Goal: Task Accomplishment & Management: Complete application form

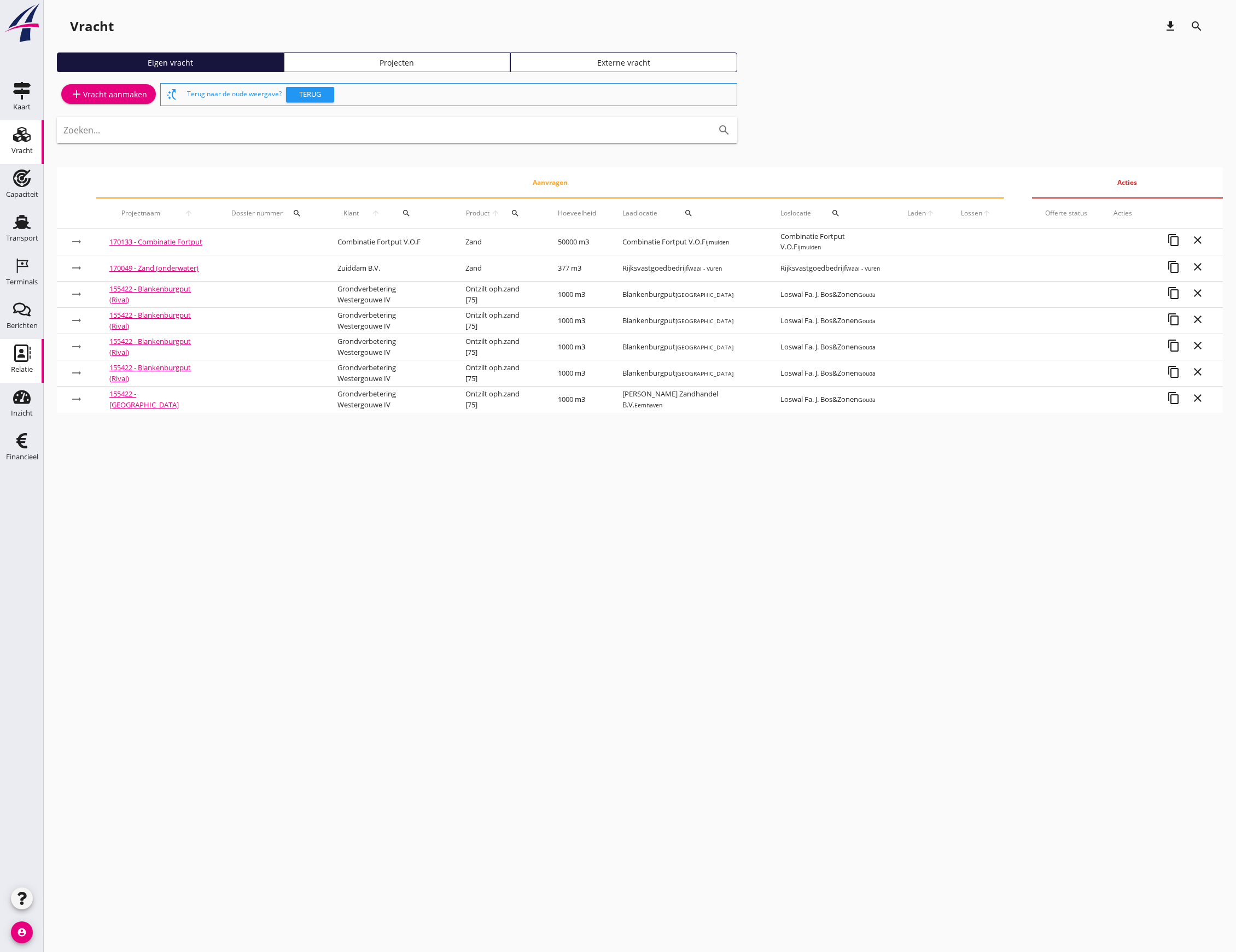
click at [21, 355] on use at bounding box center [22, 353] width 16 height 17
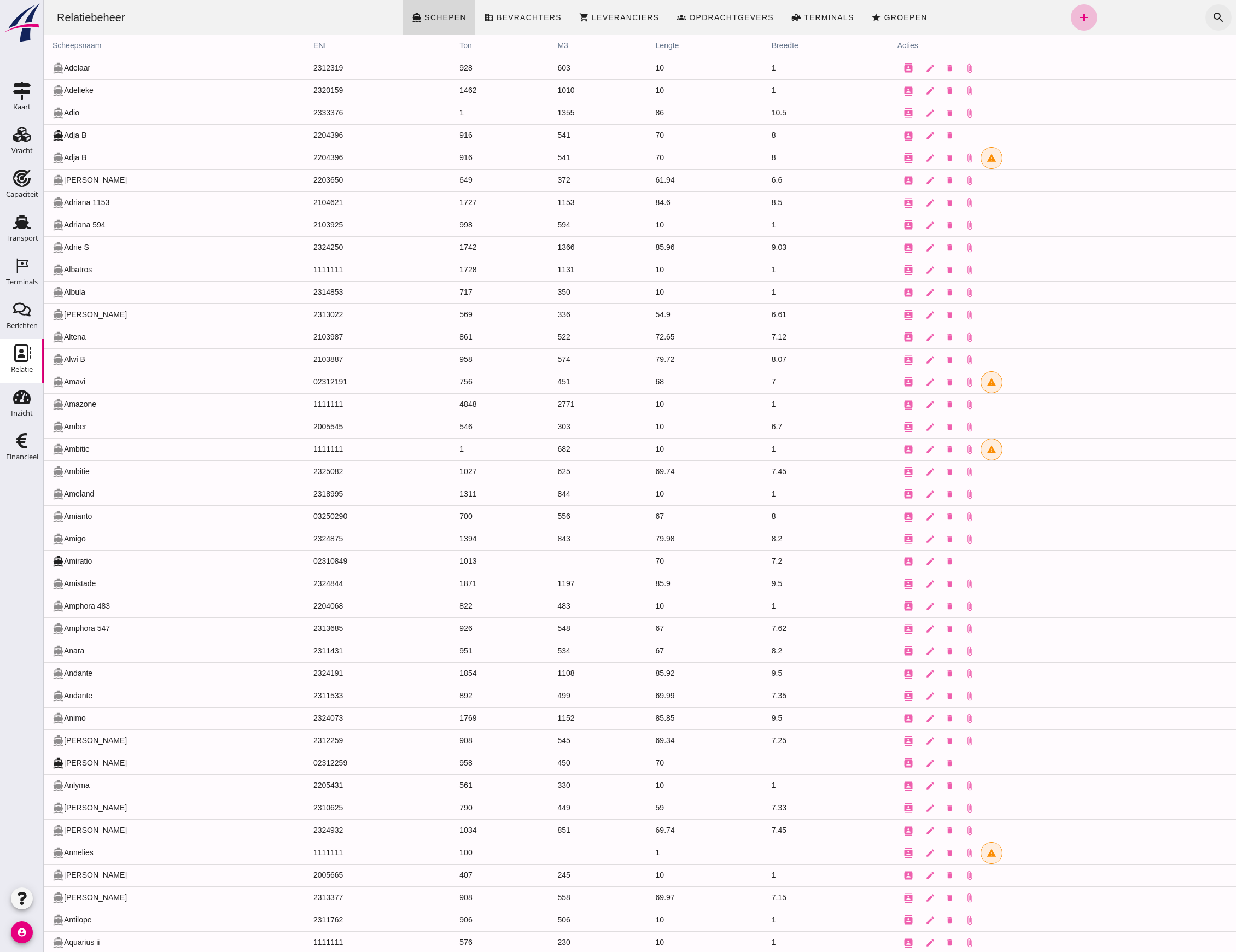
click at [1212, 21] on icon "search" at bounding box center [1218, 17] width 13 height 13
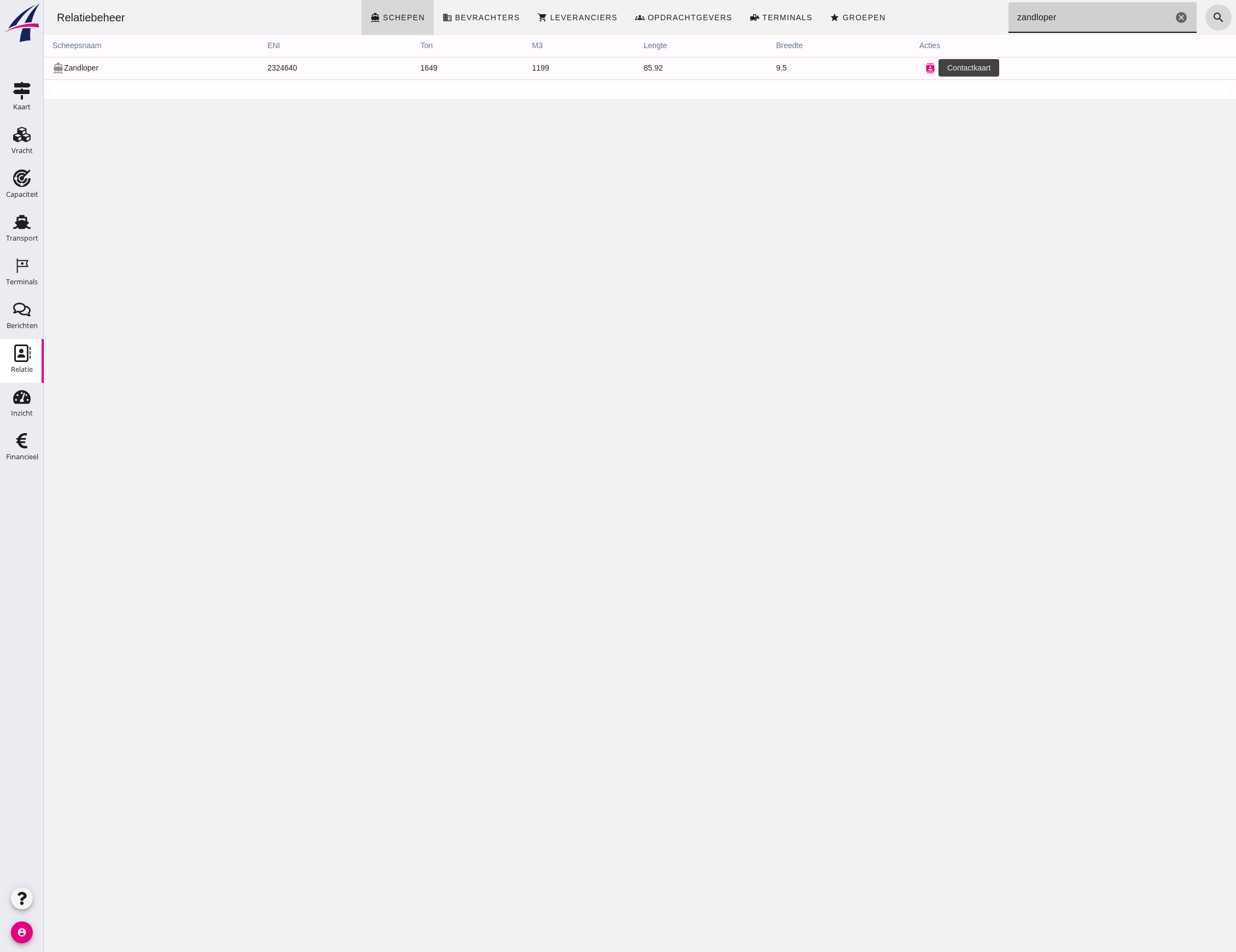
click at [925, 64] on icon "contacts" at bounding box center [930, 68] width 9 height 9
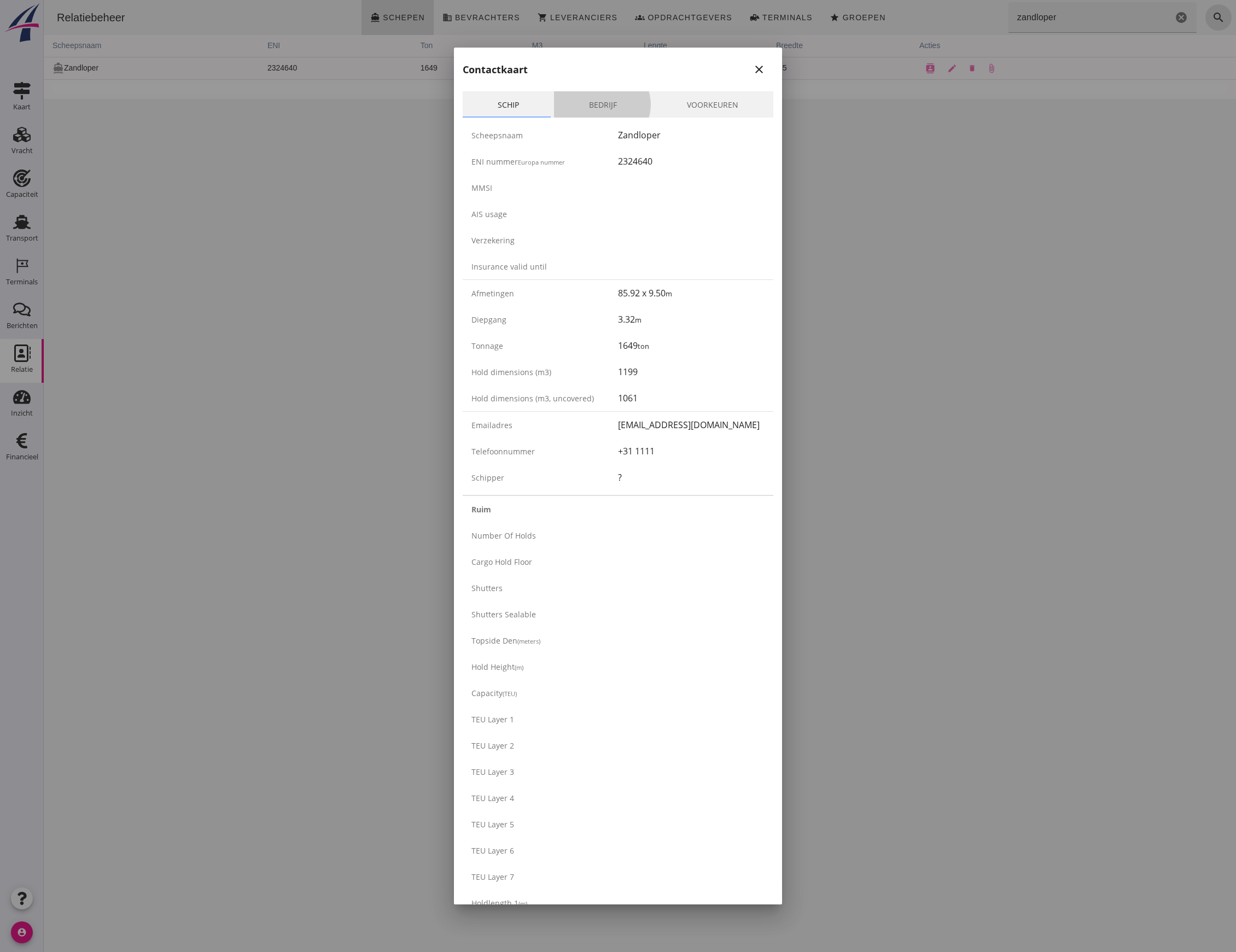
click at [609, 96] on link "Bedrijf" at bounding box center [603, 104] width 98 height 26
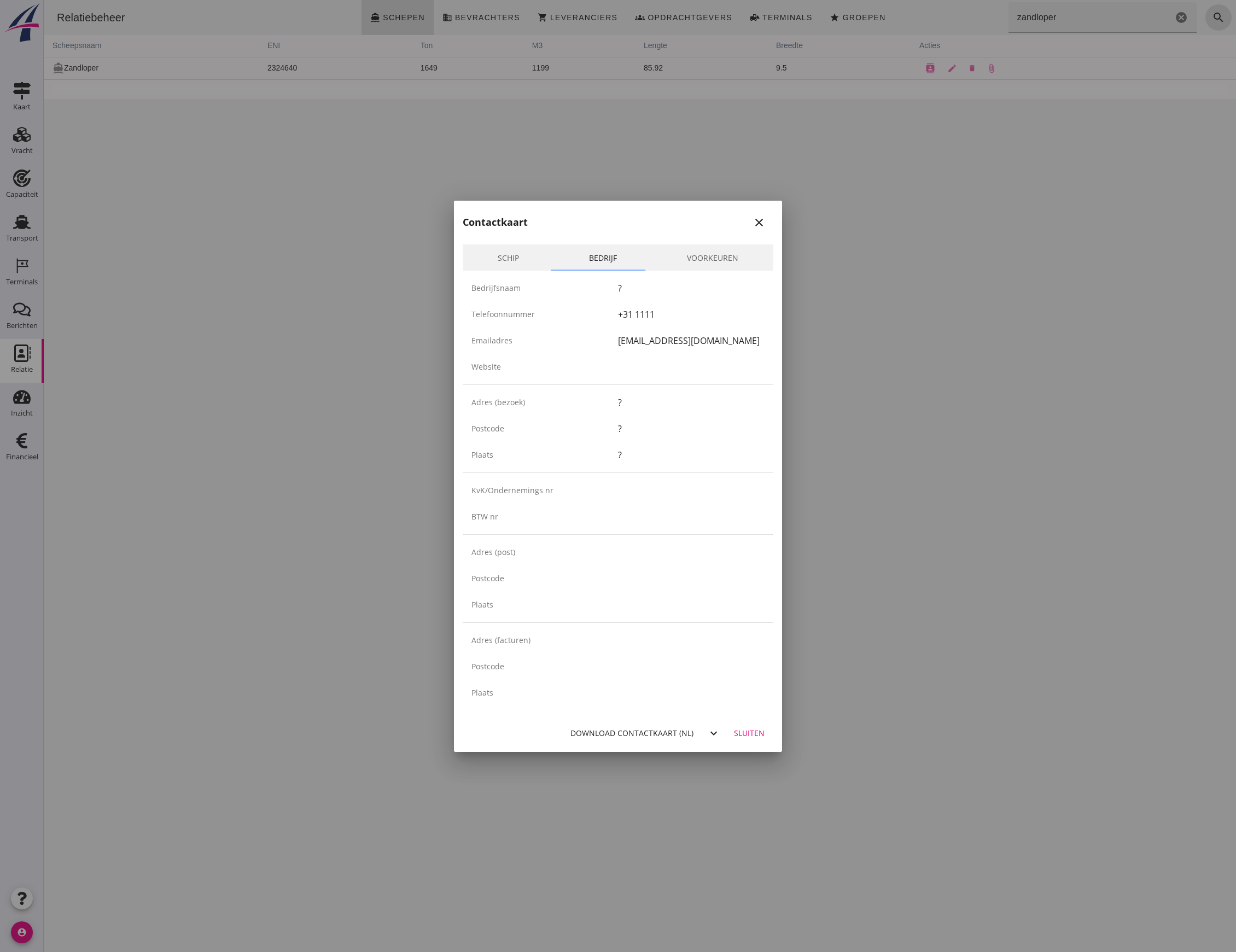
click at [145, 248] on div at bounding box center [618, 476] width 1236 height 952
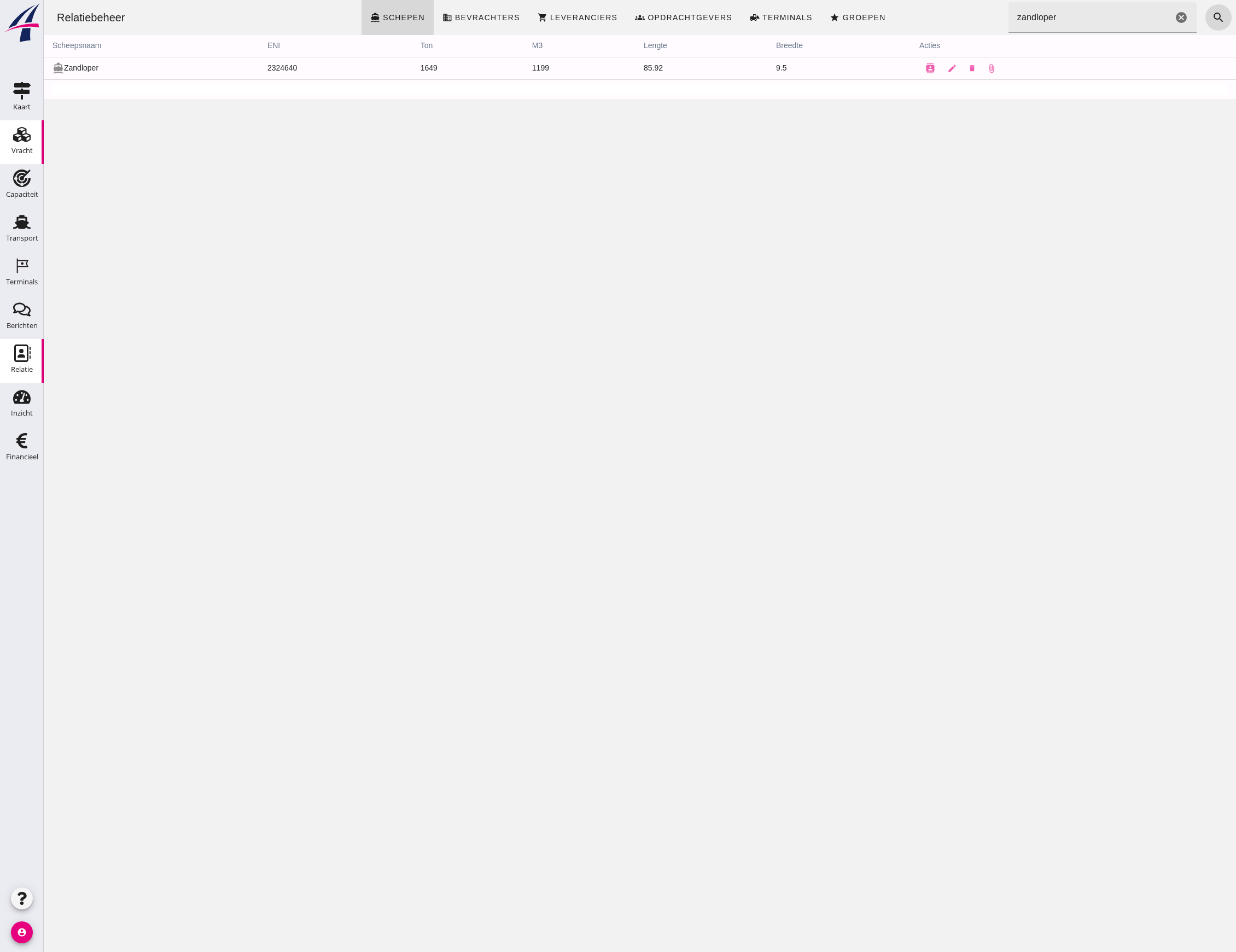
click at [15, 139] on use at bounding box center [22, 134] width 17 height 15
click at [31, 272] on div "Terminals" at bounding box center [22, 266] width 26 height 17
drag, startPoint x: 1041, startPoint y: 13, endPoint x: 938, endPoint y: 17, distance: 103.1
click at [941, 15] on div "Relatiebeheer directions_boat Schepen business Bevrachters shopping_cart Levera…" at bounding box center [640, 17] width 1183 height 35
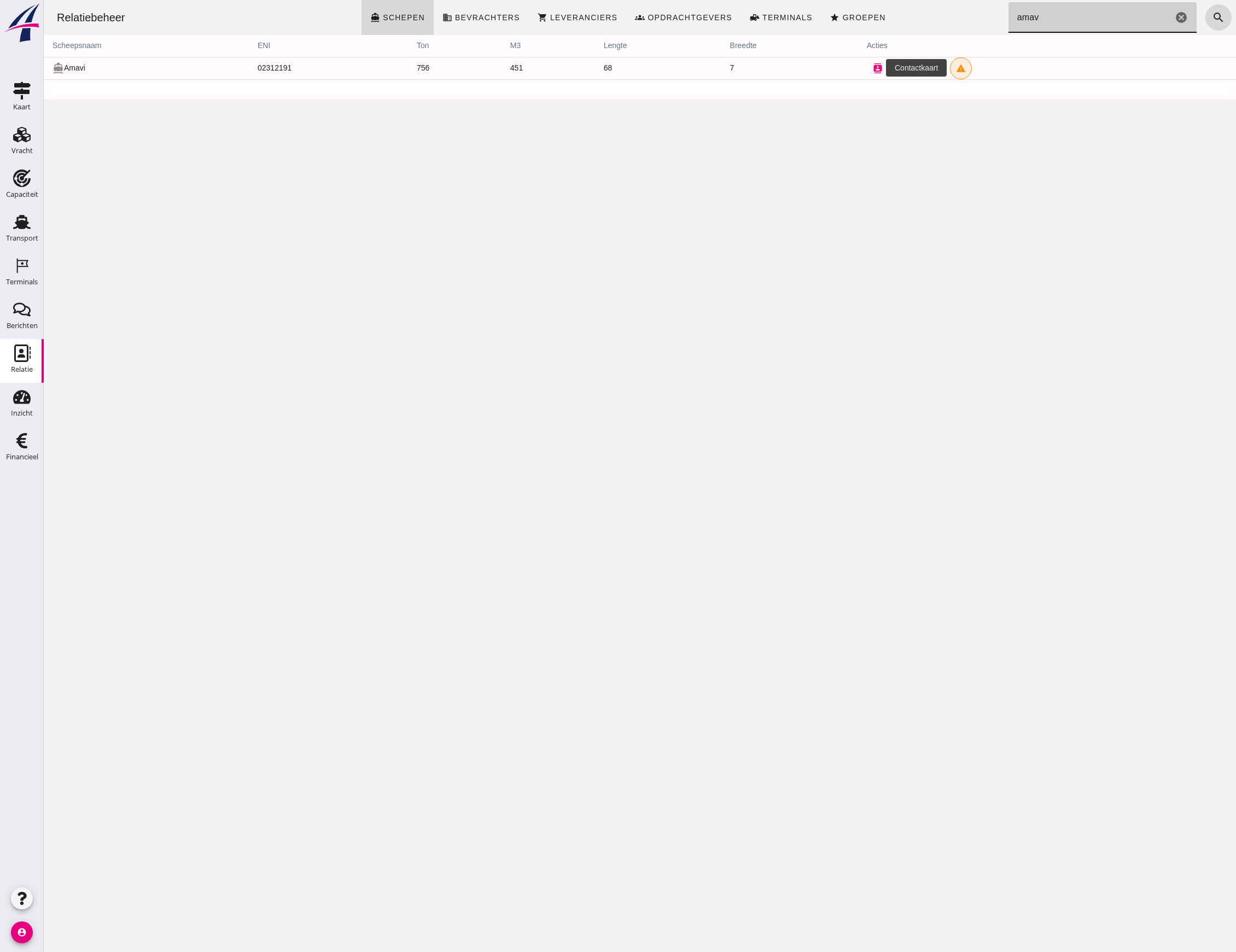
type input "amav"
click at [867, 68] on button "contacts" at bounding box center [877, 68] width 22 height 22
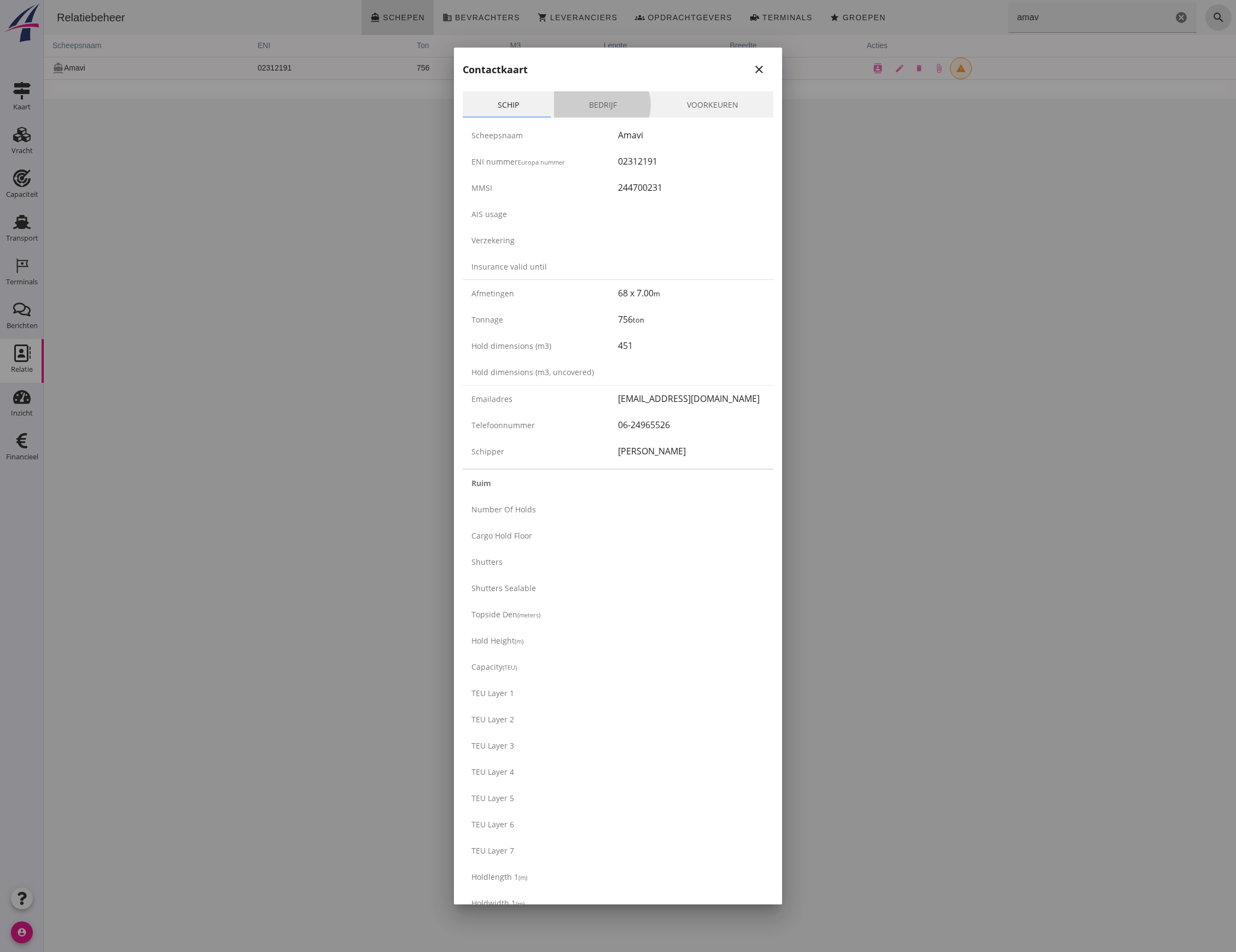
click at [590, 109] on link "Bedrijf" at bounding box center [603, 104] width 98 height 26
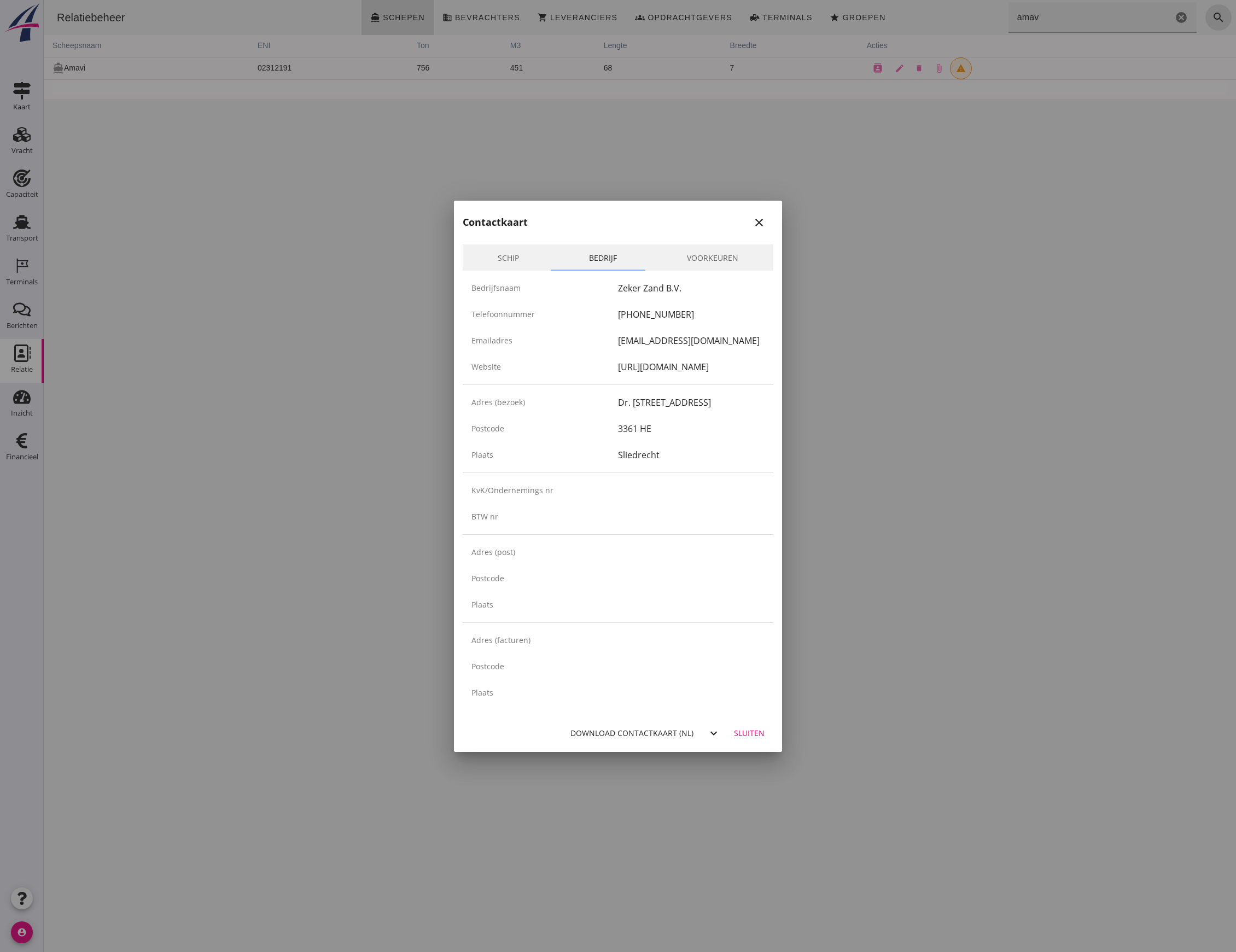
click at [850, 96] on div at bounding box center [618, 476] width 1236 height 952
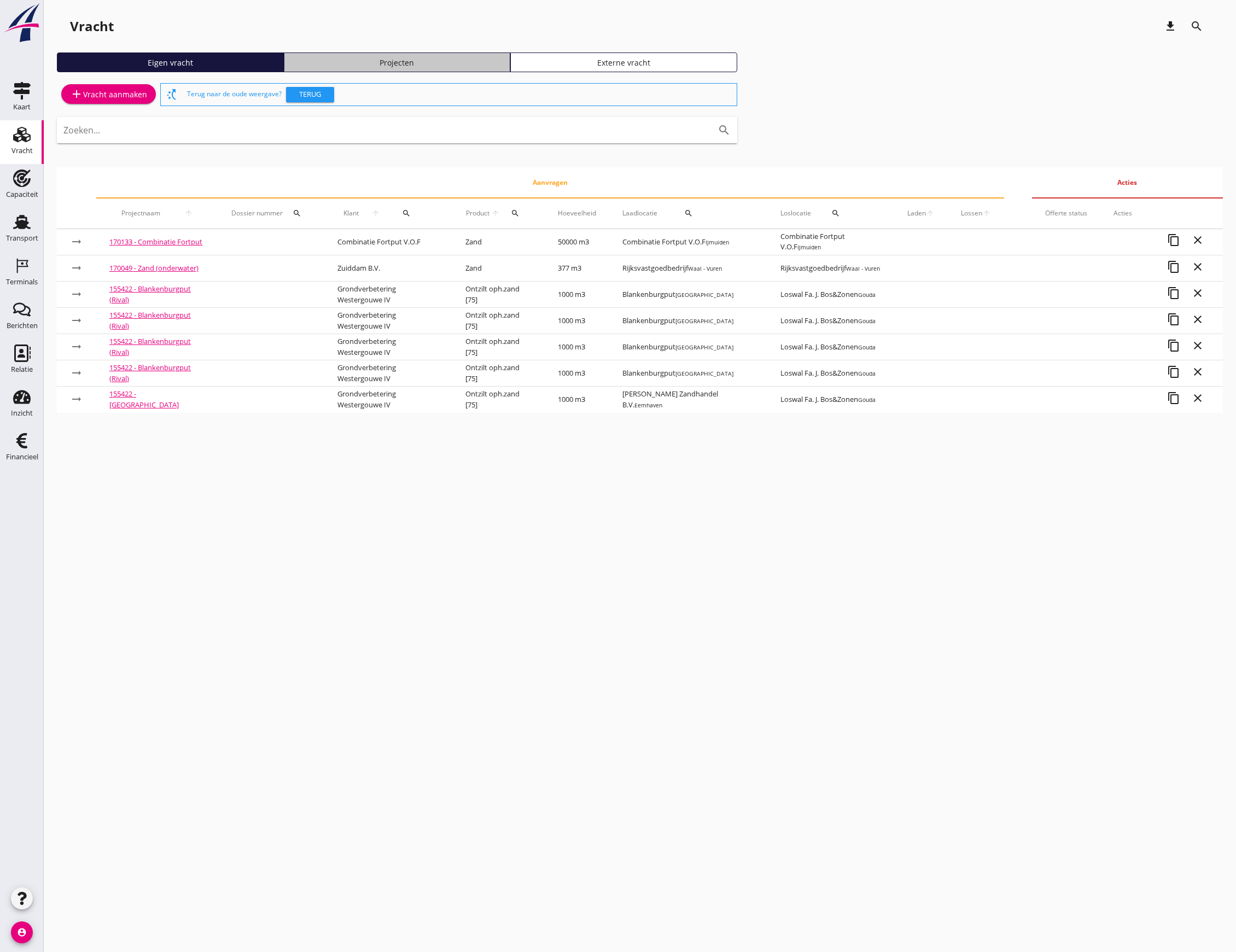
click at [390, 55] on link "Projecten" at bounding box center [398, 62] width 227 height 20
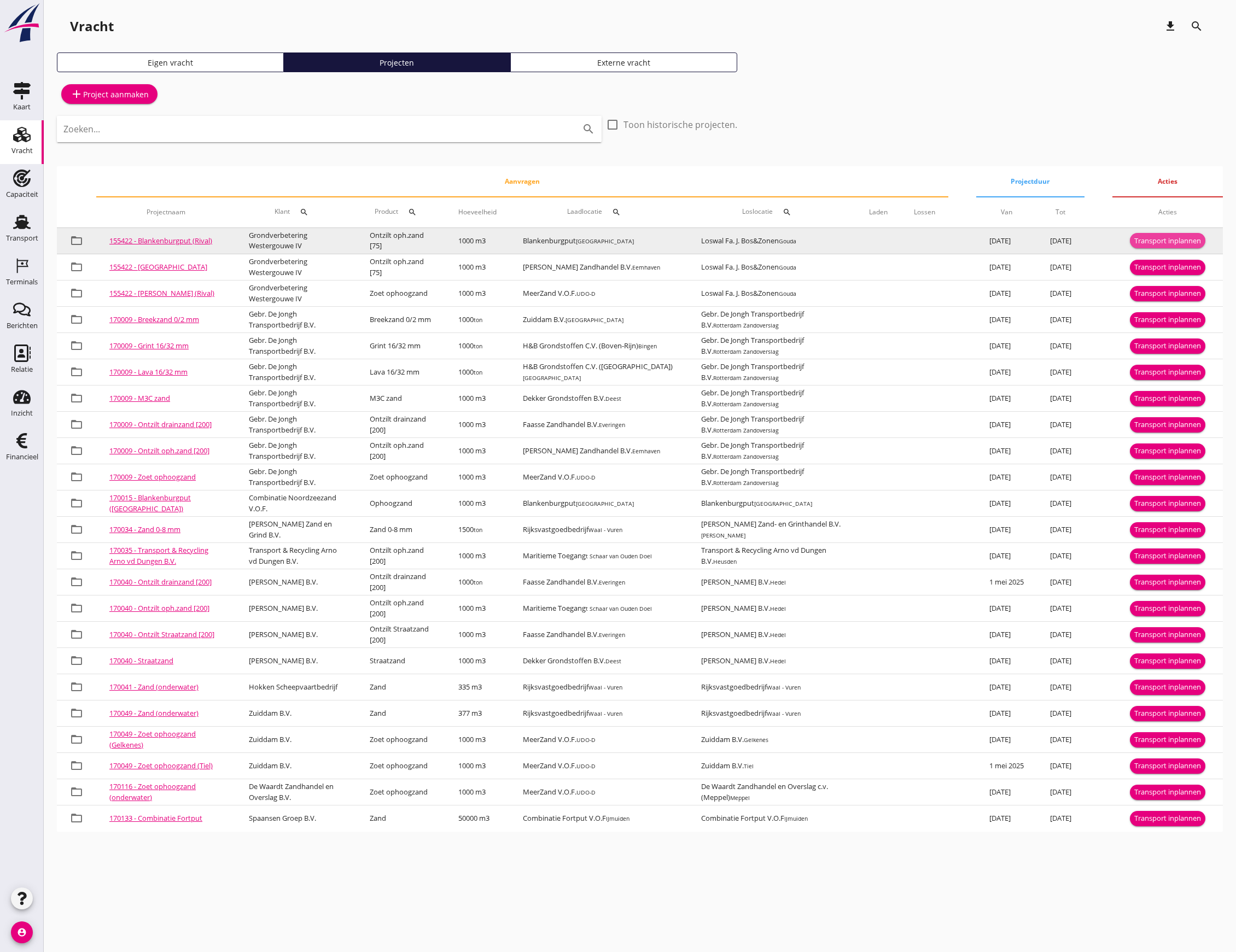
click at [1158, 237] on div "Transport inplannen" at bounding box center [1168, 241] width 67 height 11
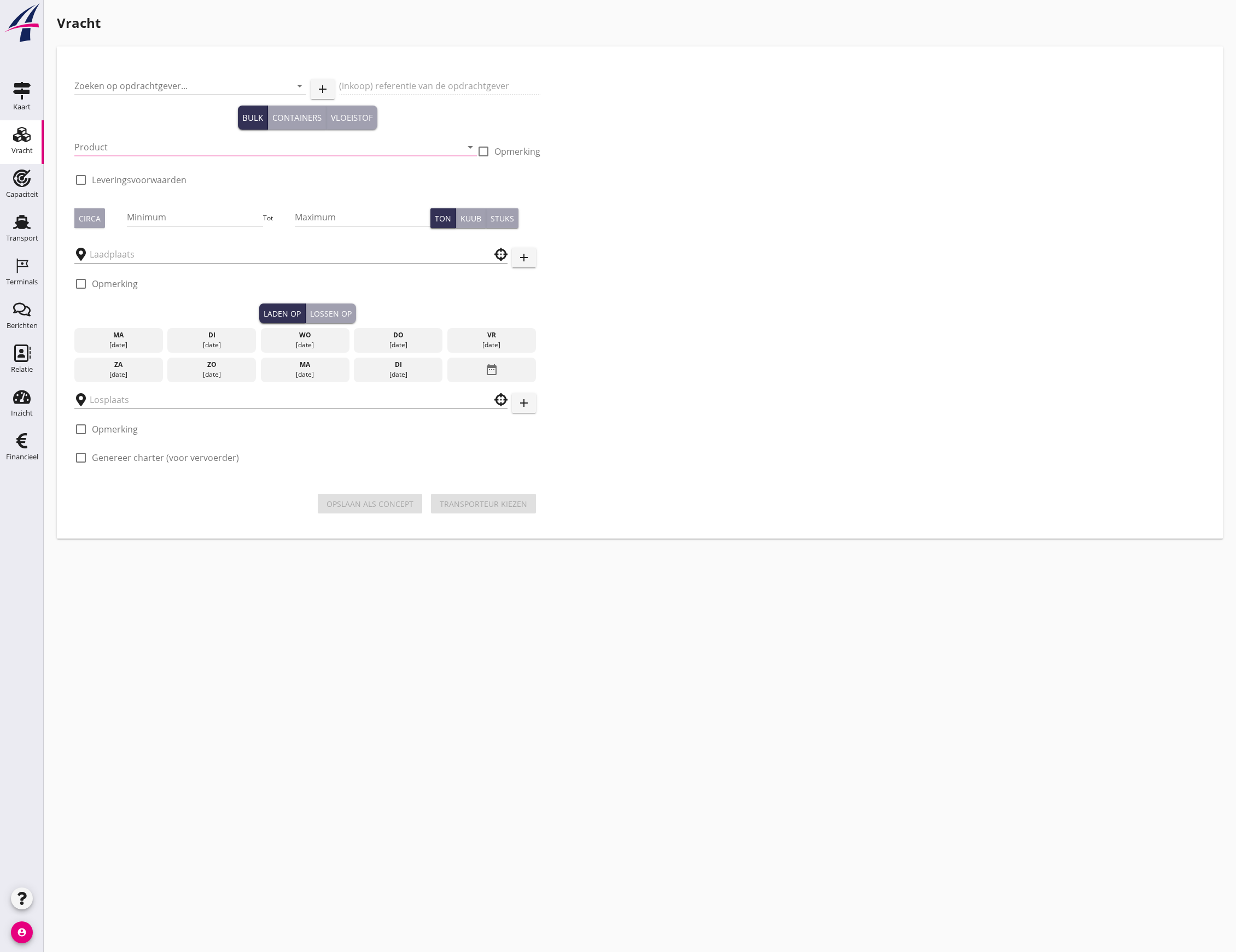
type input "Grondverbetering Westergouwe IV"
type input "Ontzilt oph.zand [75] (6120)"
type input "1000"
checkbox input "true"
type input "Blankenburgput"
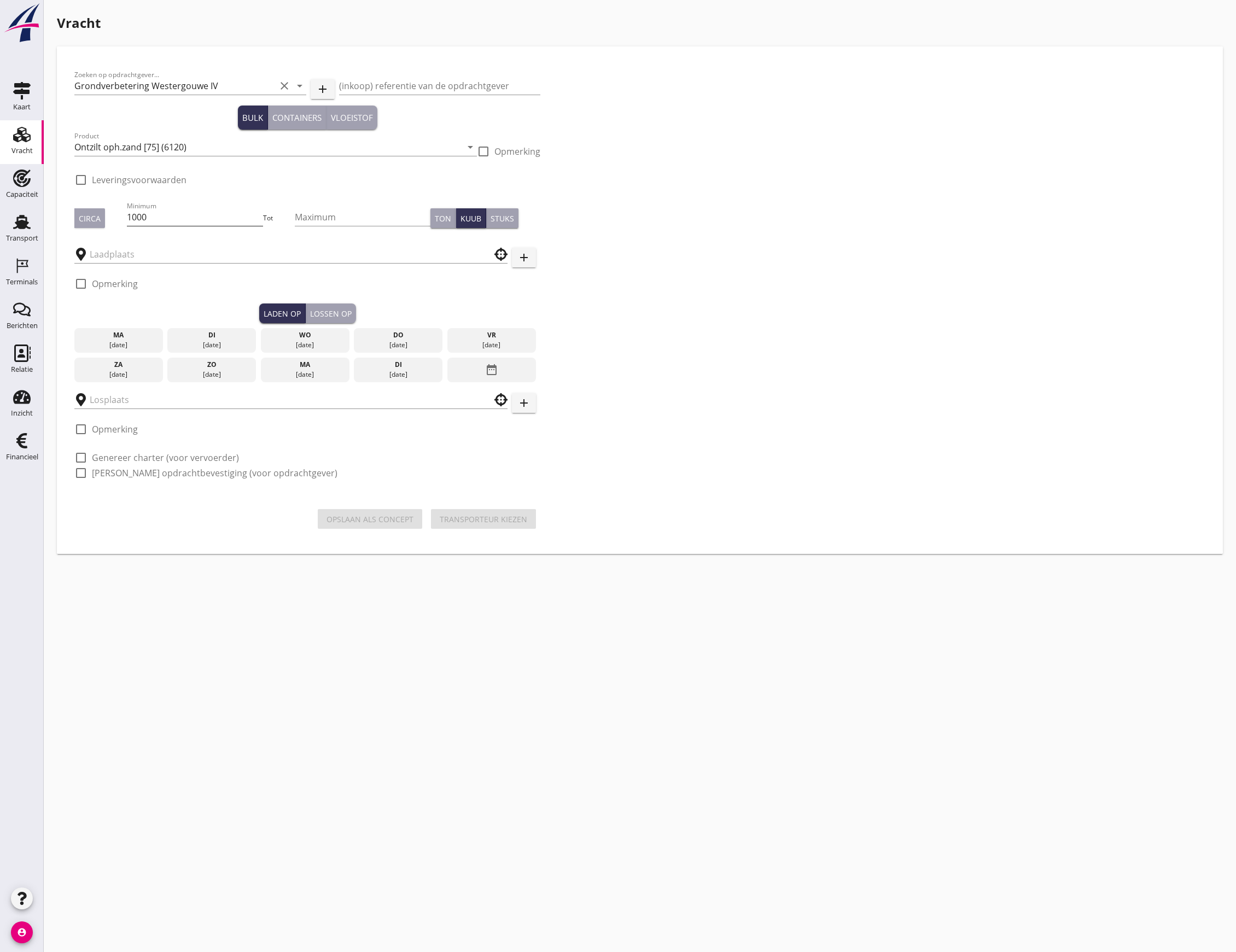
type input "Loswal Fa. J. Bos&Zonen"
checkbox input "true"
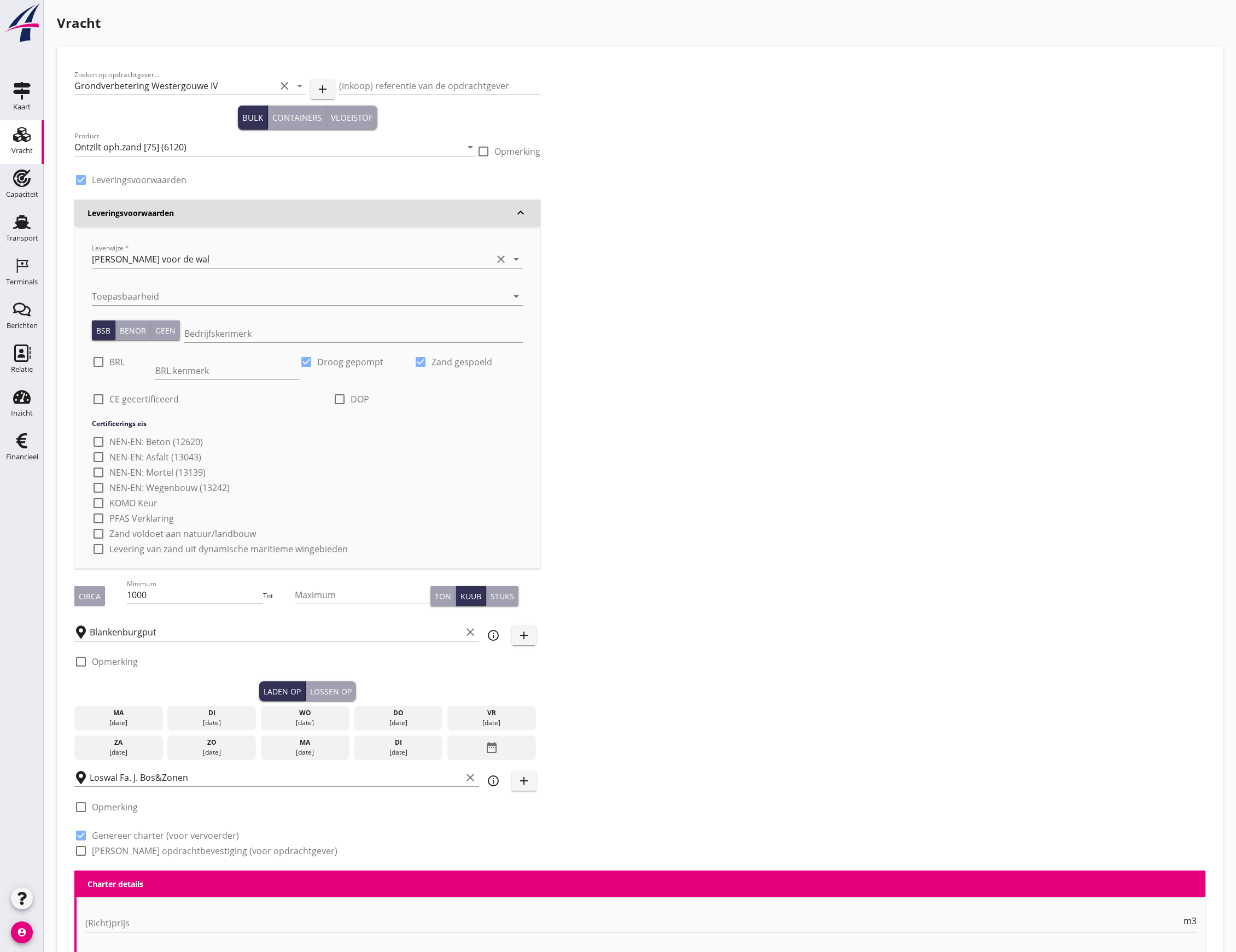
type input "2.2"
radio input "false"
click at [260, 215] on h3 "Leveringsvoorwaarden" at bounding box center [301, 213] width 427 height 11
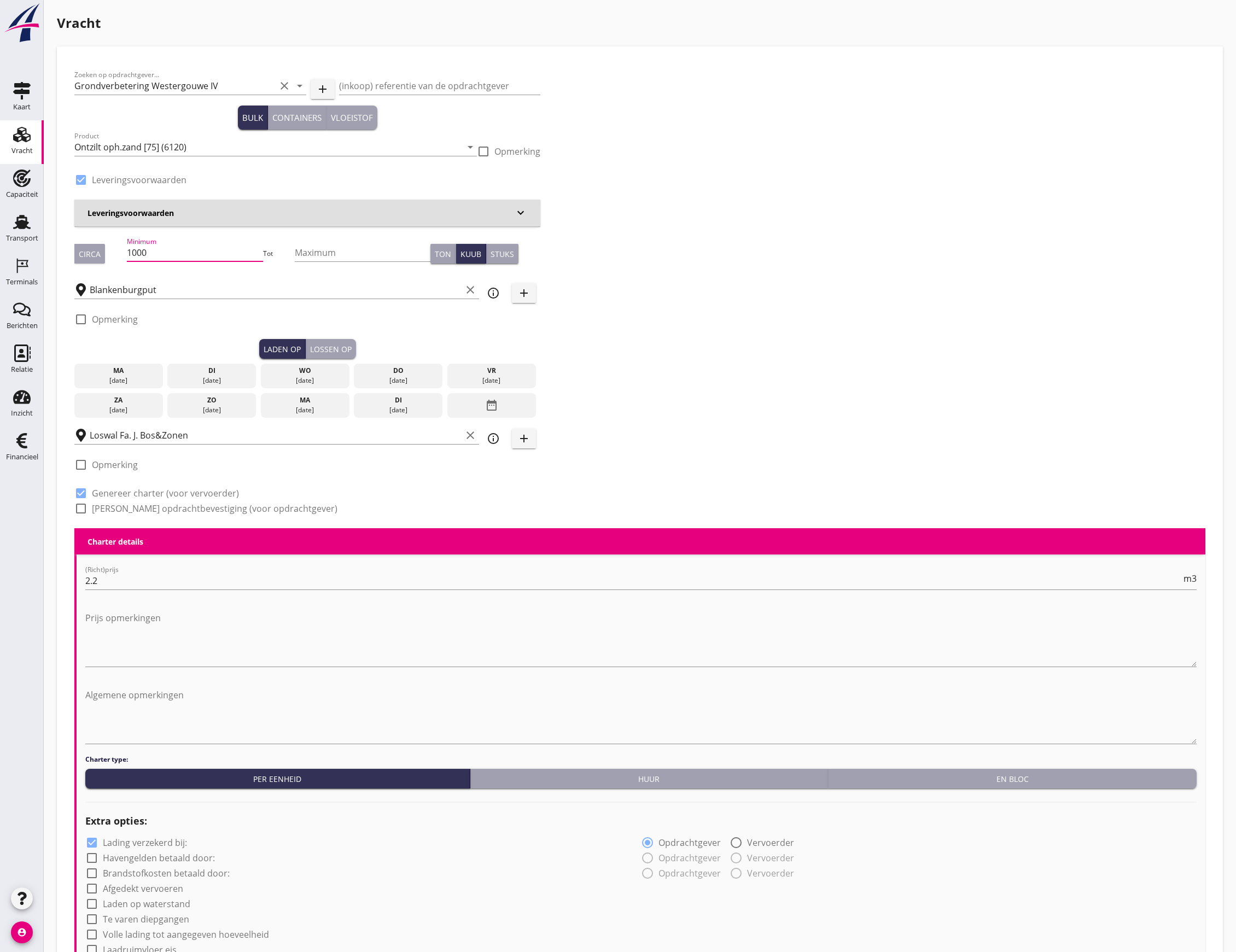
click at [182, 247] on input "1000" at bounding box center [195, 252] width 136 height 17
type input "1003"
click at [121, 373] on div "ma" at bounding box center [119, 370] width 83 height 9
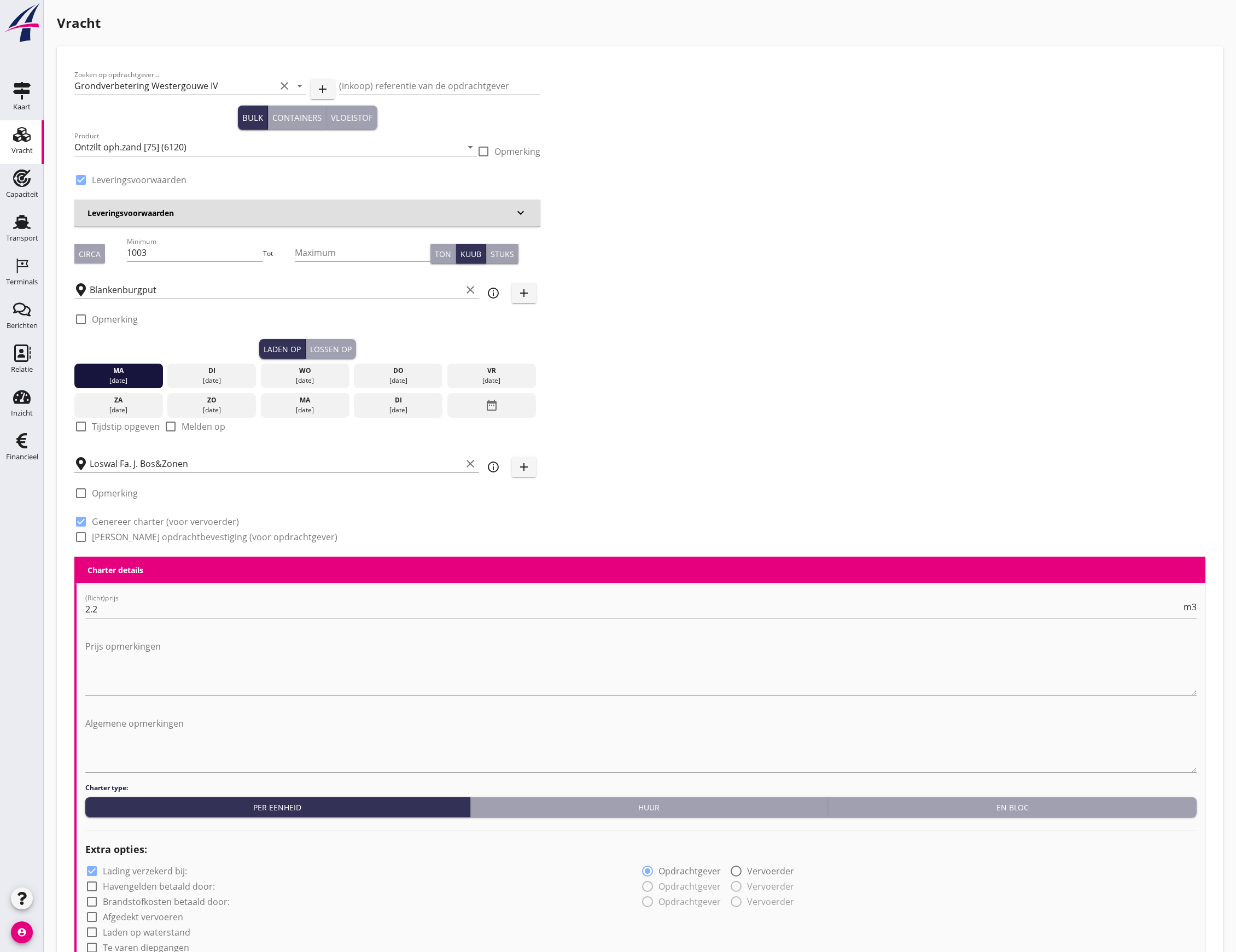
click at [342, 351] on div "Lossen op" at bounding box center [331, 349] width 41 height 11
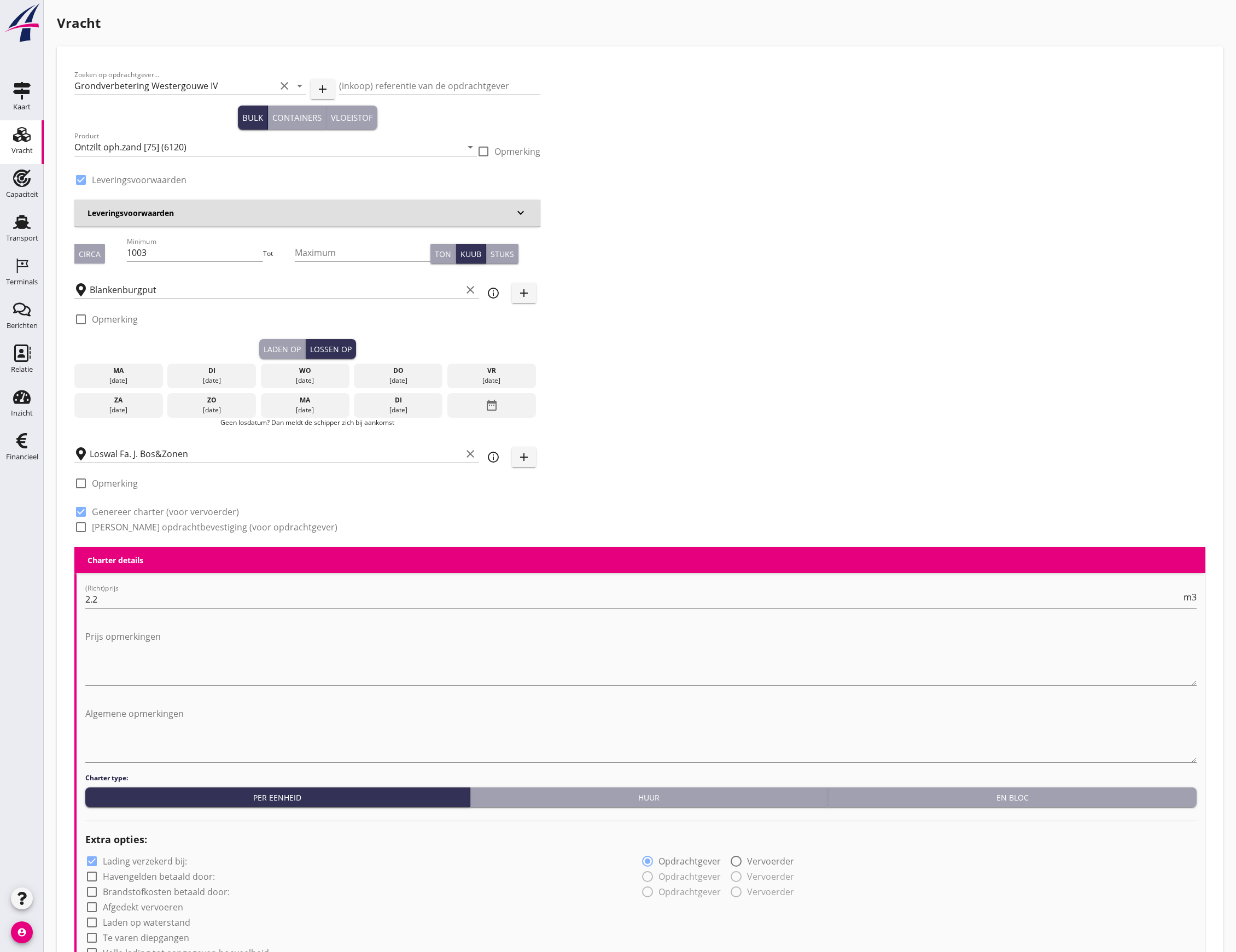
click at [195, 371] on div "di" at bounding box center [212, 370] width 83 height 9
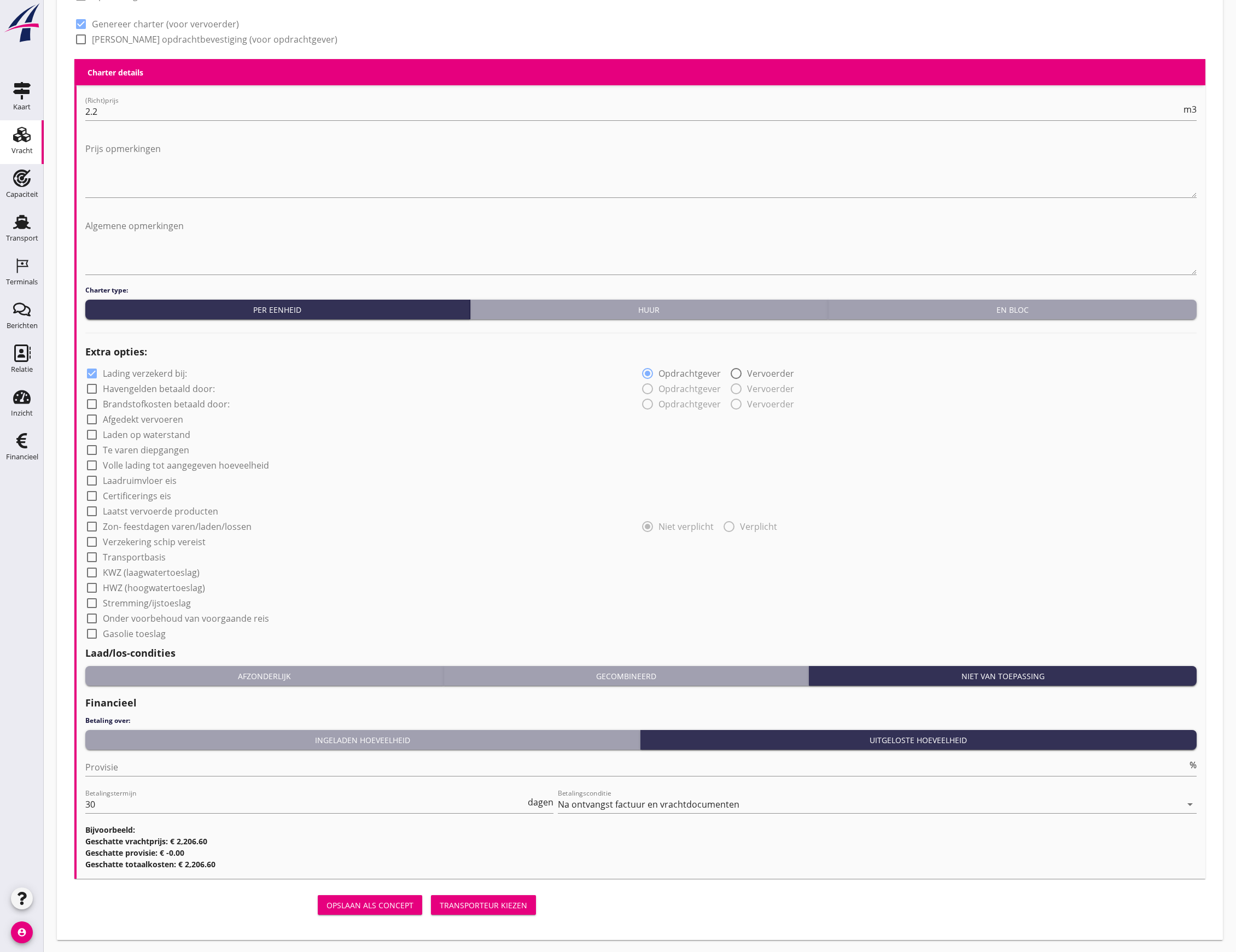
scroll to position [517, 0]
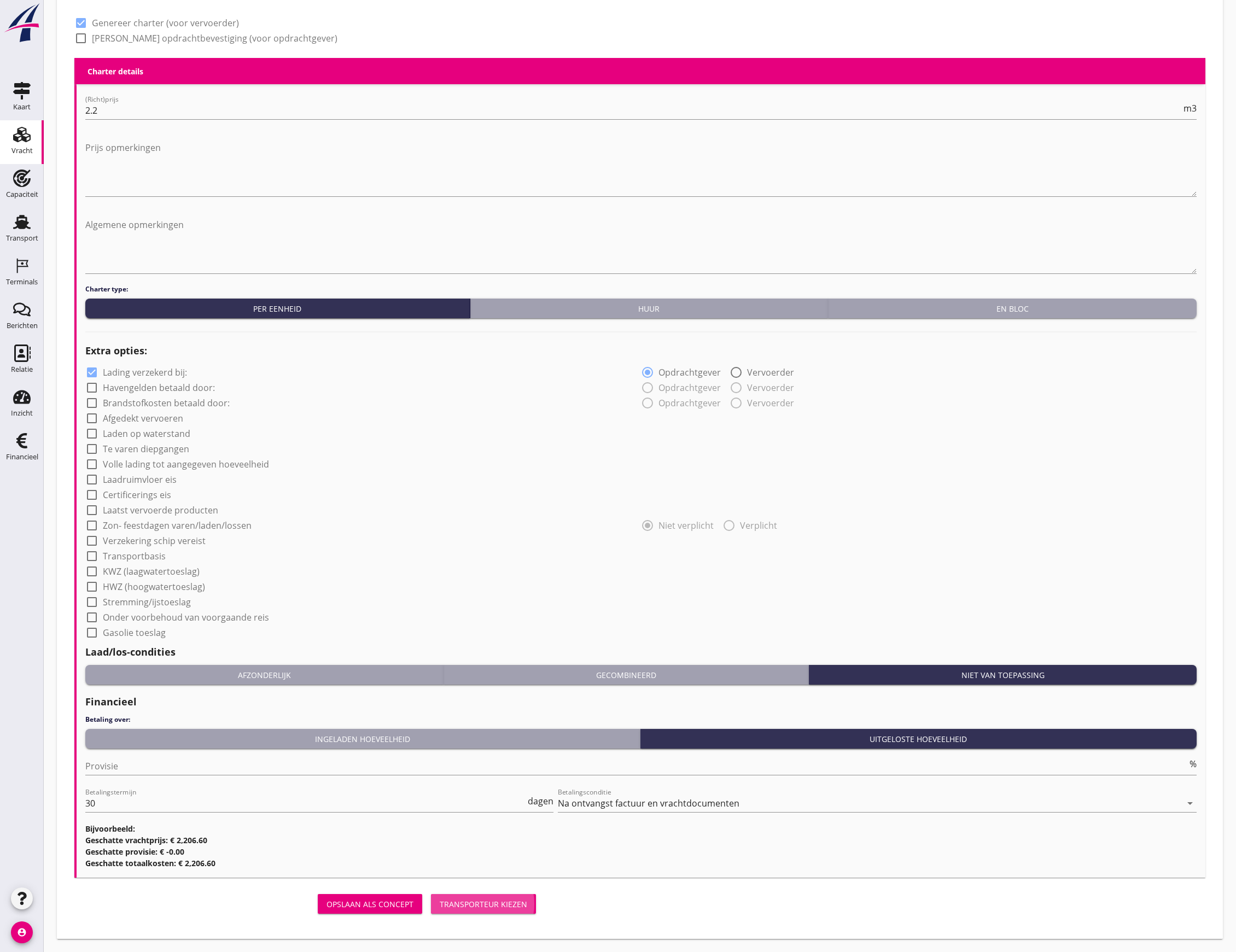
click at [515, 904] on div "Transporteur kiezen" at bounding box center [484, 904] width 88 height 11
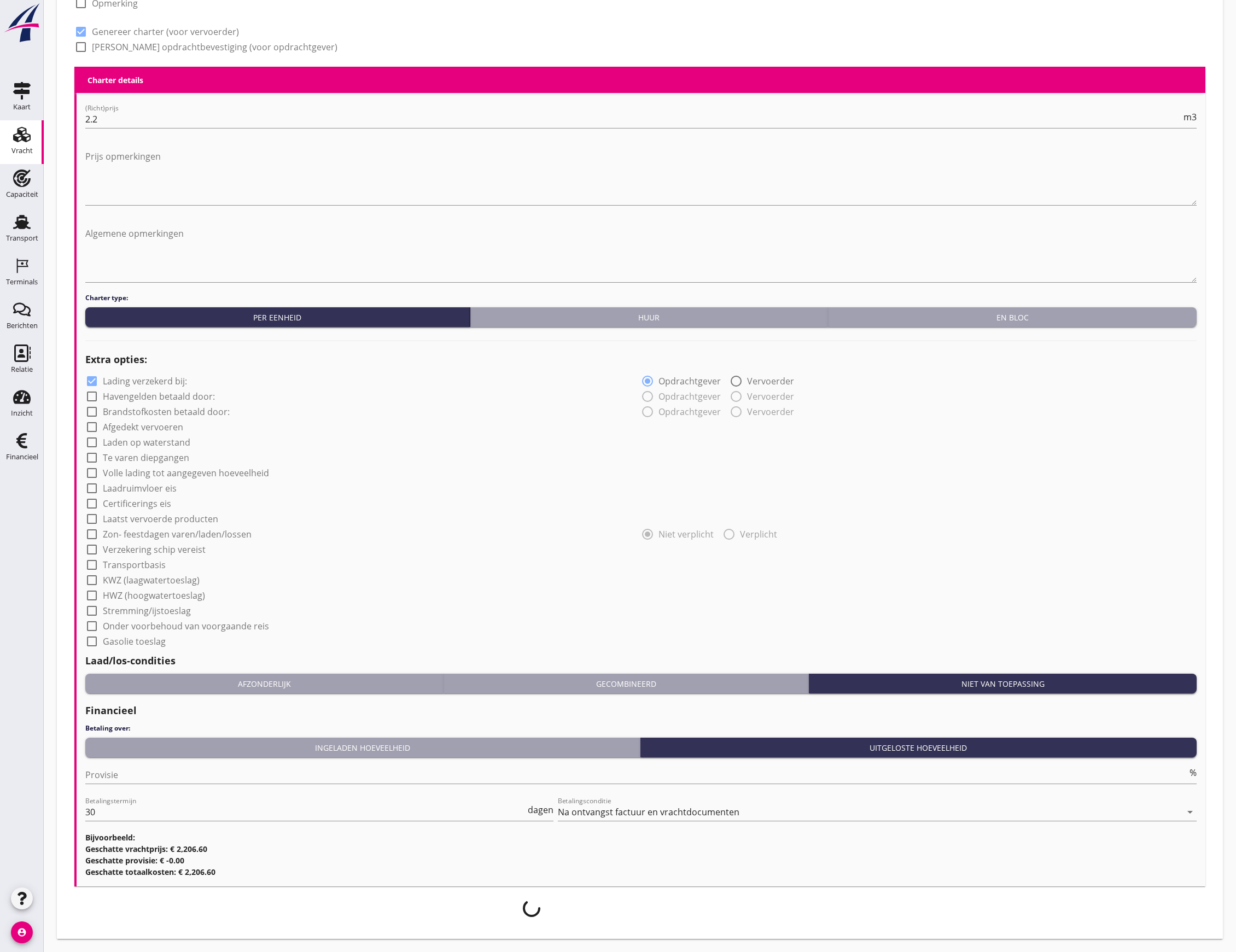
scroll to position [509, 0]
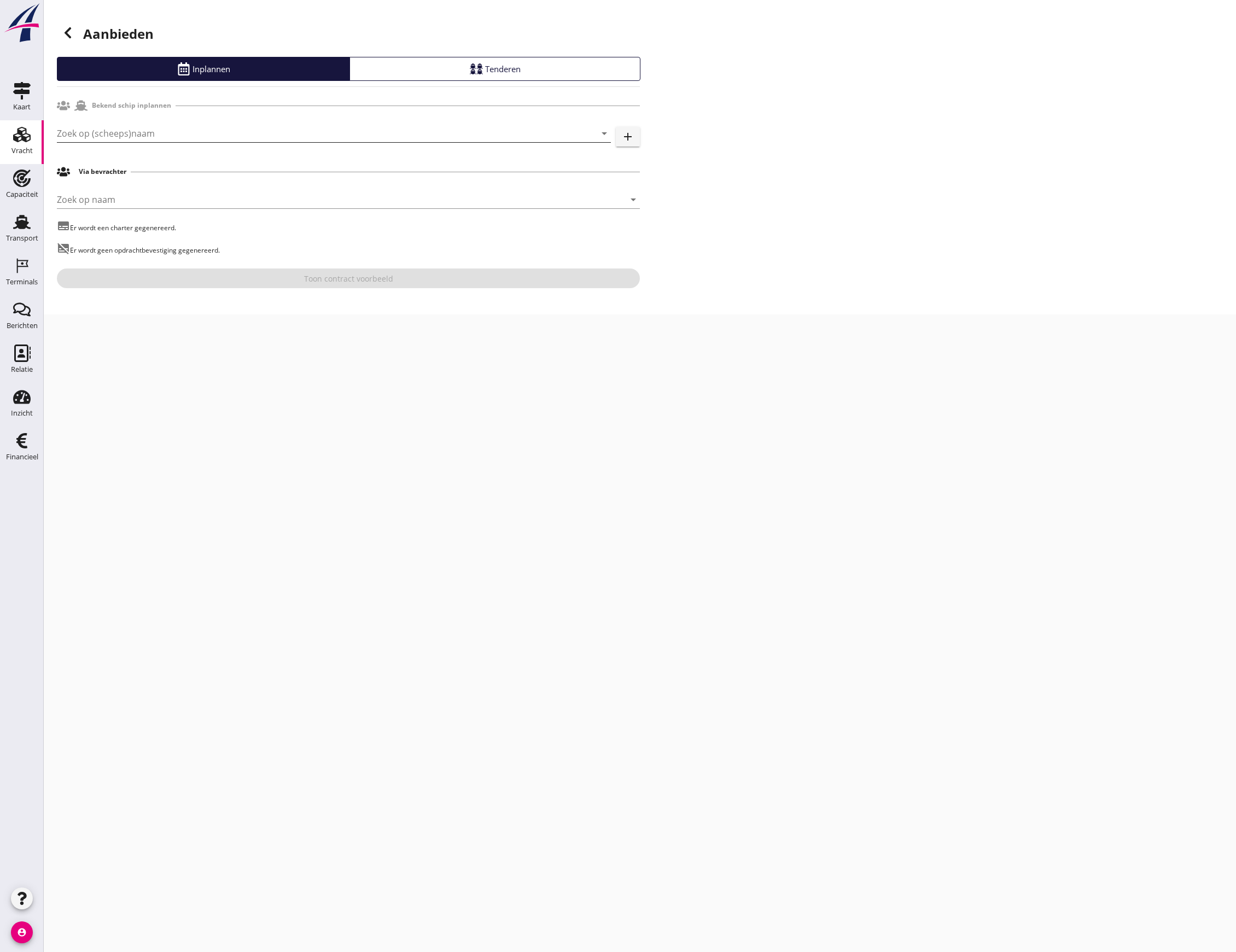
click at [152, 132] on input "Zoek op (scheeps)naam" at bounding box center [318, 133] width 523 height 17
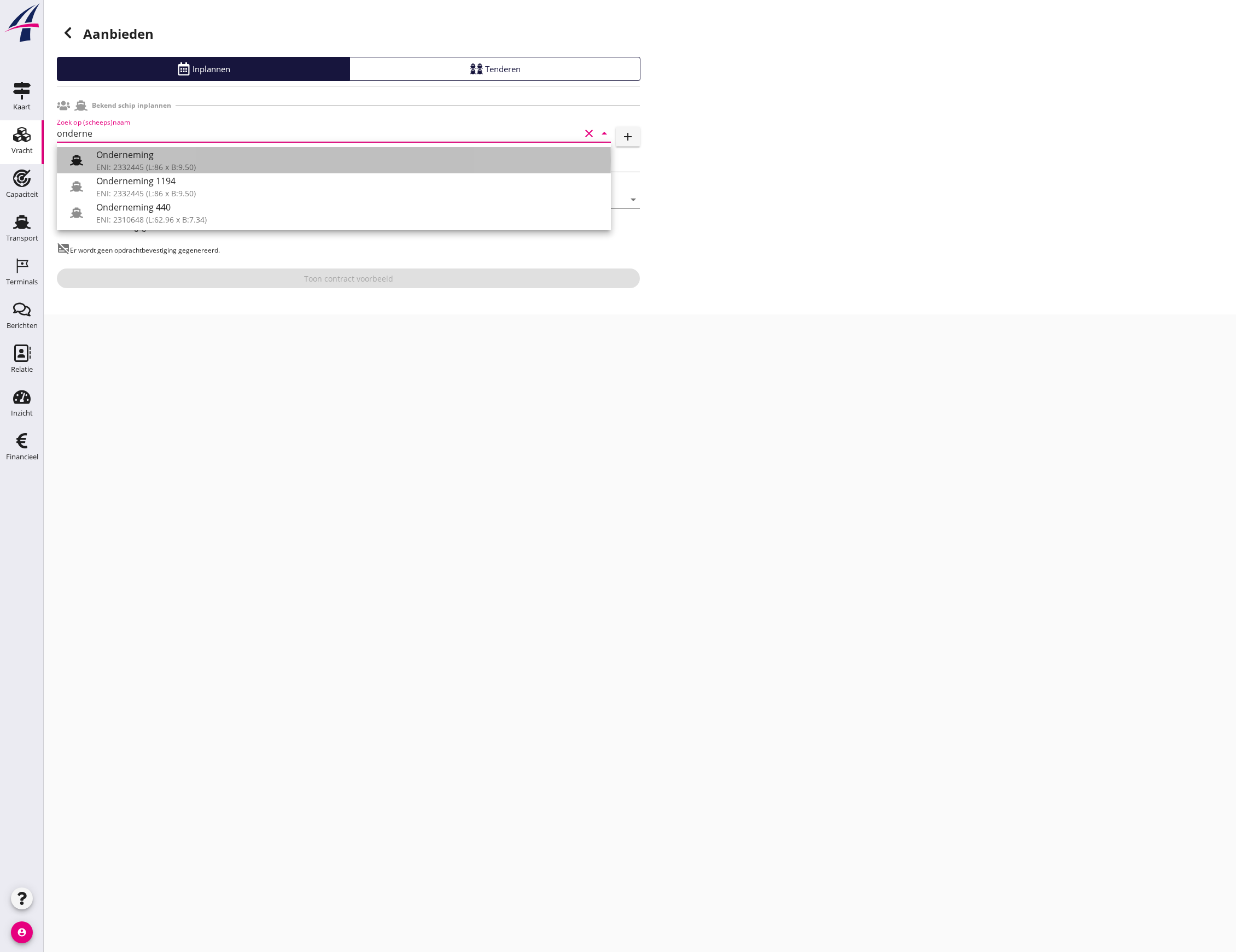
click at [71, 159] on icon at bounding box center [76, 160] width 13 height 13
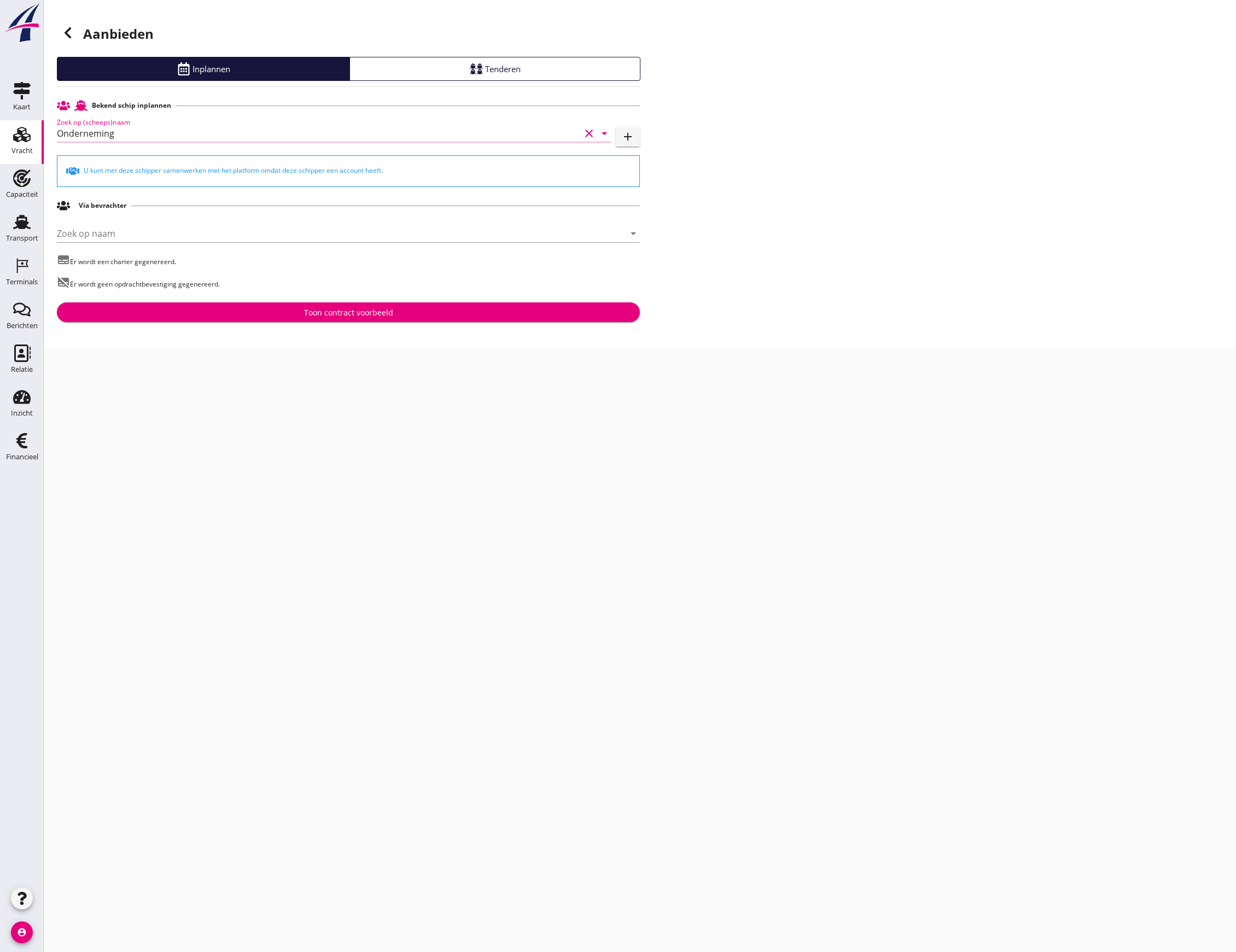
type input "Onderneming"
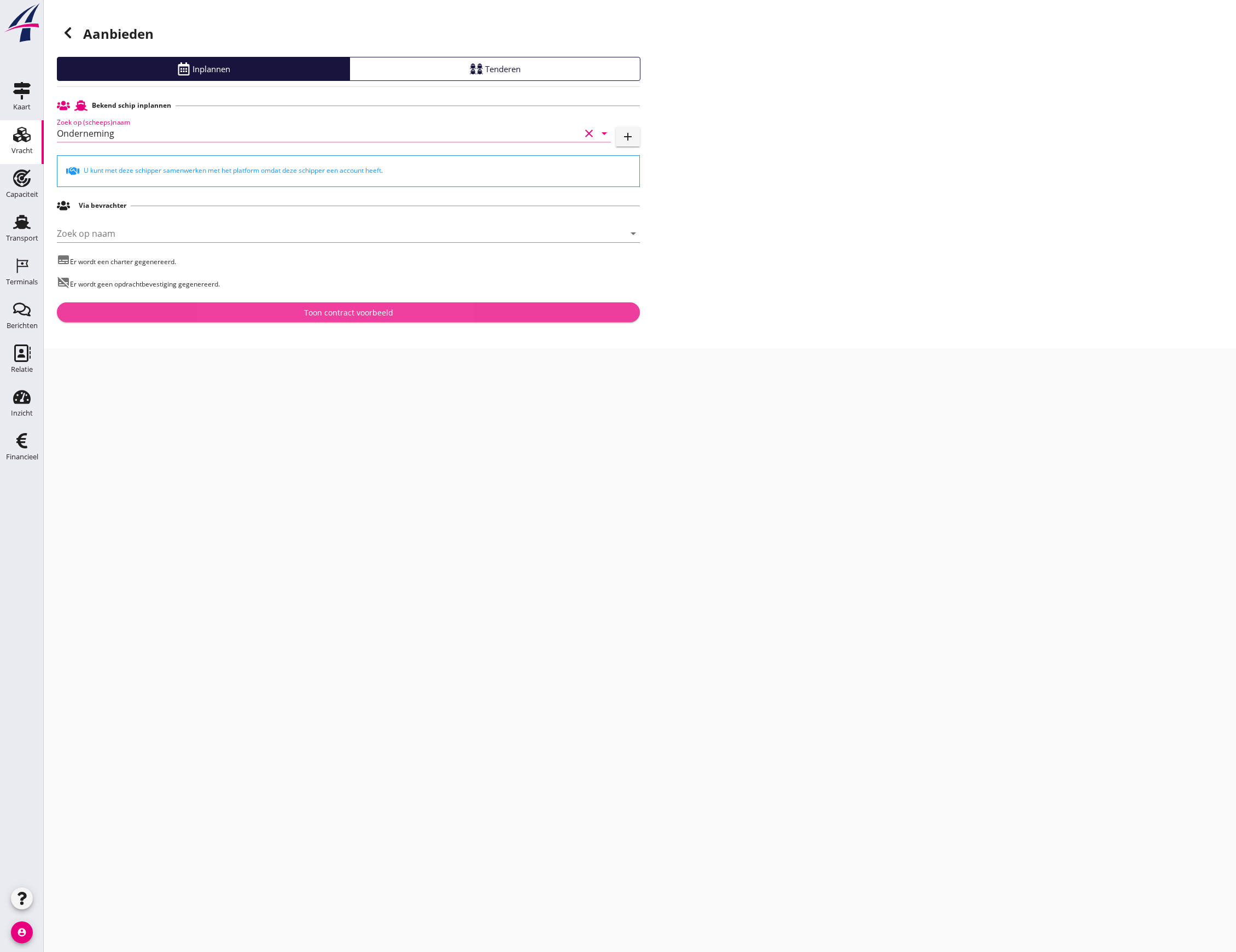
click at [335, 313] on div "Toon contract voorbeeld" at bounding box center [349, 312] width 90 height 11
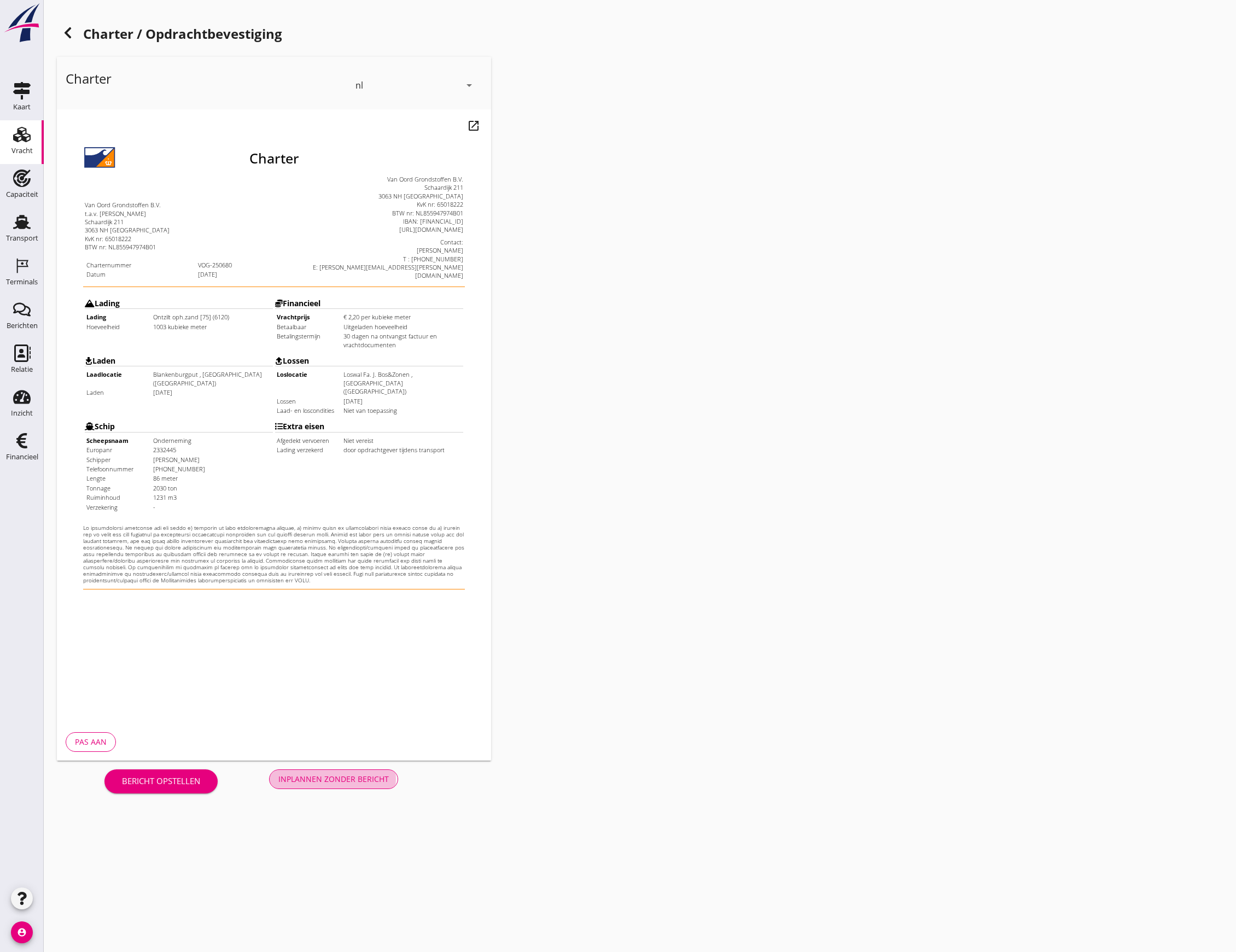
click at [342, 777] on div "Inplannen zonder bericht" at bounding box center [333, 778] width 110 height 11
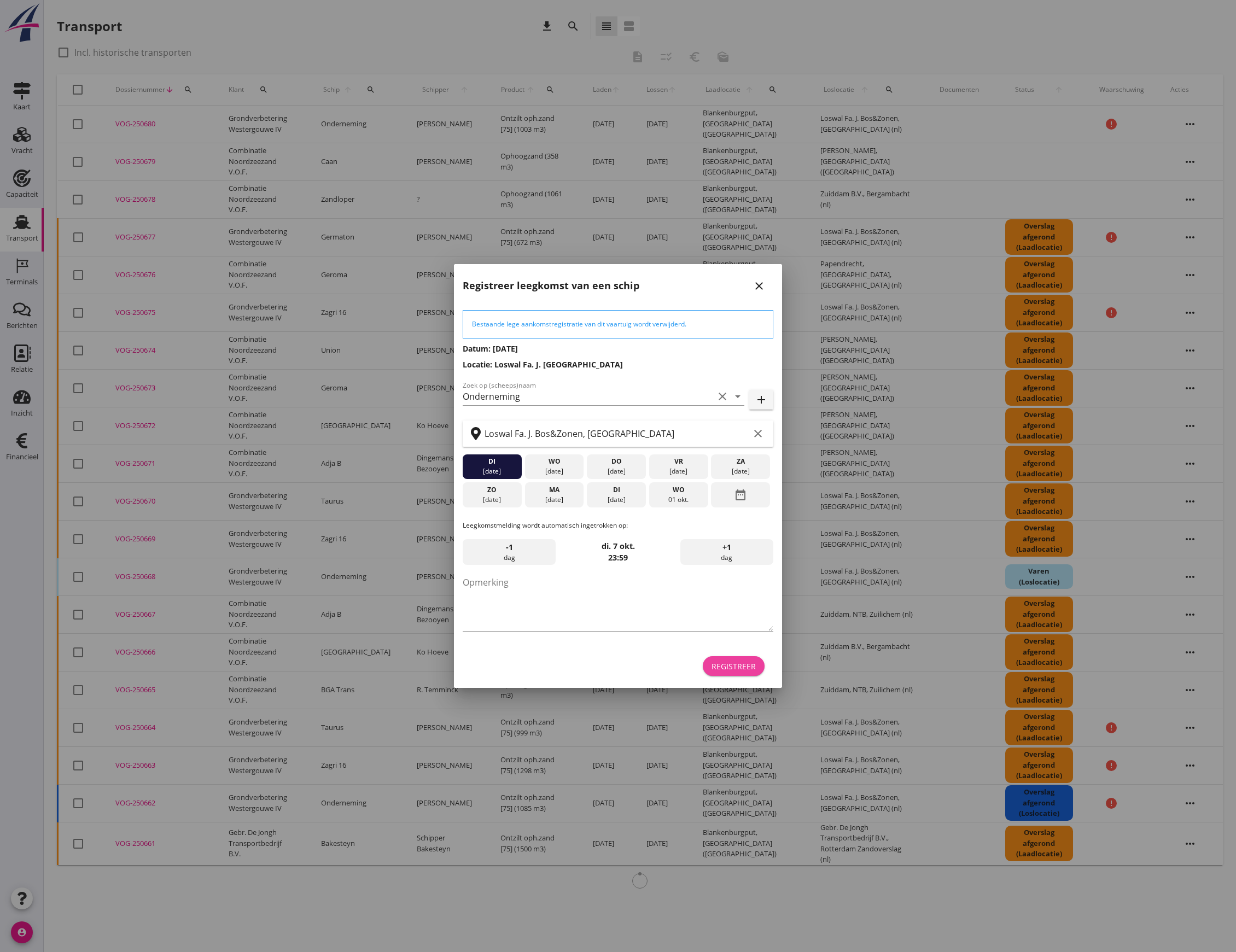
click at [716, 667] on div "Registreer" at bounding box center [732, 665] width 44 height 11
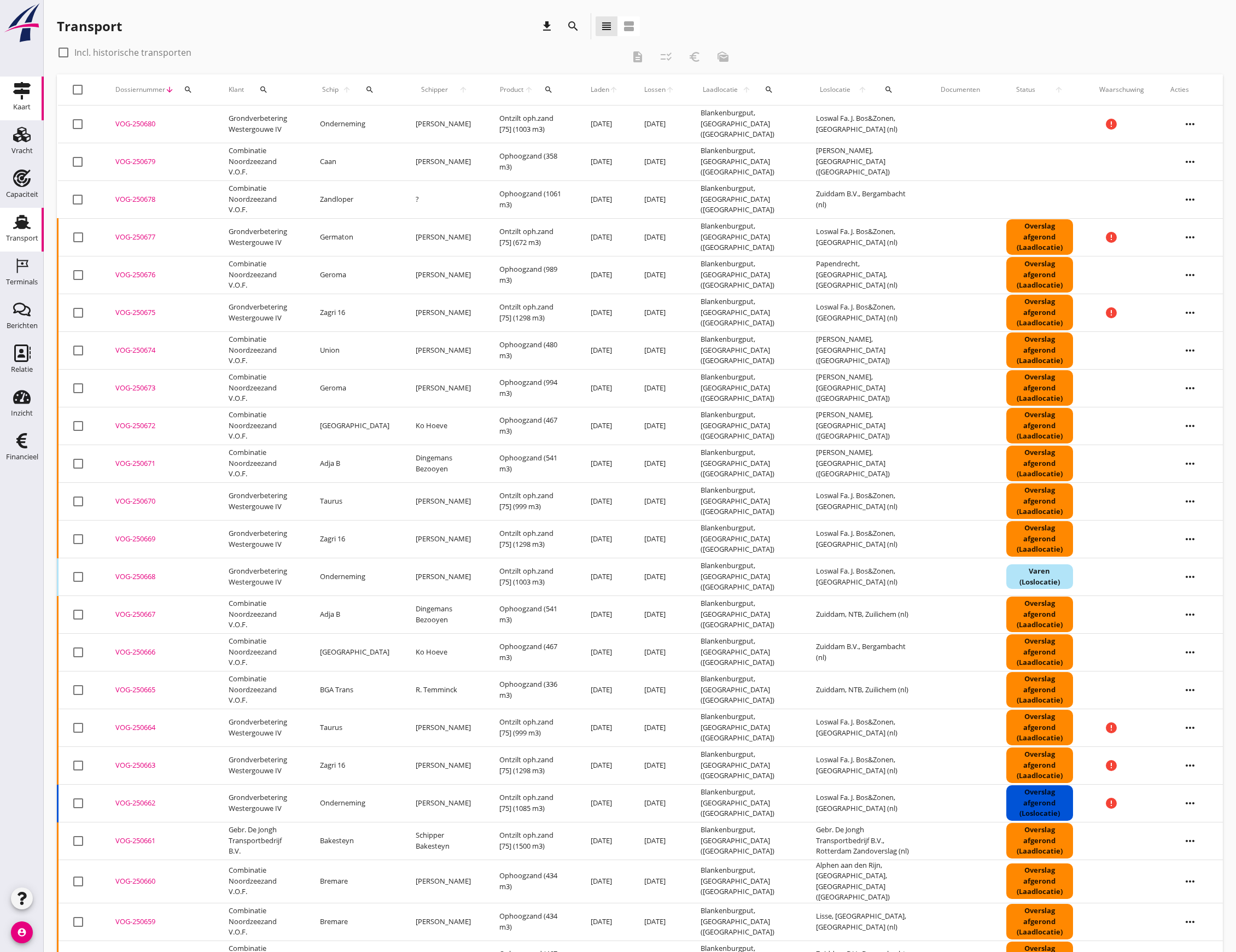
click at [27, 92] on use at bounding box center [22, 90] width 17 height 17
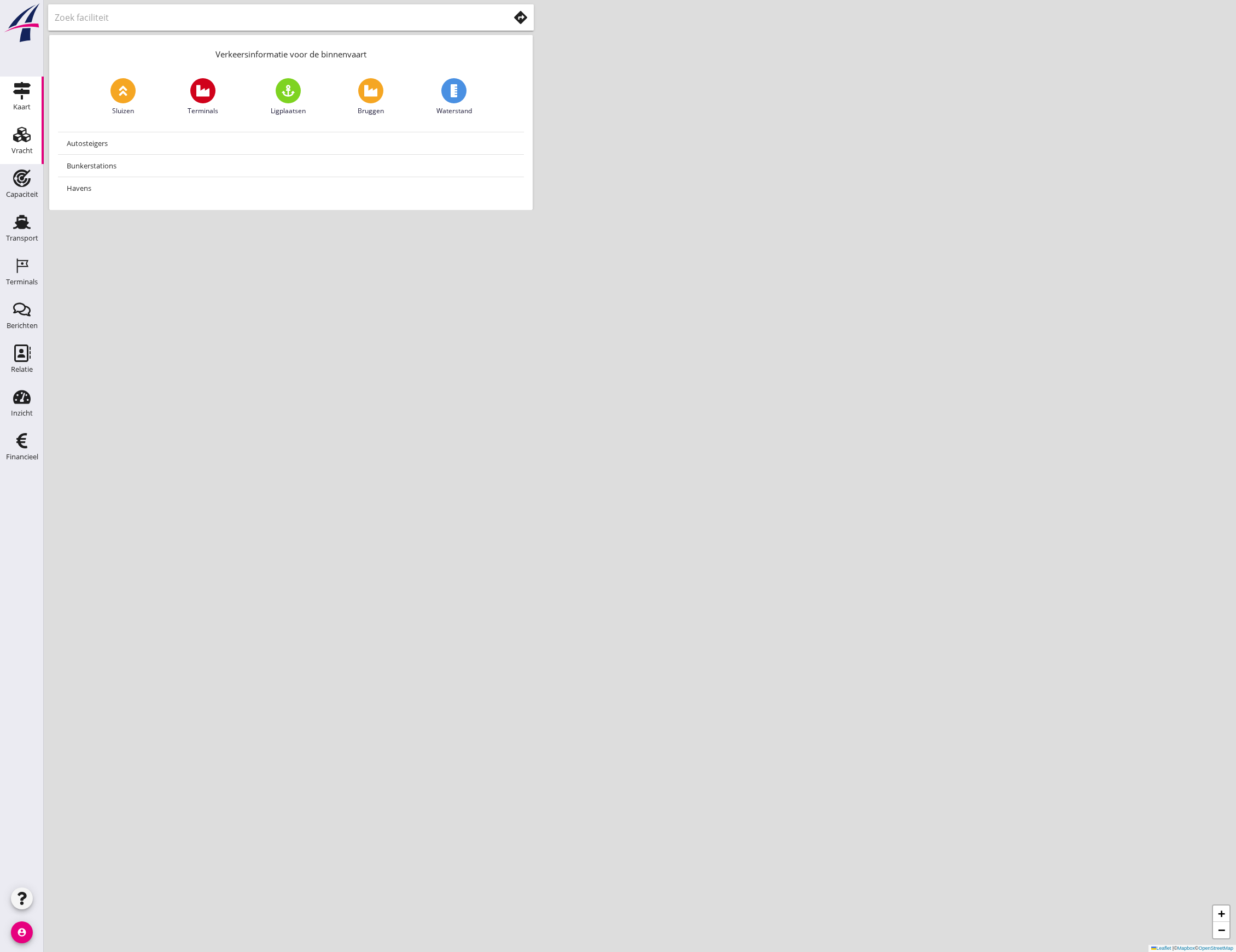
click at [26, 149] on div "Vracht" at bounding box center [22, 151] width 22 height 7
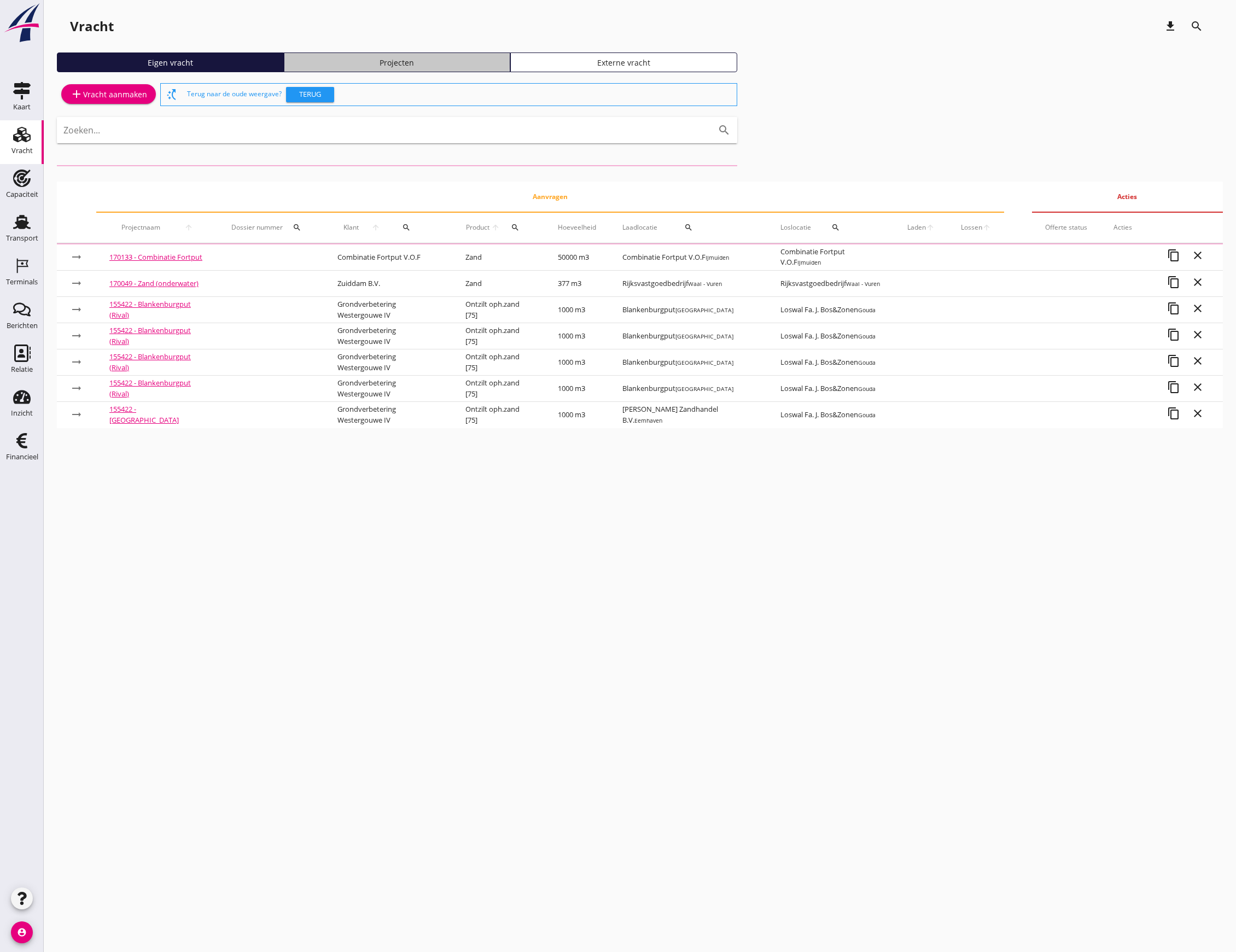
click at [457, 53] on link "Projecten" at bounding box center [398, 62] width 227 height 20
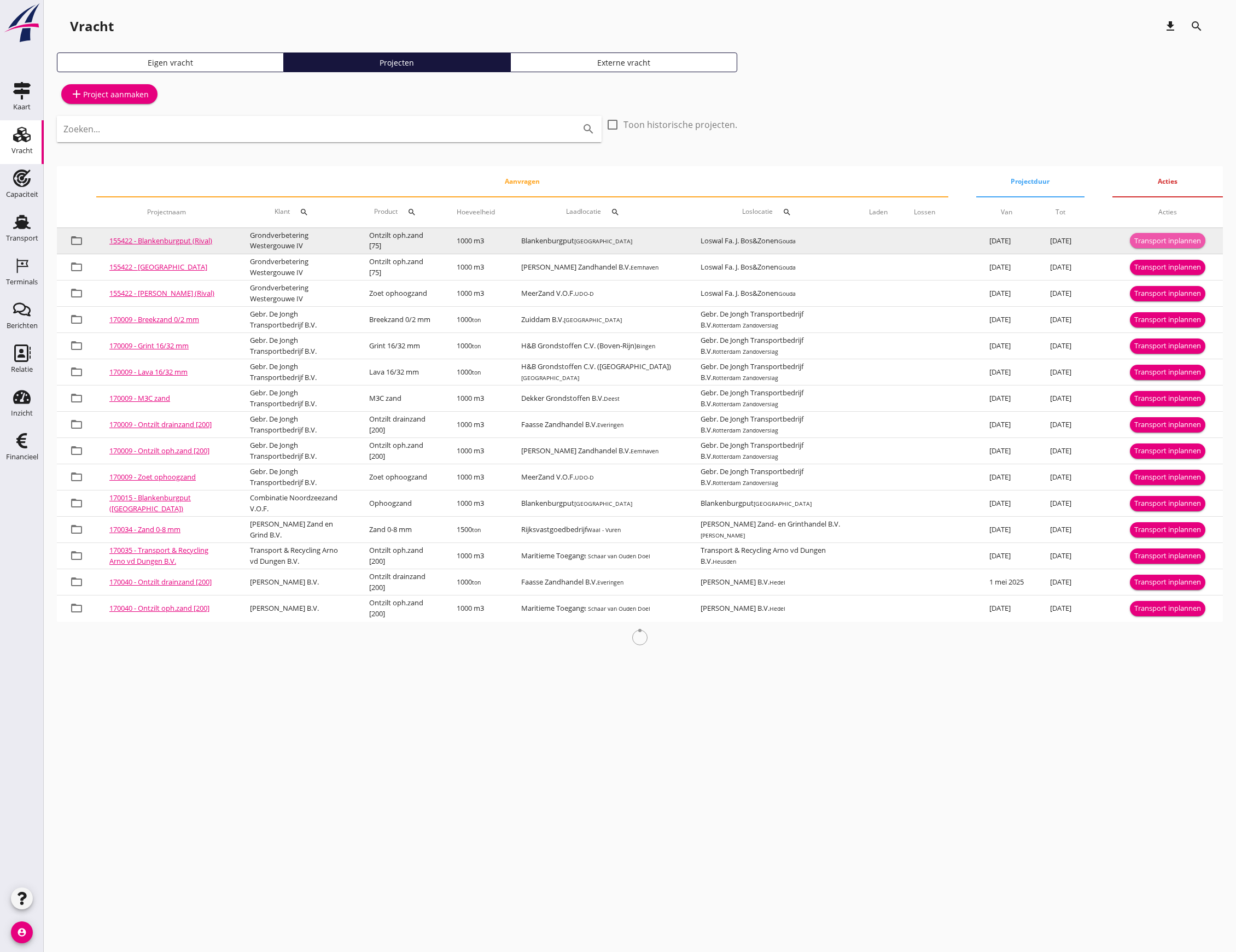
click at [1165, 238] on div "Transport inplannen" at bounding box center [1168, 241] width 67 height 11
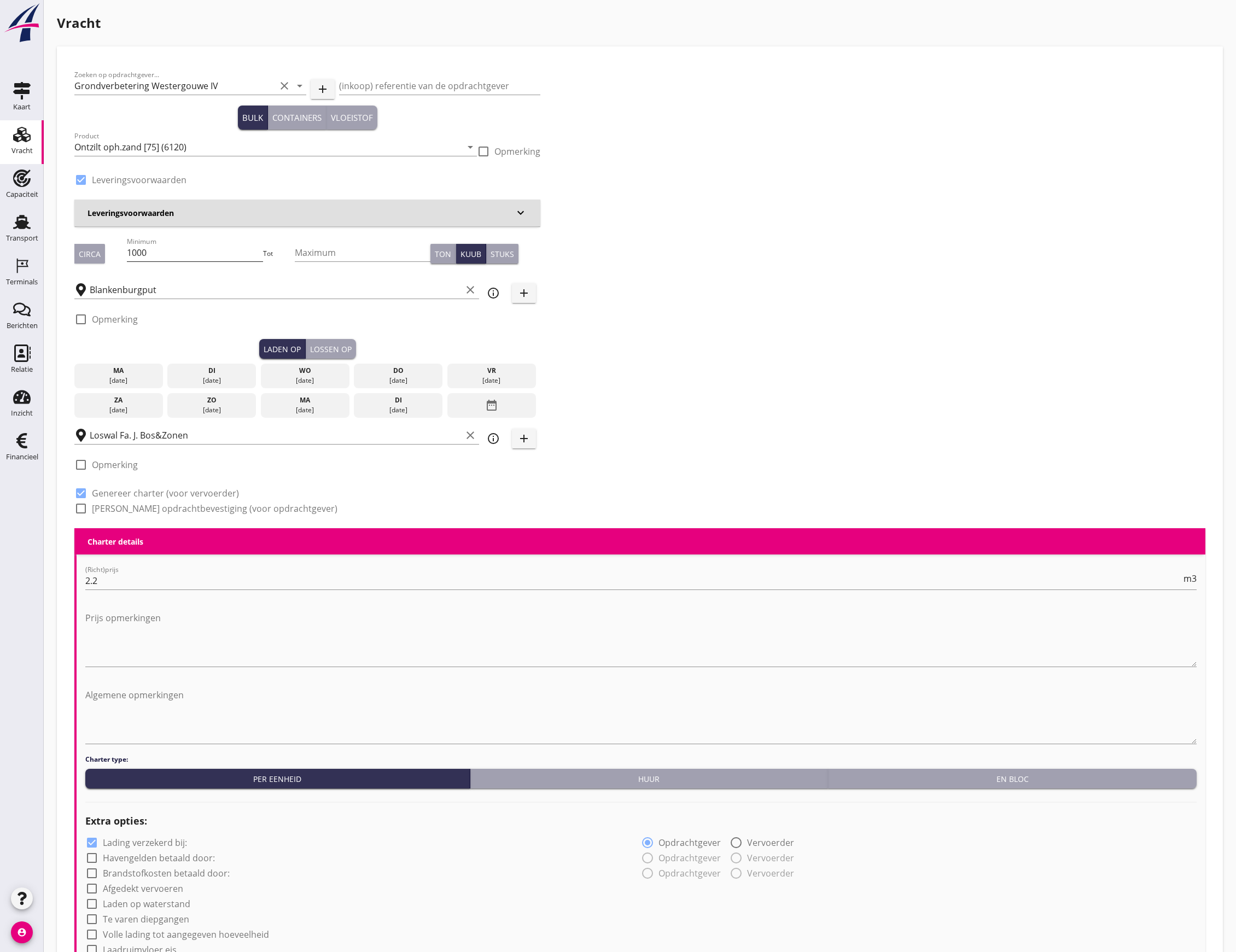
click at [170, 256] on input "1000" at bounding box center [195, 252] width 136 height 17
type input "1"
type input "672"
click at [145, 373] on div "ma" at bounding box center [119, 370] width 83 height 9
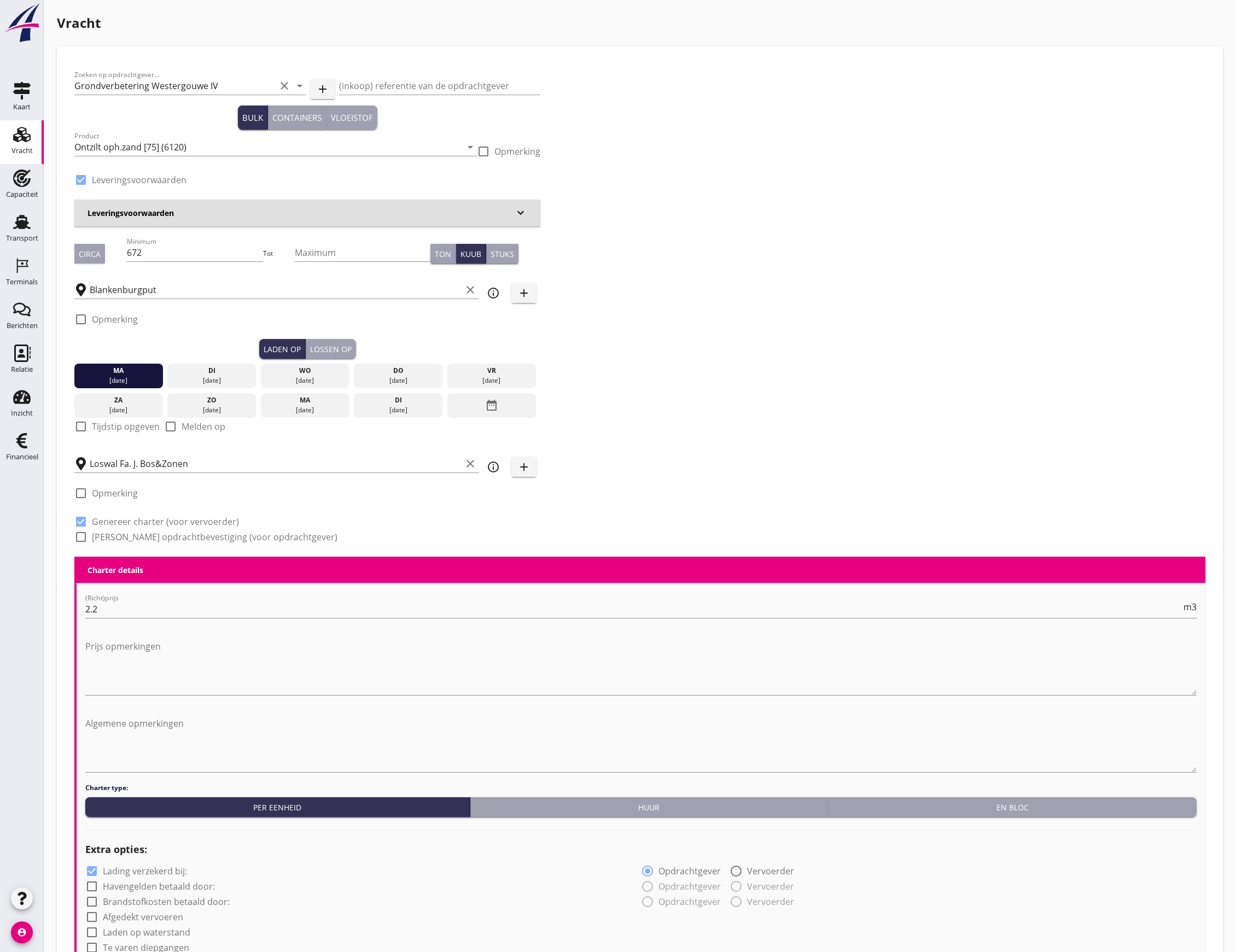
click at [310, 349] on div "Lossen op" at bounding box center [331, 349] width 41 height 11
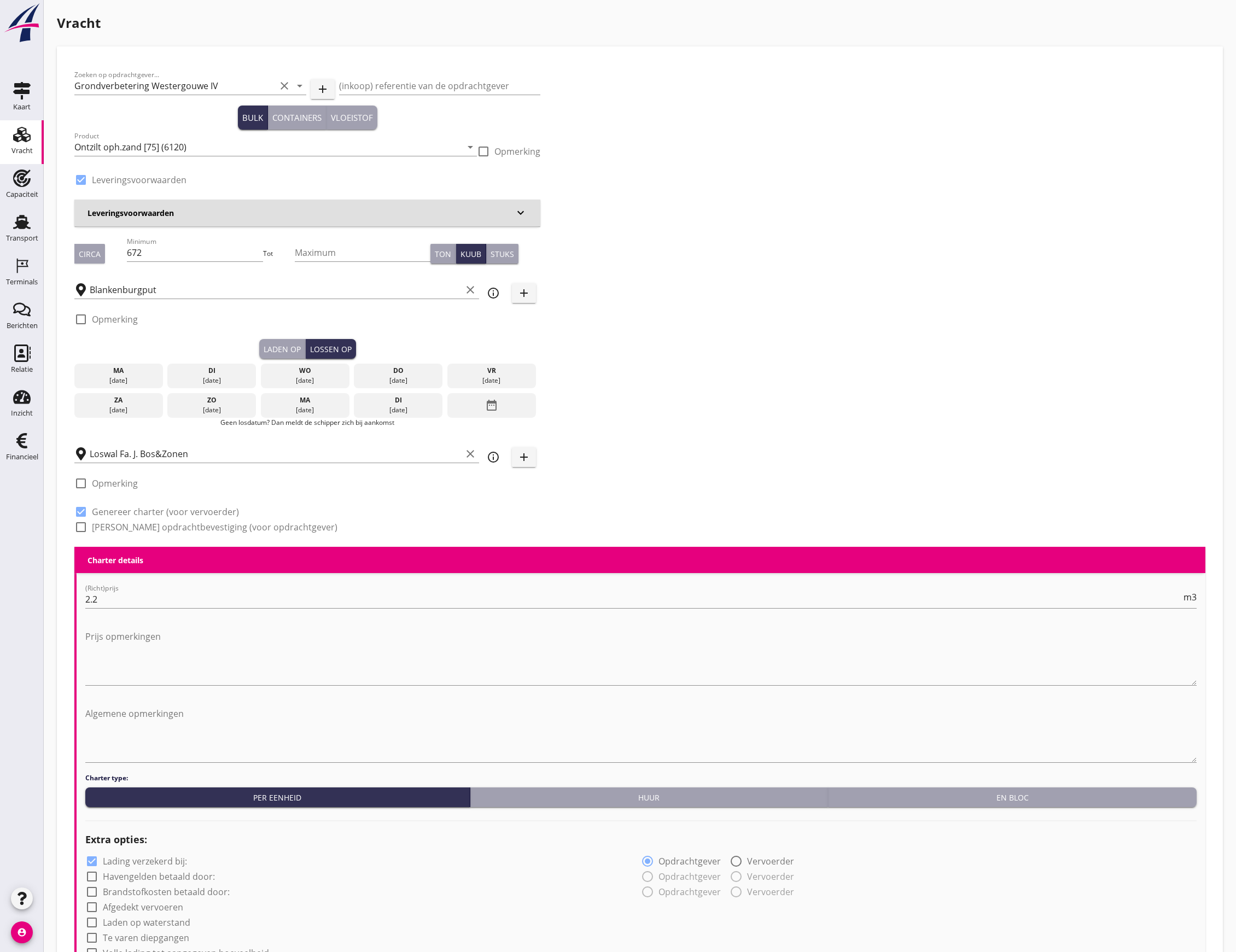
click at [197, 368] on div "di" at bounding box center [212, 370] width 83 height 9
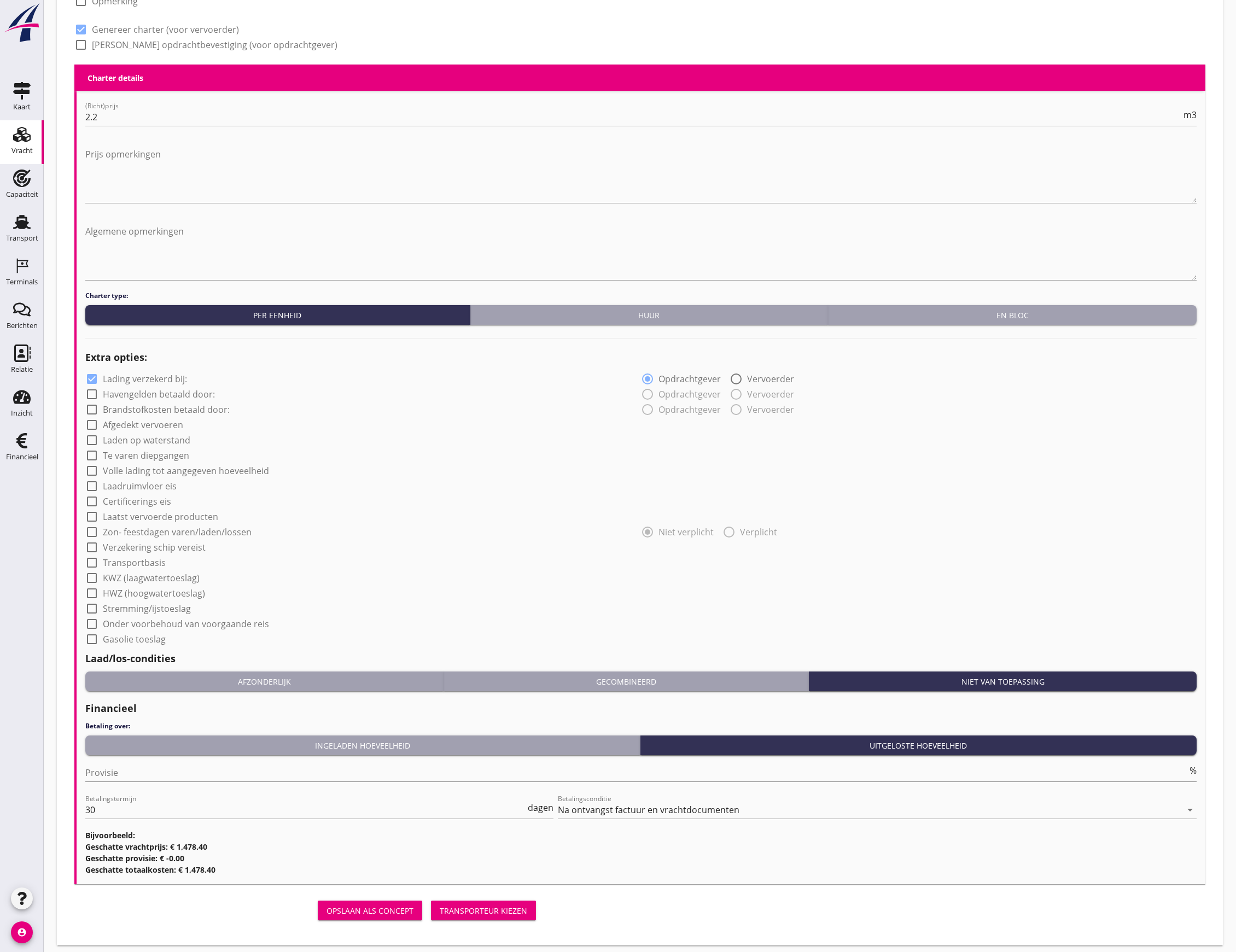
scroll to position [517, 0]
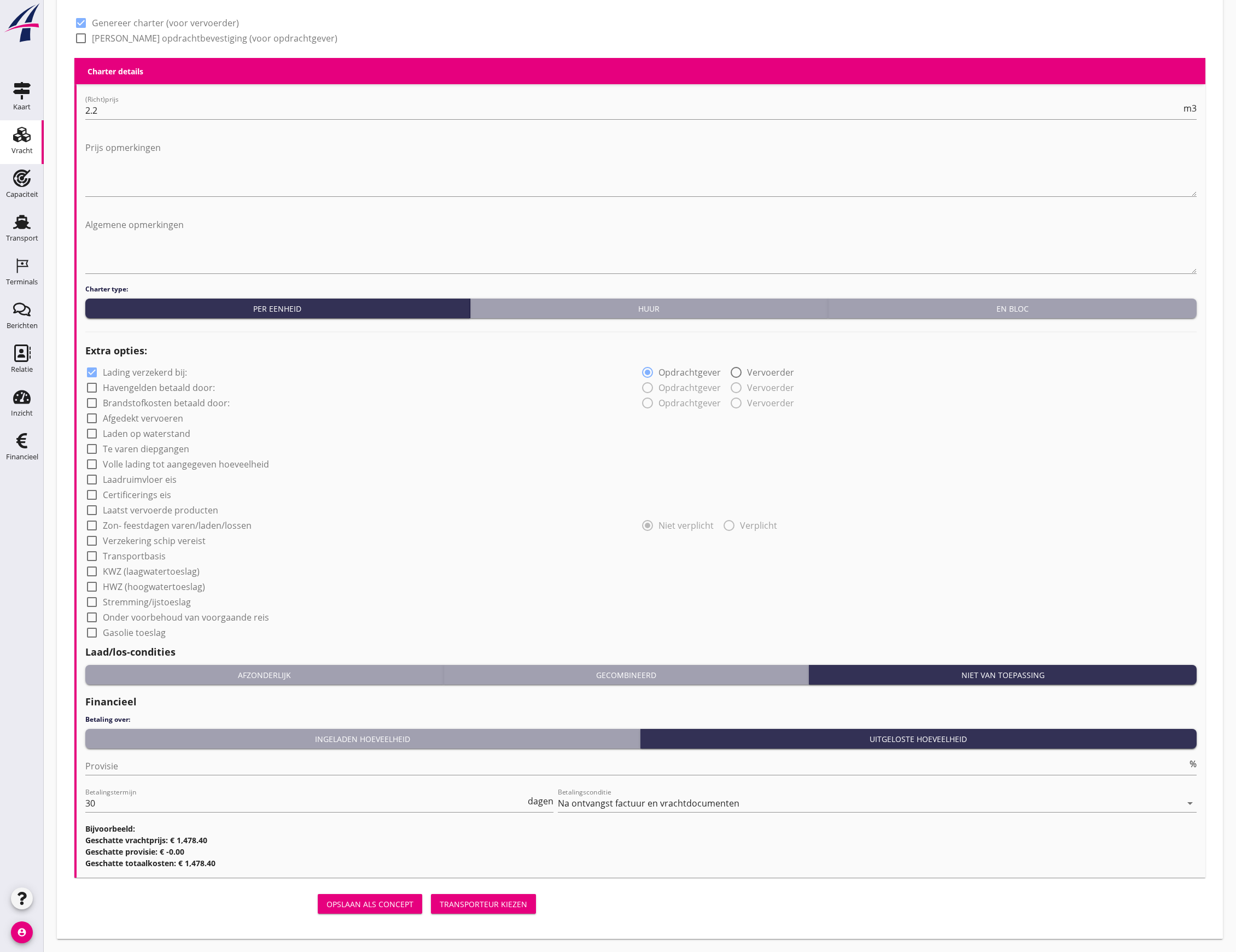
click at [510, 902] on div "Transporteur kiezen" at bounding box center [484, 904] width 88 height 11
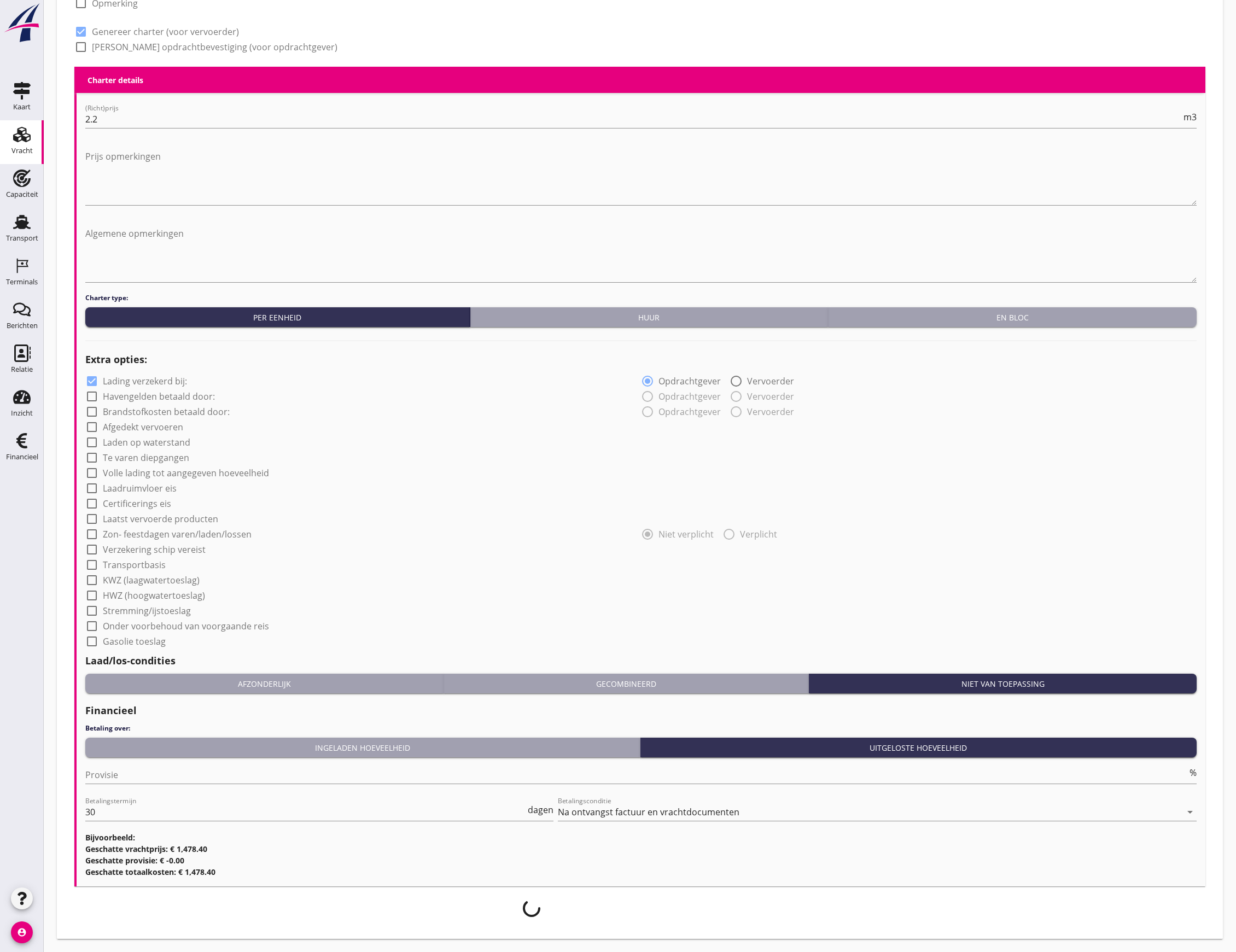
scroll to position [509, 0]
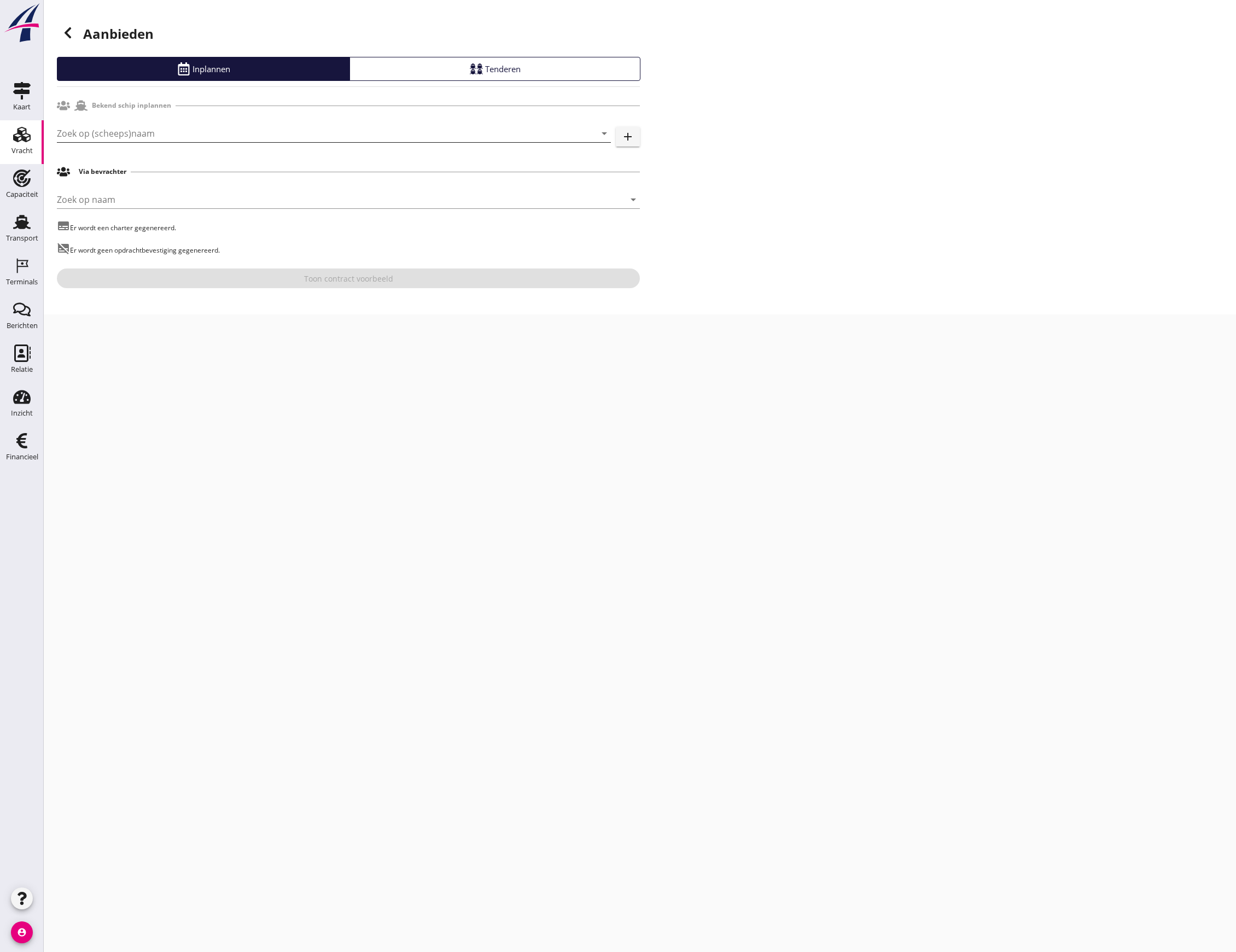
click at [163, 129] on input "Zoek op (scheeps)naam" at bounding box center [318, 133] width 523 height 17
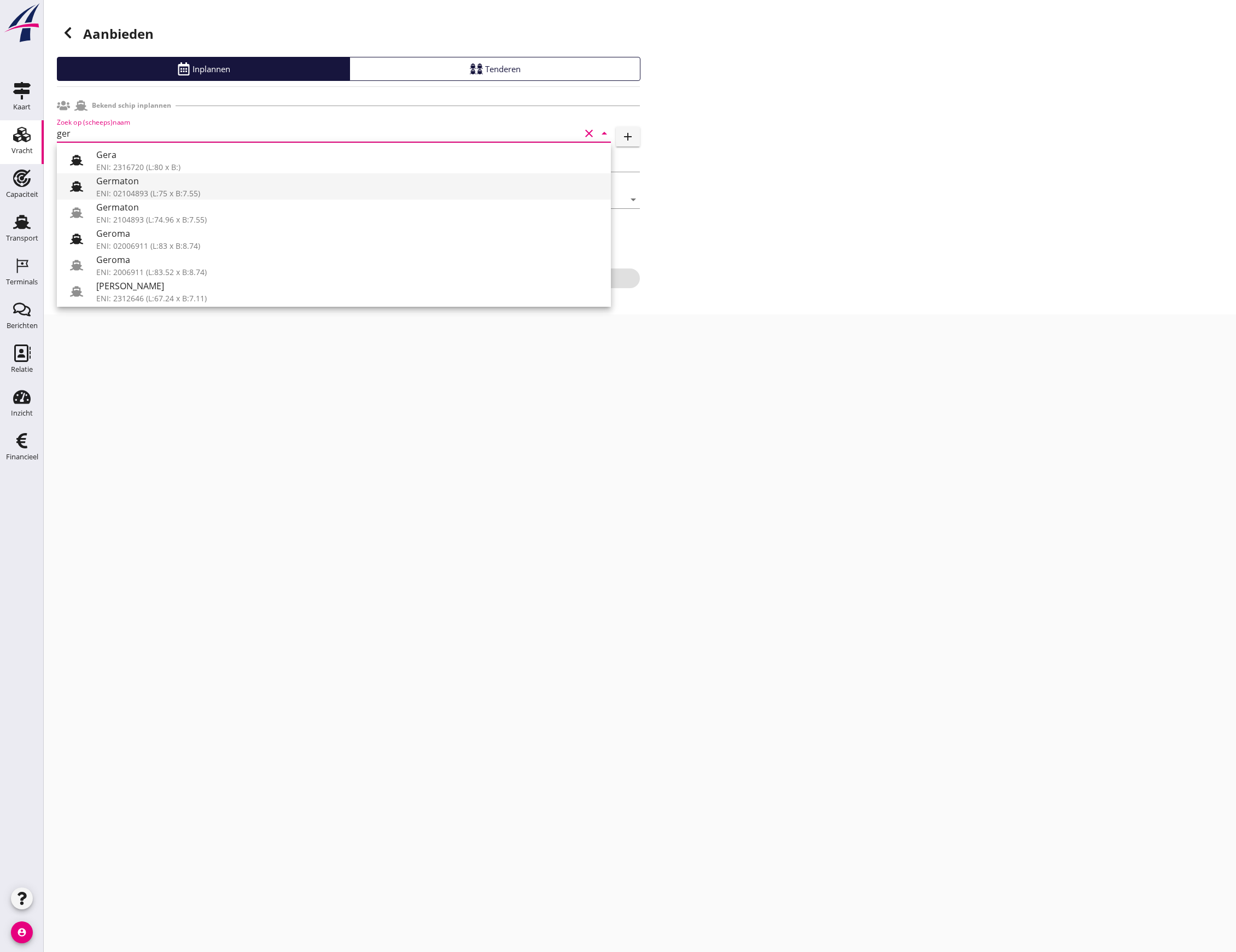
click at [76, 189] on use at bounding box center [76, 186] width 13 height 10
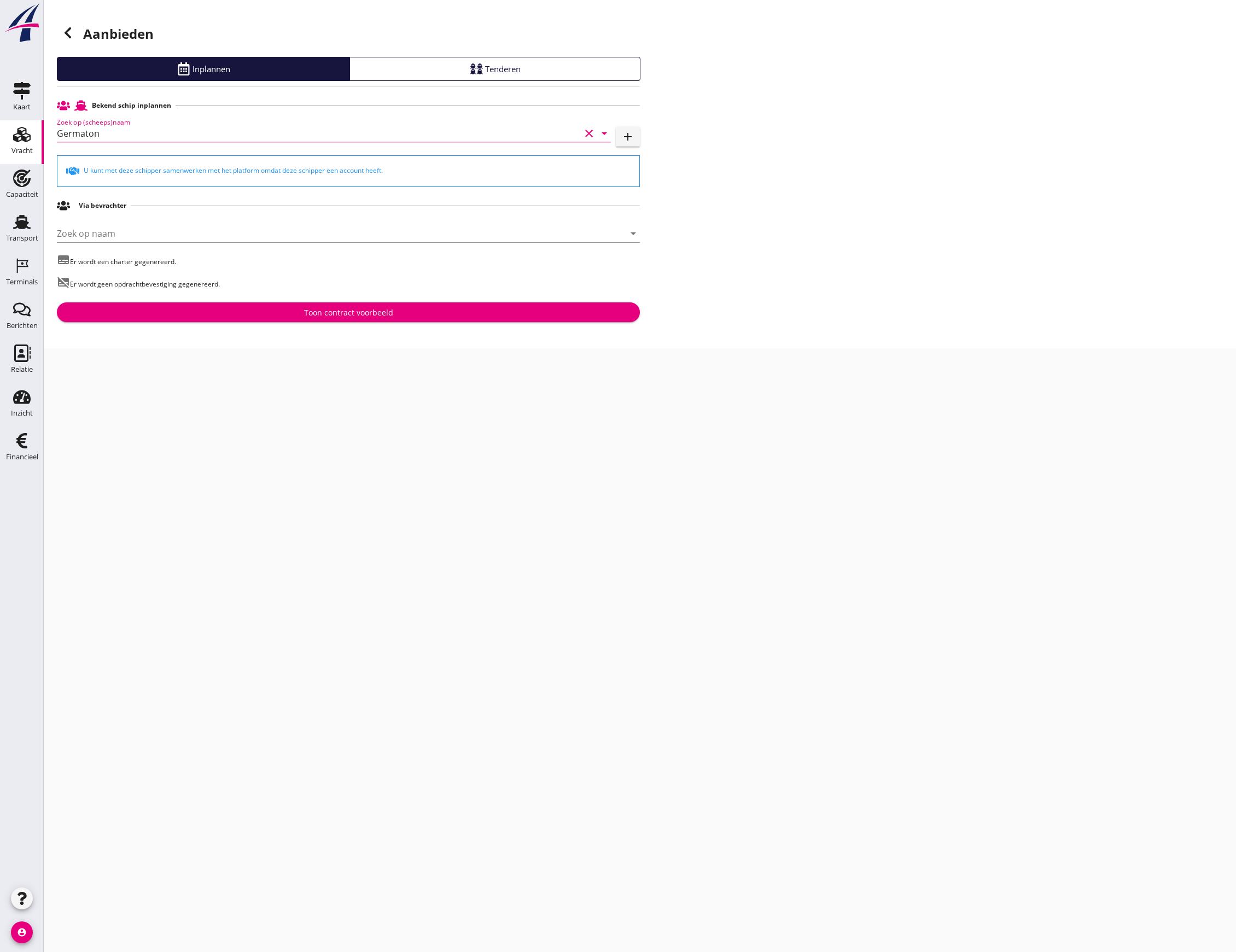
type input "Germaton"
click at [70, 35] on icon at bounding box center [67, 32] width 13 height 13
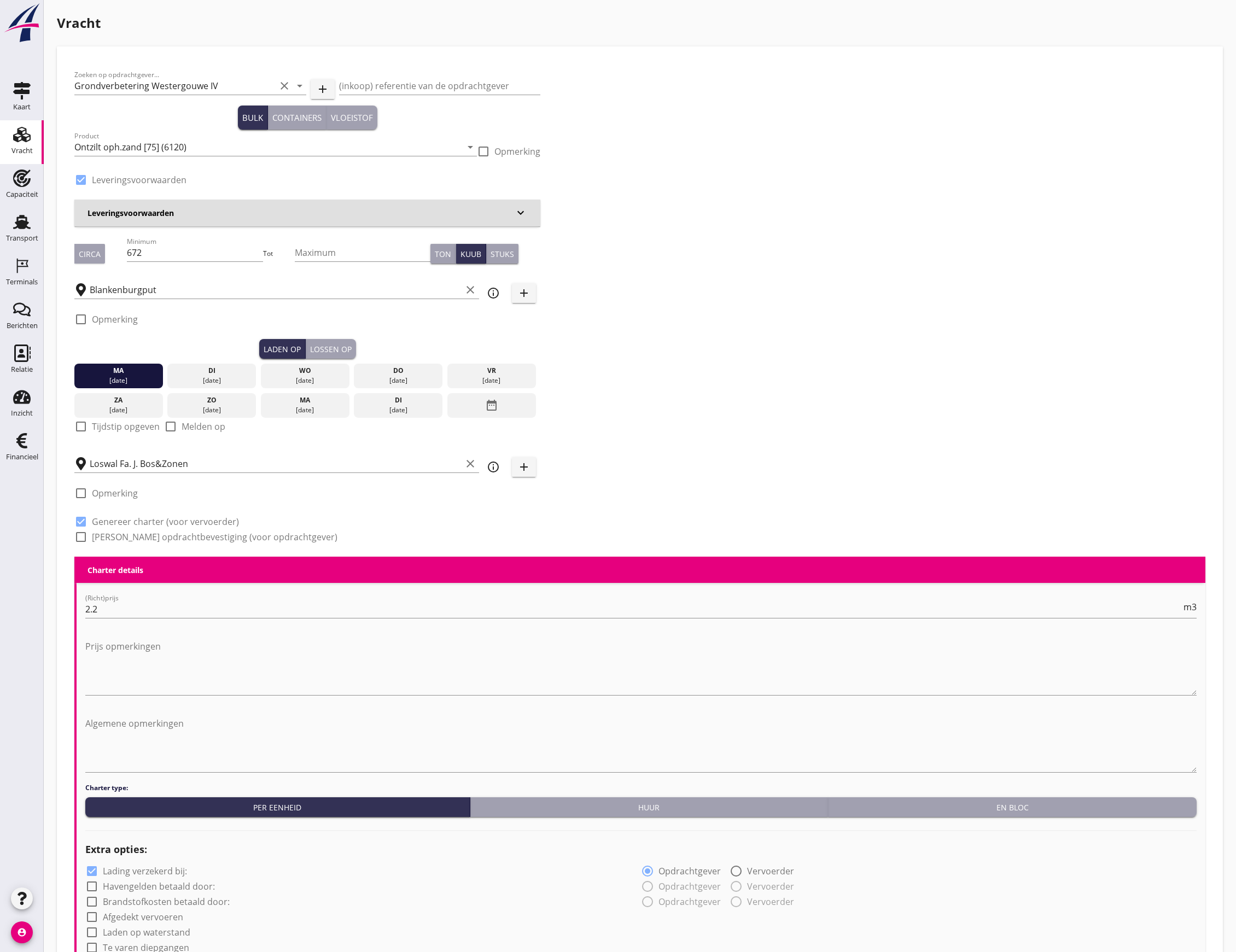
scroll to position [525, 0]
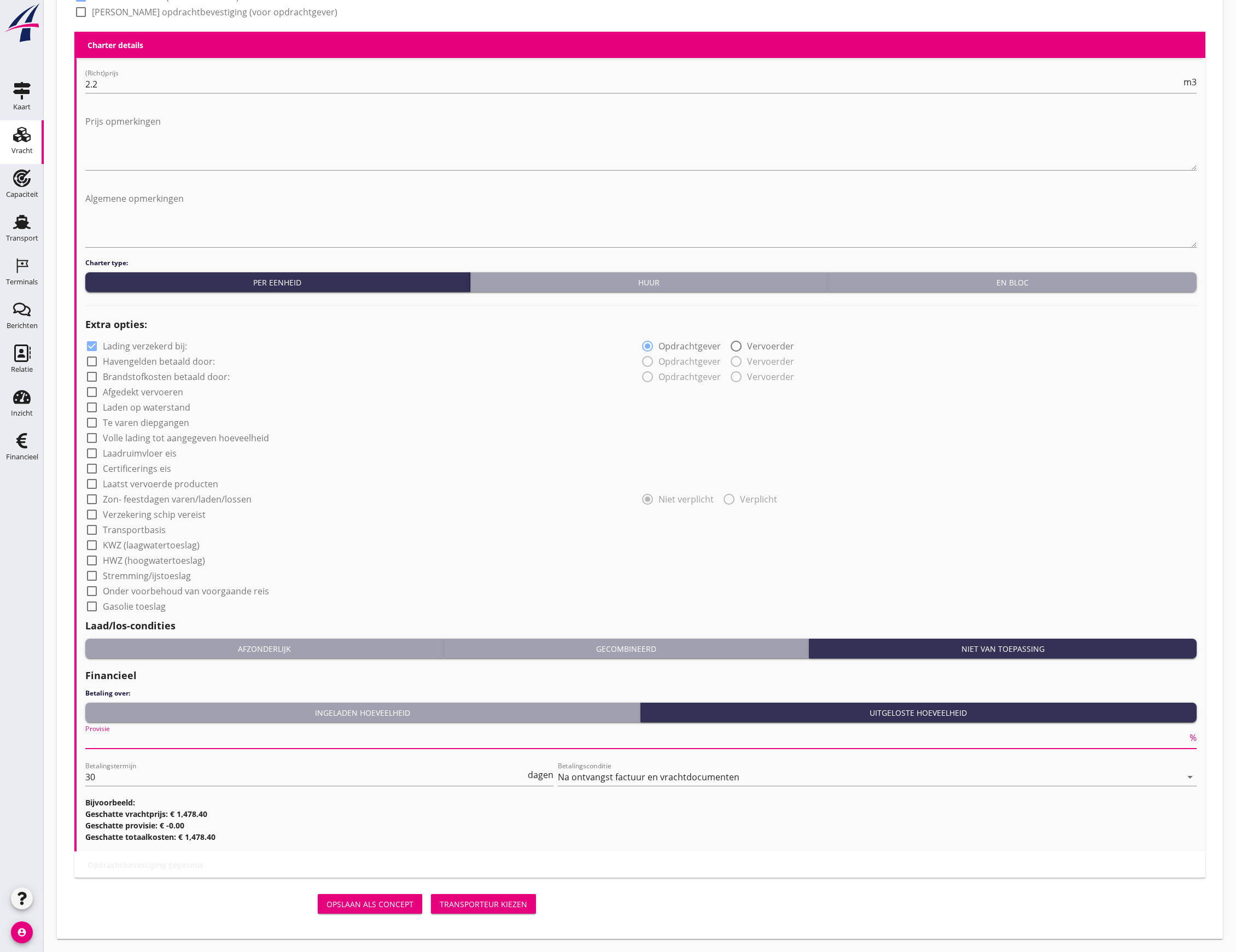
click at [591, 745] on input "Provisie" at bounding box center [636, 739] width 1102 height 17
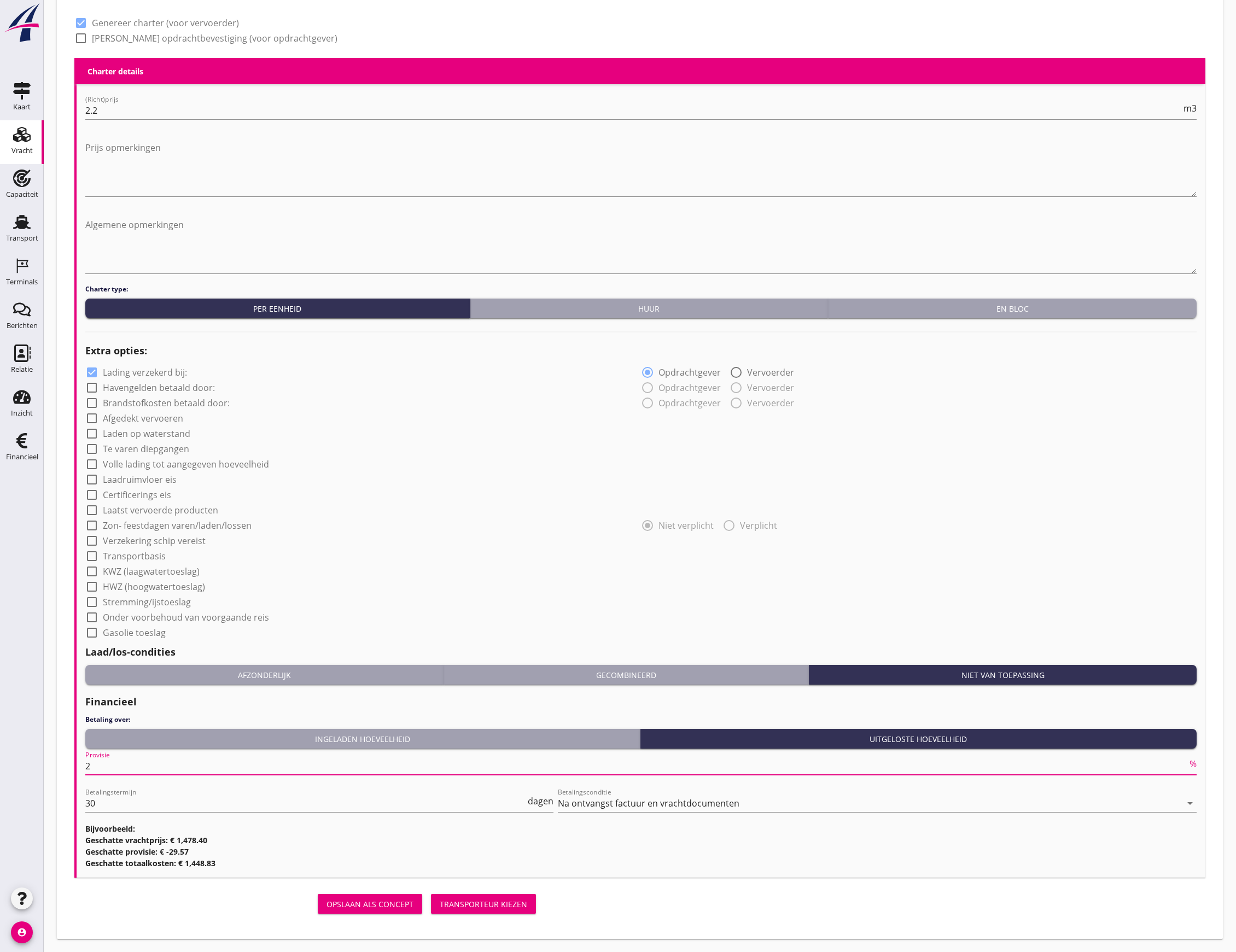
scroll to position [498, 0]
type input "2"
drag, startPoint x: 563, startPoint y: 904, endPoint x: 517, endPoint y: 898, distance: 46.4
click at [562, 904] on div "Opslaan als concept Transporteur kiezen" at bounding box center [640, 904] width 1140 height 35
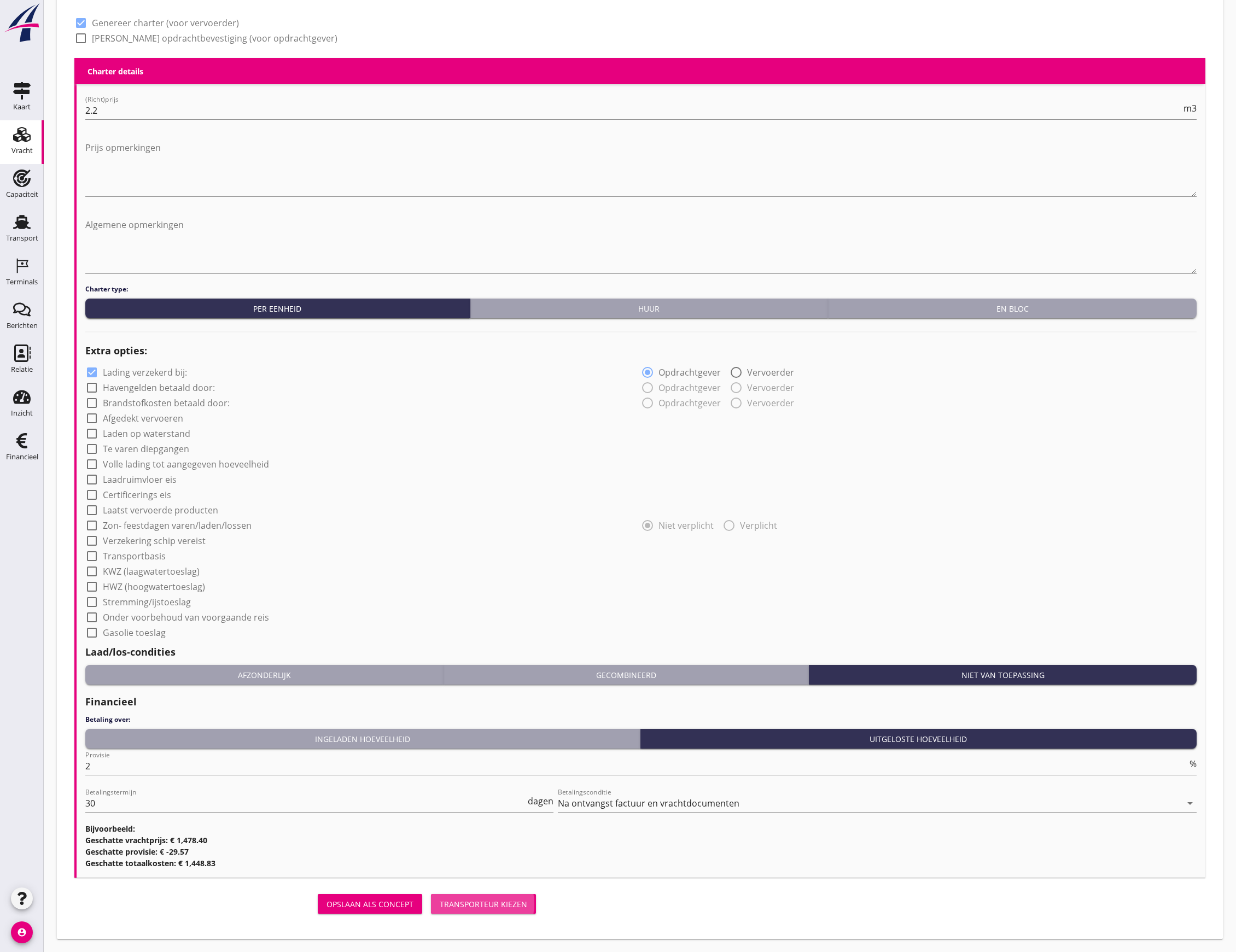
click at [508, 897] on button "Transporteur kiezen" at bounding box center [484, 904] width 105 height 20
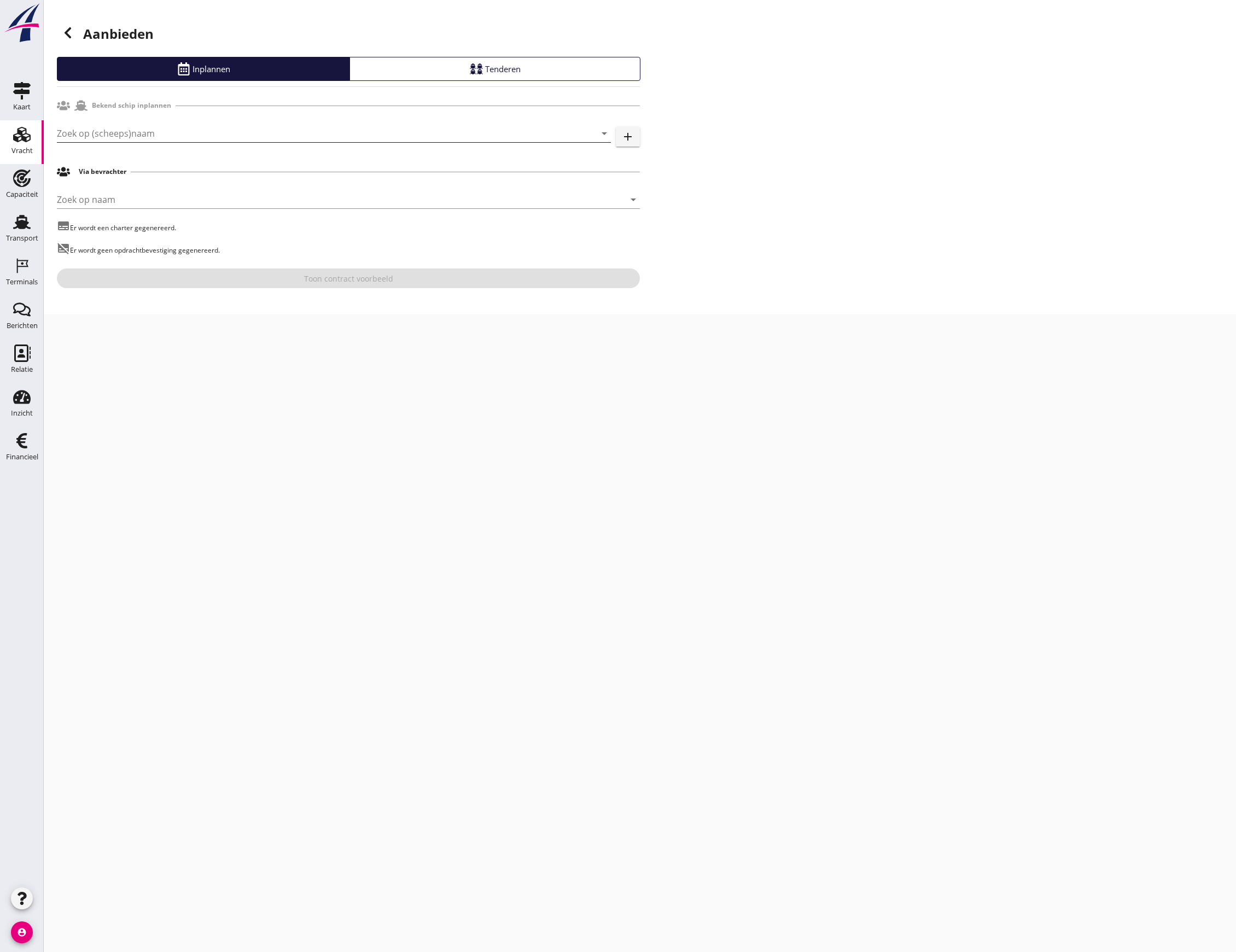
click at [205, 134] on input "Zoek op (scheeps)naam" at bounding box center [318, 133] width 523 height 17
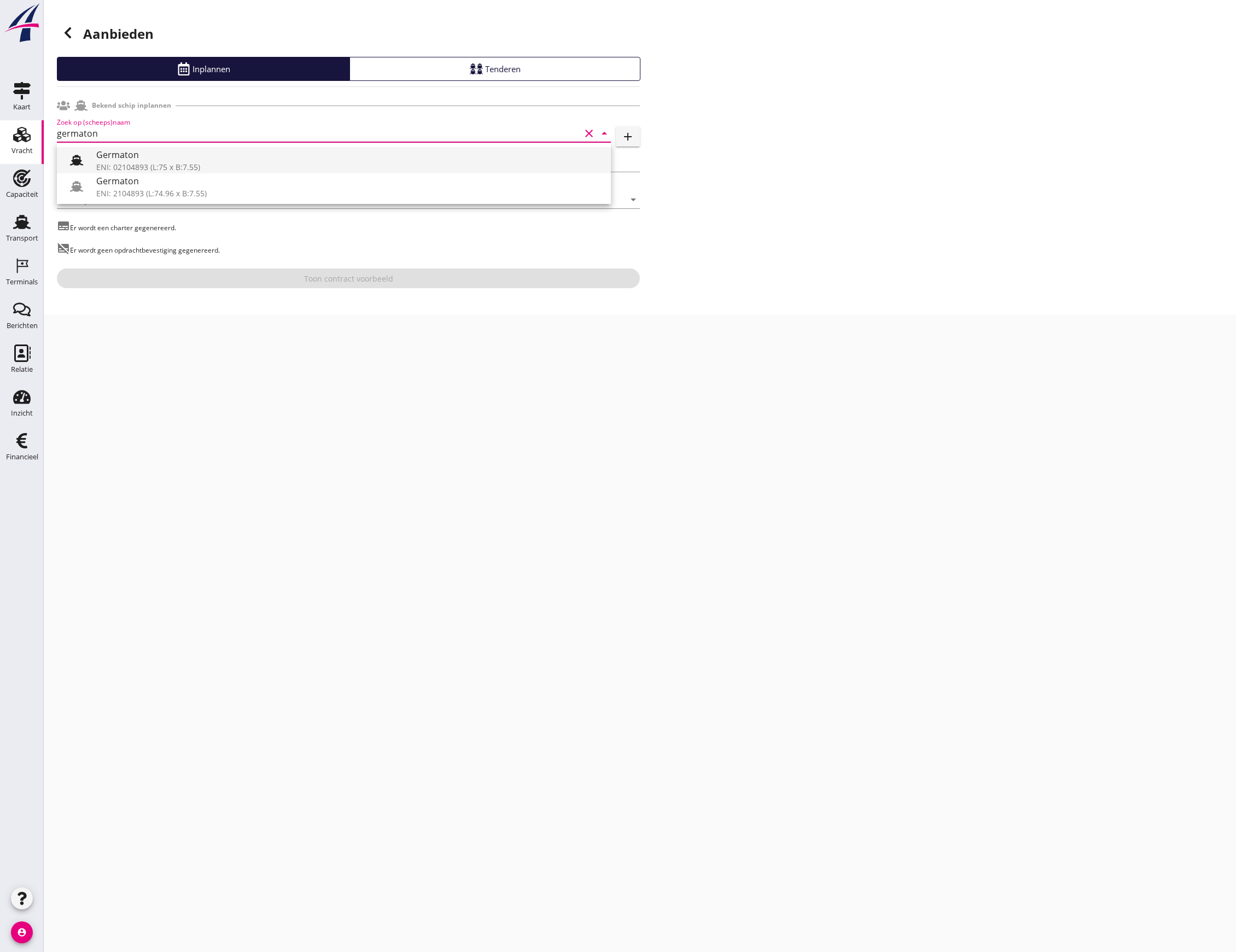
click at [75, 158] on icon at bounding box center [76, 160] width 13 height 13
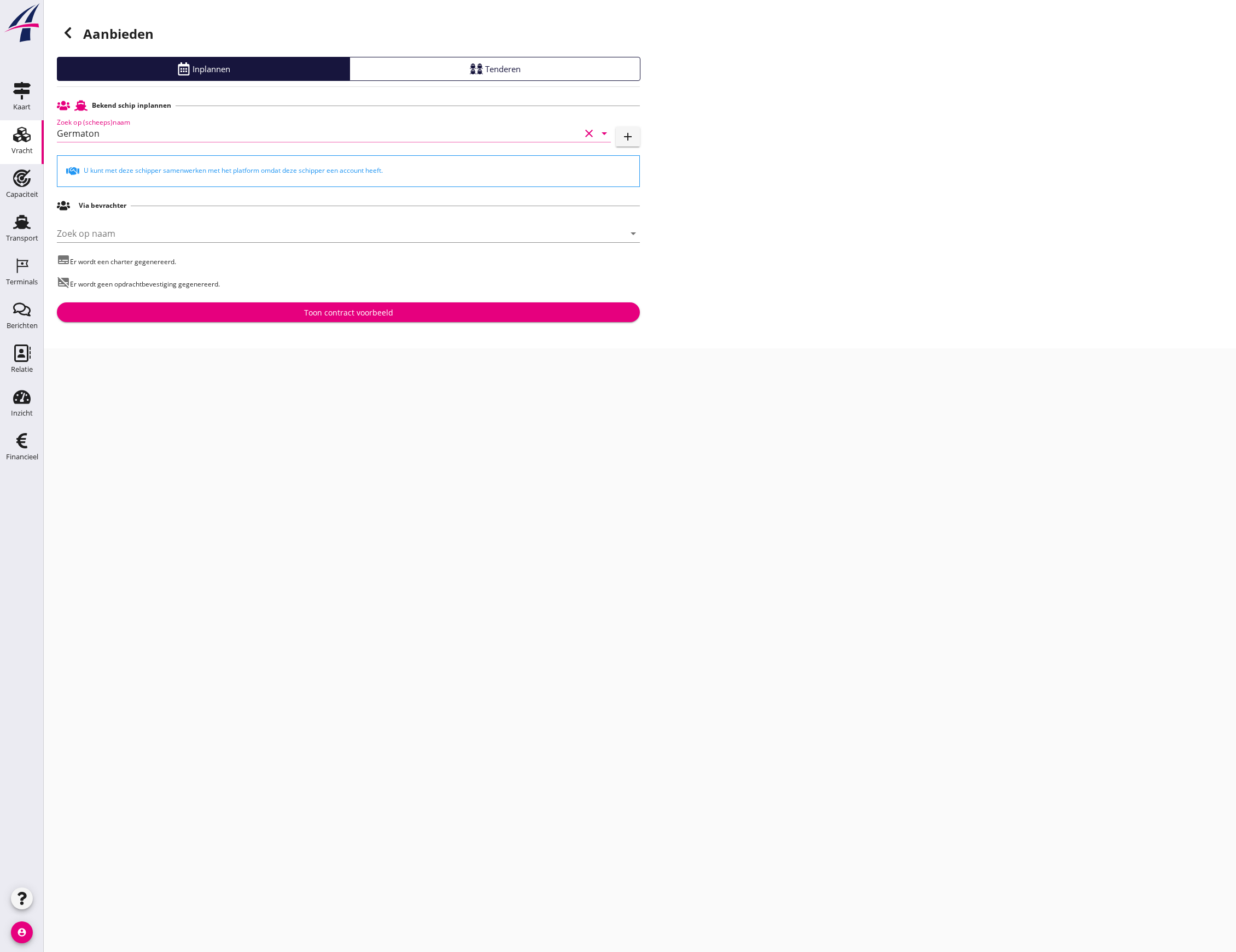
type input "Germaton"
click at [343, 311] on div "Toon contract voorbeeld" at bounding box center [349, 312] width 90 height 11
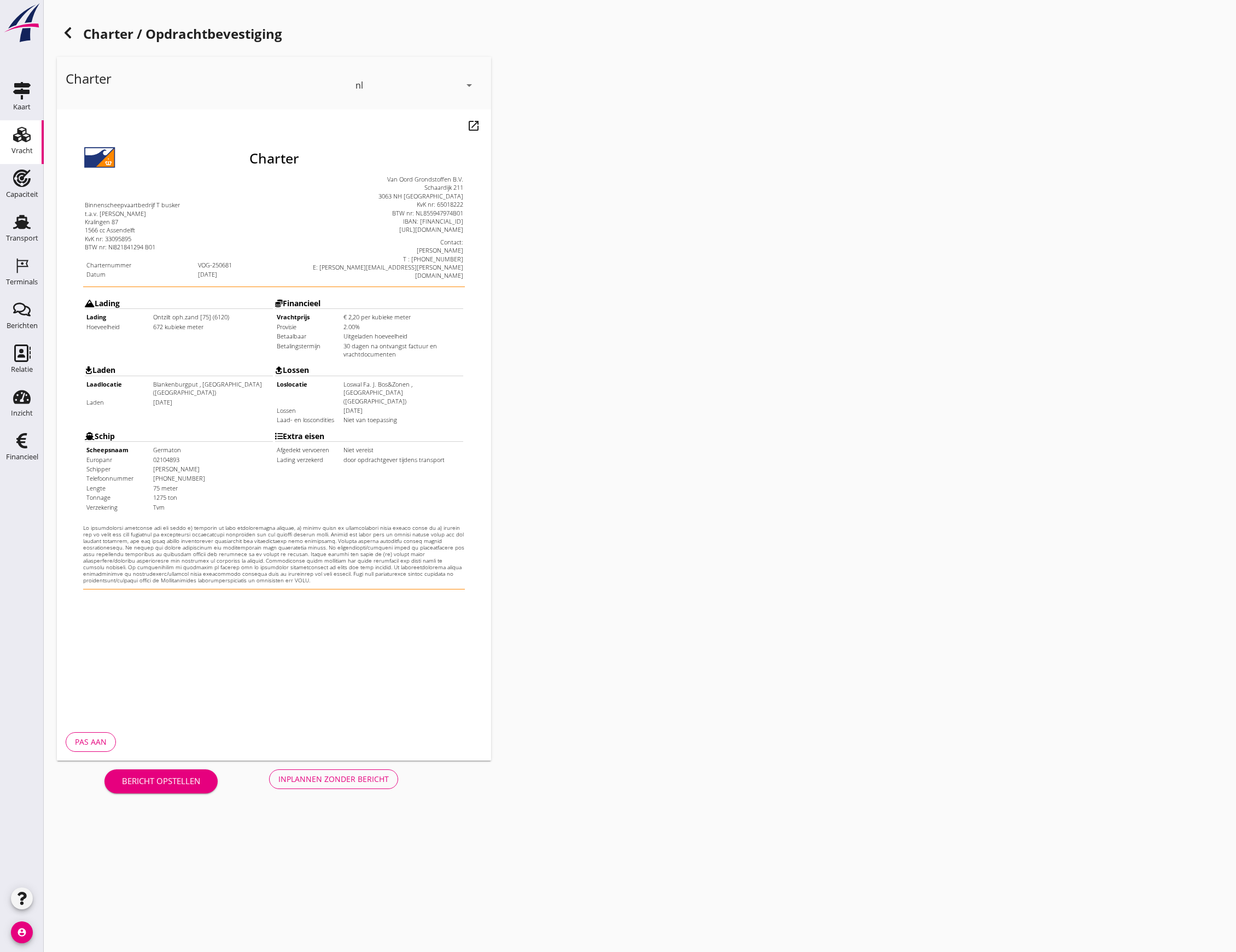
click at [334, 777] on div "Inplannen zonder bericht" at bounding box center [333, 778] width 110 height 11
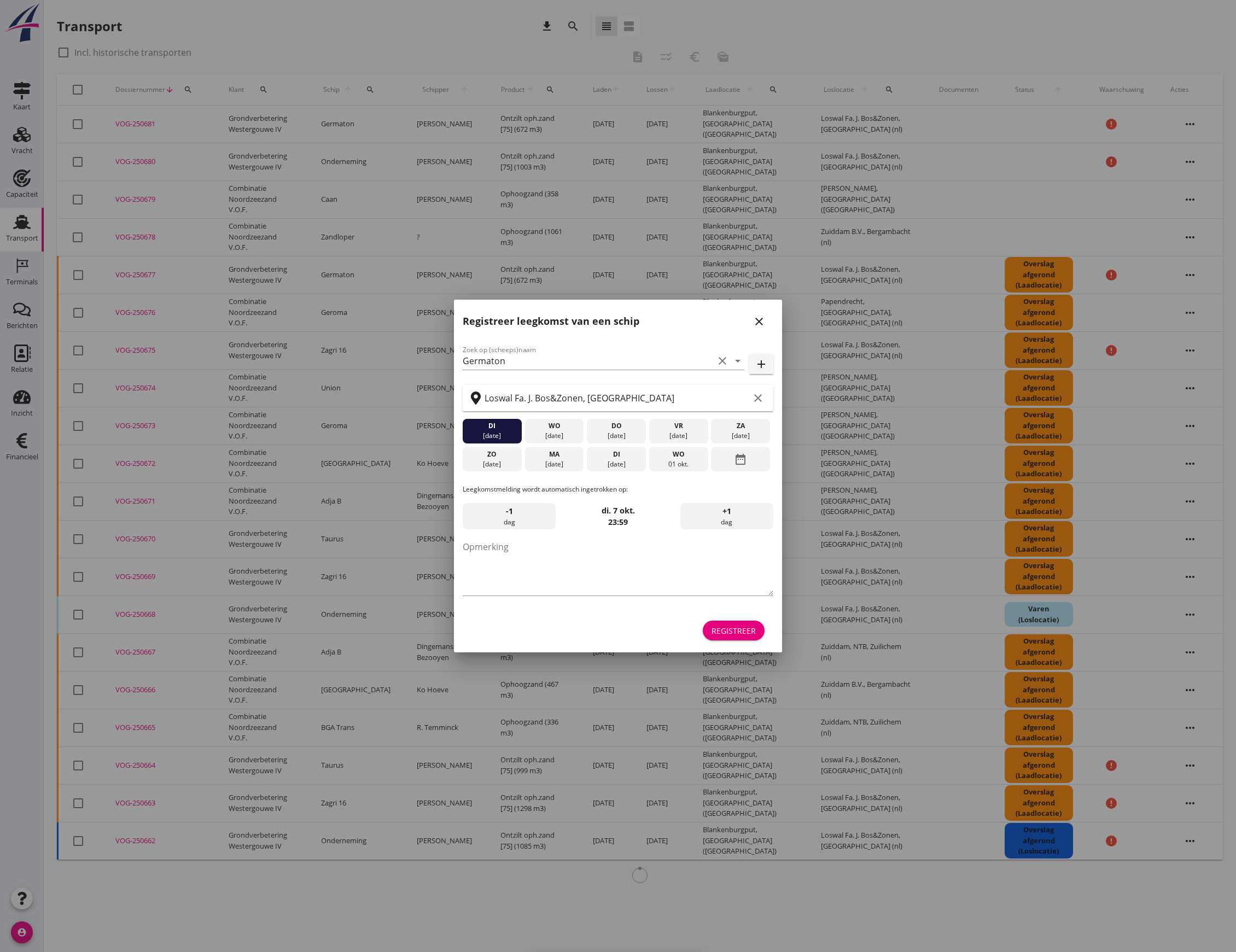
click at [745, 633] on div "Registreer" at bounding box center [732, 630] width 44 height 11
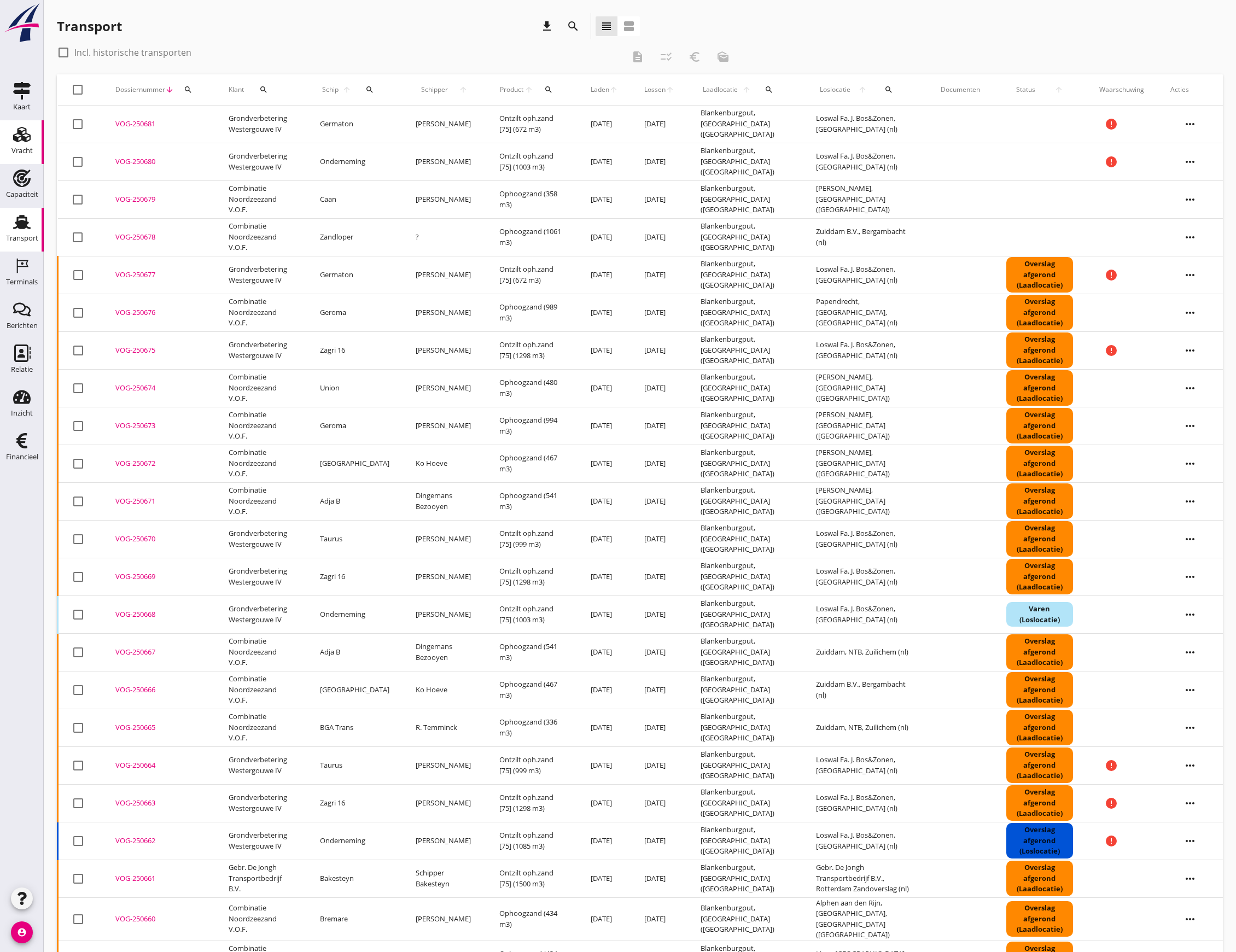
click at [31, 140] on div "Vracht" at bounding box center [22, 134] width 26 height 17
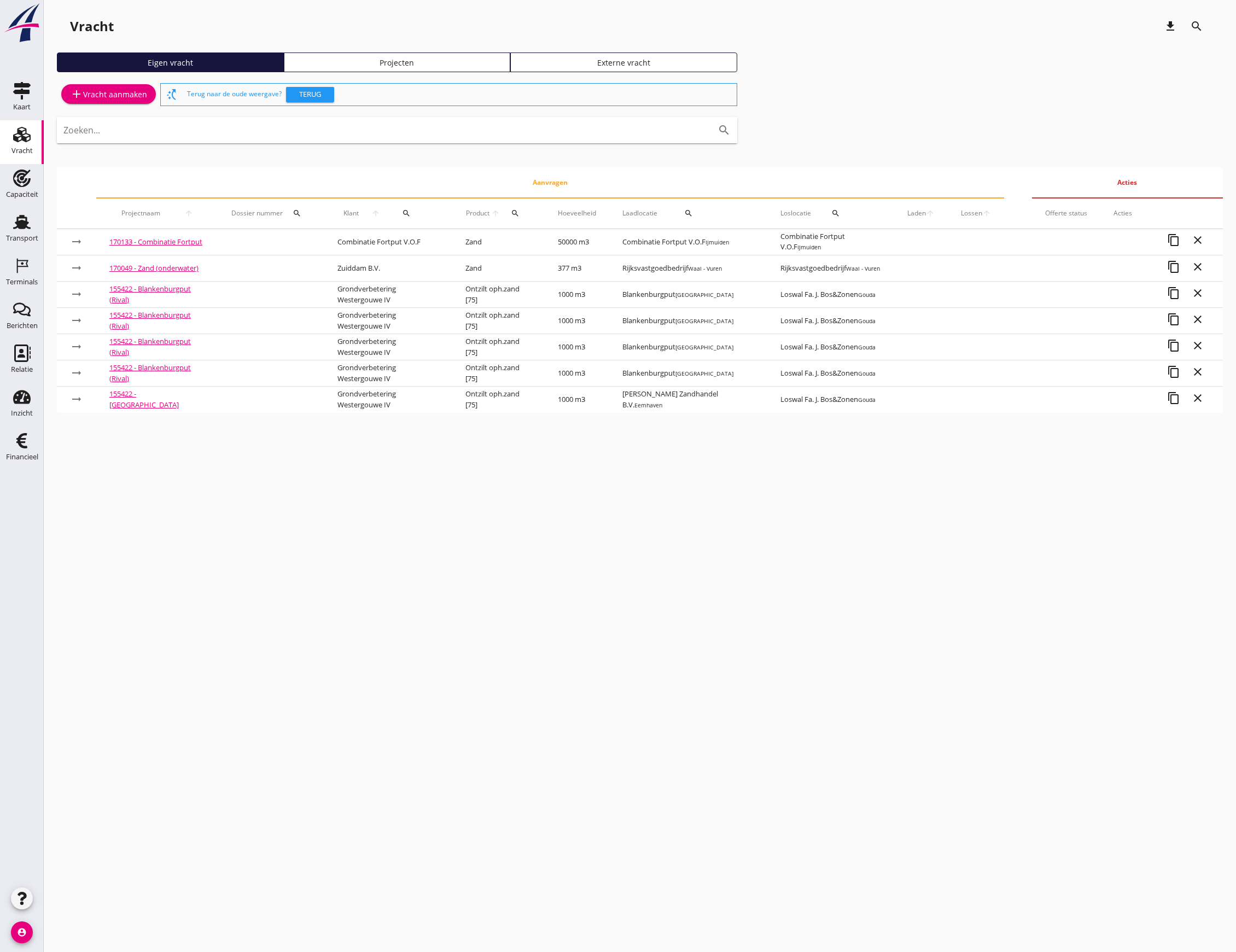
click at [397, 72] on div "Eigen vracht Projecten Externe vracht" at bounding box center [640, 66] width 1165 height 28
click at [398, 67] on div "Projecten" at bounding box center [397, 62] width 217 height 11
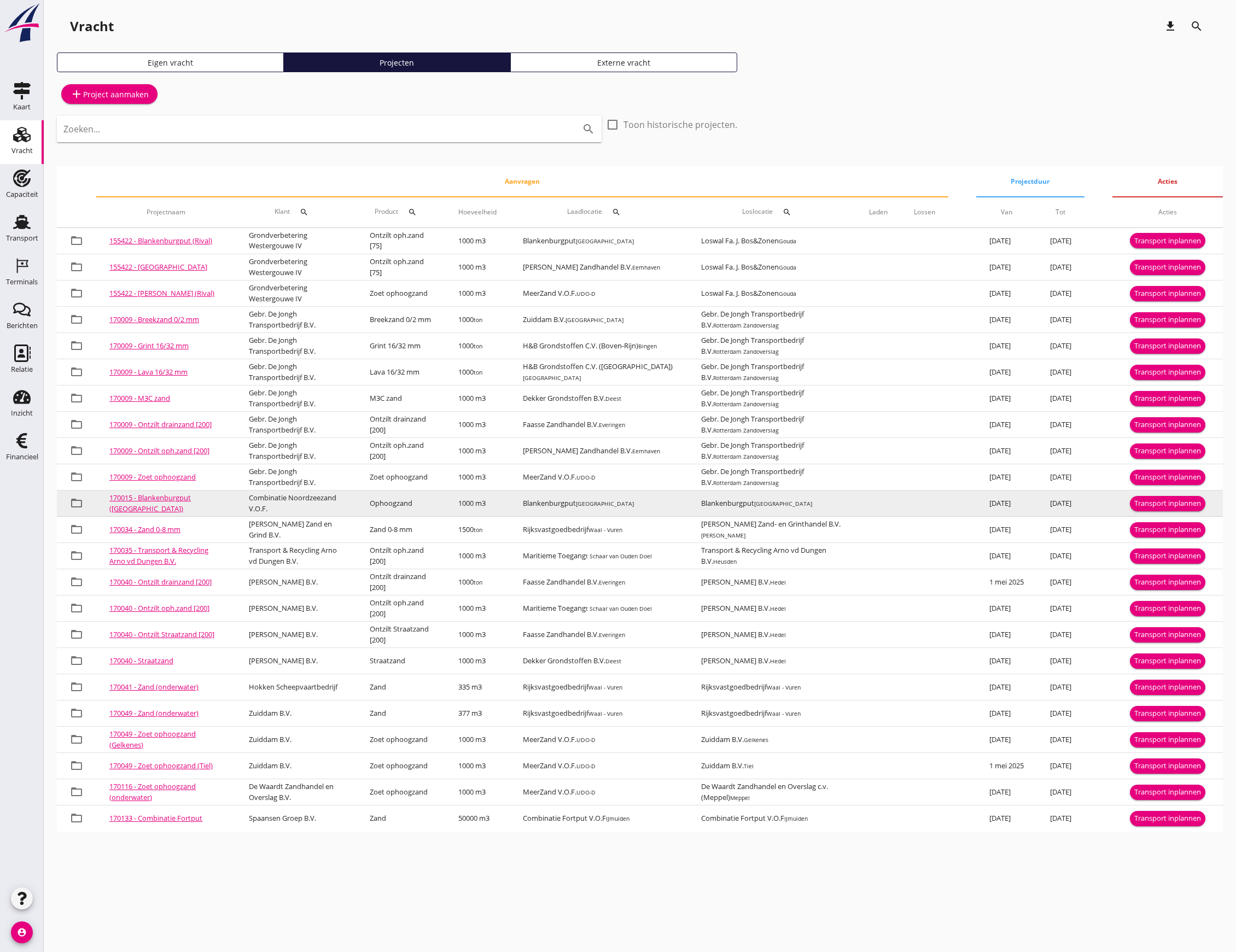
click at [1191, 502] on div "Transport inplannen" at bounding box center [1168, 504] width 67 height 11
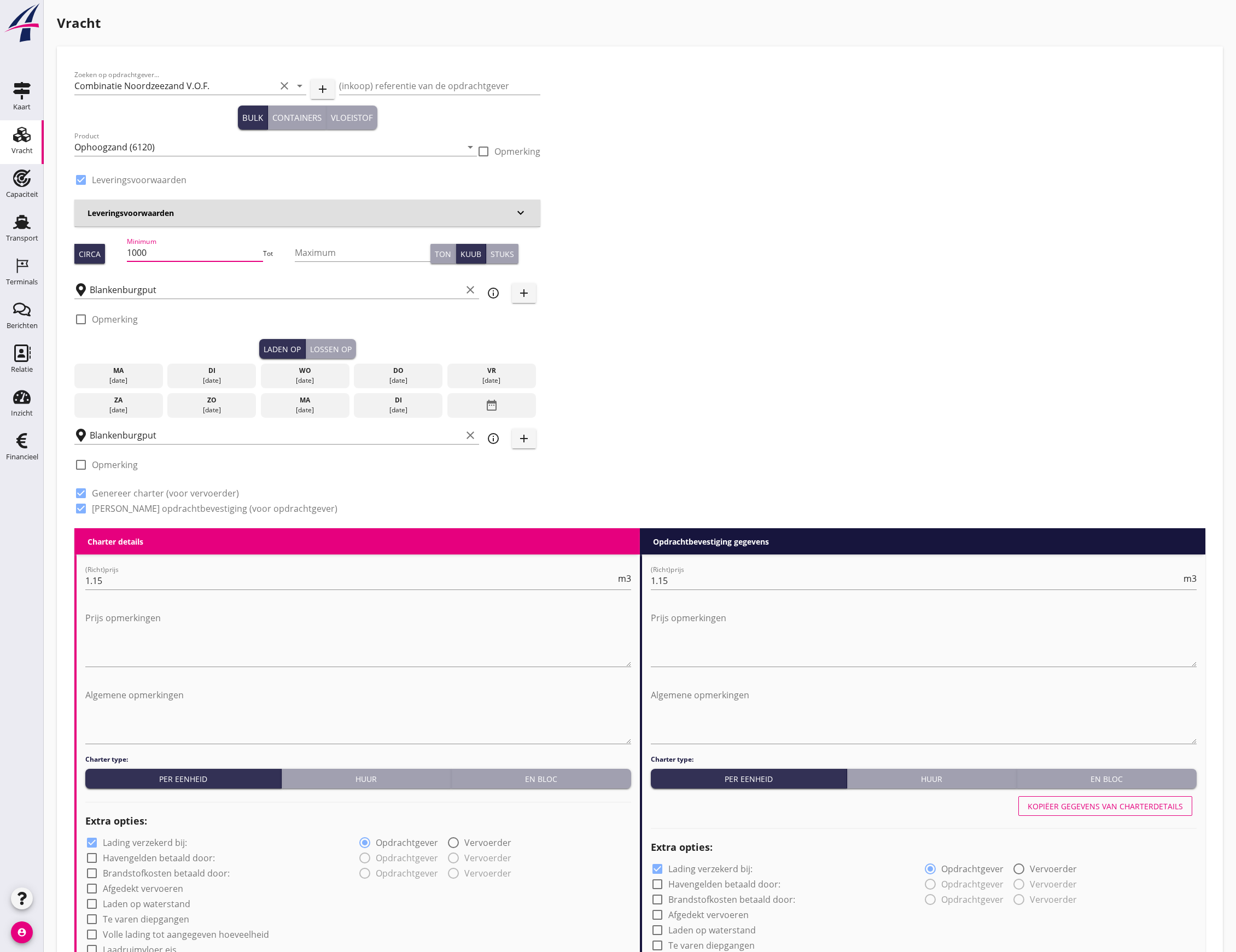
drag, startPoint x: 173, startPoint y: 254, endPoint x: 105, endPoint y: 258, distance: 68.1
click at [105, 258] on div "Circa Minimum 1000 Tot Maximum Ton Kuub Stuks" at bounding box center [306, 253] width 466 height 37
type input "451"
click at [108, 366] on div "ma" at bounding box center [119, 370] width 83 height 9
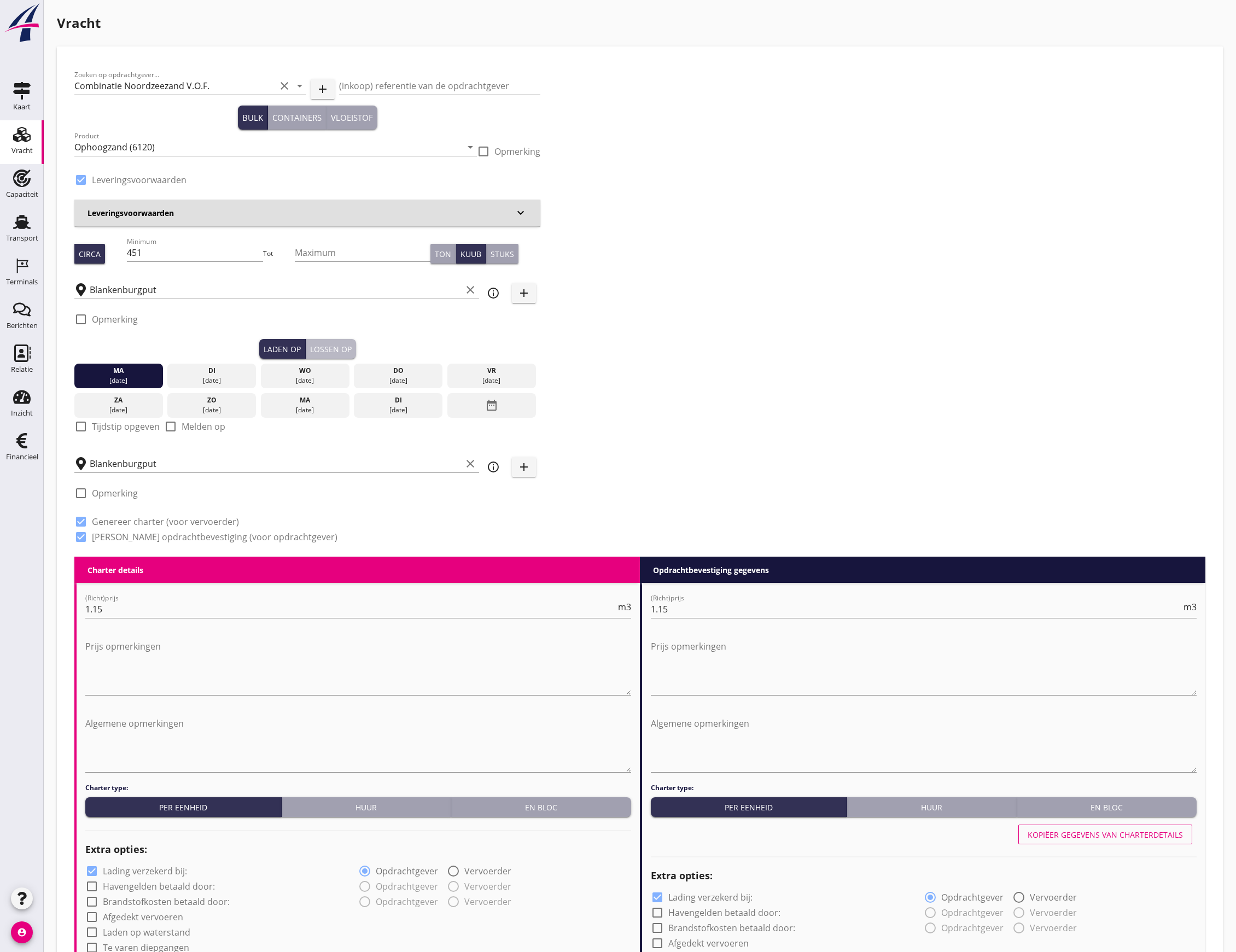
click at [342, 340] on button "Lossen op" at bounding box center [331, 349] width 50 height 20
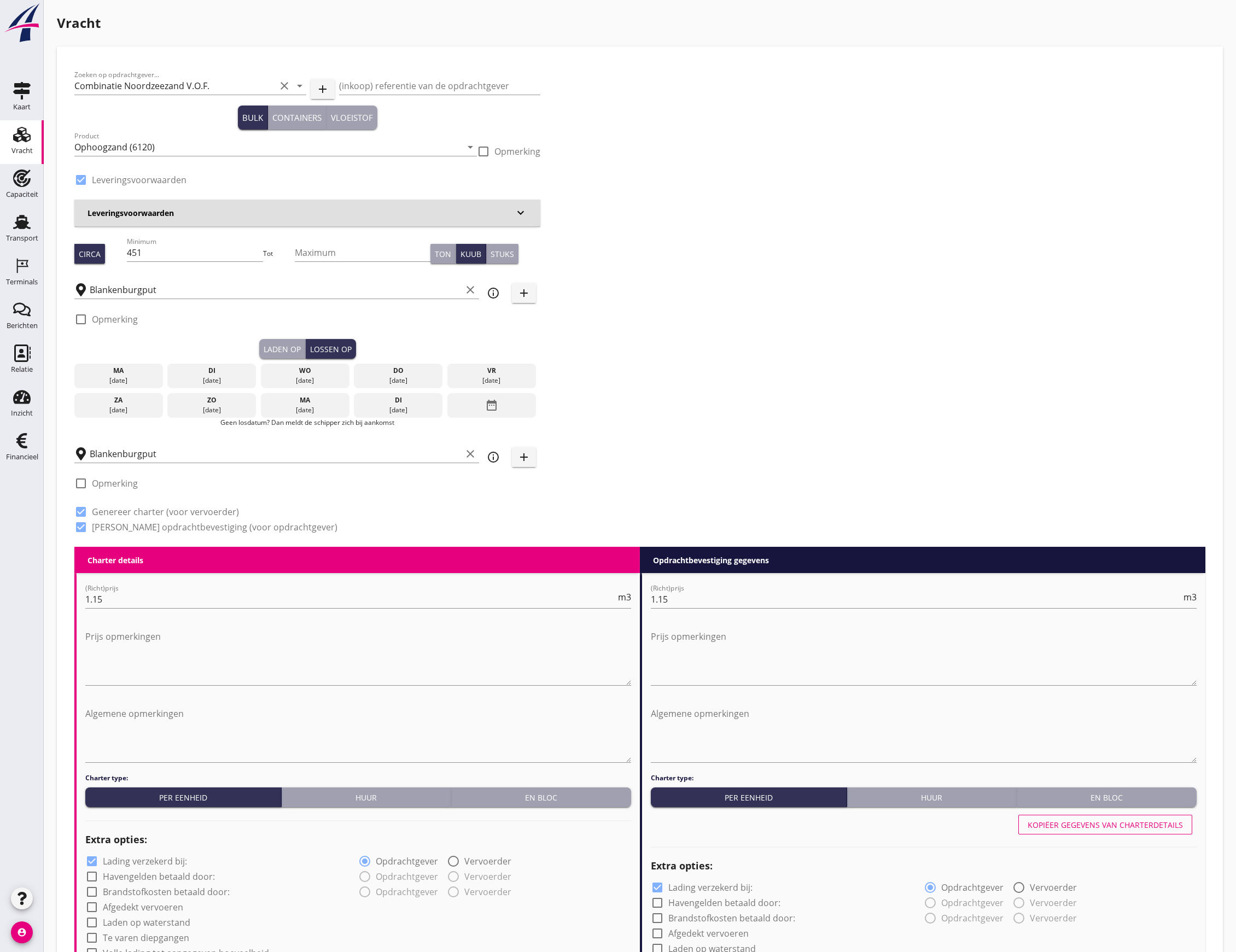
click at [137, 376] on div "[DATE]" at bounding box center [119, 380] width 83 height 9
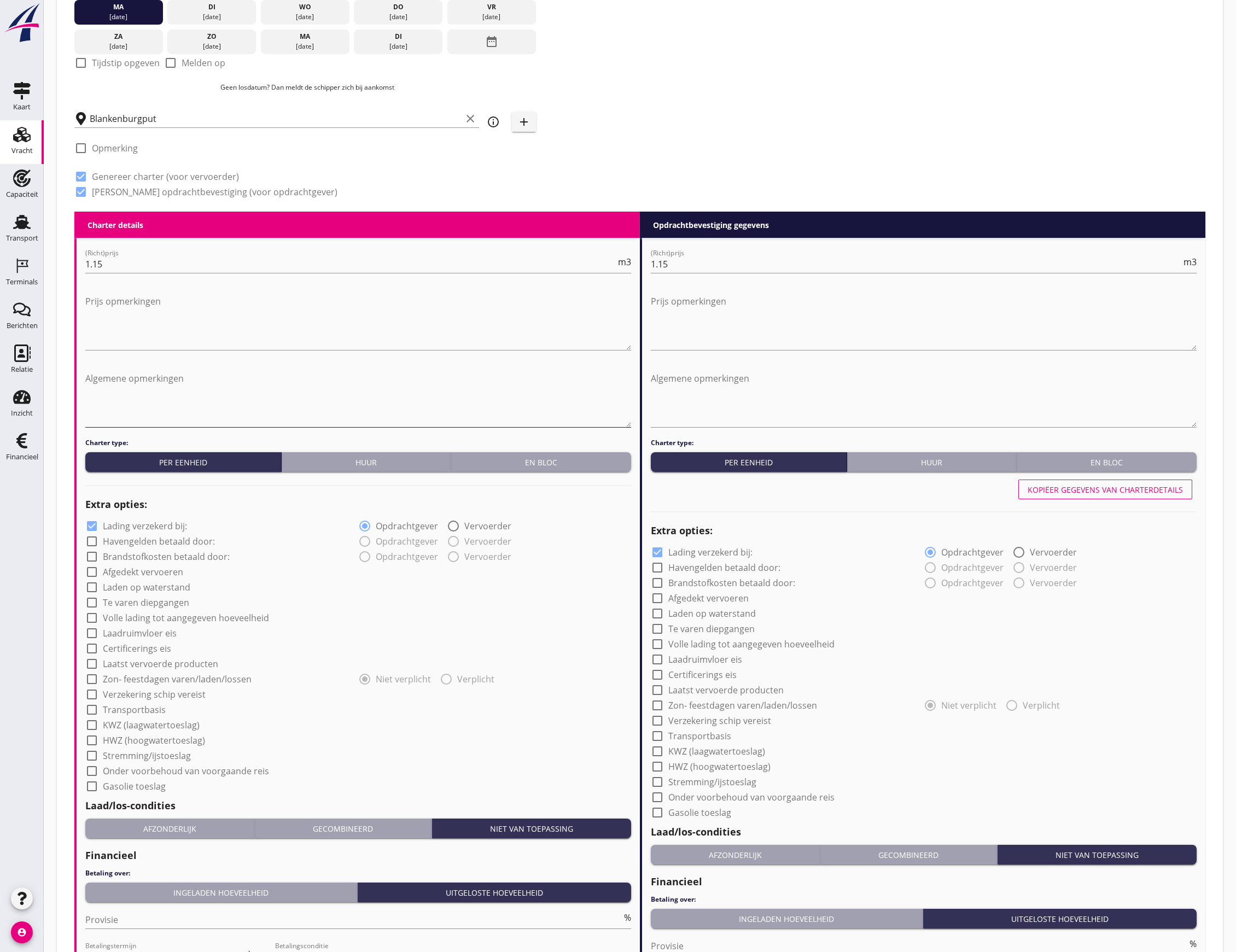
scroll to position [364, 0]
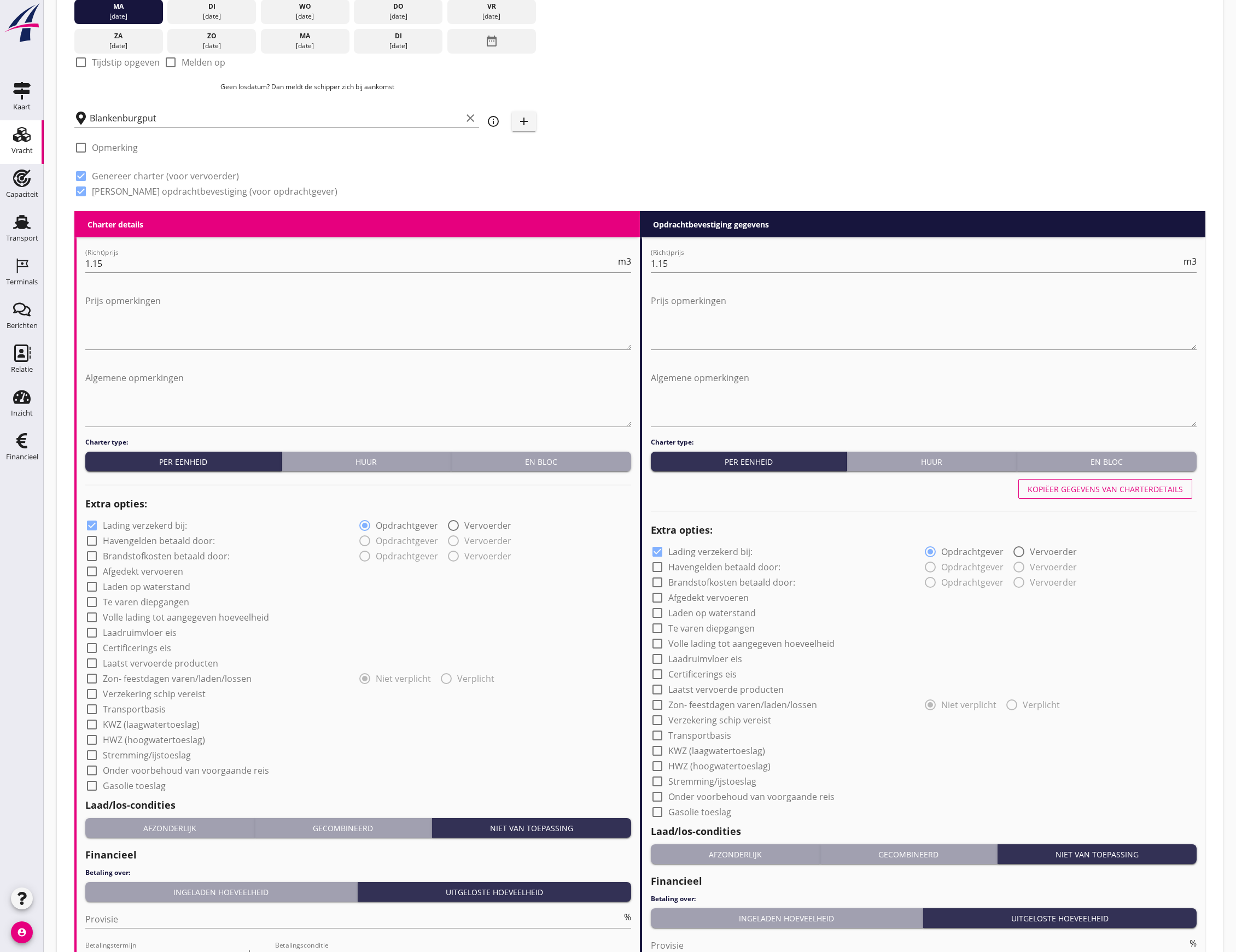
click at [140, 116] on input "Blankenburgput" at bounding box center [275, 118] width 372 height 17
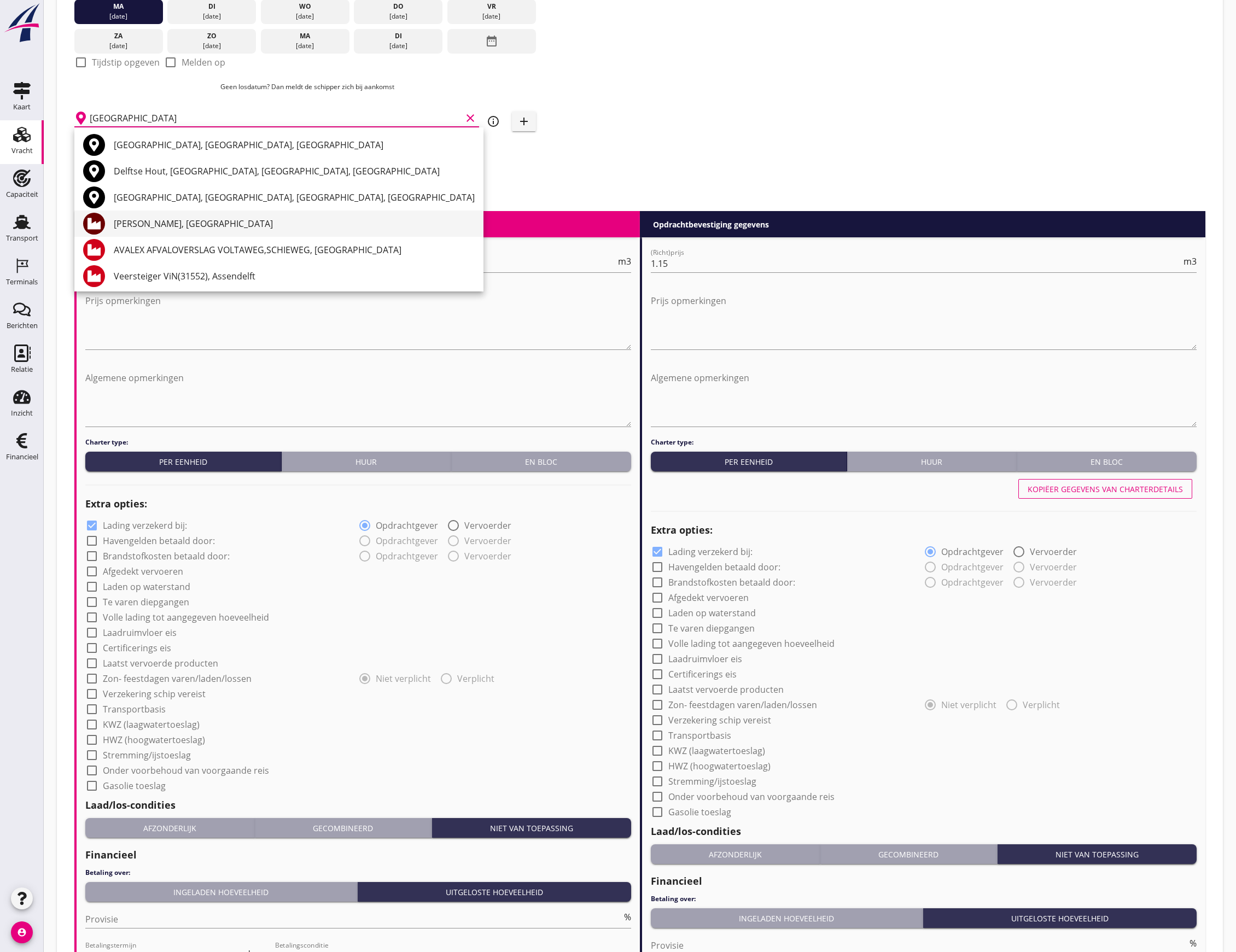
click at [114, 223] on div "[PERSON_NAME], [GEOGRAPHIC_DATA]" at bounding box center [294, 223] width 361 height 13
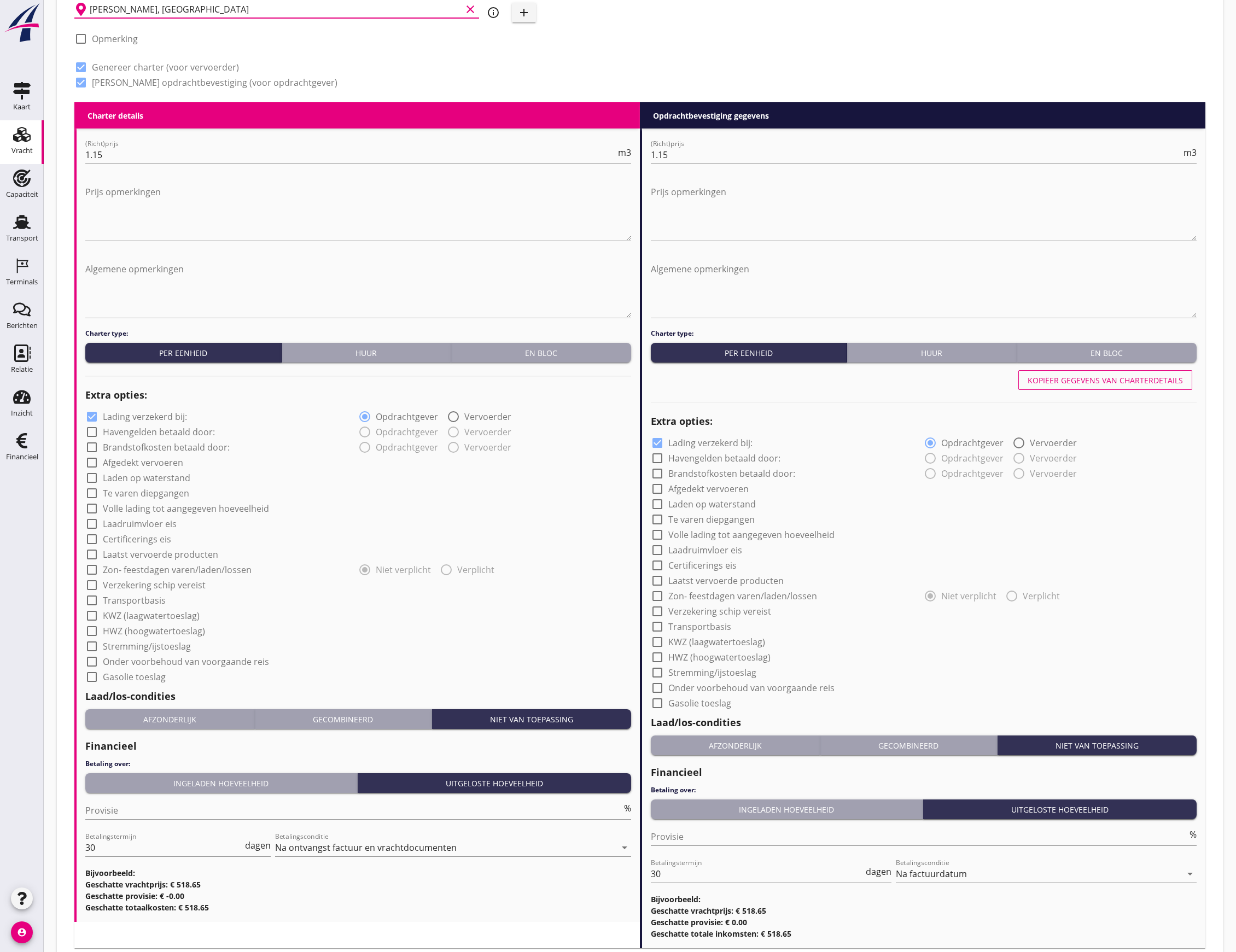
scroll to position [543, 0]
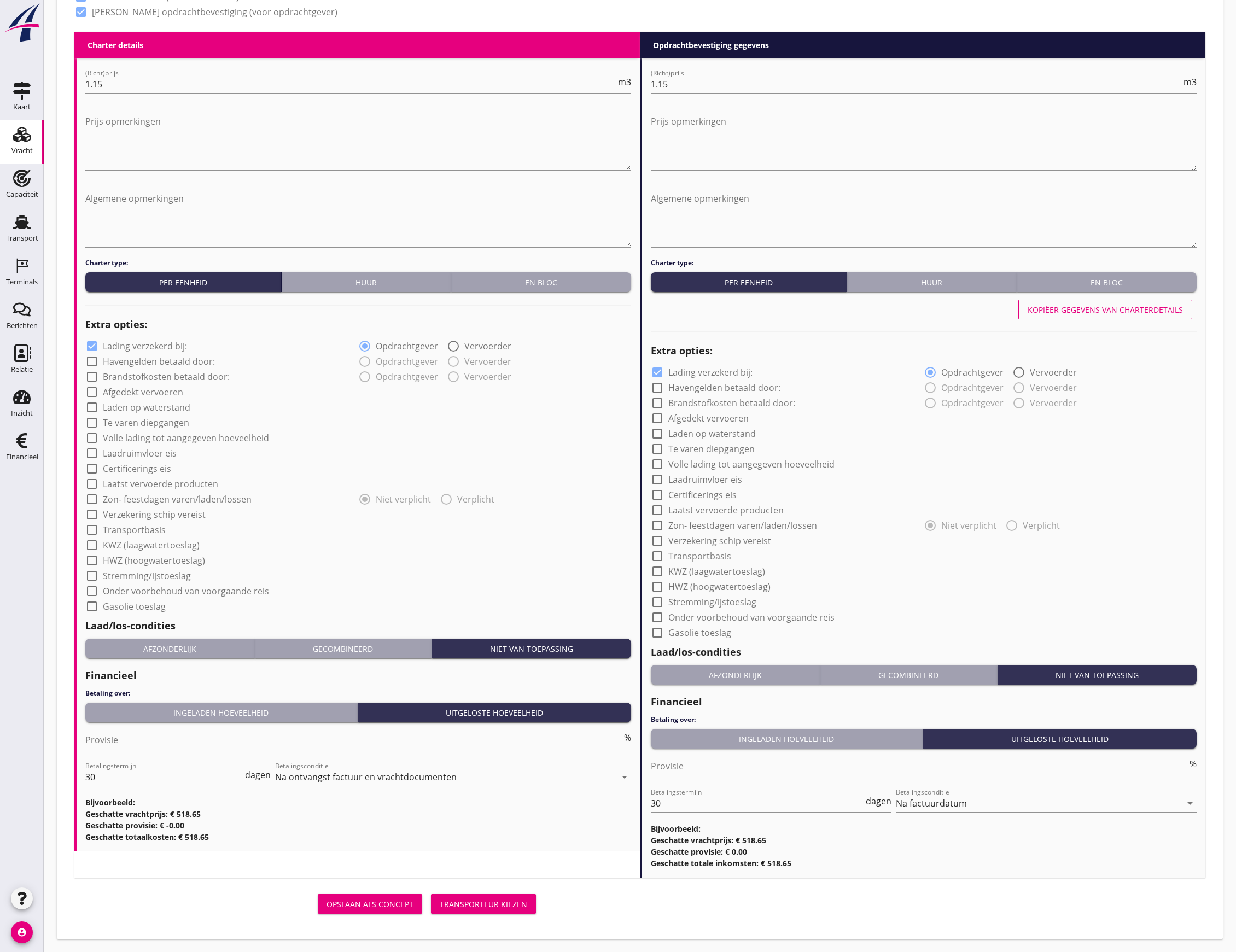
type input "[PERSON_NAME], [GEOGRAPHIC_DATA]"
click at [530, 906] on button "Transporteur kiezen" at bounding box center [484, 904] width 105 height 20
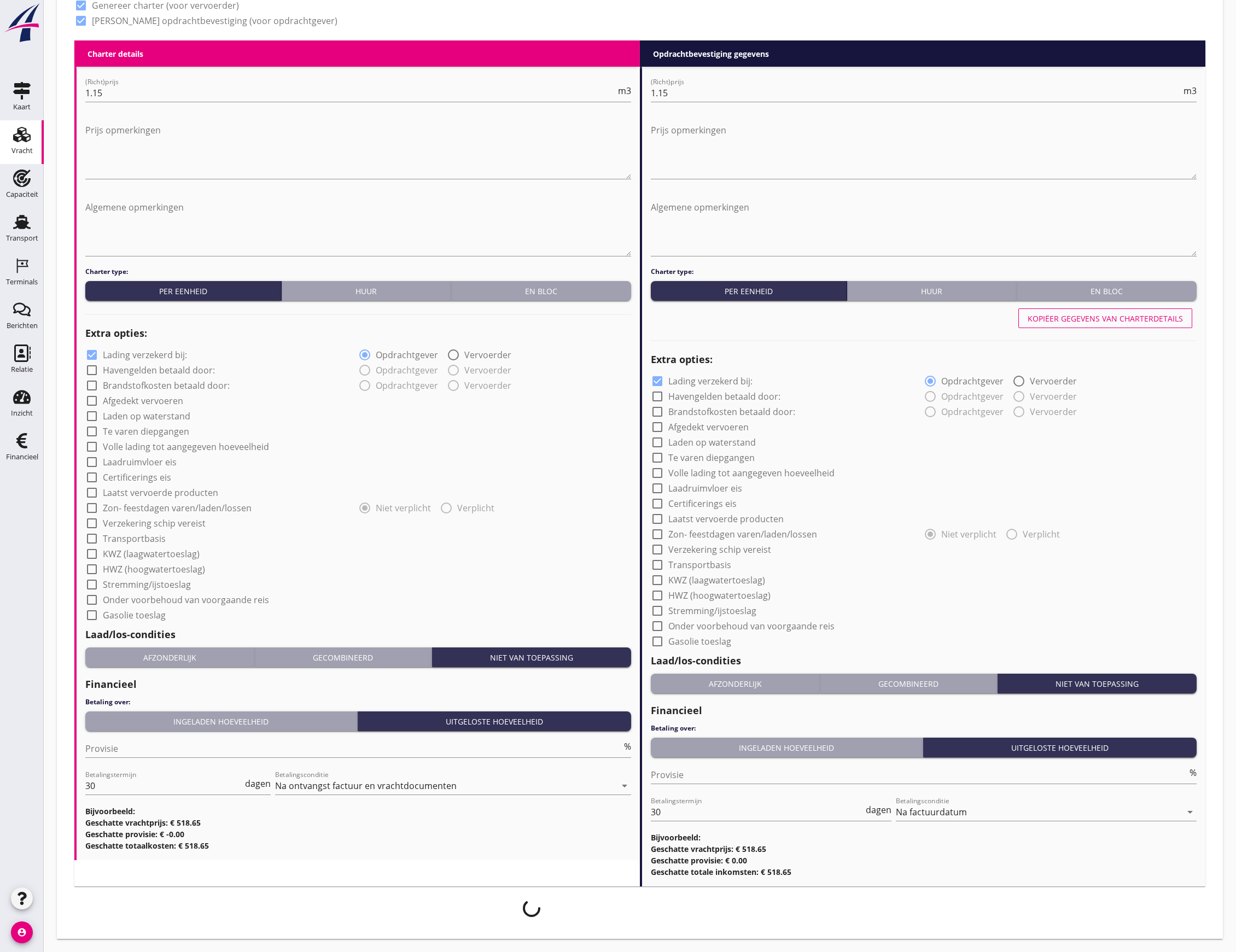
scroll to position [535, 0]
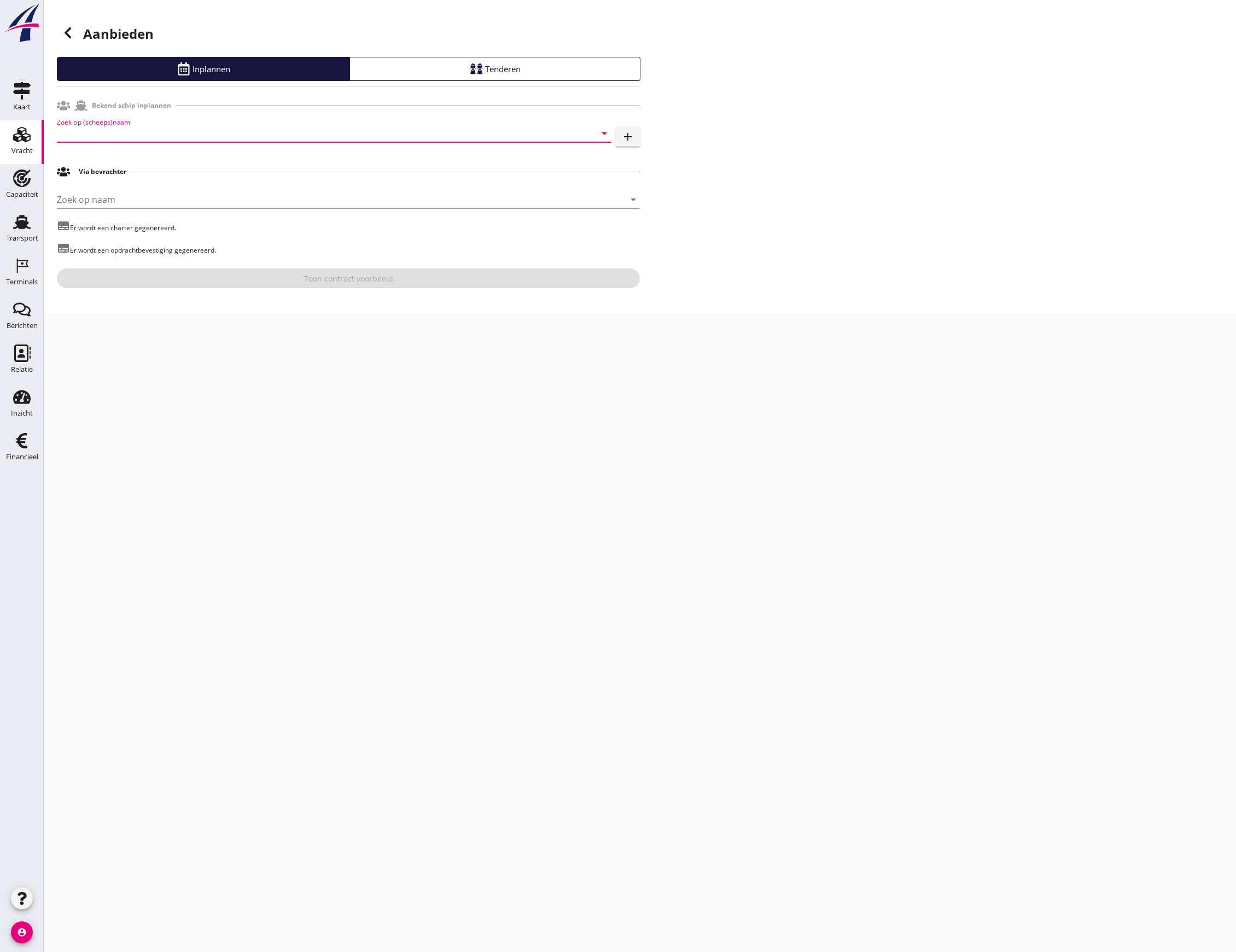
click at [157, 130] on input "Zoek op (scheeps)naam" at bounding box center [318, 133] width 523 height 17
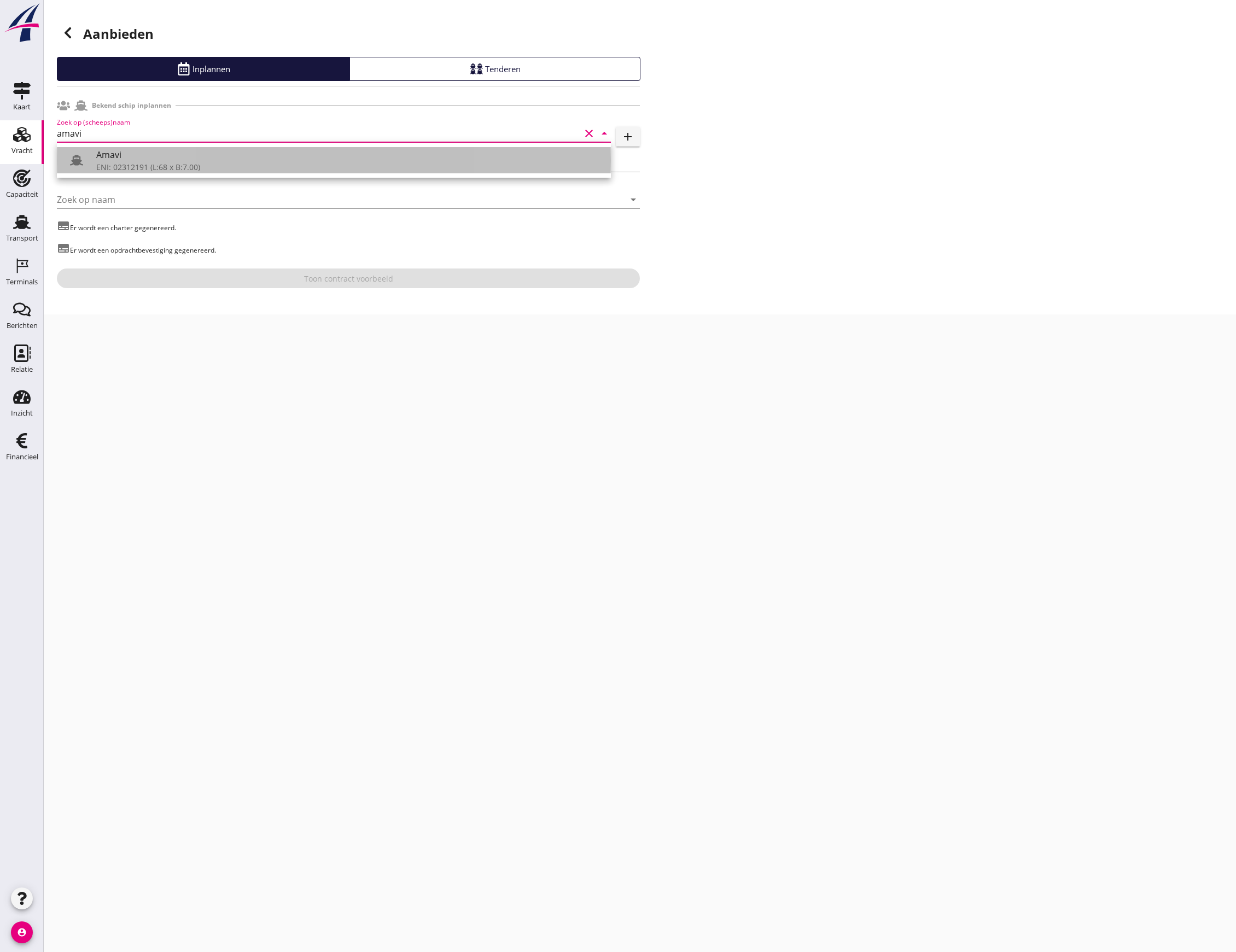
click at [77, 155] on use at bounding box center [76, 160] width 13 height 10
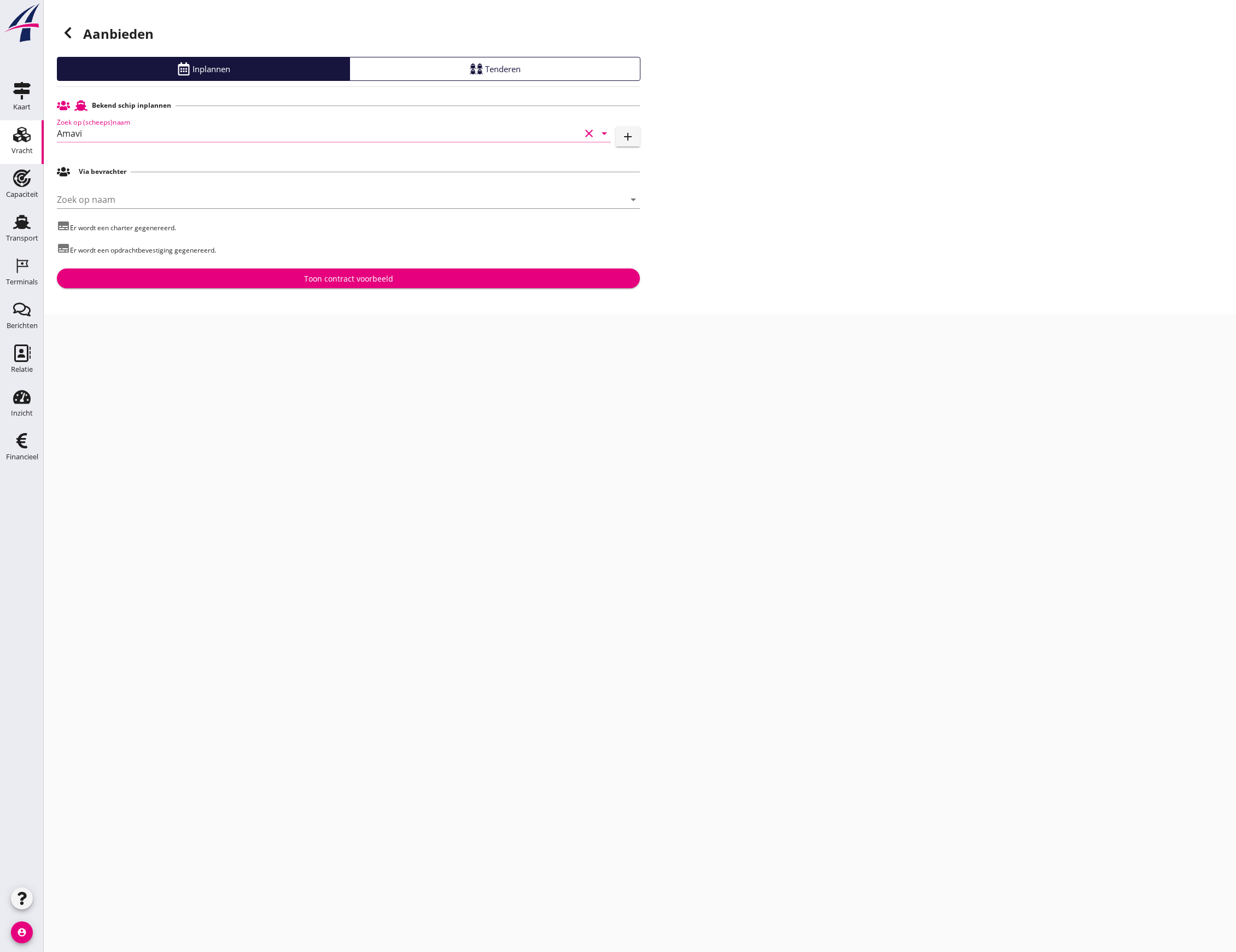
type input "Amavi"
click at [125, 284] on button "Toon contract voorbeeld" at bounding box center [348, 278] width 583 height 20
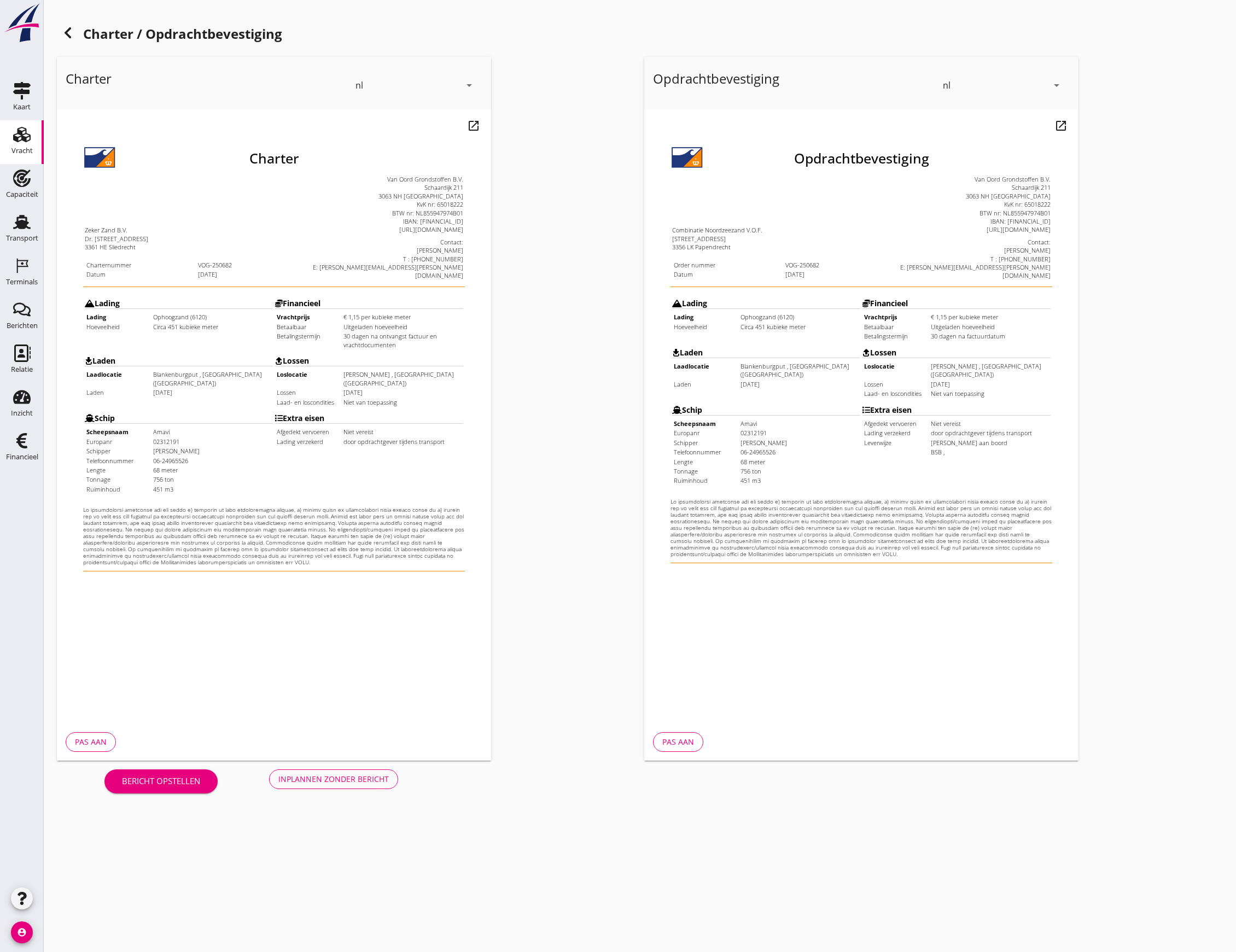
click at [331, 779] on div "Inplannen zonder bericht" at bounding box center [333, 778] width 110 height 11
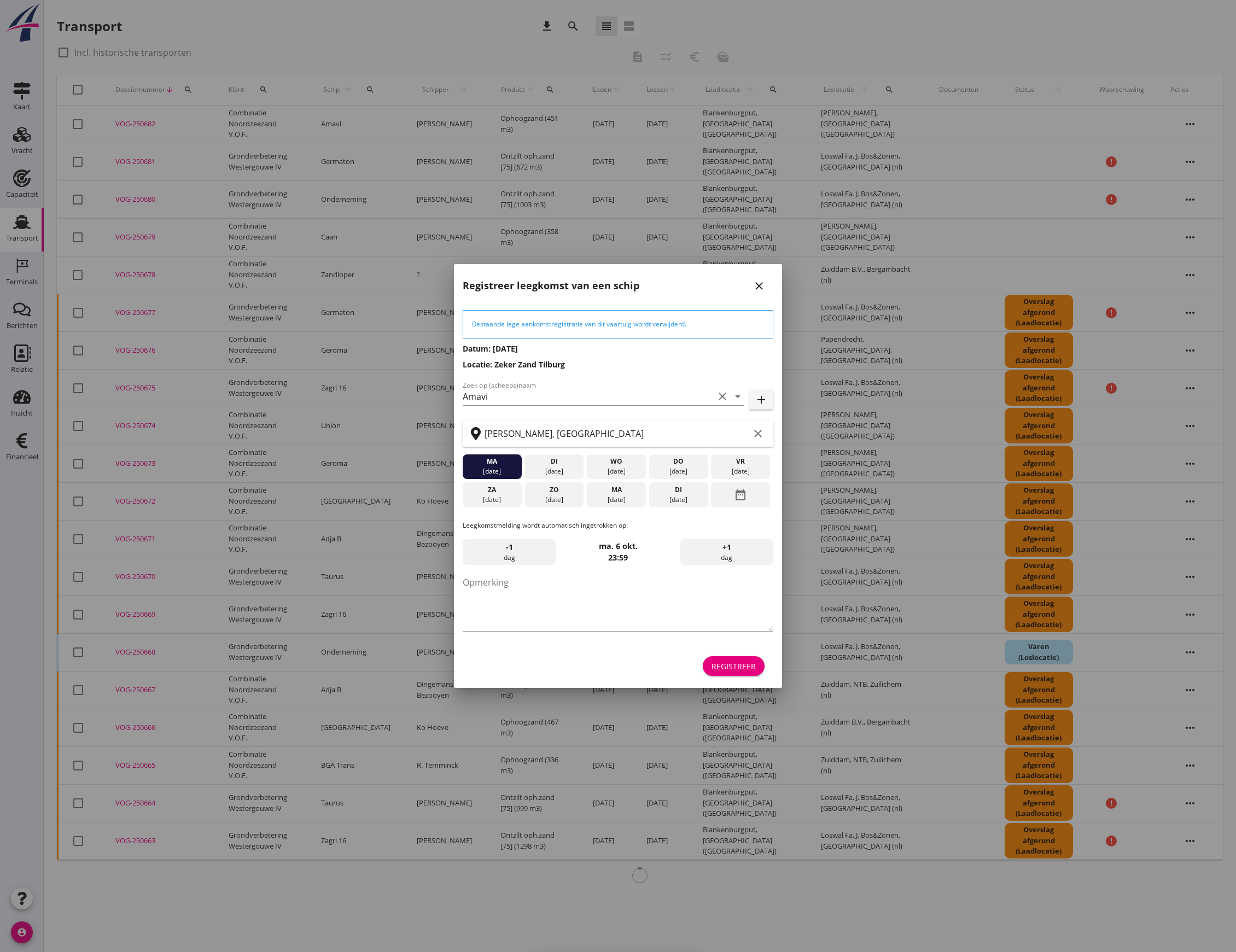
click at [741, 671] on div "Registreer" at bounding box center [732, 665] width 44 height 11
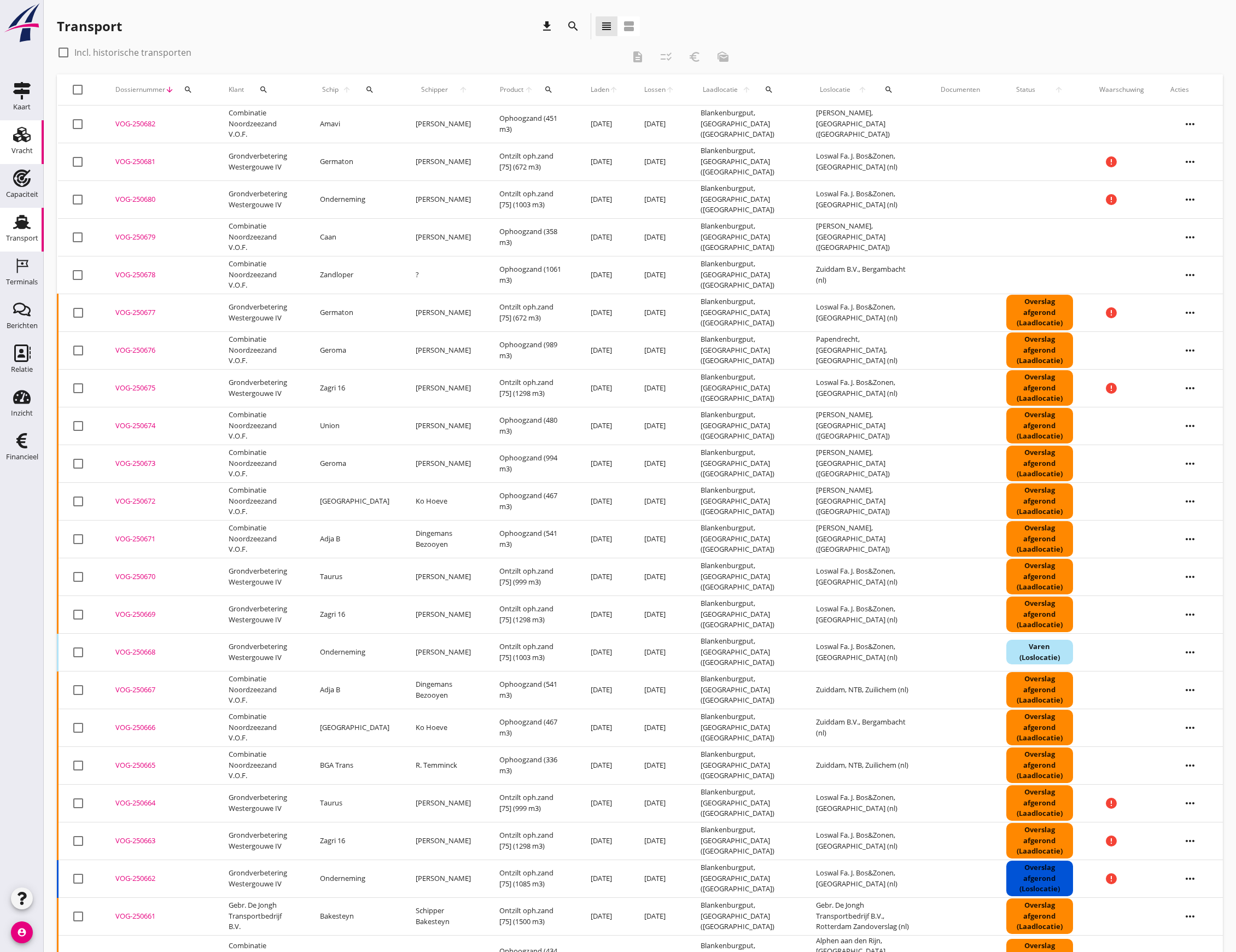
click at [14, 129] on div "Vracht" at bounding box center [22, 134] width 26 height 17
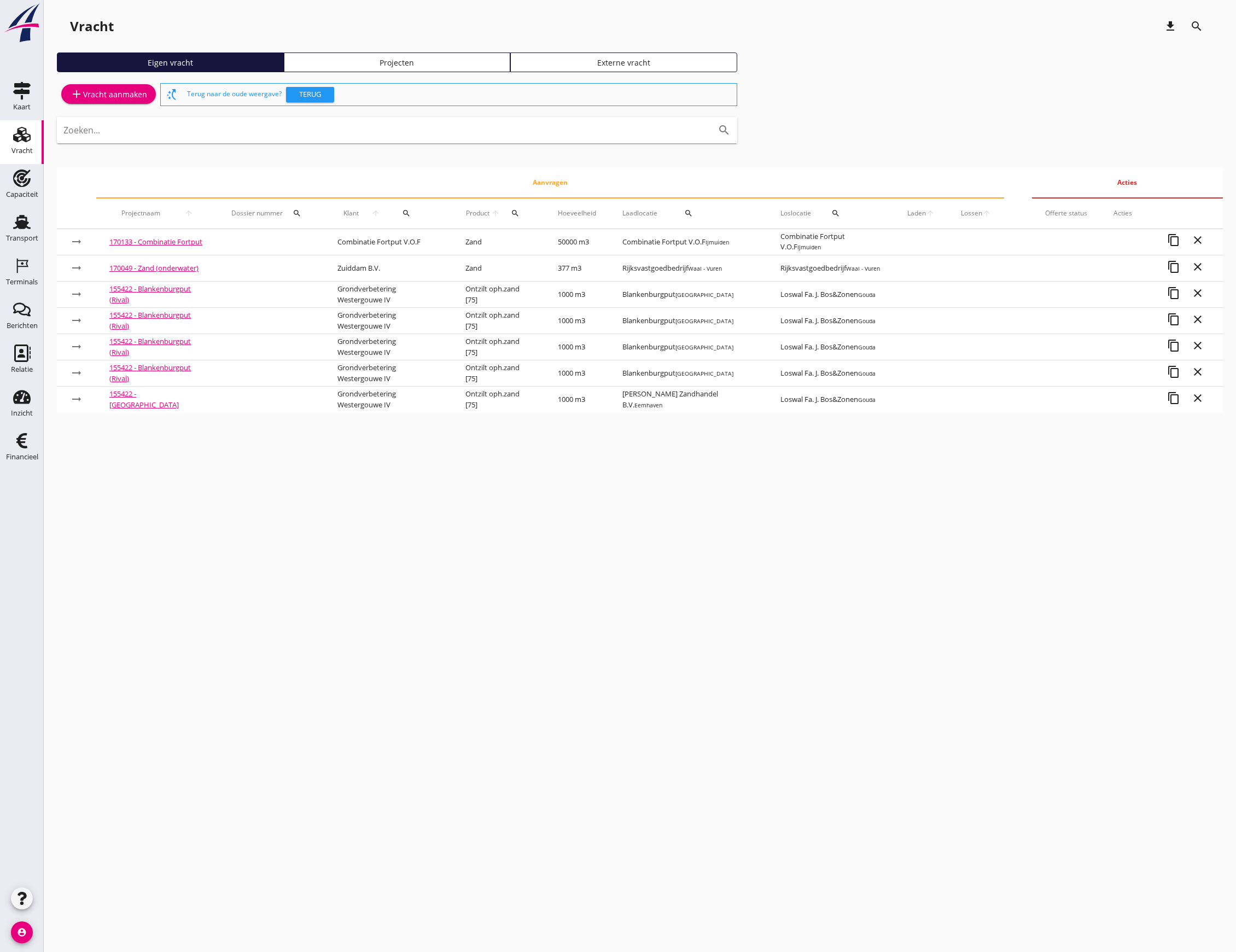
click at [368, 59] on div "Projecten" at bounding box center [397, 62] width 217 height 11
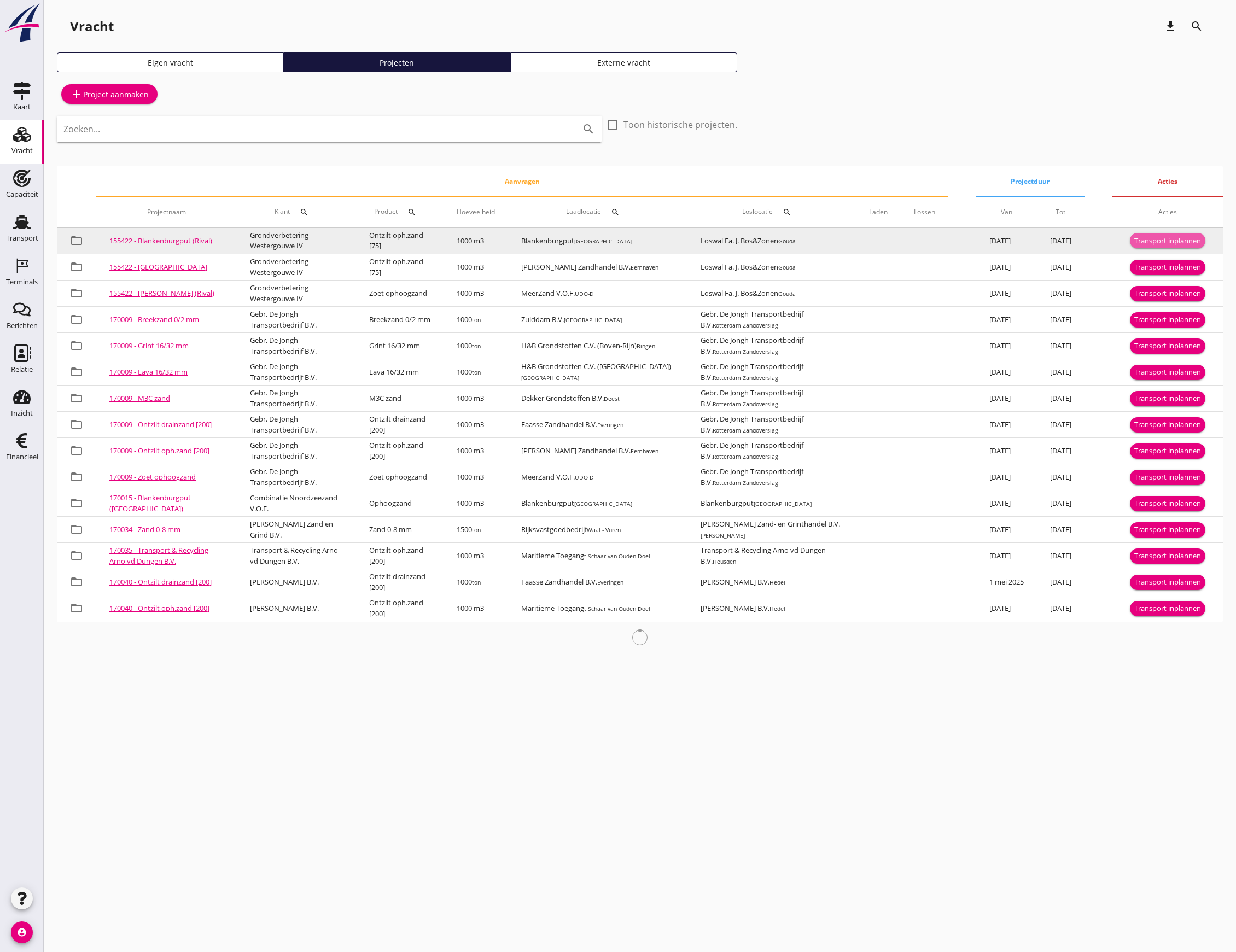
click at [1140, 243] on div "Transport inplannen" at bounding box center [1168, 241] width 67 height 11
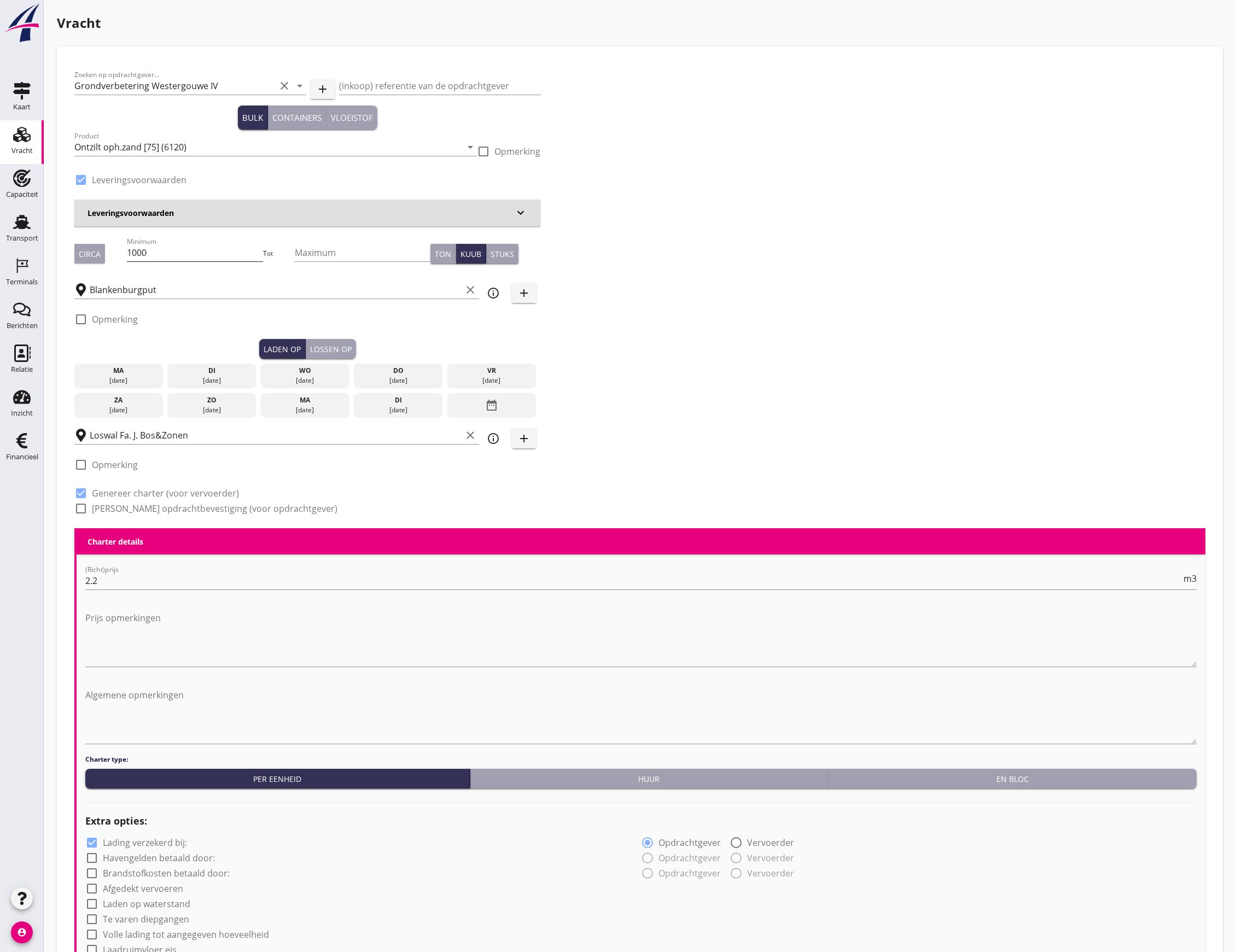
drag, startPoint x: 173, startPoint y: 266, endPoint x: 153, endPoint y: 258, distance: 21.5
click at [153, 258] on div "Minimum 1000" at bounding box center [195, 257] width 136 height 28
drag, startPoint x: 166, startPoint y: 250, endPoint x: 93, endPoint y: 244, distance: 73.2
click at [102, 245] on div "Circa Minimum 1000 Tot Maximum Ton Kuub Stuks" at bounding box center [306, 253] width 466 height 37
type input "999"
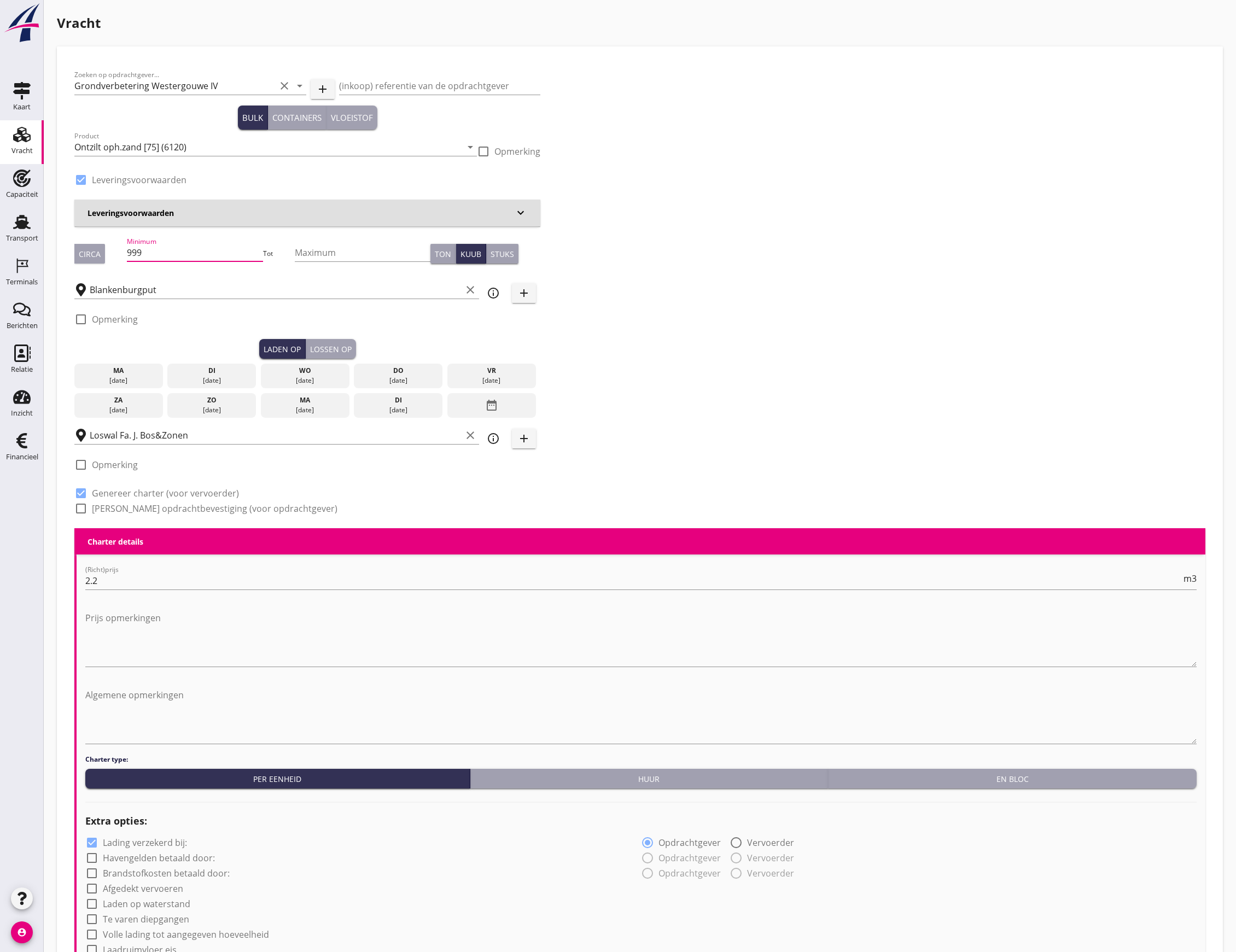
click at [137, 370] on div "ma" at bounding box center [119, 370] width 83 height 9
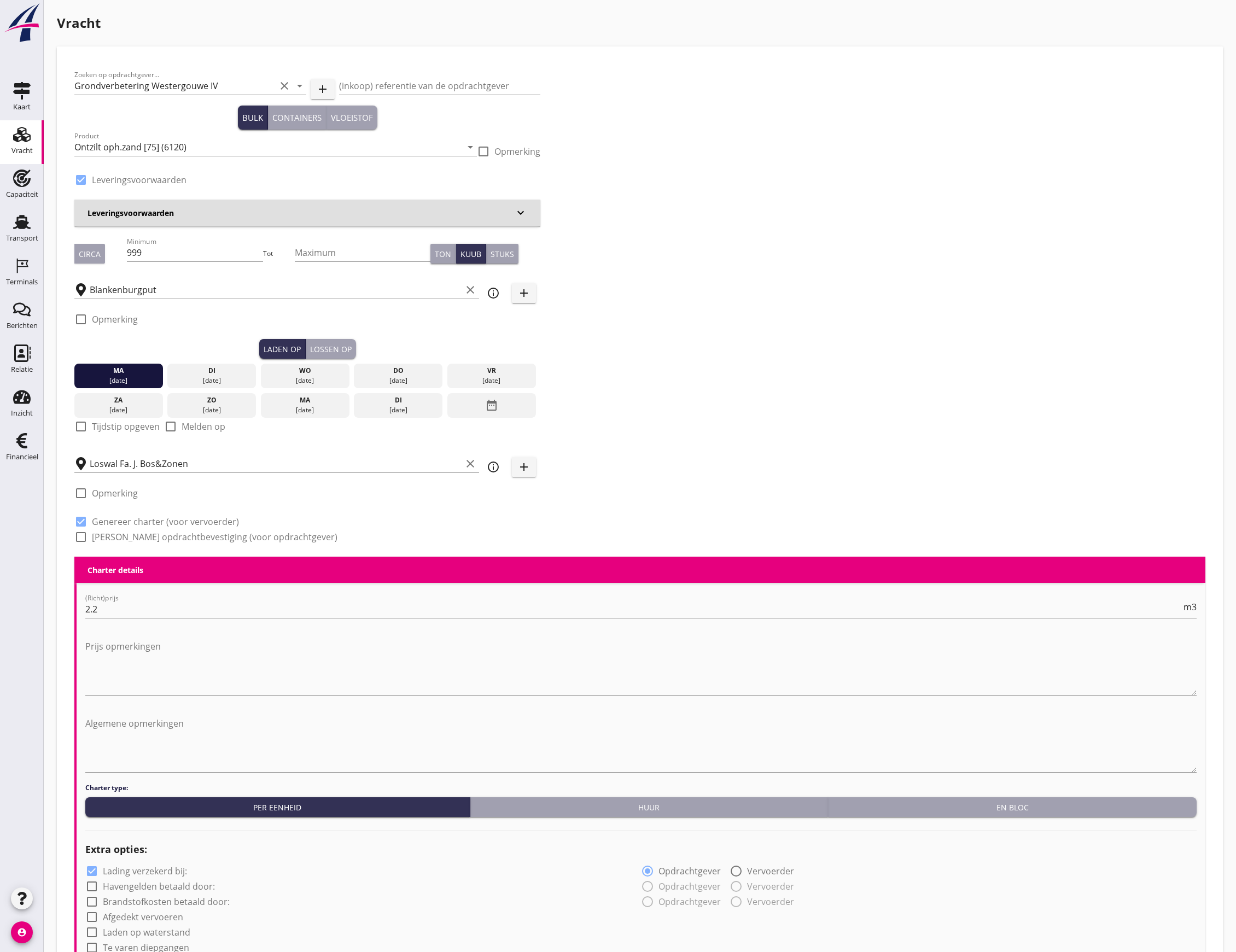
click at [344, 341] on button "Lossen op" at bounding box center [331, 349] width 50 height 20
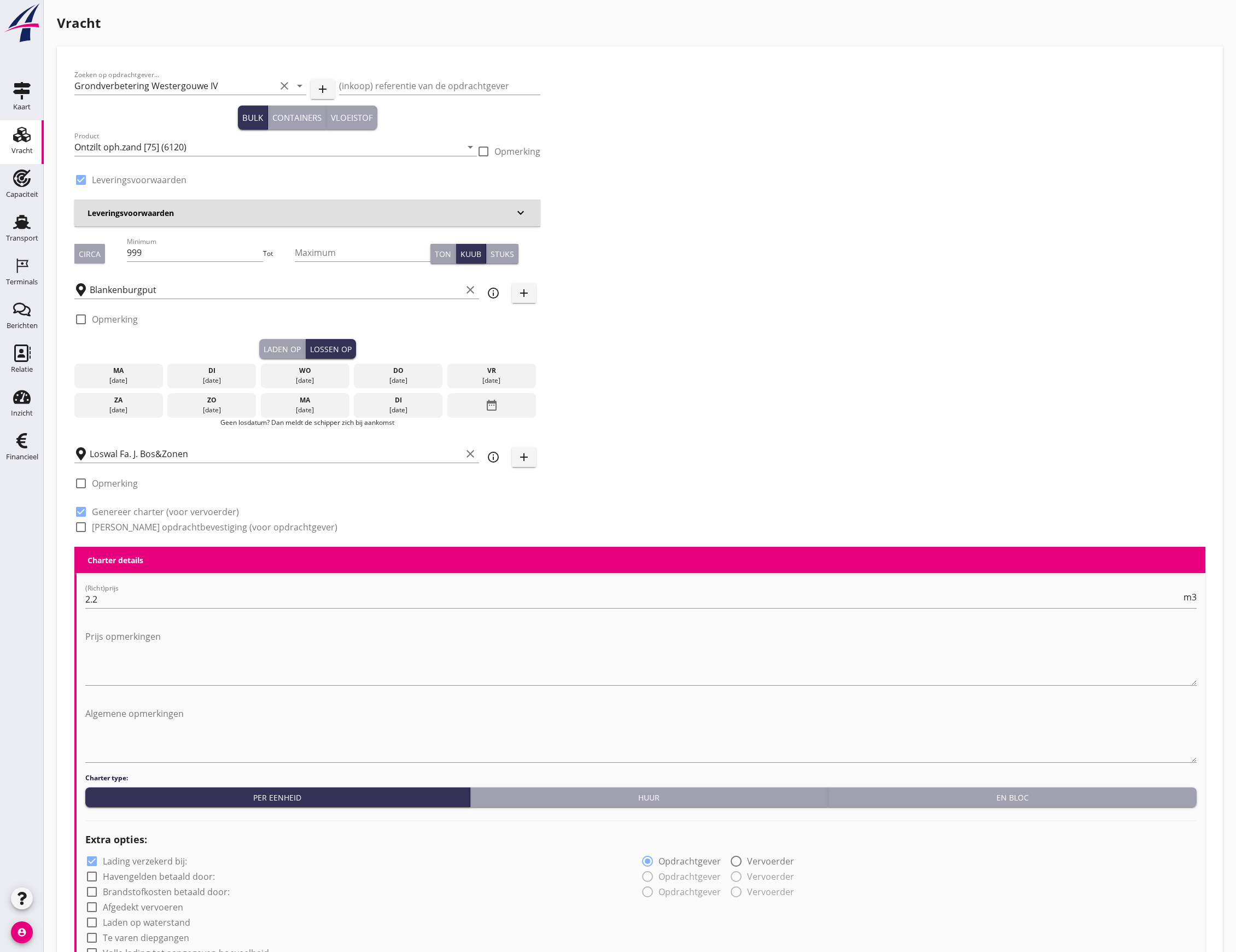
click at [177, 379] on div "[DATE]" at bounding box center [212, 380] width 83 height 9
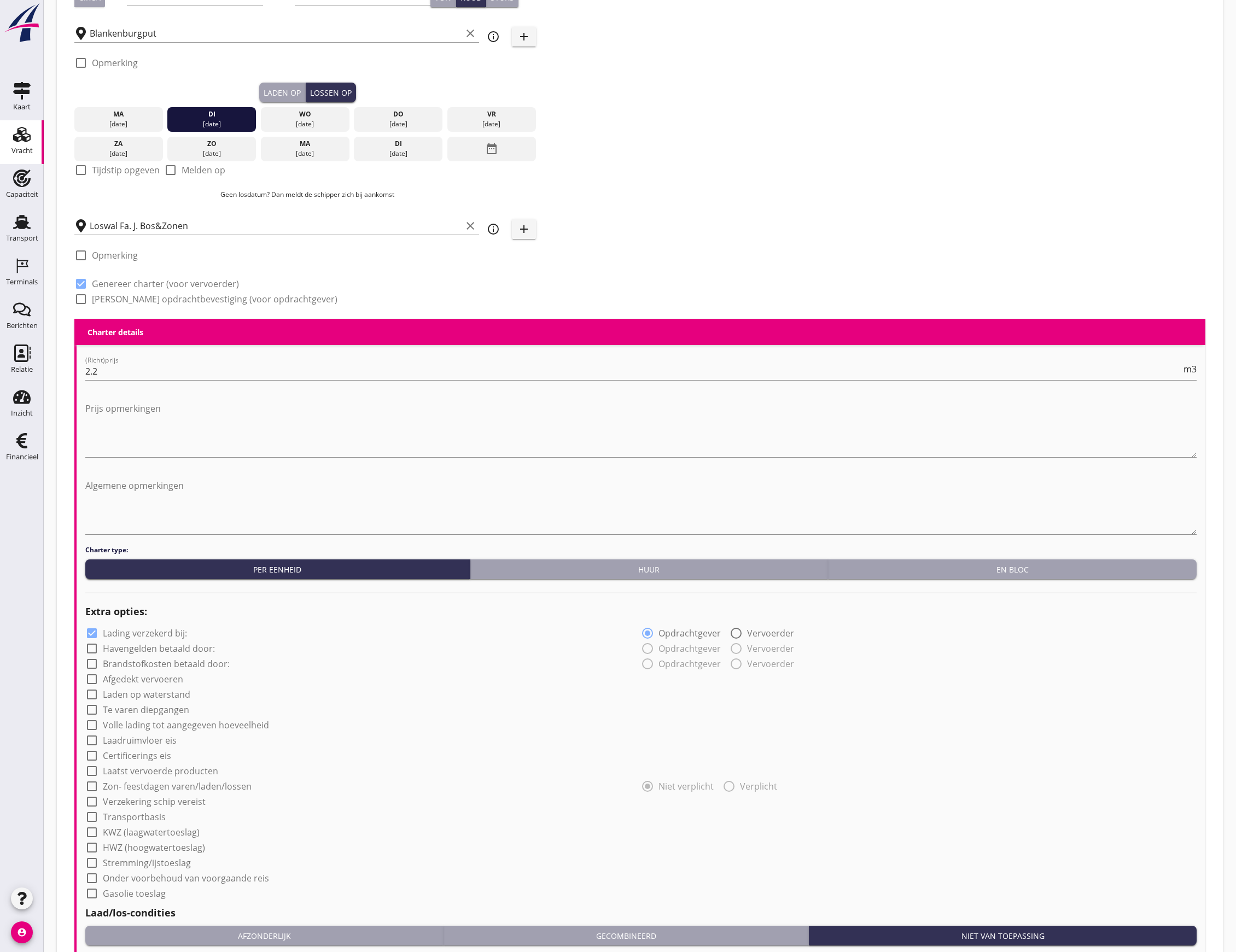
scroll to position [517, 0]
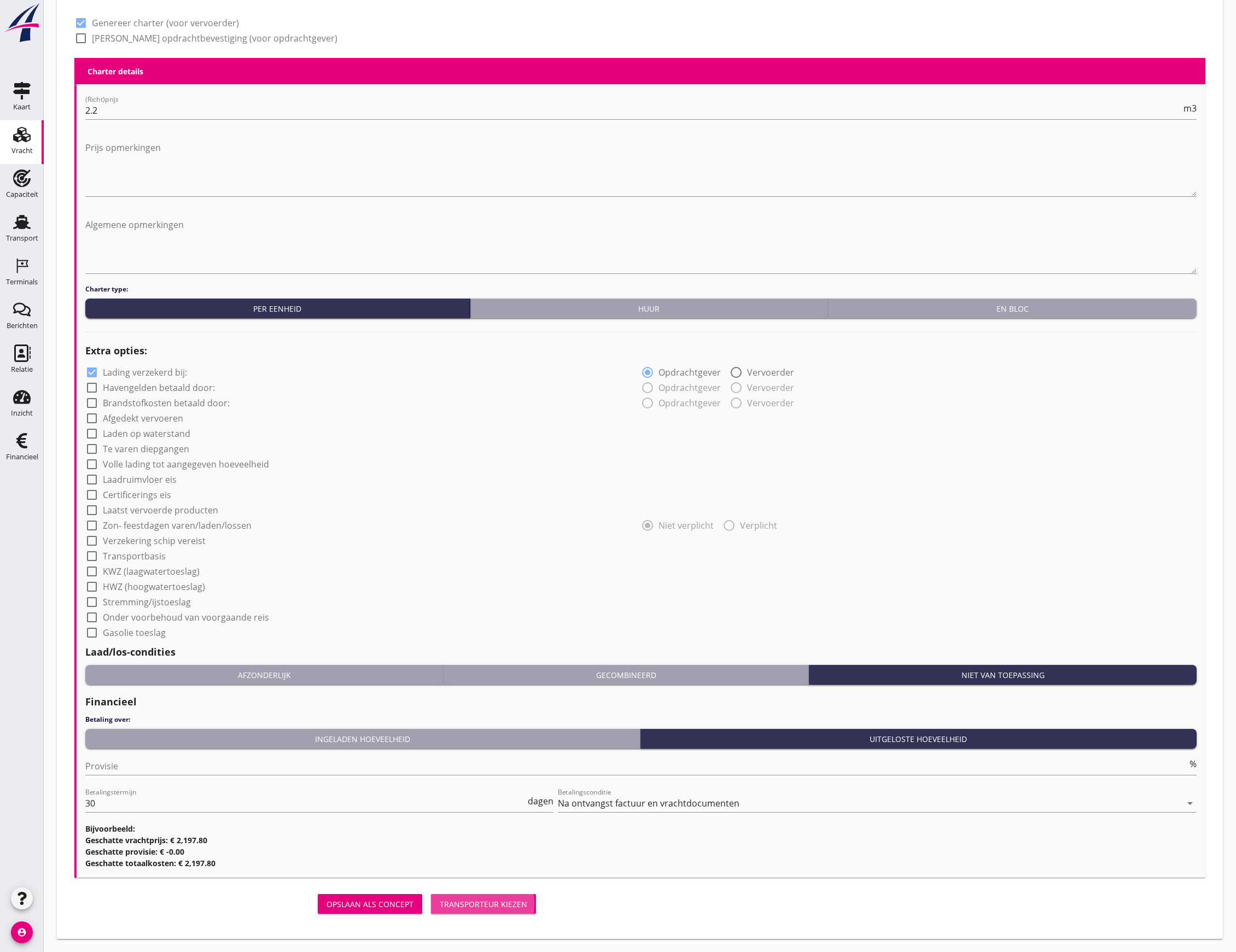
click at [512, 894] on button "Transporteur kiezen" at bounding box center [484, 904] width 105 height 20
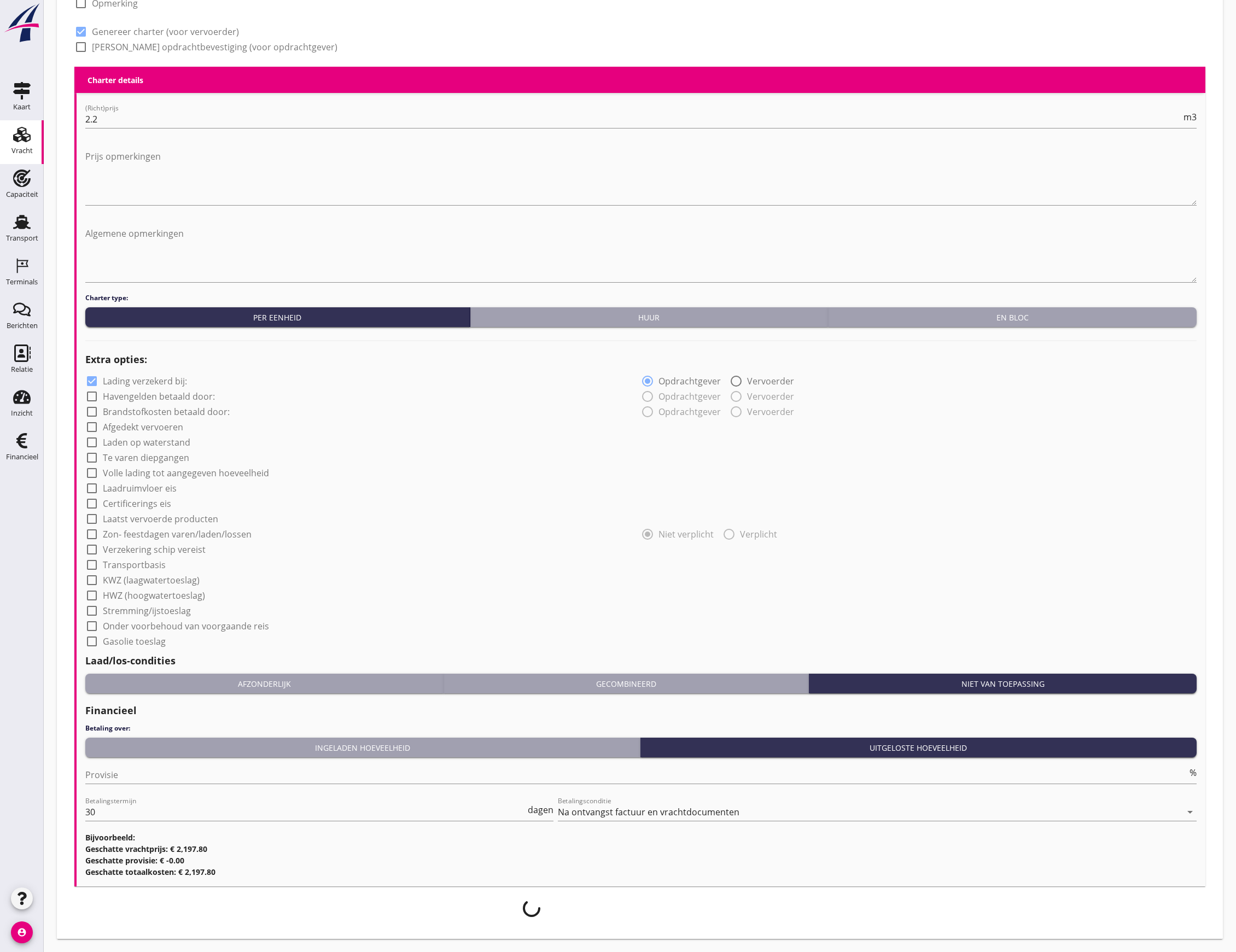
scroll to position [509, 0]
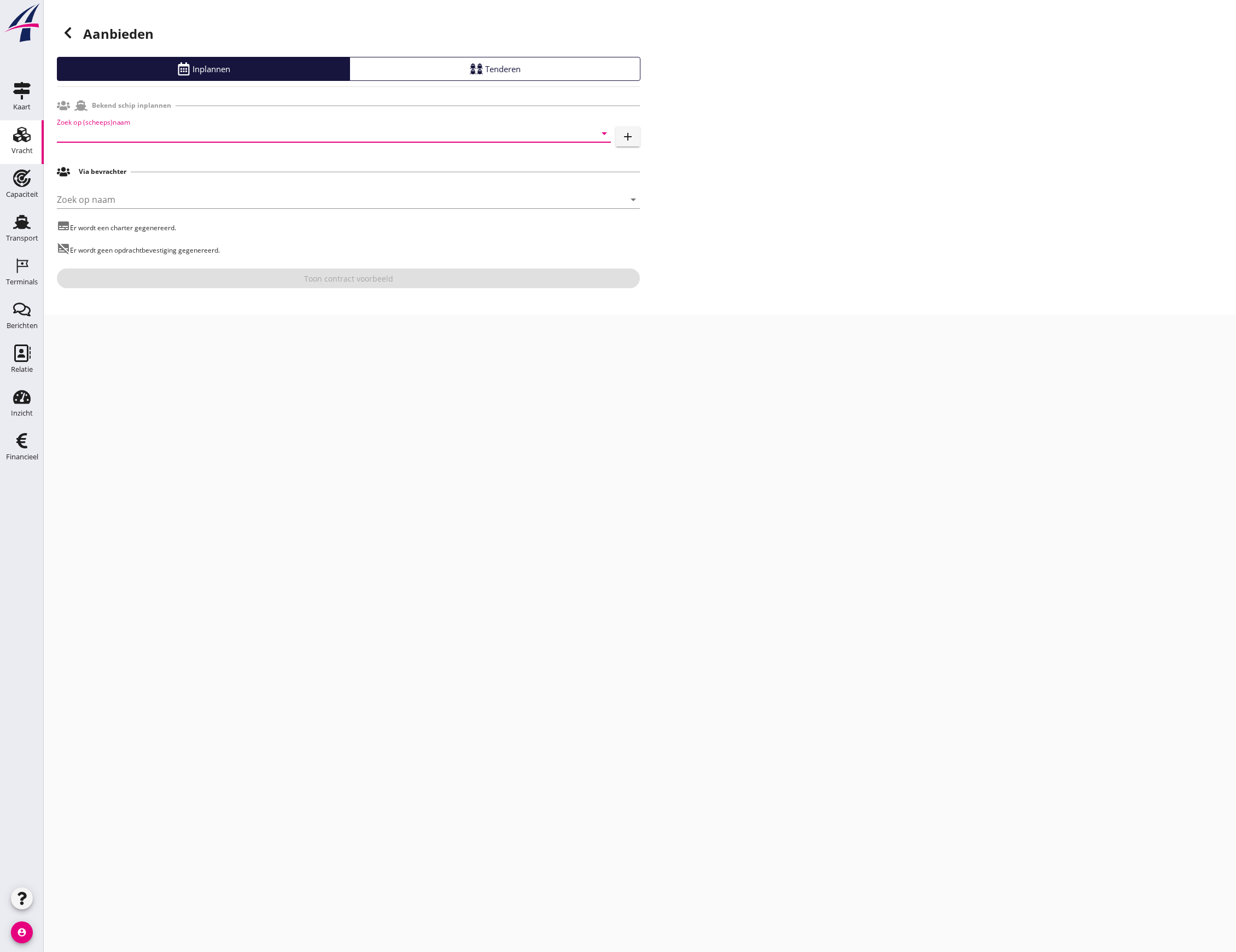
click at [176, 140] on input "Zoek op (scheeps)naam" at bounding box center [318, 133] width 523 height 17
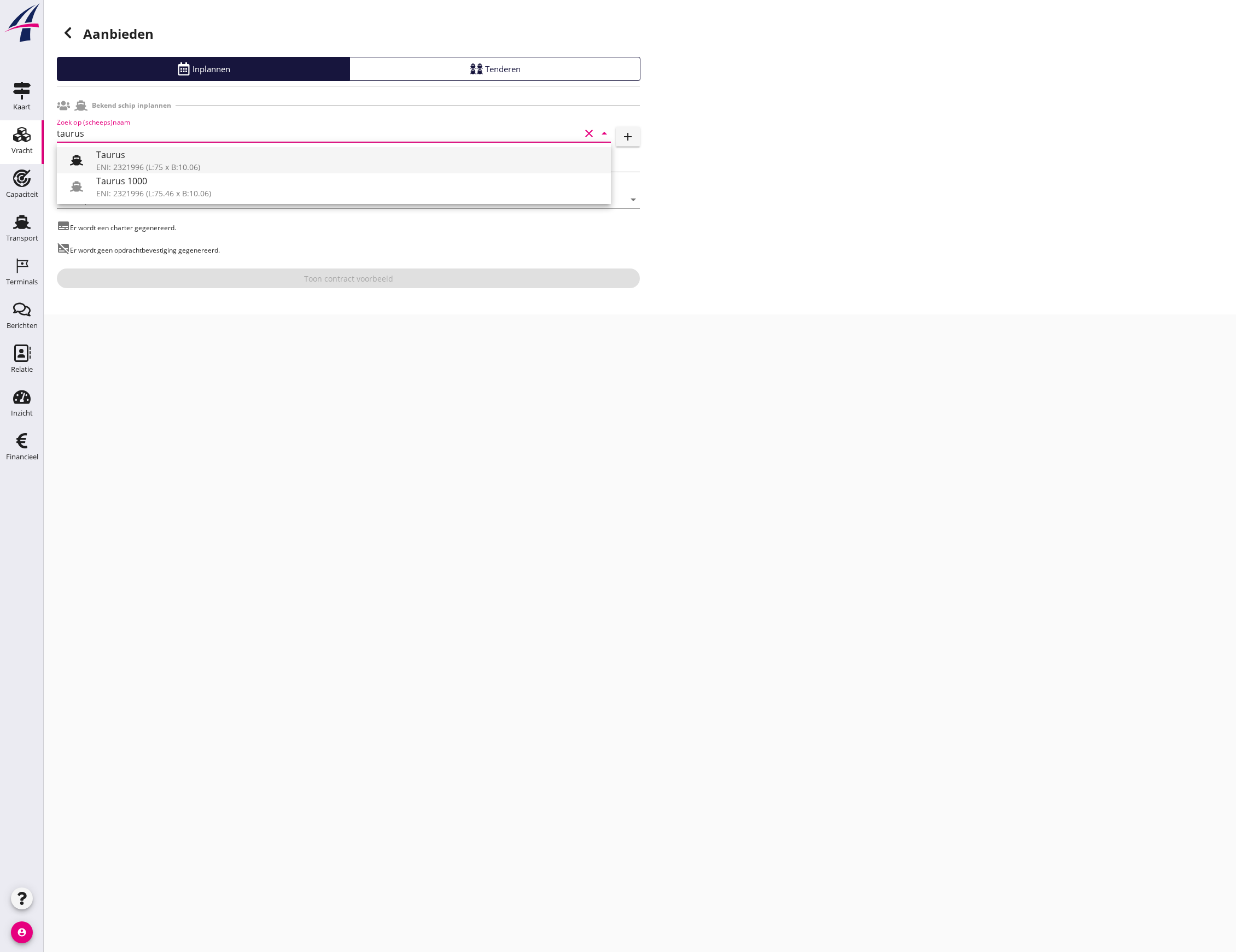
click at [72, 154] on icon at bounding box center [76, 160] width 13 height 13
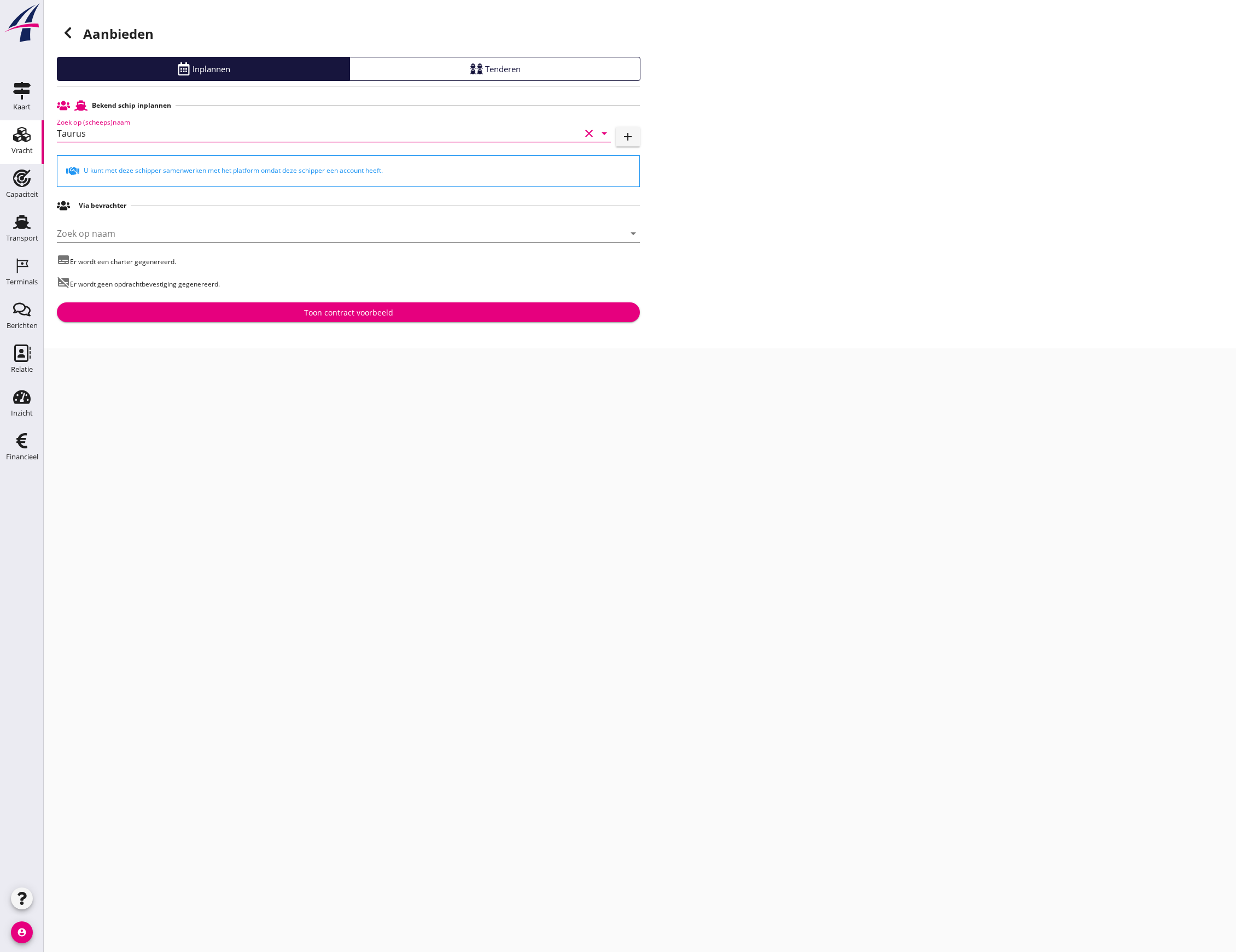
type input "Taurus"
click at [318, 312] on div "Toon contract voorbeeld" at bounding box center [349, 312] width 90 height 11
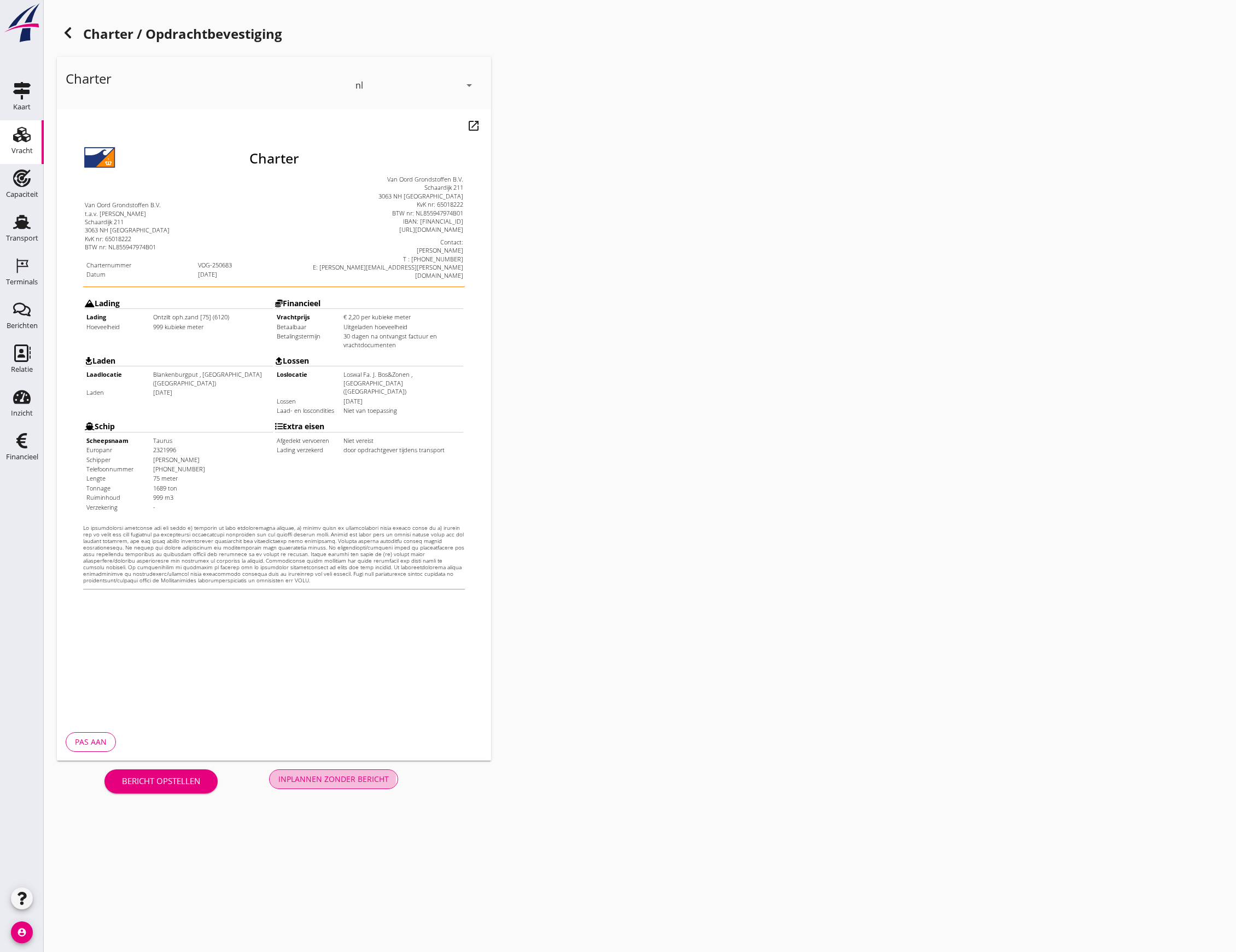
click at [362, 776] on div "Inplannen zonder bericht" at bounding box center [333, 778] width 110 height 11
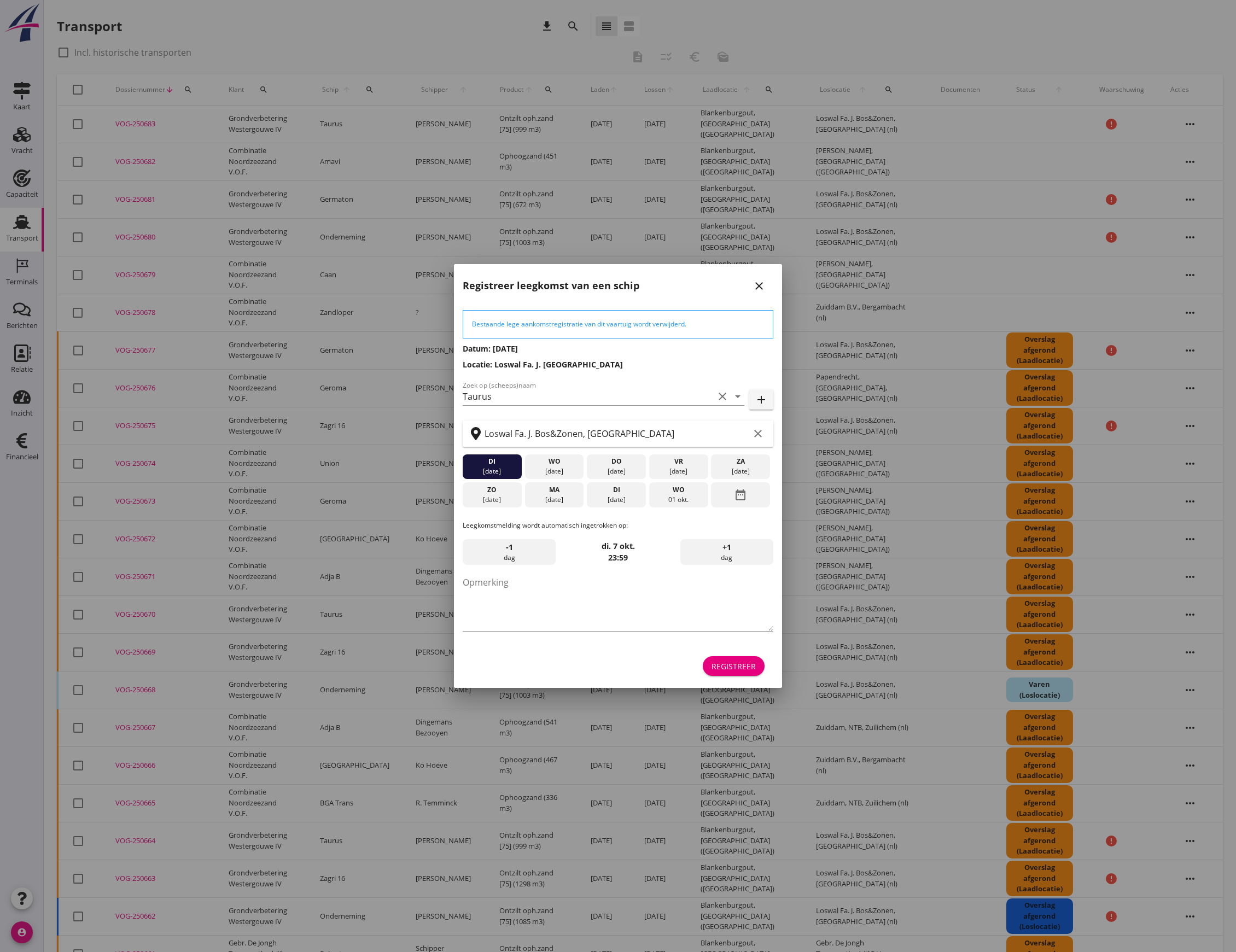
click at [731, 660] on div "Registreer" at bounding box center [732, 665] width 44 height 11
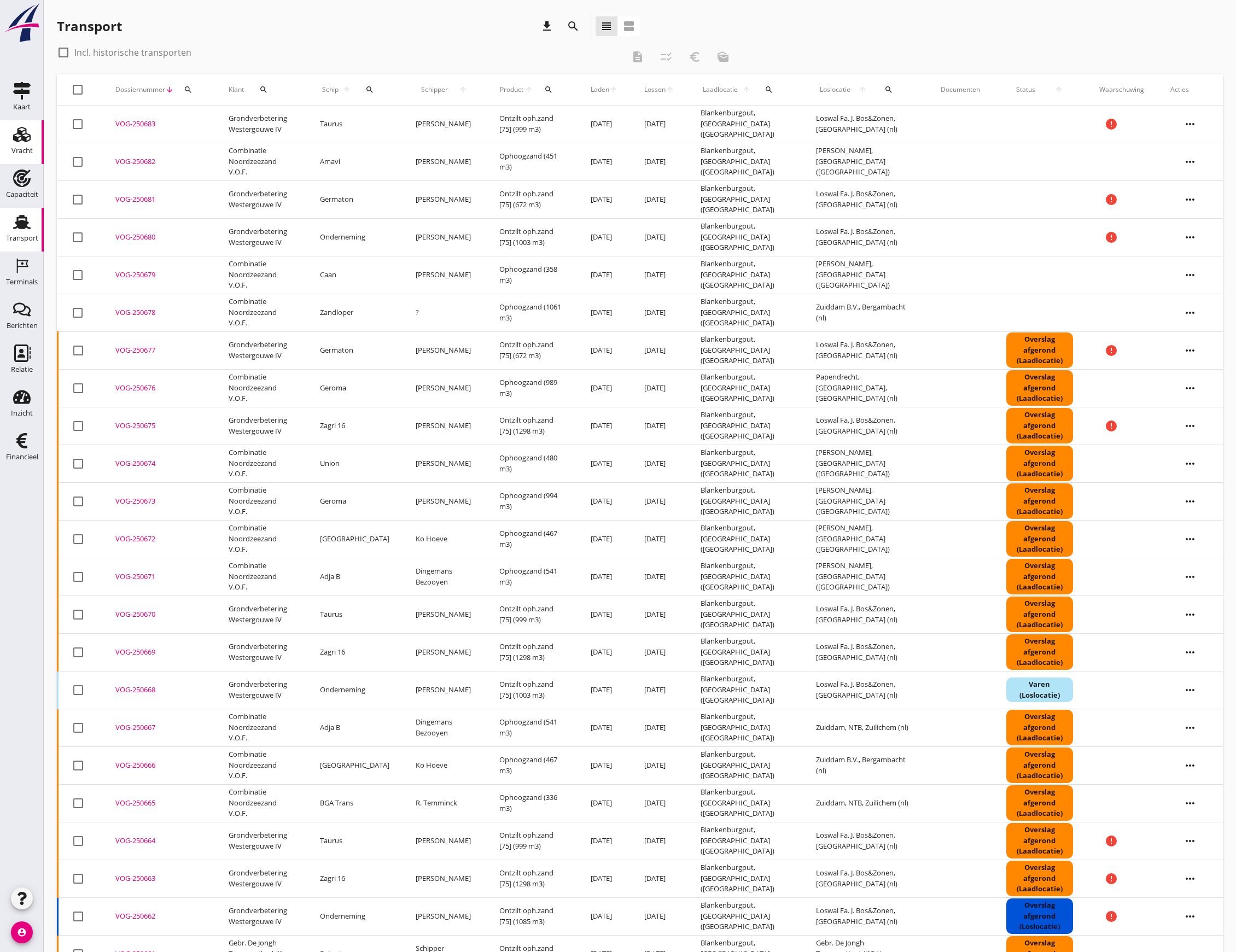
click at [14, 131] on icon "Vracht" at bounding box center [22, 134] width 17 height 17
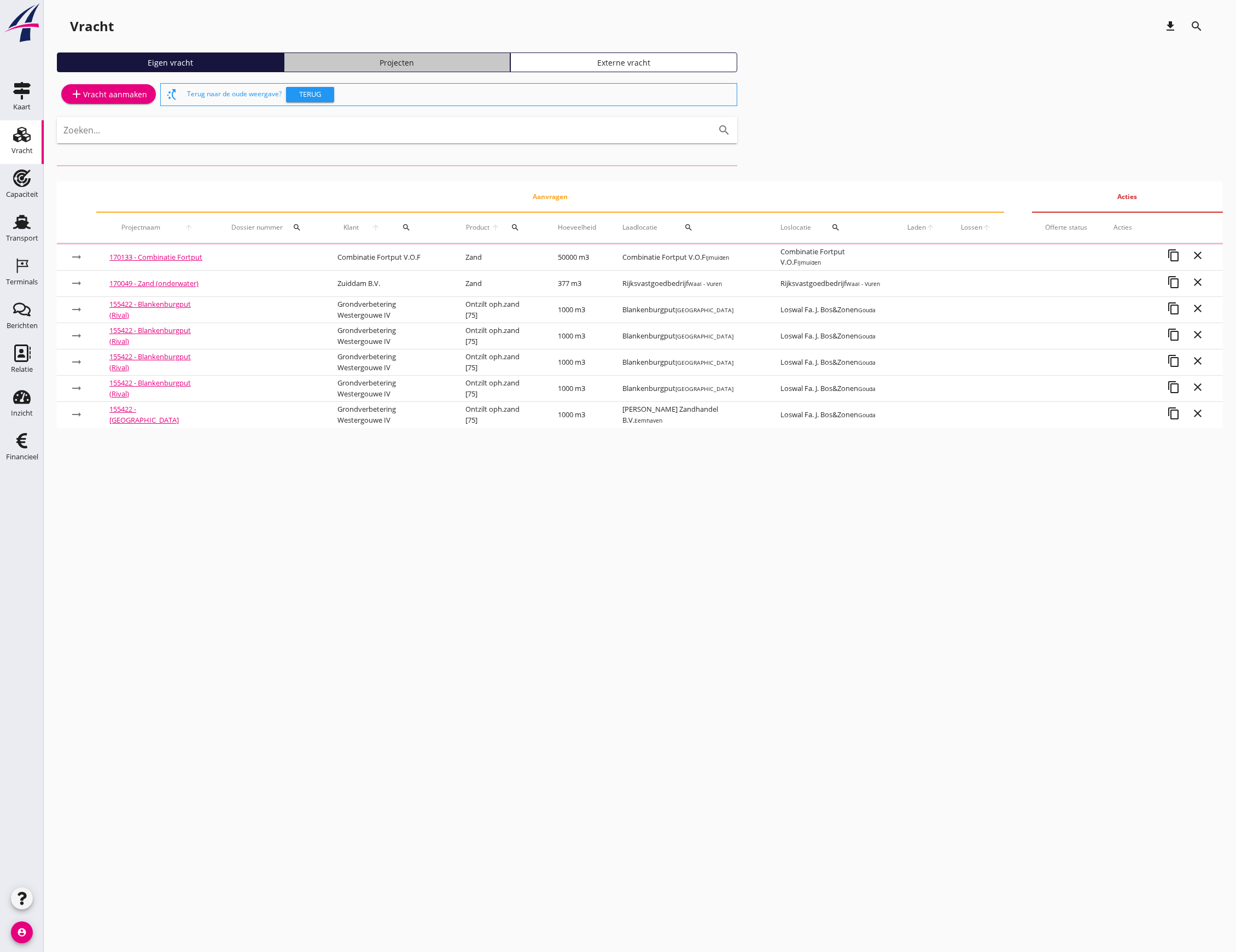
click at [399, 60] on div "Projecten" at bounding box center [397, 62] width 217 height 11
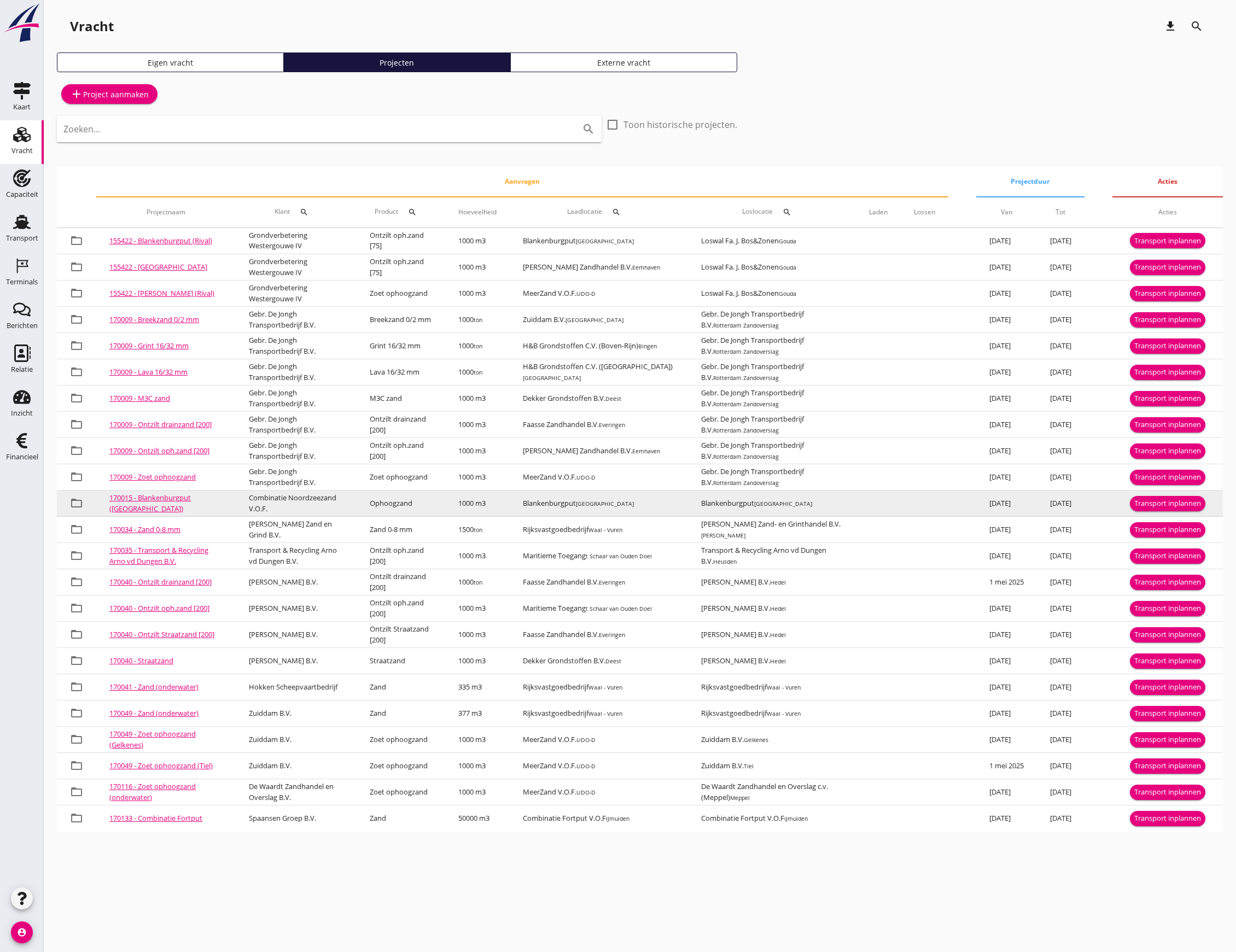
click at [1170, 501] on div "Transport inplannen" at bounding box center [1168, 504] width 67 height 11
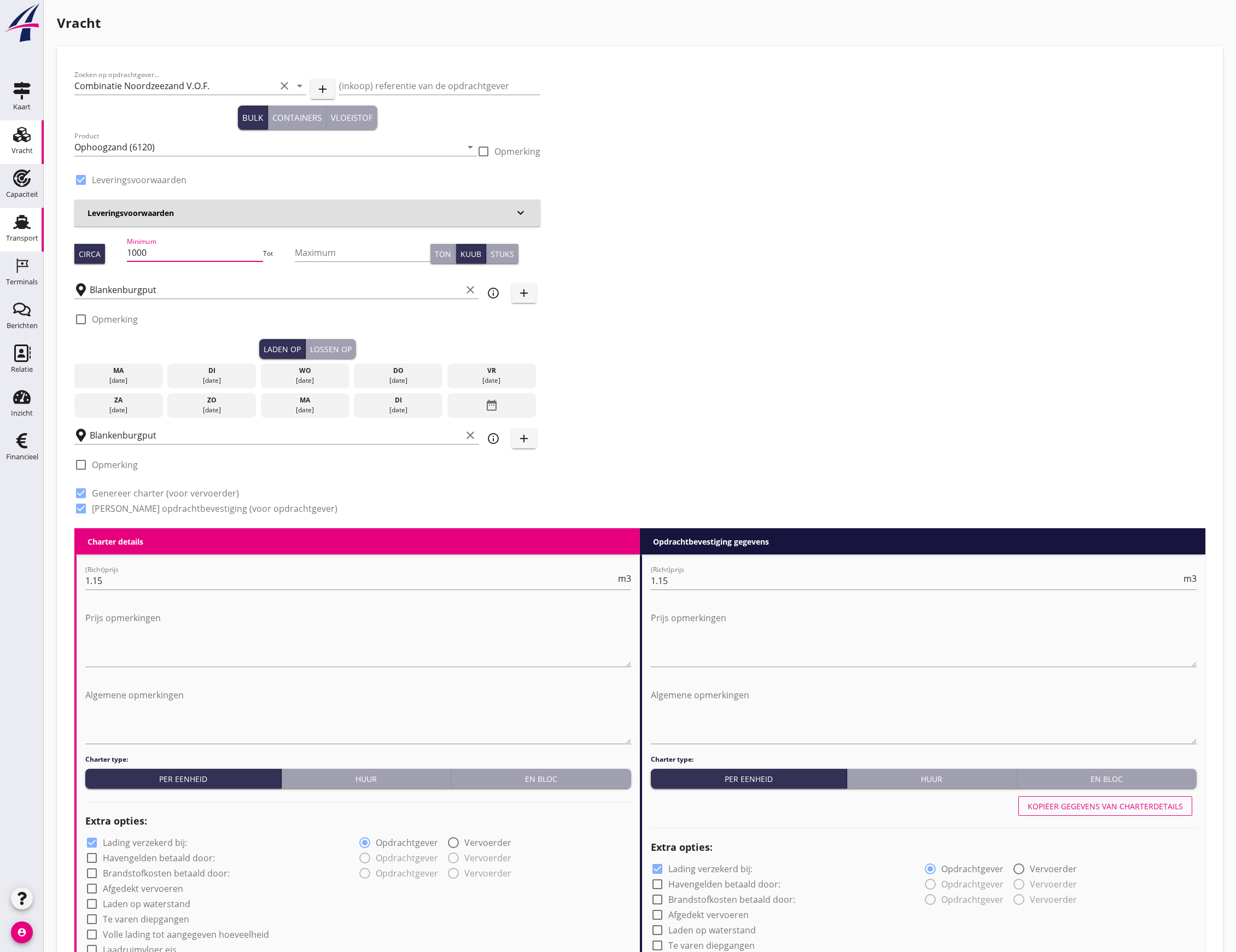
drag, startPoint x: 187, startPoint y: 259, endPoint x: 25, endPoint y: 245, distance: 162.6
click at [25, 245] on div "Kaart Kaart Vracht Vracht Capaciteit Capaciteit Transport Transport Terminals T…" at bounding box center [618, 724] width 1236 height 1449
type input "994"
click at [136, 379] on div "[DATE]" at bounding box center [119, 380] width 83 height 9
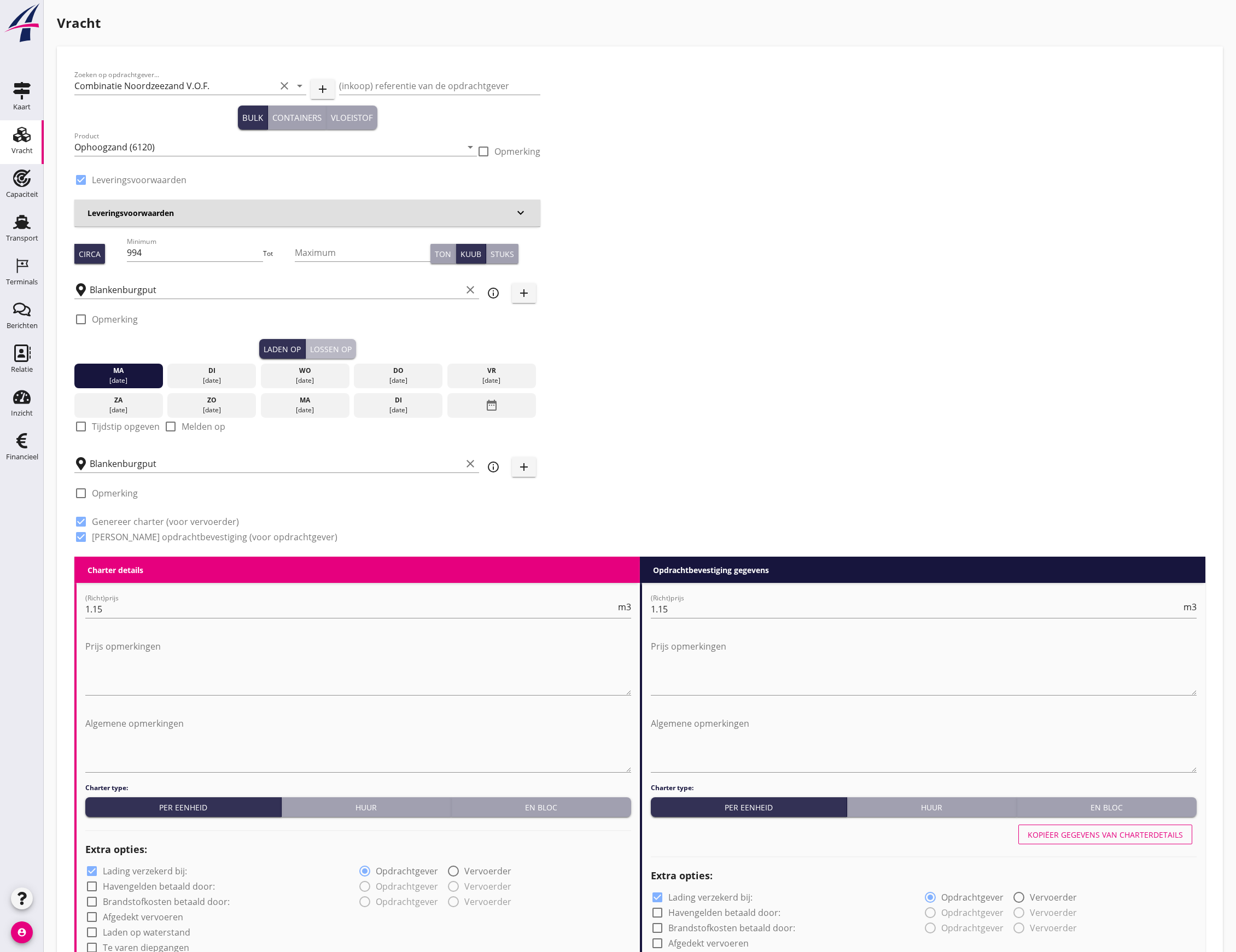
click at [324, 351] on div "Lossen op" at bounding box center [331, 349] width 41 height 11
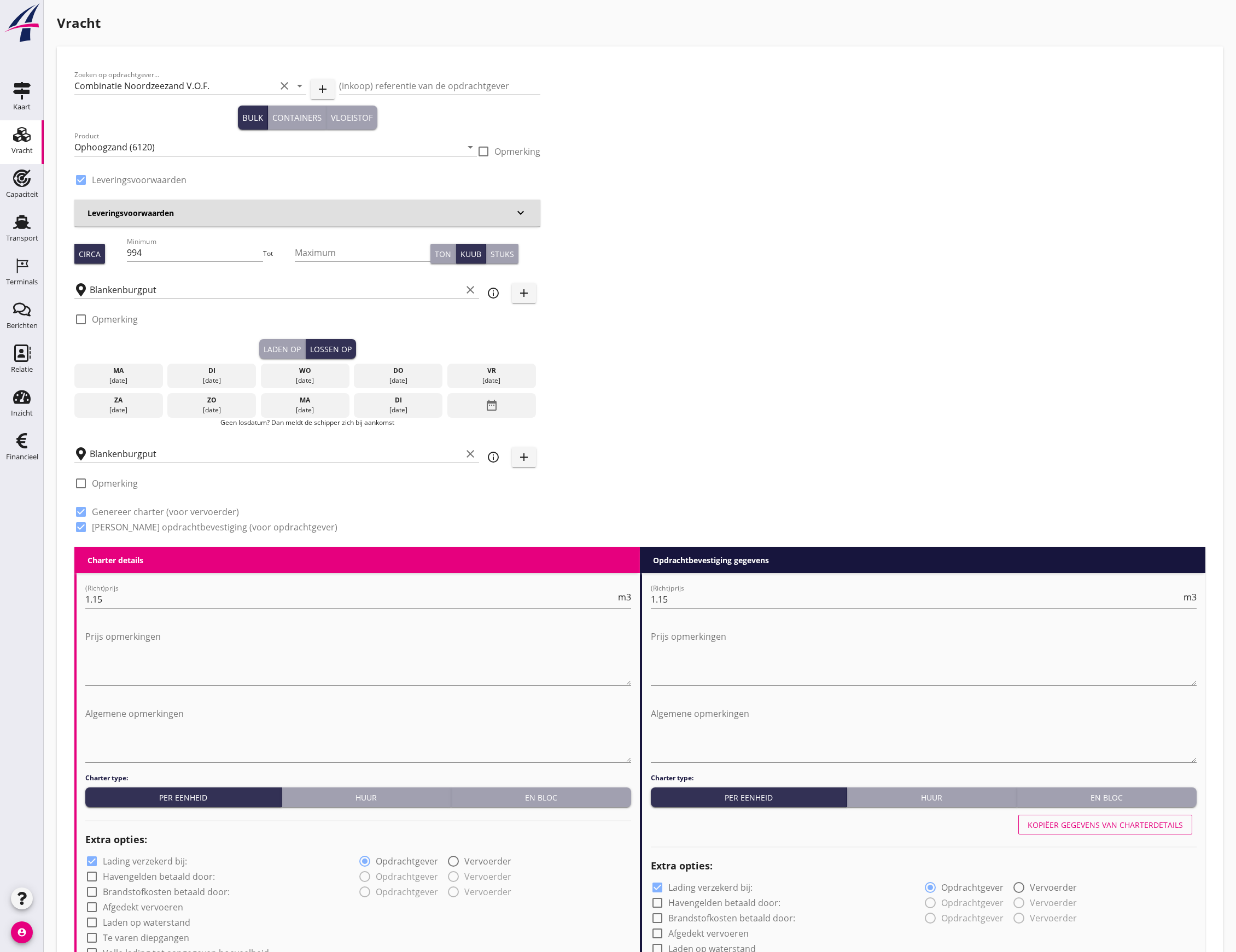
click at [125, 368] on div "ma" at bounding box center [119, 370] width 83 height 9
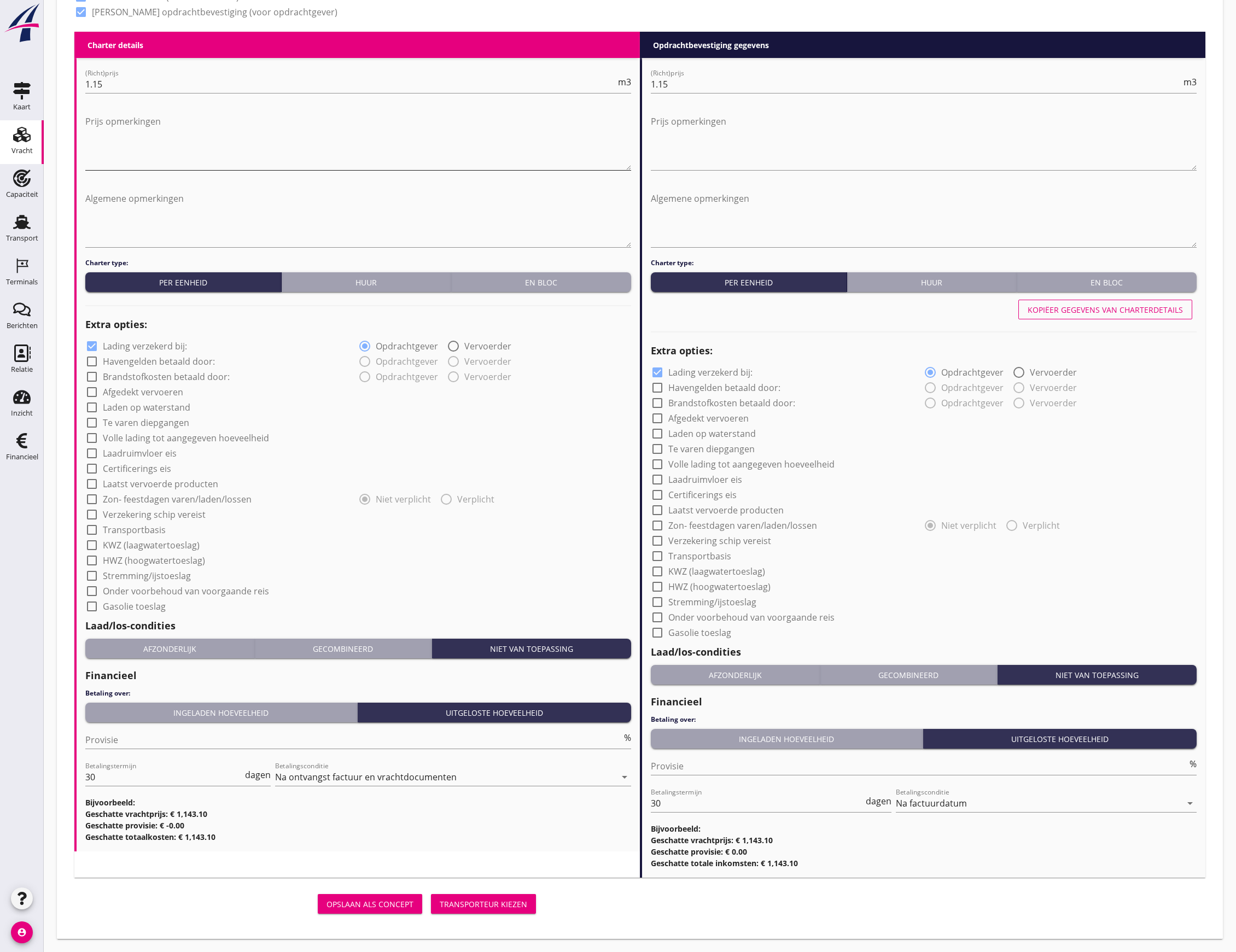
scroll to position [106, 0]
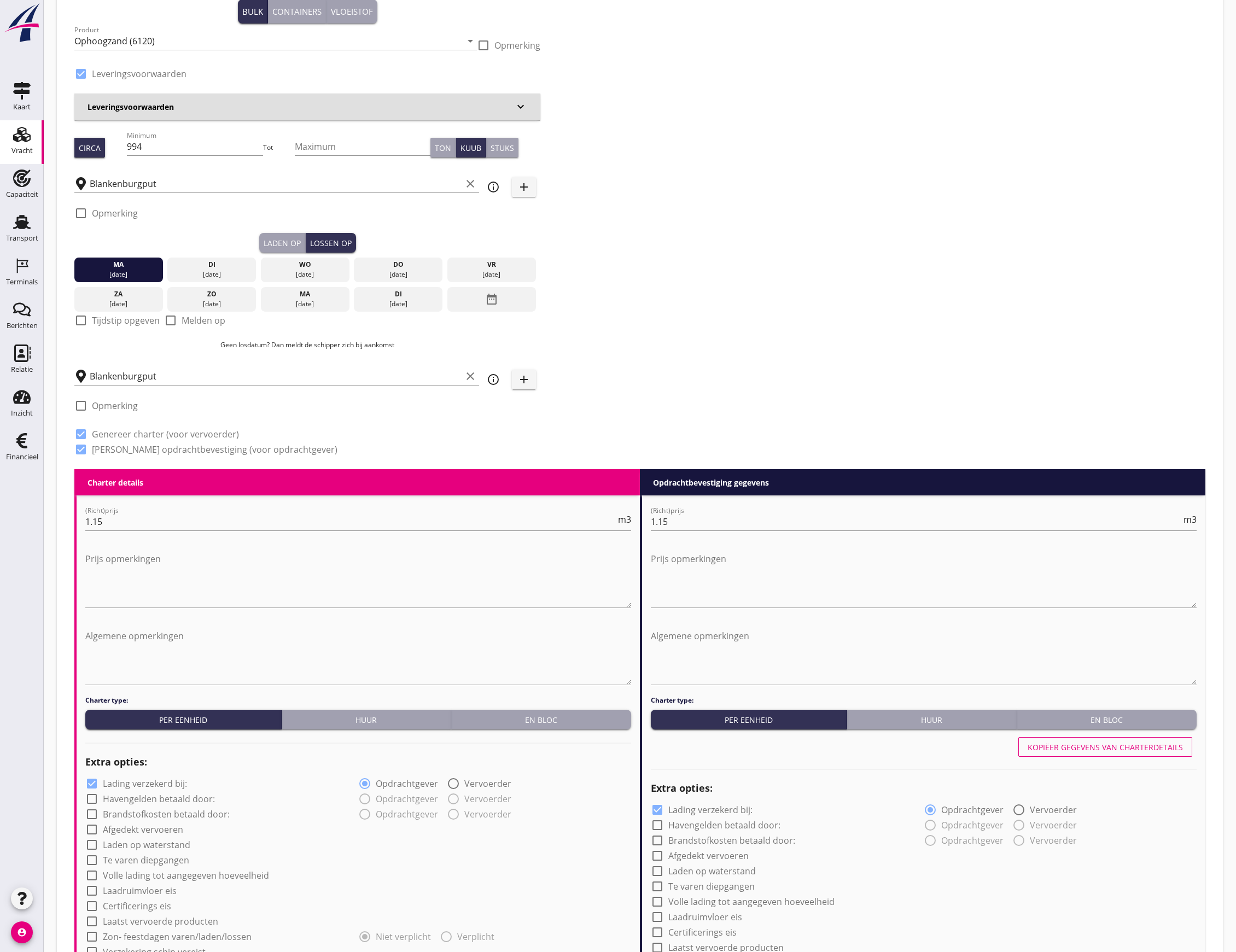
click at [125, 365] on div "Blankenburgput clear" at bounding box center [276, 373] width 405 height 24
click at [127, 374] on input "Blankenburgput" at bounding box center [275, 376] width 372 height 17
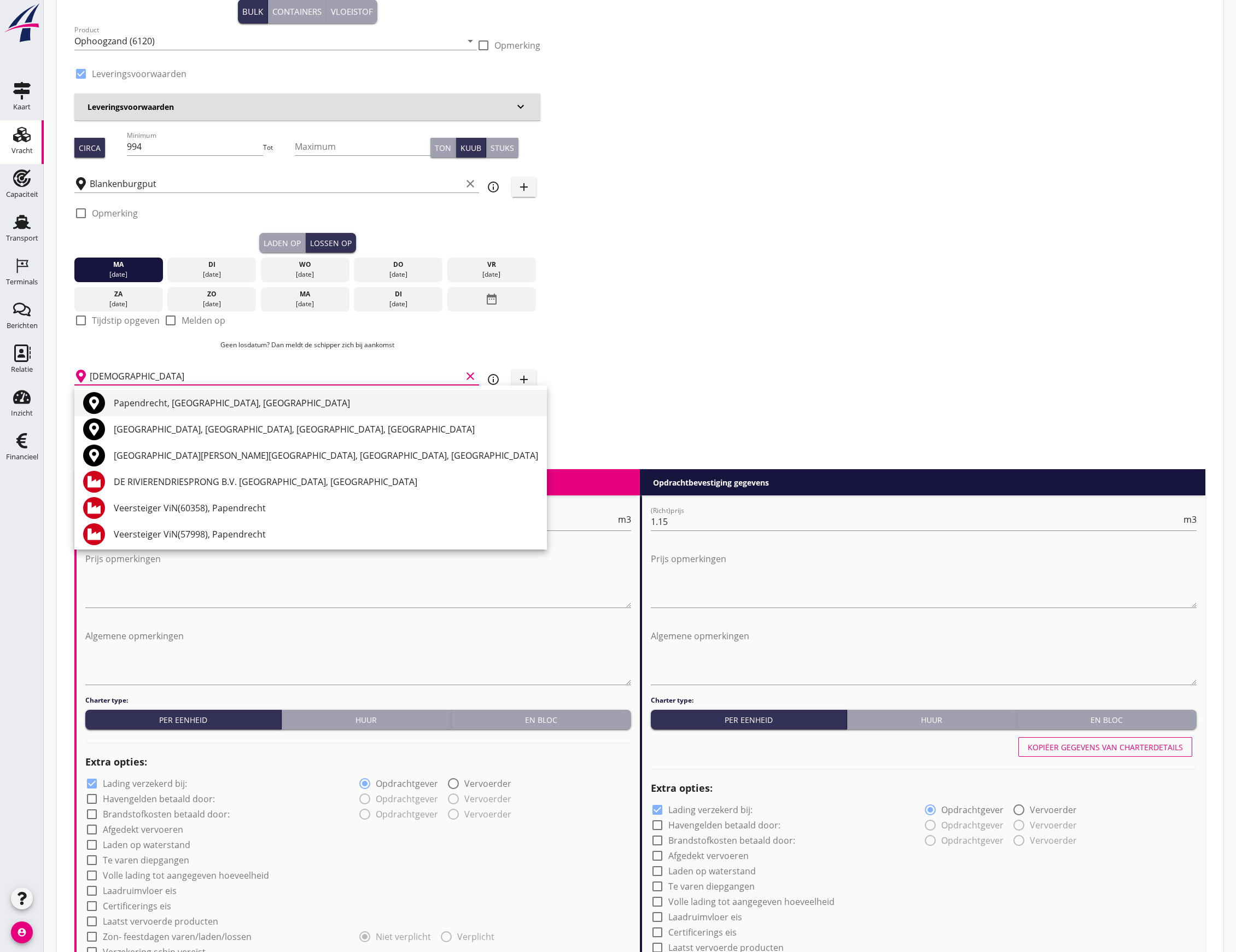
click at [274, 405] on div "Papendrecht, [GEOGRAPHIC_DATA], [GEOGRAPHIC_DATA]" at bounding box center [325, 403] width 424 height 13
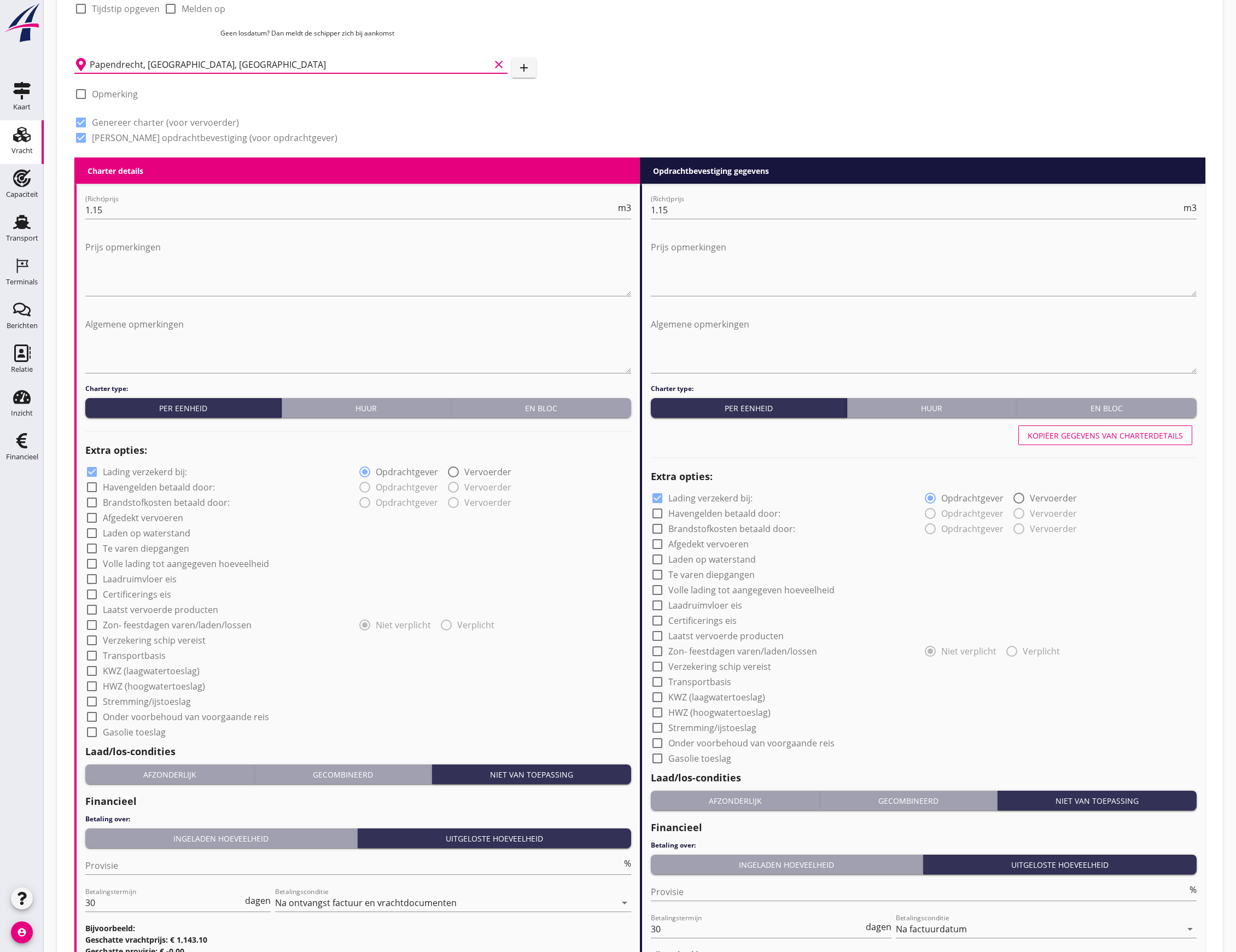
scroll to position [543, 0]
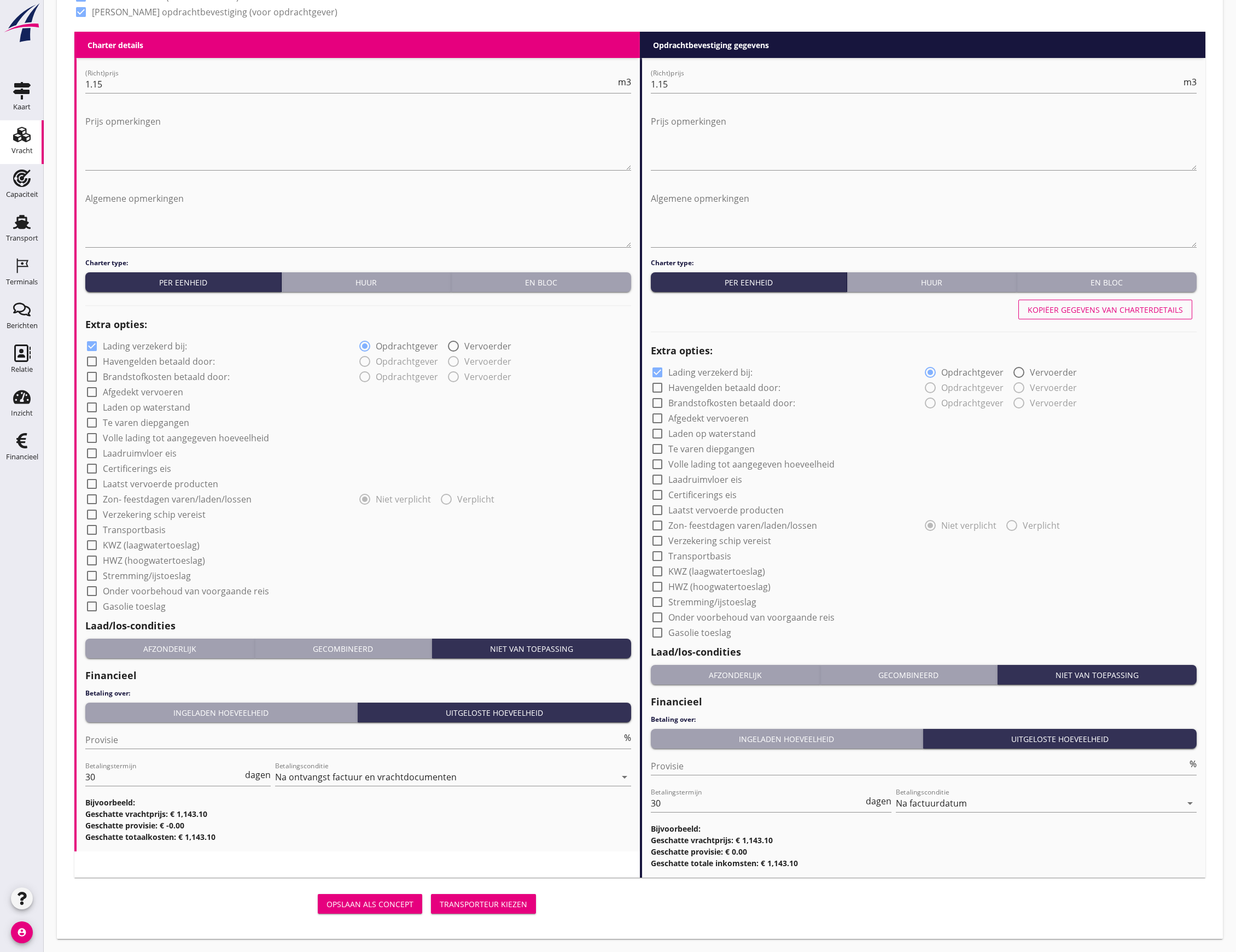
type input "Papendrecht, [GEOGRAPHIC_DATA], [GEOGRAPHIC_DATA]"
click at [506, 904] on div "Transporteur kiezen" at bounding box center [484, 904] width 88 height 11
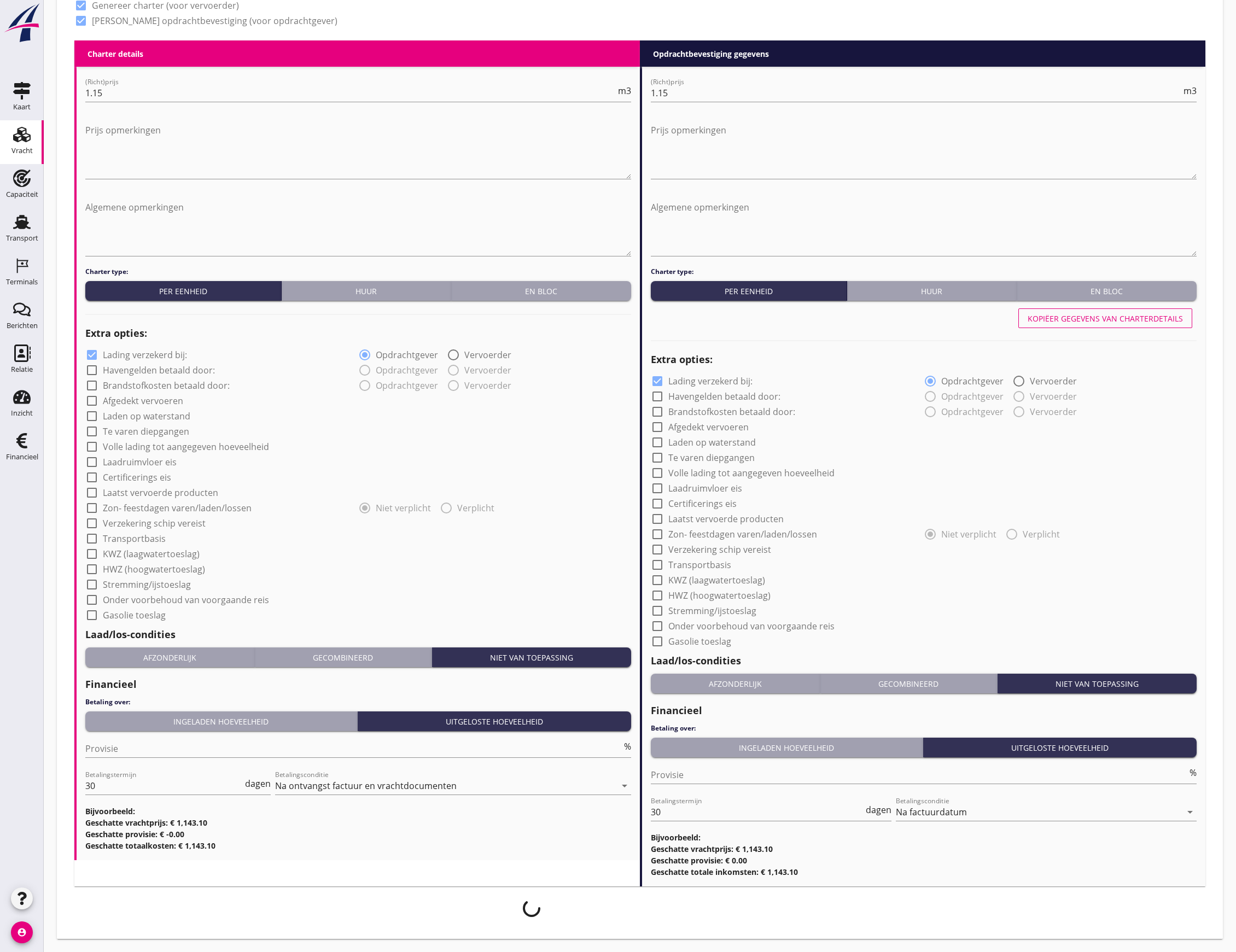
scroll to position [535, 0]
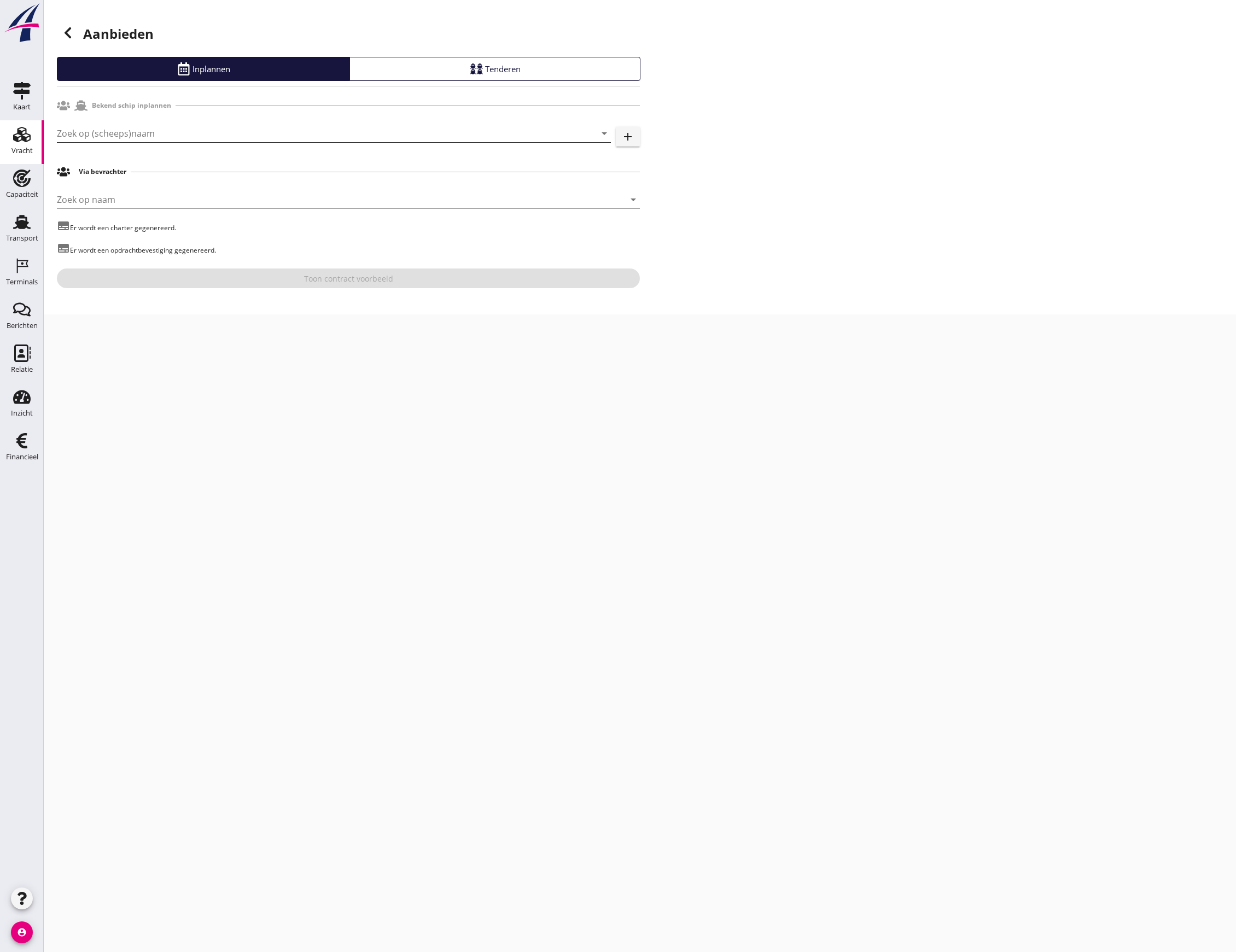
click at [166, 139] on input "Zoek op (scheeps)naam" at bounding box center [318, 133] width 523 height 17
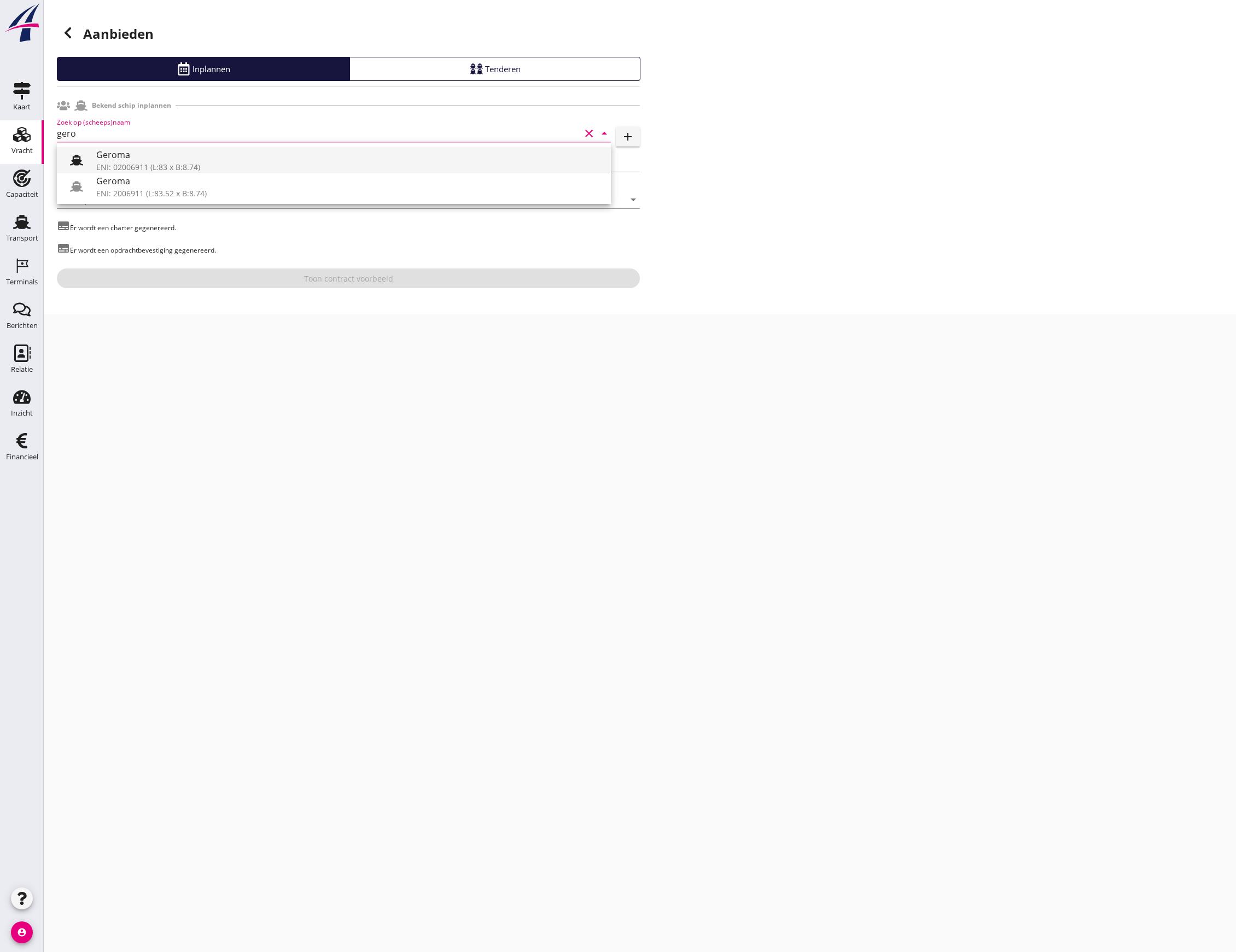
click at [85, 158] on div at bounding box center [76, 159] width 22 height 22
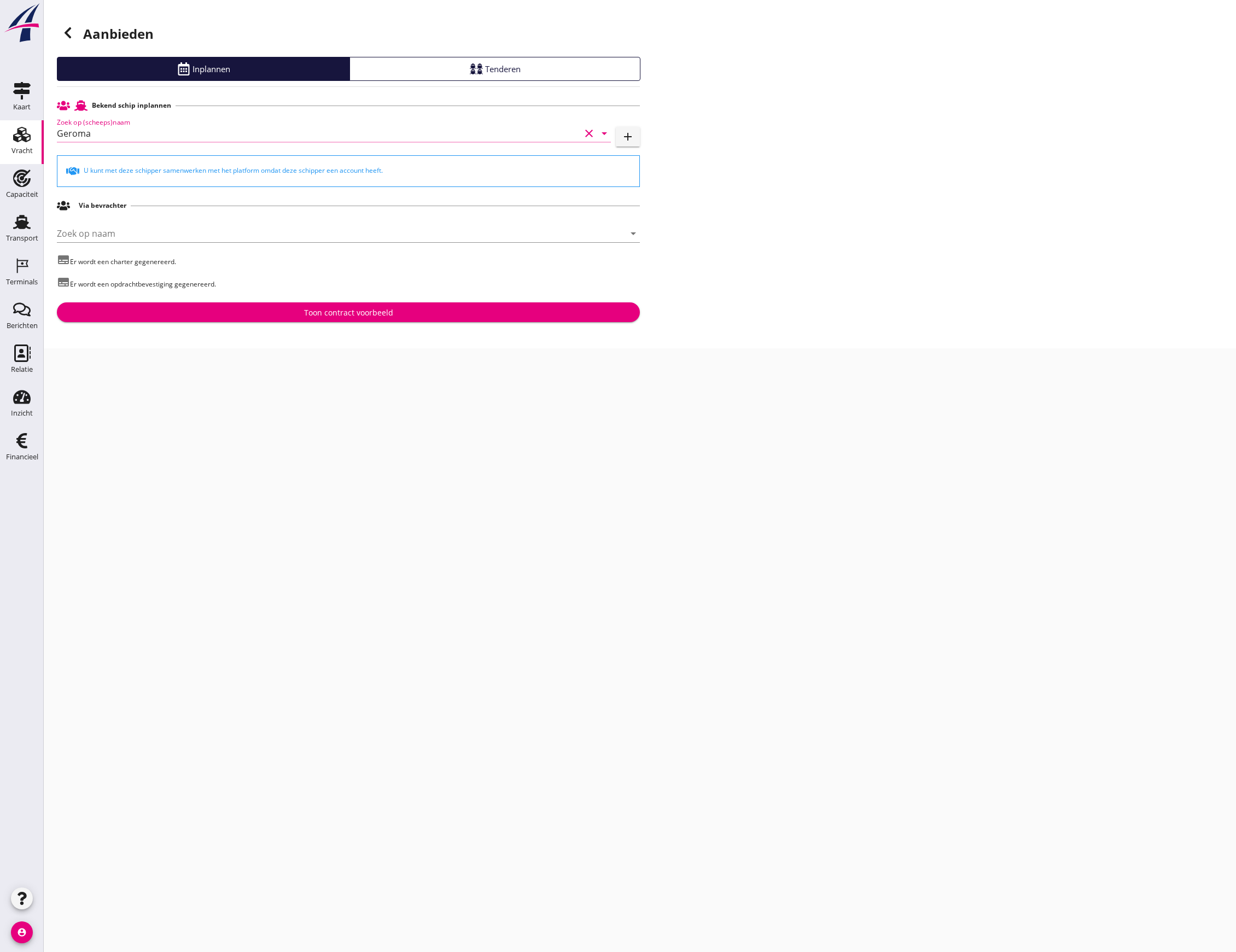
type input "Geroma"
click at [278, 308] on div "Toon contract voorbeeld" at bounding box center [348, 312] width 565 height 11
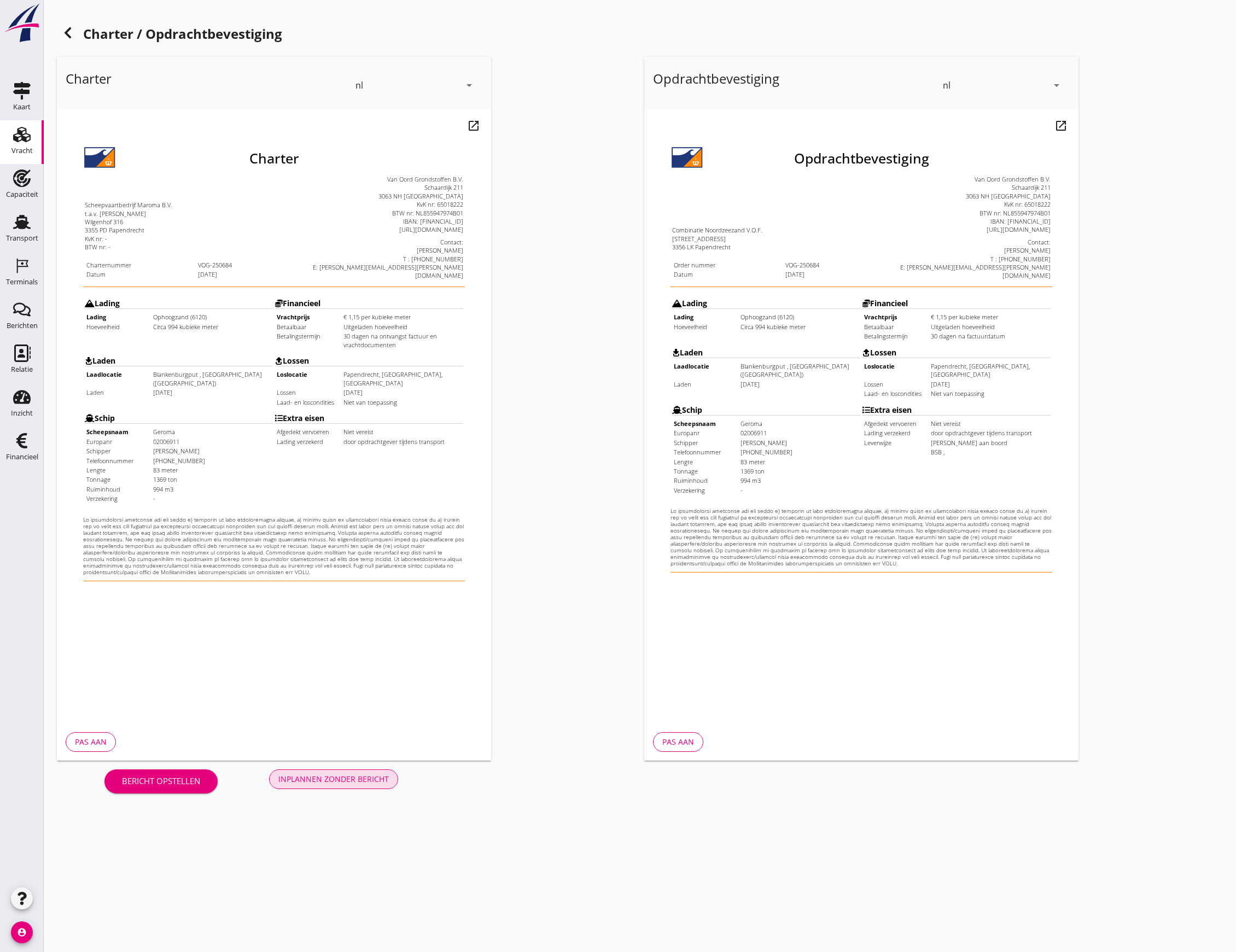
click at [312, 773] on div "Inplannen zonder bericht" at bounding box center [333, 778] width 110 height 11
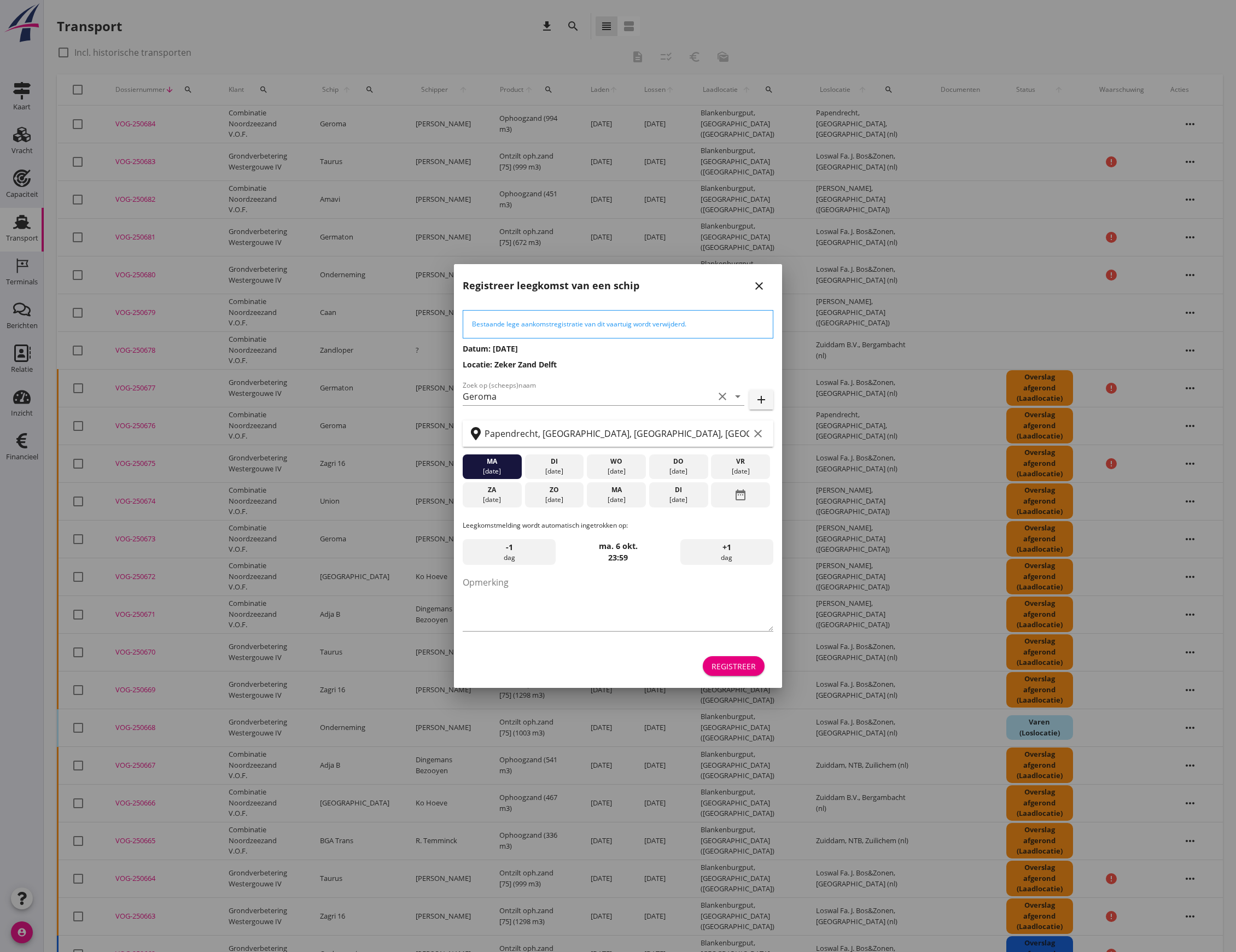
click at [732, 658] on button "Registreer" at bounding box center [733, 665] width 62 height 20
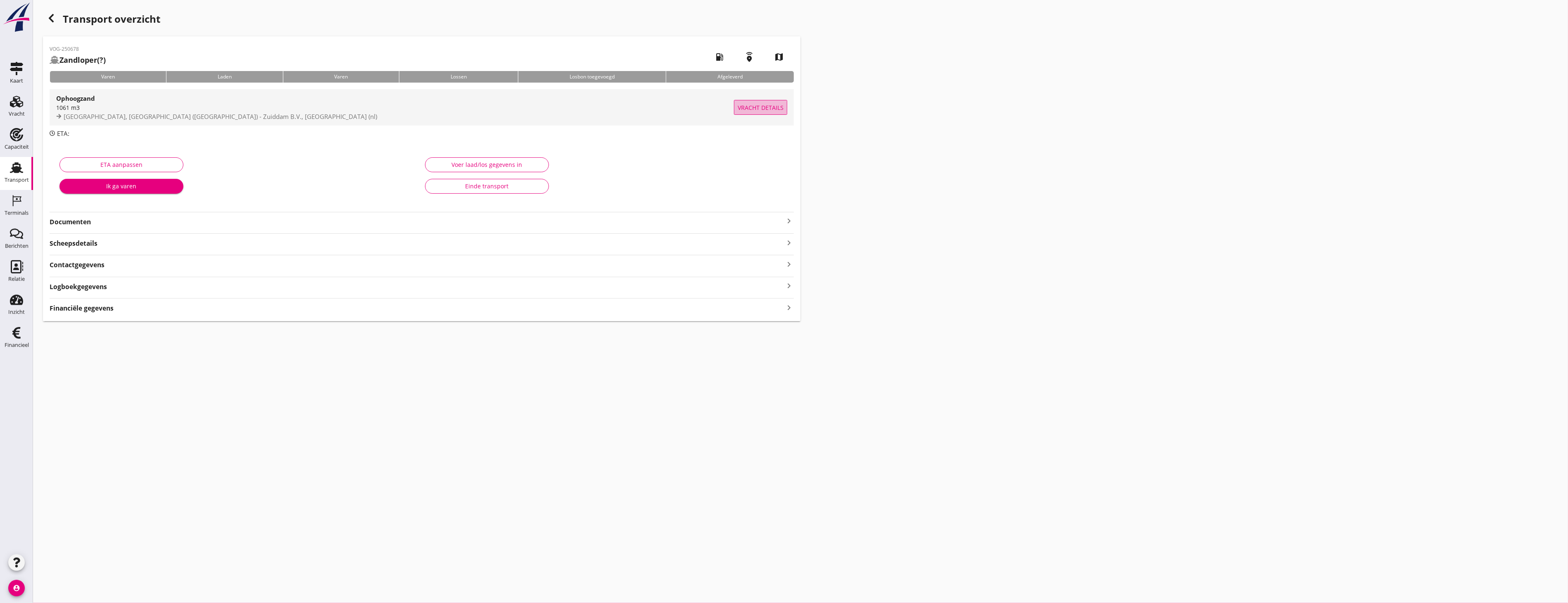
click at [755, 107] on span "Vracht details" at bounding box center [761, 107] width 46 height 8
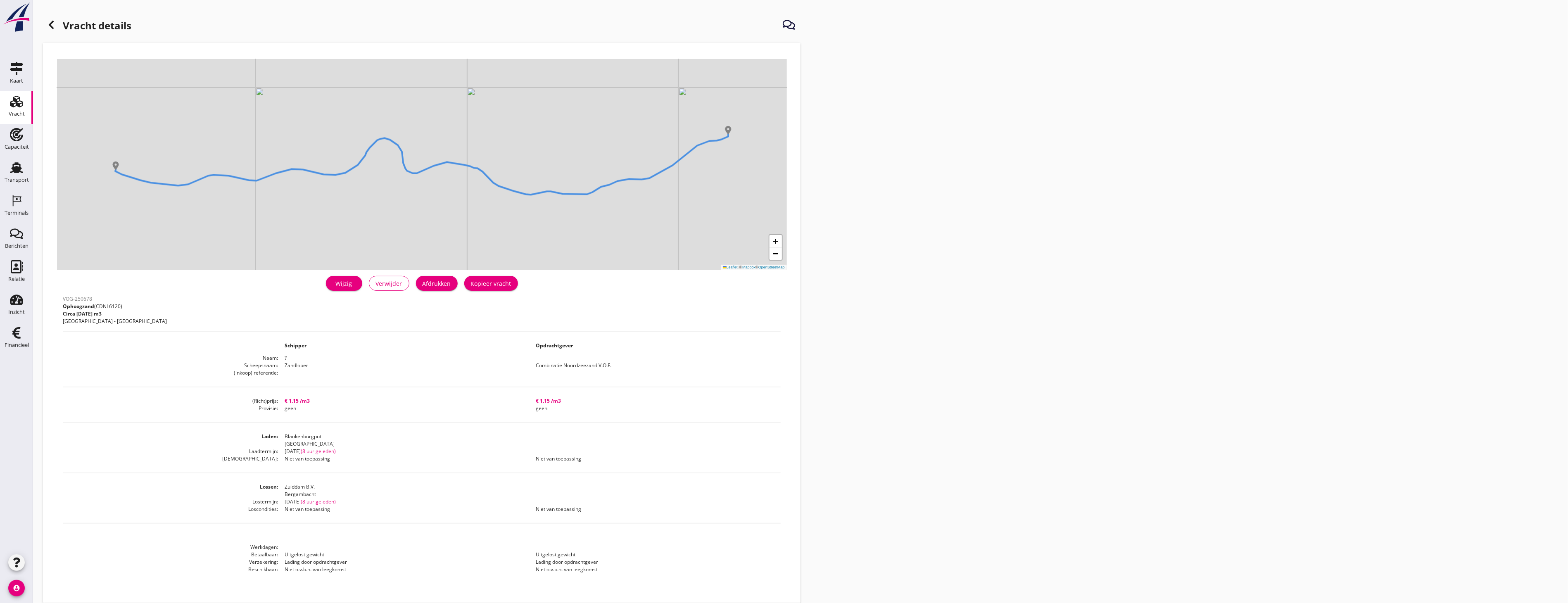
click at [347, 284] on div "Wijzig" at bounding box center [344, 283] width 23 height 8
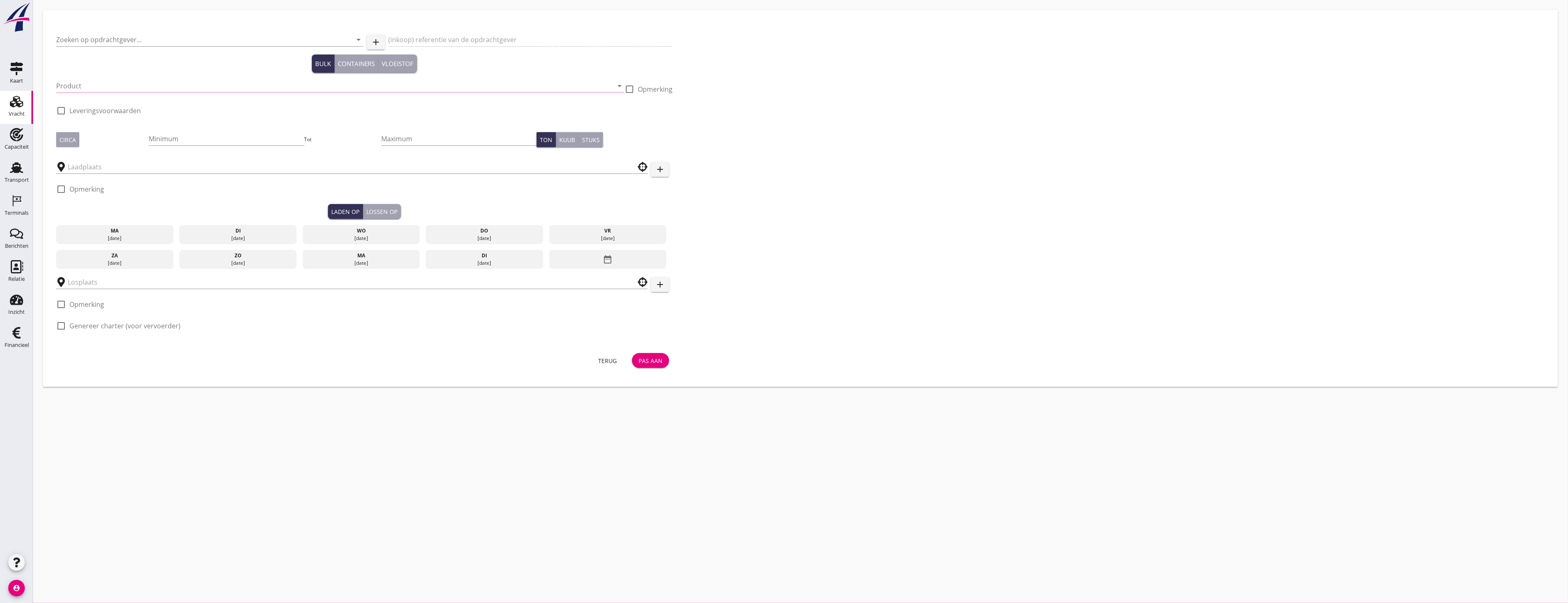
type input "Combinatie Noordzeezand V.O.F."
type input "Ophoogzand (6120)"
type input "1061"
checkbox input "true"
type input "Blankenburgput"
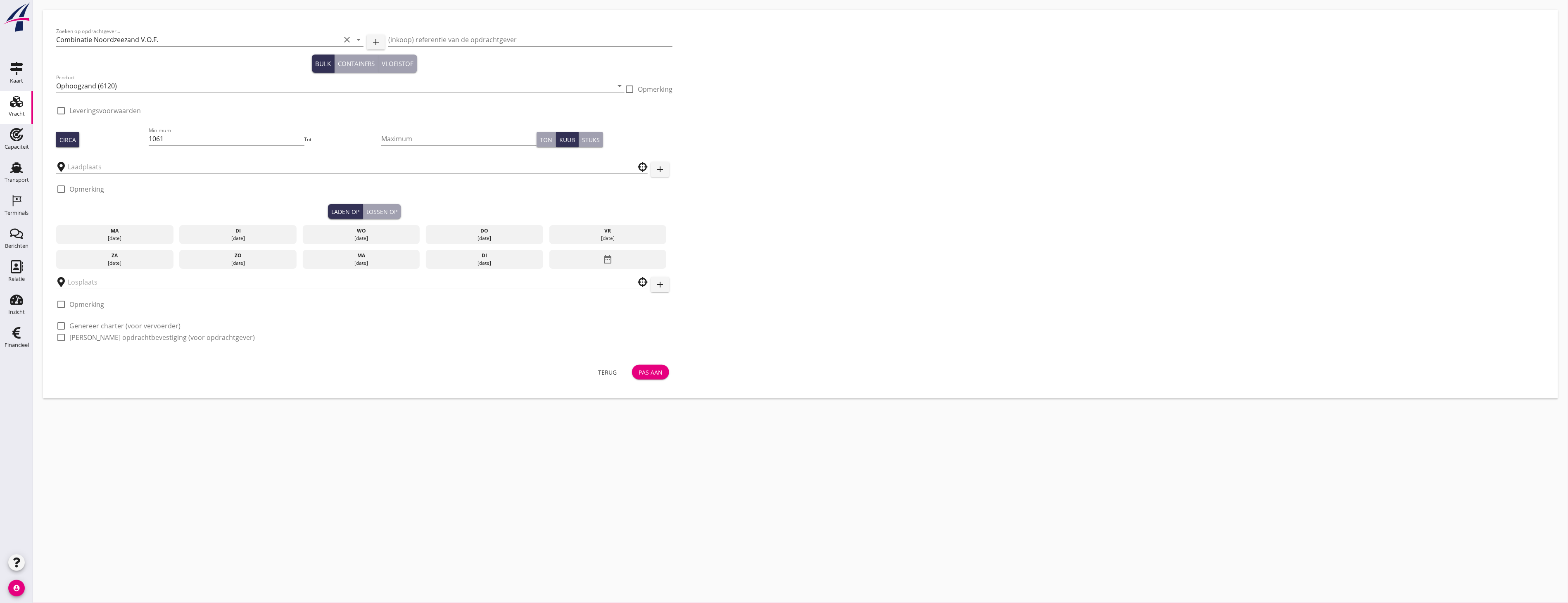
type input "Zuiddam B.V."
checkbox input "true"
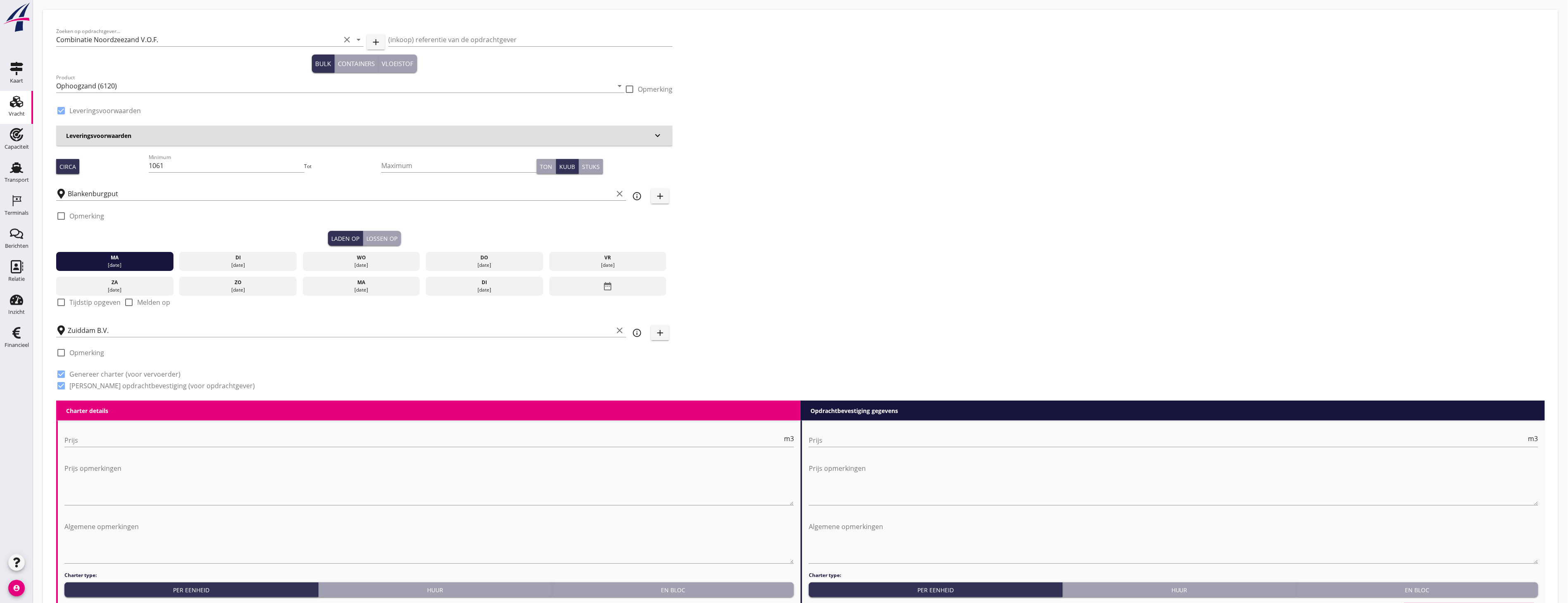
type input "1.15"
radio input "false"
type input "1.15"
radio input "false"
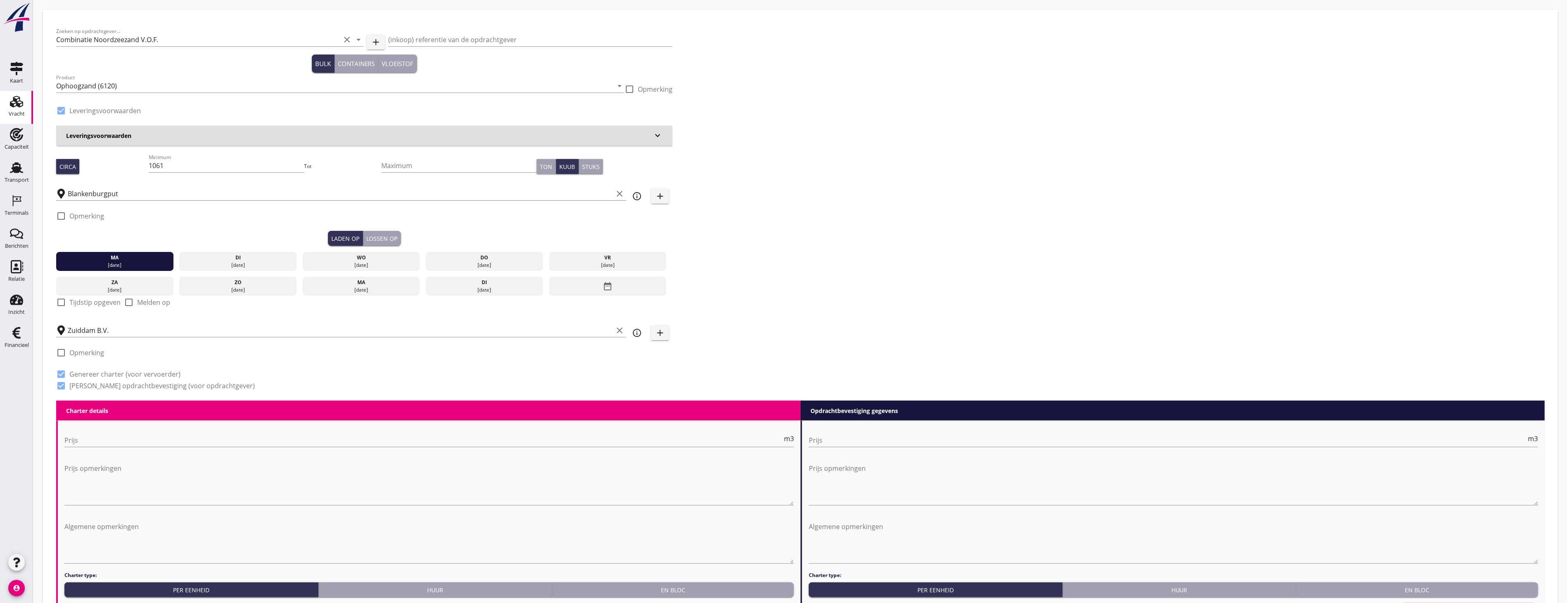
radio input "false"
click at [129, 327] on input "Zuiddam B.V." at bounding box center [340, 330] width 546 height 13
drag, startPoint x: 151, startPoint y: 334, endPoint x: 44, endPoint y: 325, distance: 107.4
click at [44, 325] on div "Zoeken op opdrachtgever... Combinatie Noordzeezand V.O.F. clear arrow_drop_down…" at bounding box center [801, 548] width 1515 height 1077
click at [98, 331] on input "groot ammers" at bounding box center [340, 330] width 546 height 13
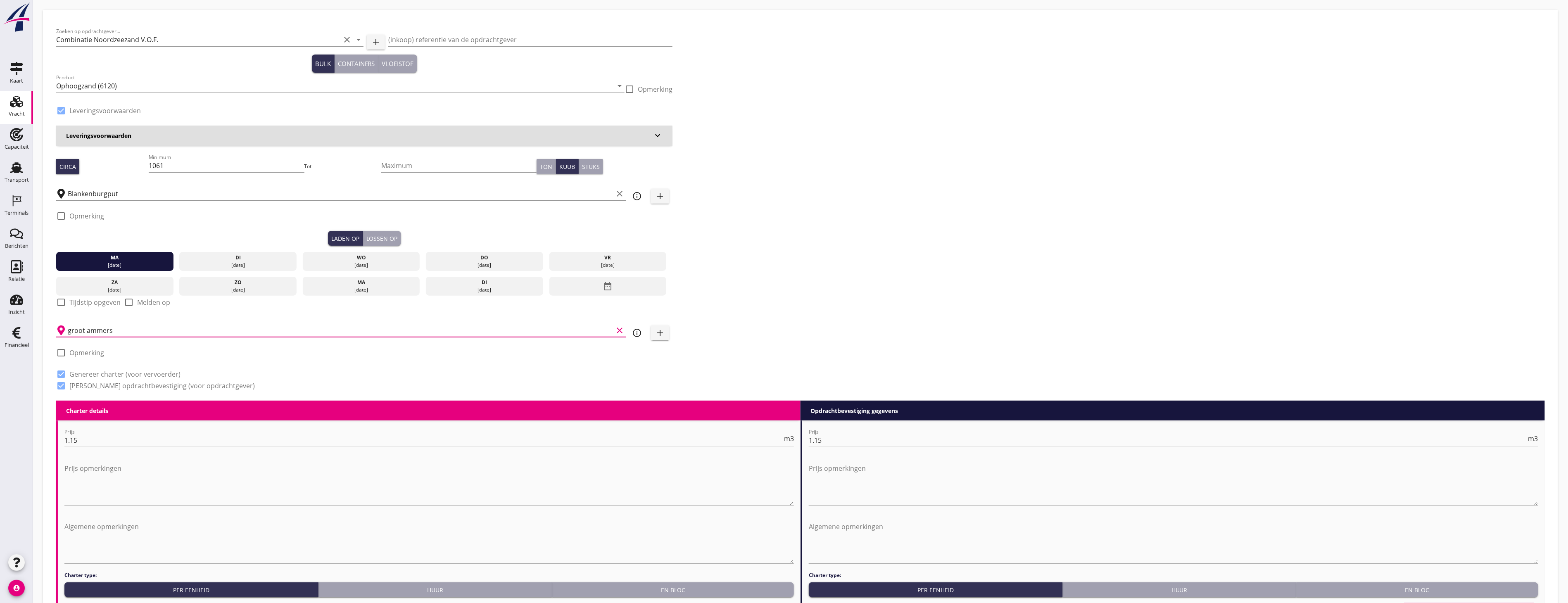
click at [98, 331] on input "groot ammers" at bounding box center [340, 330] width 546 height 13
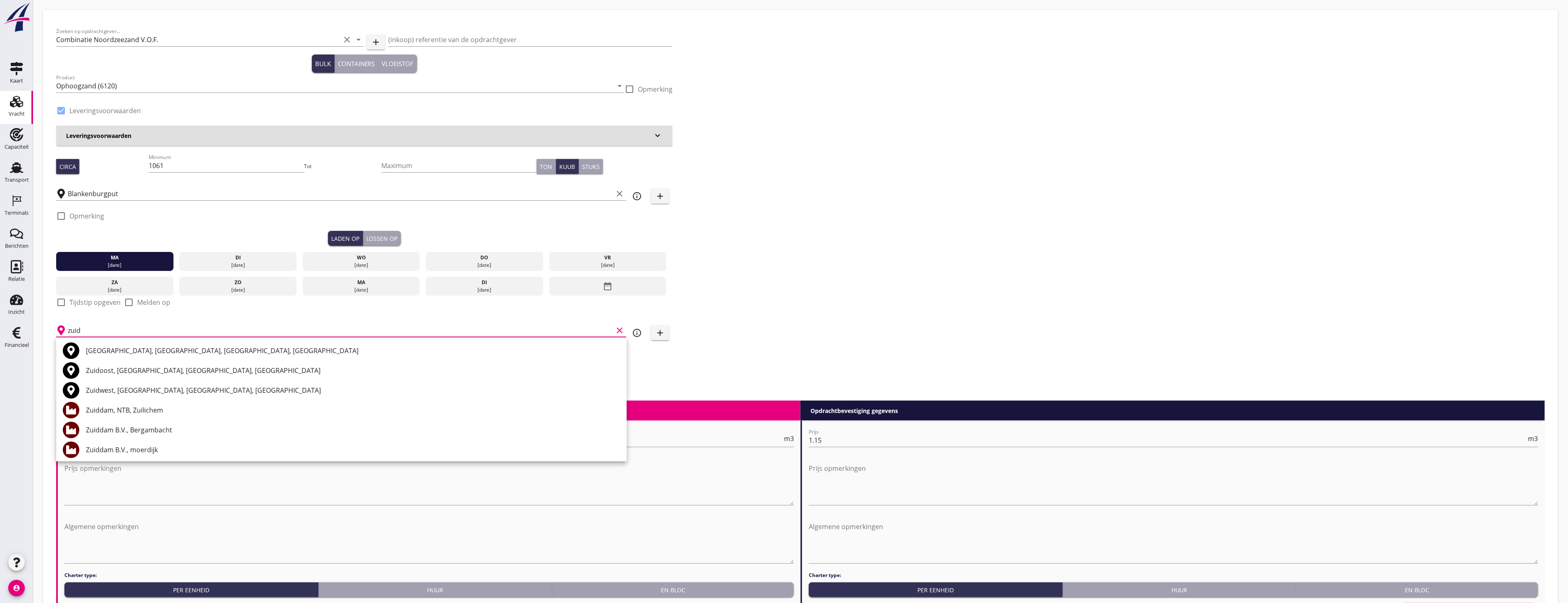
type input "zuid"
click at [658, 335] on icon "add" at bounding box center [660, 332] width 10 height 10
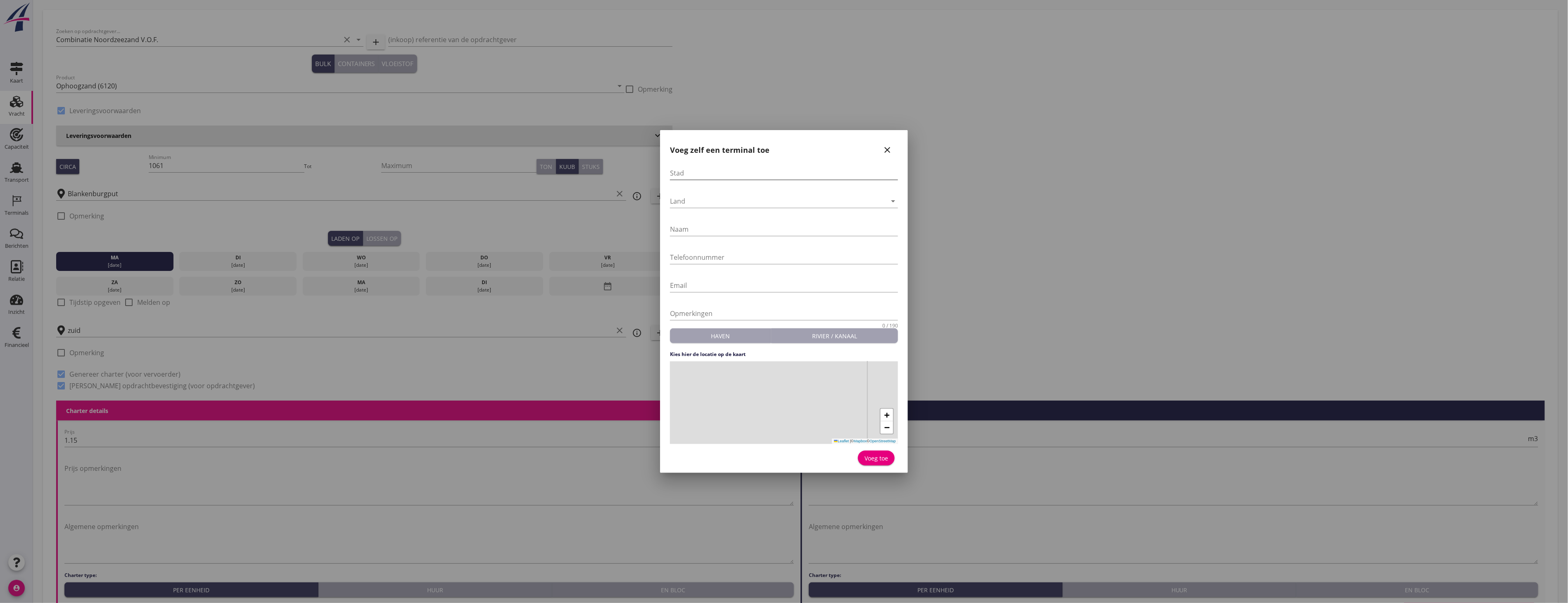
click at [717, 172] on input "Stad" at bounding box center [784, 173] width 228 height 13
type input "groot ammers"
click at [714, 199] on div at bounding box center [778, 201] width 217 height 13
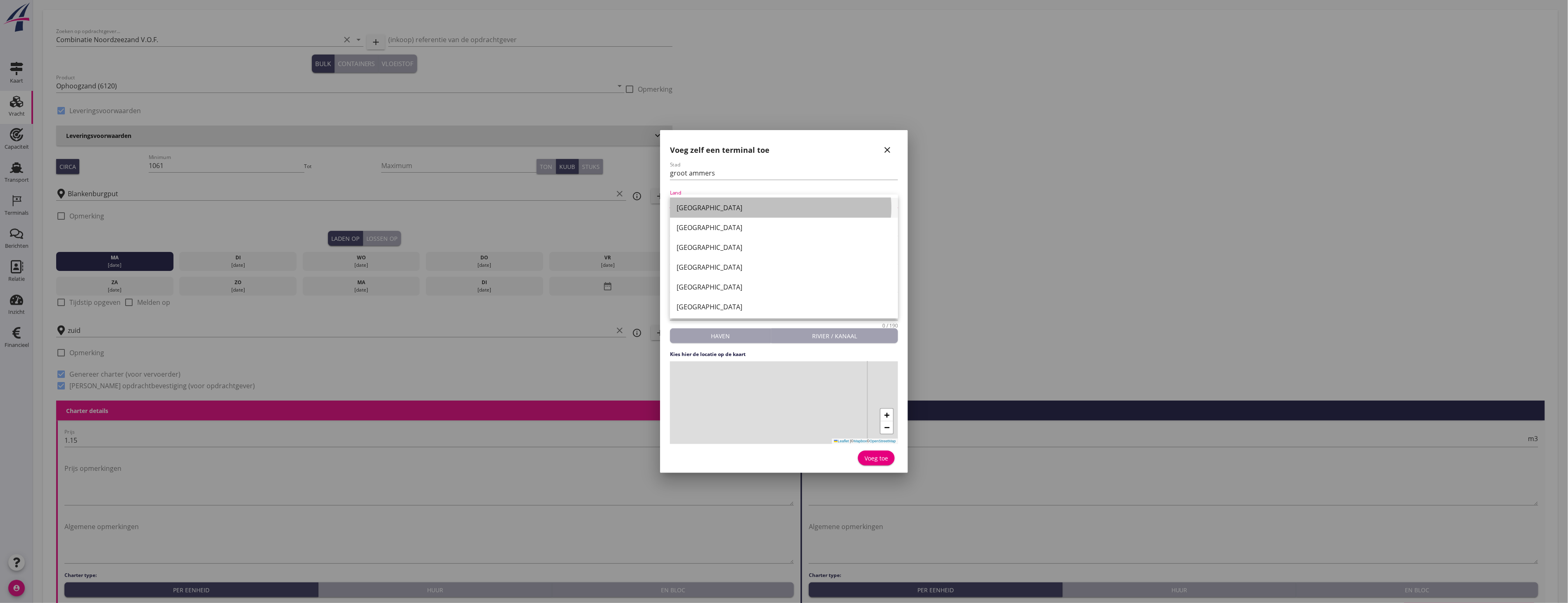
click at [715, 208] on div "[GEOGRAPHIC_DATA]" at bounding box center [784, 208] width 215 height 10
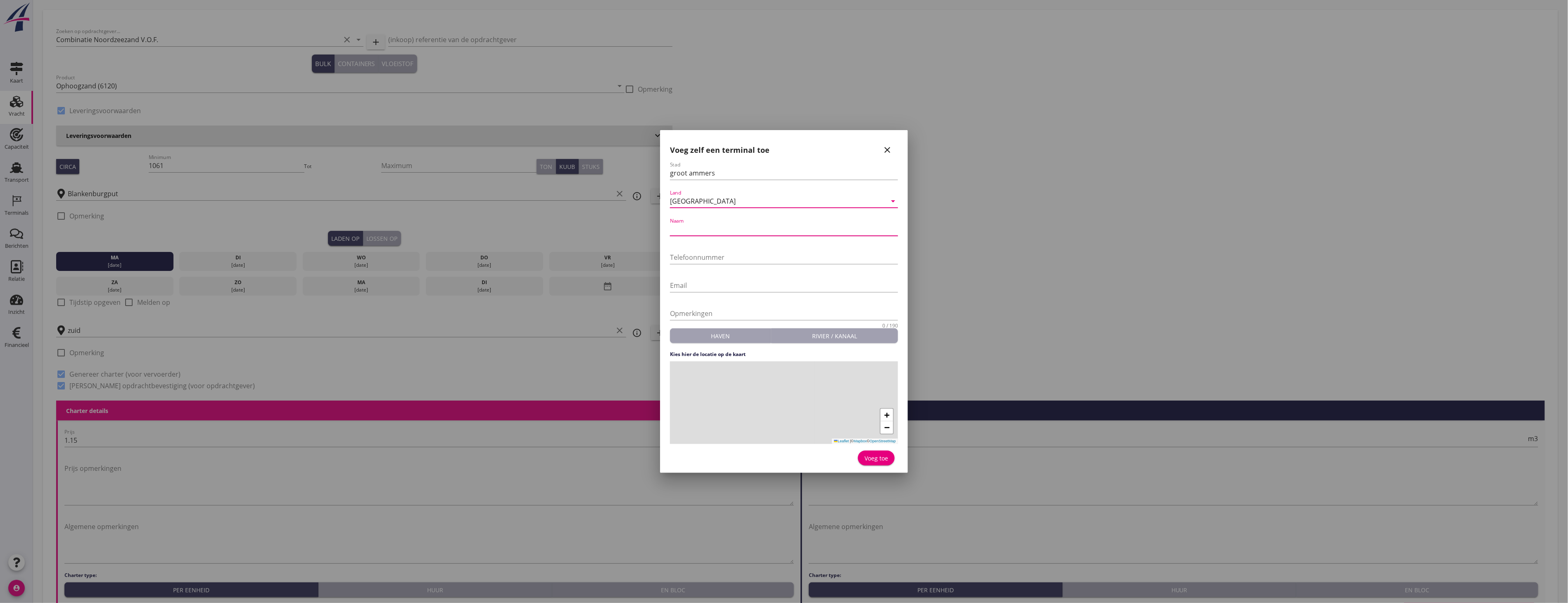
click at [713, 232] on input "Naam" at bounding box center [784, 229] width 228 height 13
drag, startPoint x: 808, startPoint y: 399, endPoint x: 858, endPoint y: 375, distance: 55.5
click at [858, 375] on div "+ − Leaflet | © Mapbox © OpenStreetMap" at bounding box center [784, 403] width 228 height 83
drag, startPoint x: 822, startPoint y: 384, endPoint x: 755, endPoint y: 432, distance: 82.4
click at [755, 432] on div "+ − Leaflet | © Mapbox © OpenStreetMap" at bounding box center [784, 403] width 228 height 83
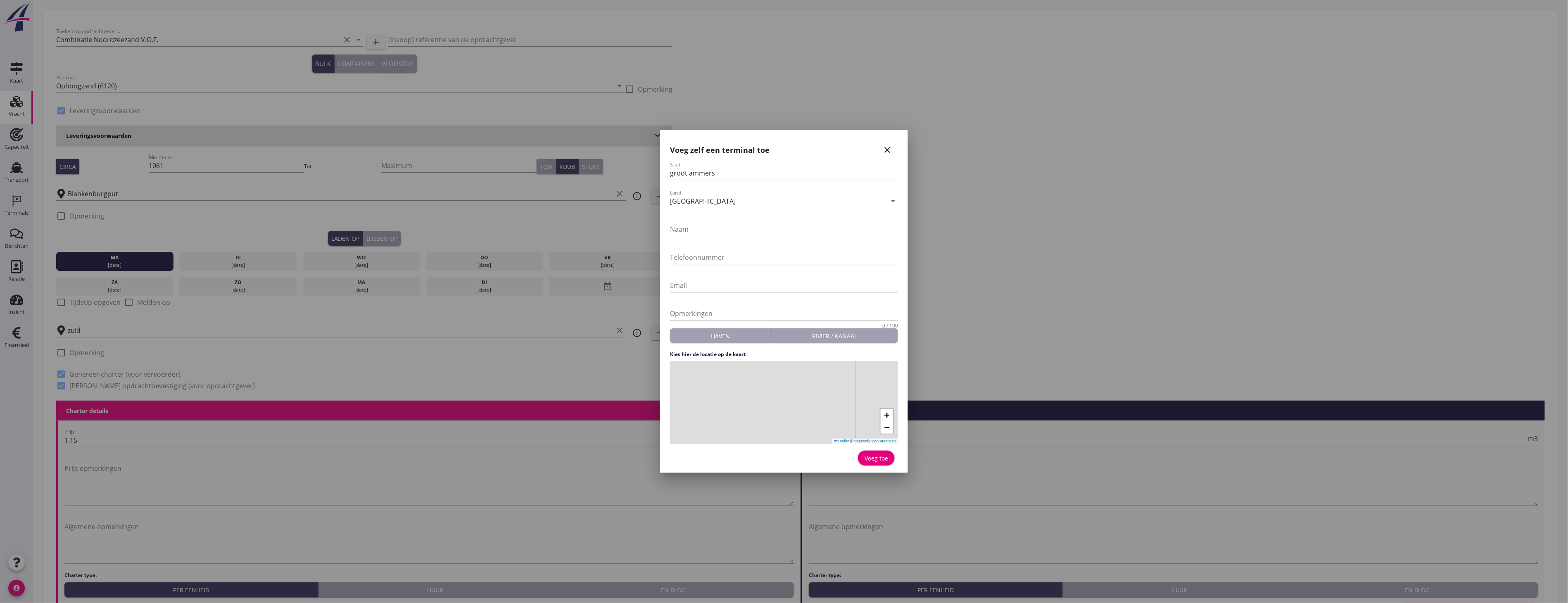
drag, startPoint x: 795, startPoint y: 385, endPoint x: 847, endPoint y: 364, distance: 56.1
click at [847, 364] on div "+ − Leaflet | © Mapbox © OpenStreetMap" at bounding box center [784, 403] width 228 height 83
drag, startPoint x: 848, startPoint y: 399, endPoint x: 762, endPoint y: 442, distance: 96.2
click at [762, 443] on div "+ − Leaflet | © Mapbox © OpenStreetMap" at bounding box center [784, 403] width 228 height 83
drag, startPoint x: 797, startPoint y: 429, endPoint x: 791, endPoint y: 449, distance: 20.9
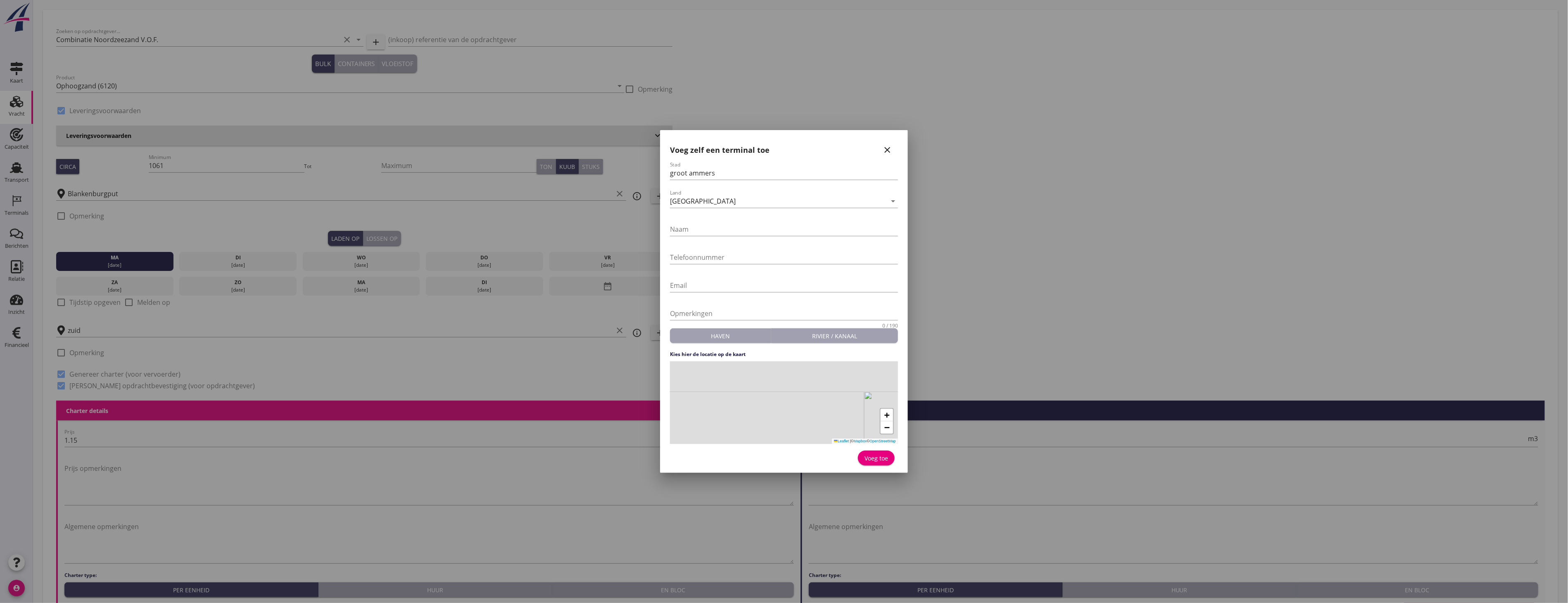
click at [791, 449] on form "Stad groot ammers Land Nederland arrow_drop_down Naam Telefoonnummer Email Opme…" at bounding box center [784, 314] width 228 height 306
drag, startPoint x: 812, startPoint y: 404, endPoint x: 764, endPoint y: 447, distance: 64.4
click at [764, 447] on form "Stad groot ammers Land Nederland arrow_drop_down Naam Telefoonnummer Email Opme…" at bounding box center [784, 314] width 228 height 306
drag, startPoint x: 825, startPoint y: 412, endPoint x: 796, endPoint y: 404, distance: 30.1
click at [773, 435] on div "+ − Leaflet | © Mapbox © OpenStreetMap" at bounding box center [784, 403] width 228 height 83
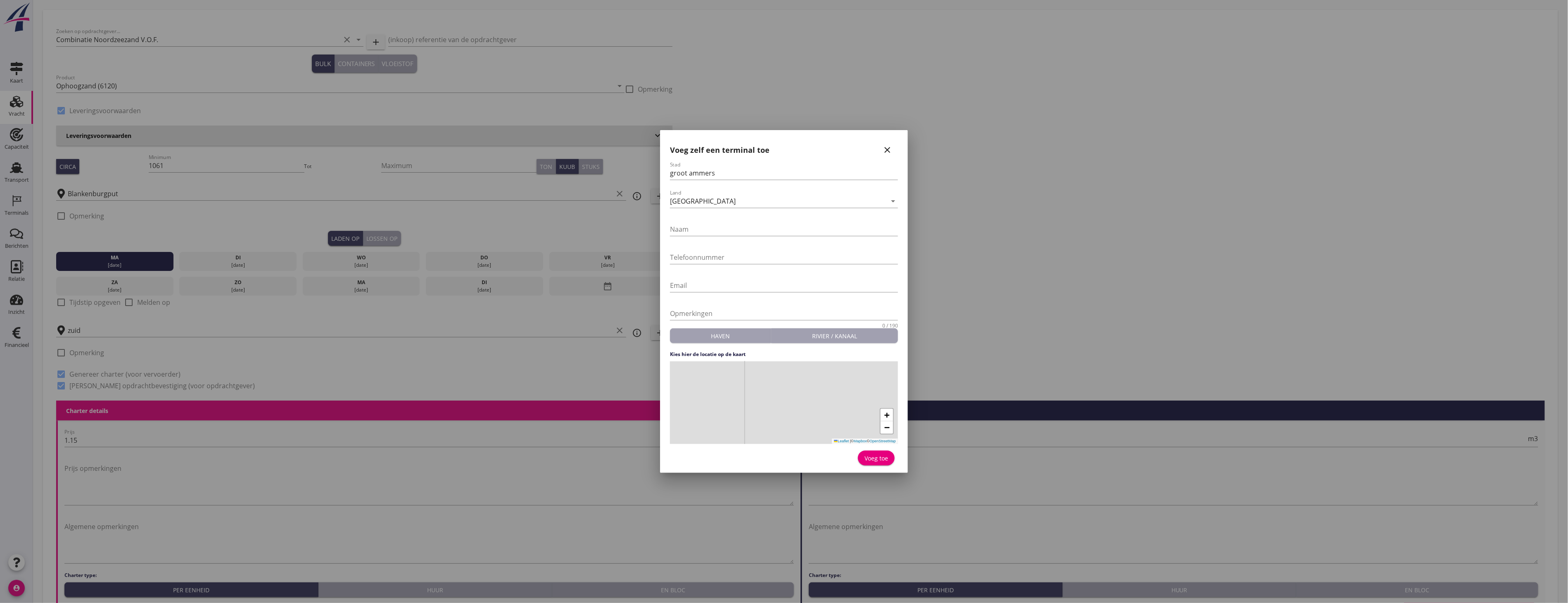
drag, startPoint x: 810, startPoint y: 393, endPoint x: 796, endPoint y: 438, distance: 47.1
click at [796, 438] on div "+ − Leaflet | © Mapbox © OpenStreetMap" at bounding box center [784, 403] width 228 height 83
drag, startPoint x: 816, startPoint y: 407, endPoint x: 857, endPoint y: 343, distance: 76.0
click at [851, 346] on form "Stad groot ammers Land Nederland arrow_drop_down Naam Telefoonnummer Email Opme…" at bounding box center [784, 314] width 228 height 306
drag, startPoint x: 827, startPoint y: 421, endPoint x: 883, endPoint y: 343, distance: 96.0
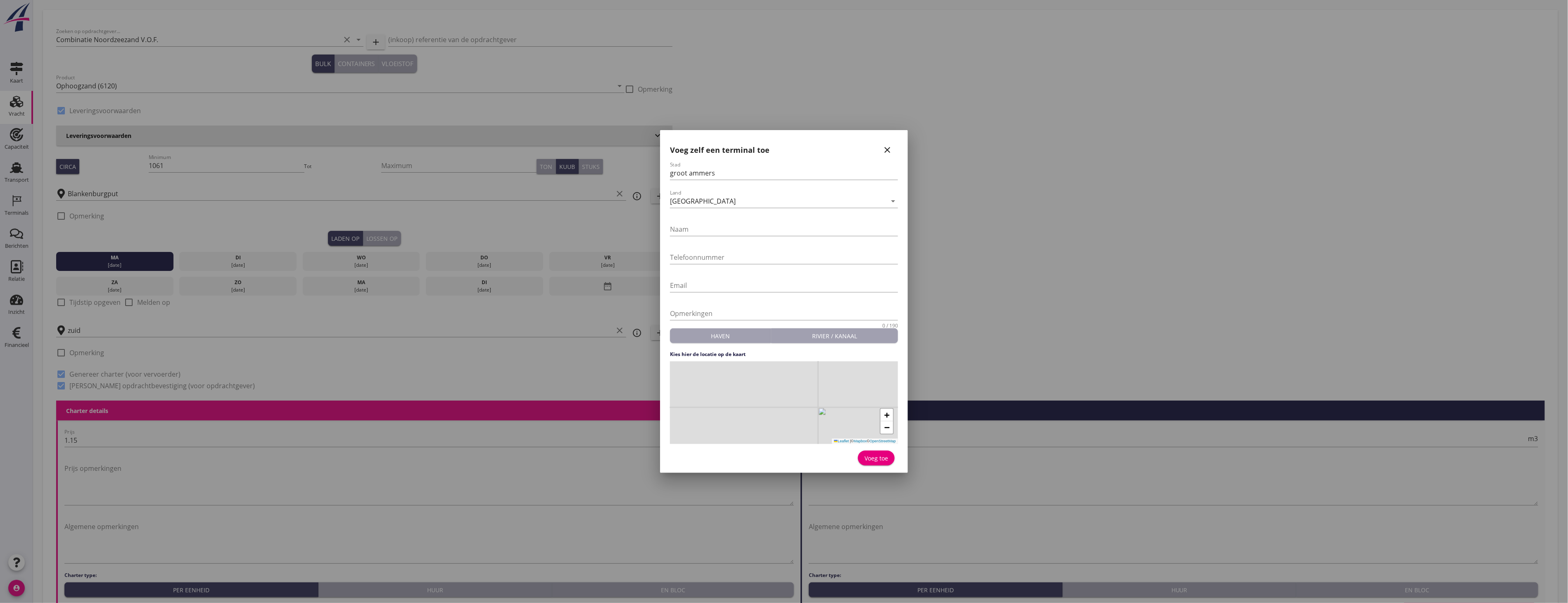
click at [871, 348] on form "Stad groot ammers Land Nederland arrow_drop_down Naam Telefoonnummer Email Opme…" at bounding box center [784, 314] width 228 height 306
drag, startPoint x: 815, startPoint y: 393, endPoint x: 879, endPoint y: 327, distance: 91.9
click at [879, 327] on form "Stad groot ammers Land Nederland arrow_drop_down Naam Telefoonnummer Email Opme…" at bounding box center [784, 314] width 228 height 306
drag, startPoint x: 819, startPoint y: 422, endPoint x: 840, endPoint y: 399, distance: 31.1
click at [882, 430] on div "+ − Leaflet | © Mapbox © OpenStreetMap" at bounding box center [784, 403] width 228 height 83
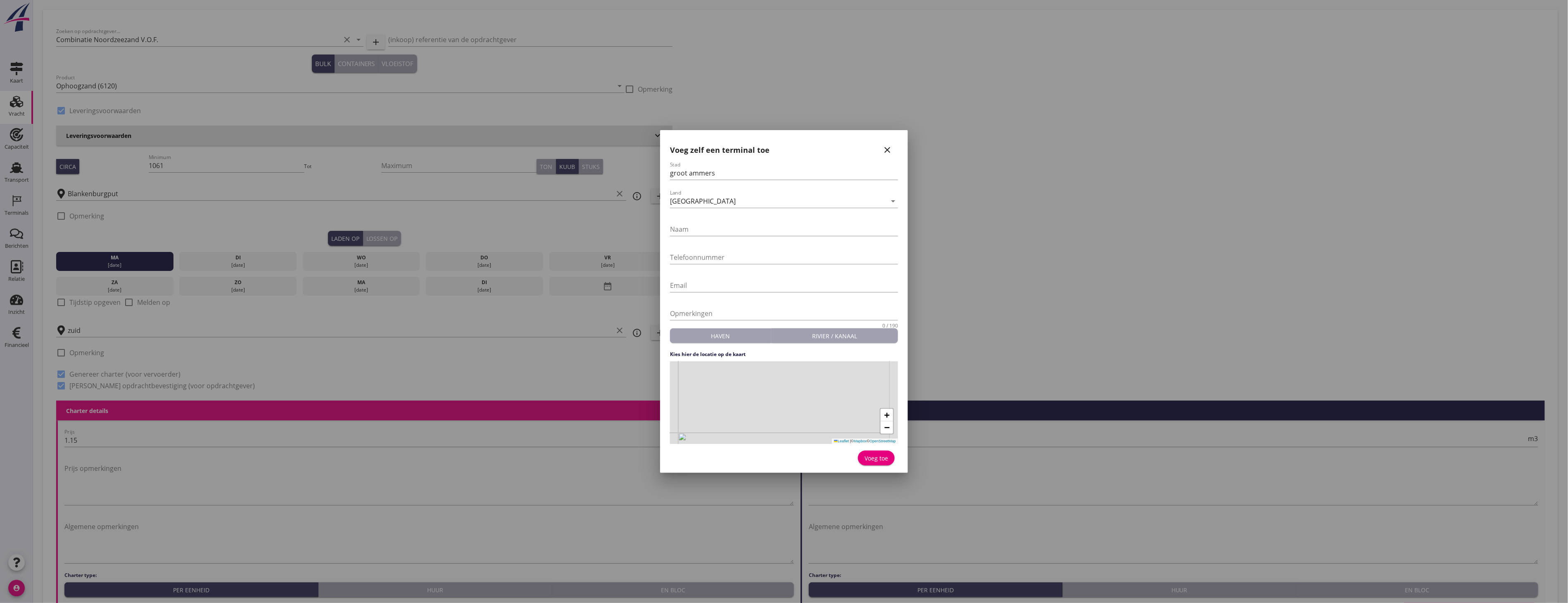
drag, startPoint x: 806, startPoint y: 400, endPoint x: 763, endPoint y: 432, distance: 53.6
click at [763, 432] on div "+ − Leaflet | © Mapbox © OpenStreetMap" at bounding box center [784, 403] width 228 height 83
drag, startPoint x: 817, startPoint y: 394, endPoint x: 795, endPoint y: 430, distance: 42.2
click at [795, 430] on div "+ − Leaflet | © Mapbox © OpenStreetMap" at bounding box center [784, 403] width 228 height 83
drag, startPoint x: 827, startPoint y: 414, endPoint x: 767, endPoint y: 446, distance: 68.0
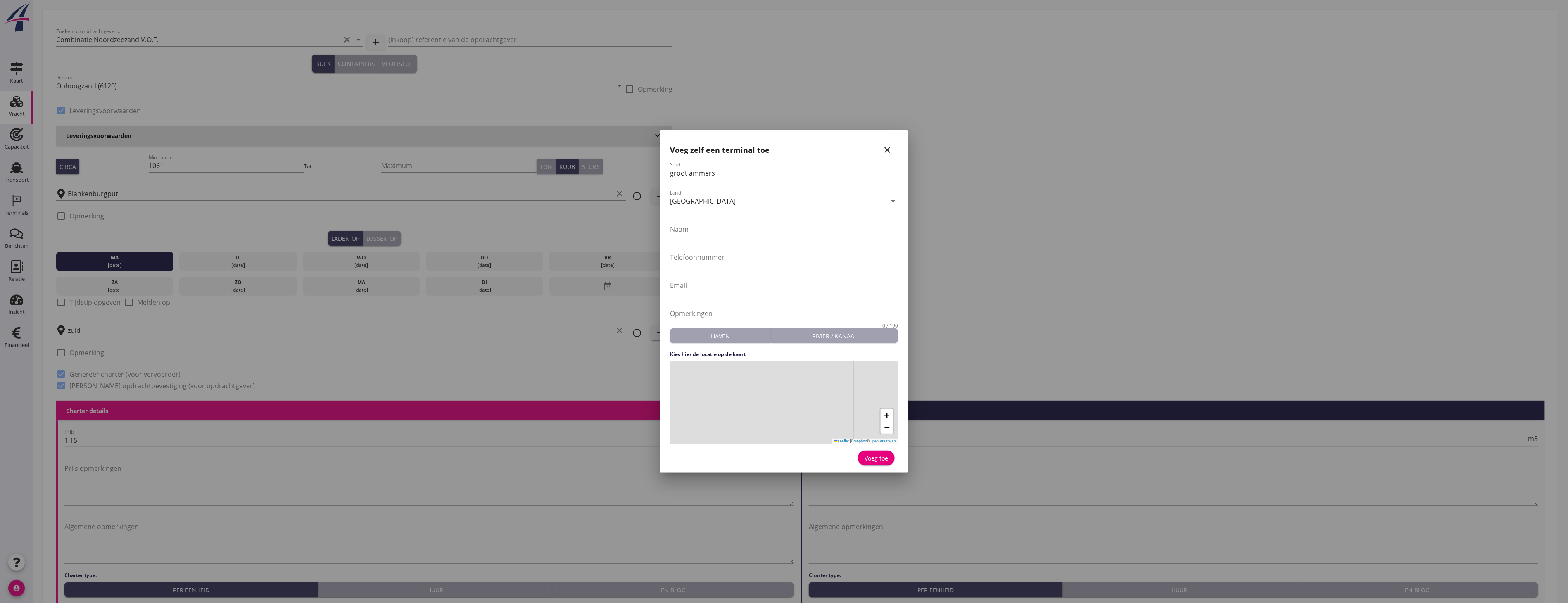
click at [767, 445] on form "Stad groot ammers Land Nederland arrow_drop_down Naam Telefoonnummer Email Opme…" at bounding box center [784, 314] width 228 height 306
drag, startPoint x: 836, startPoint y: 392, endPoint x: 781, endPoint y: 407, distance: 57.0
click at [781, 407] on div "+ − Leaflet | © Mapbox © OpenStreetMap" at bounding box center [784, 403] width 228 height 83
drag, startPoint x: 783, startPoint y: 386, endPoint x: 769, endPoint y: 433, distance: 49.0
click at [769, 433] on div "+ − Leaflet | © Mapbox © OpenStreetMap" at bounding box center [784, 403] width 228 height 83
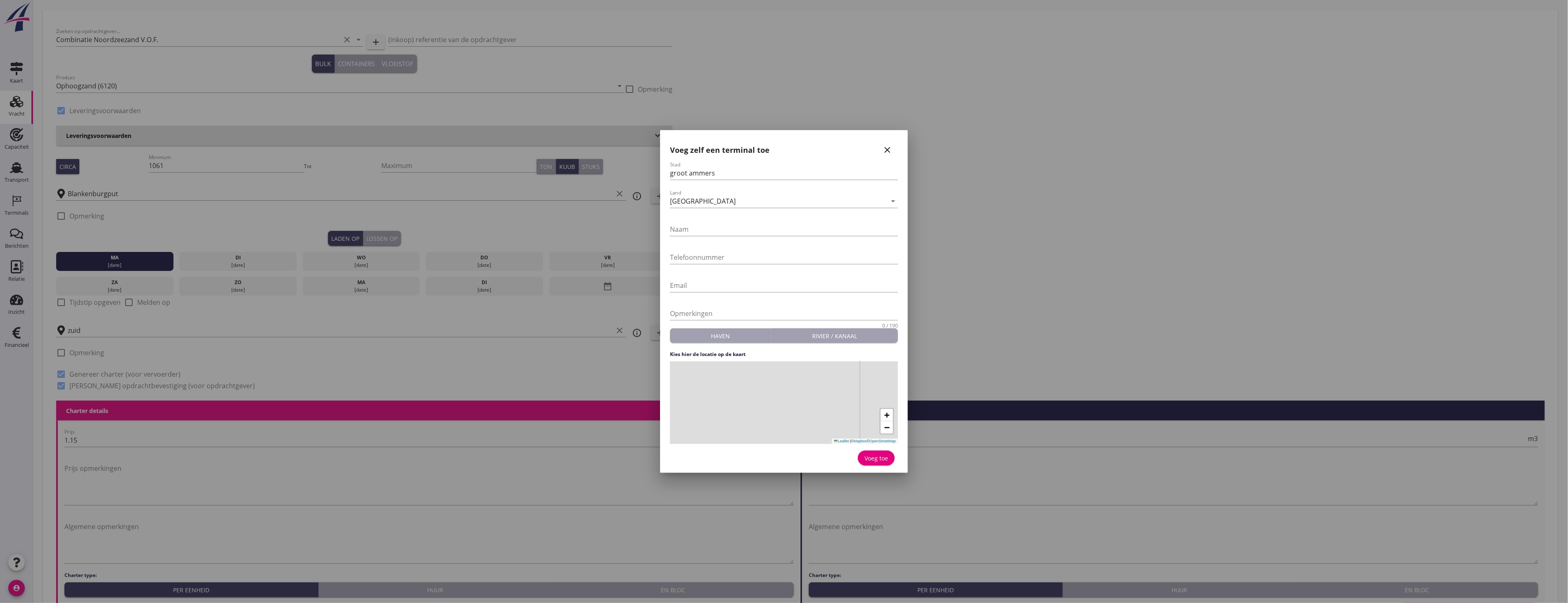
drag, startPoint x: 790, startPoint y: 403, endPoint x: 829, endPoint y: 435, distance: 50.4
click at [829, 435] on div "+ − Leaflet | © Mapbox © OpenStreetMap" at bounding box center [784, 403] width 228 height 83
click at [799, 398] on div "+ − Leaflet | © Mapbox © OpenStreetMap" at bounding box center [784, 403] width 228 height 83
drag, startPoint x: 771, startPoint y: 393, endPoint x: 815, endPoint y: 433, distance: 59.5
click at [815, 433] on div "+ − Leaflet | © Mapbox © OpenStreetMap" at bounding box center [784, 403] width 228 height 83
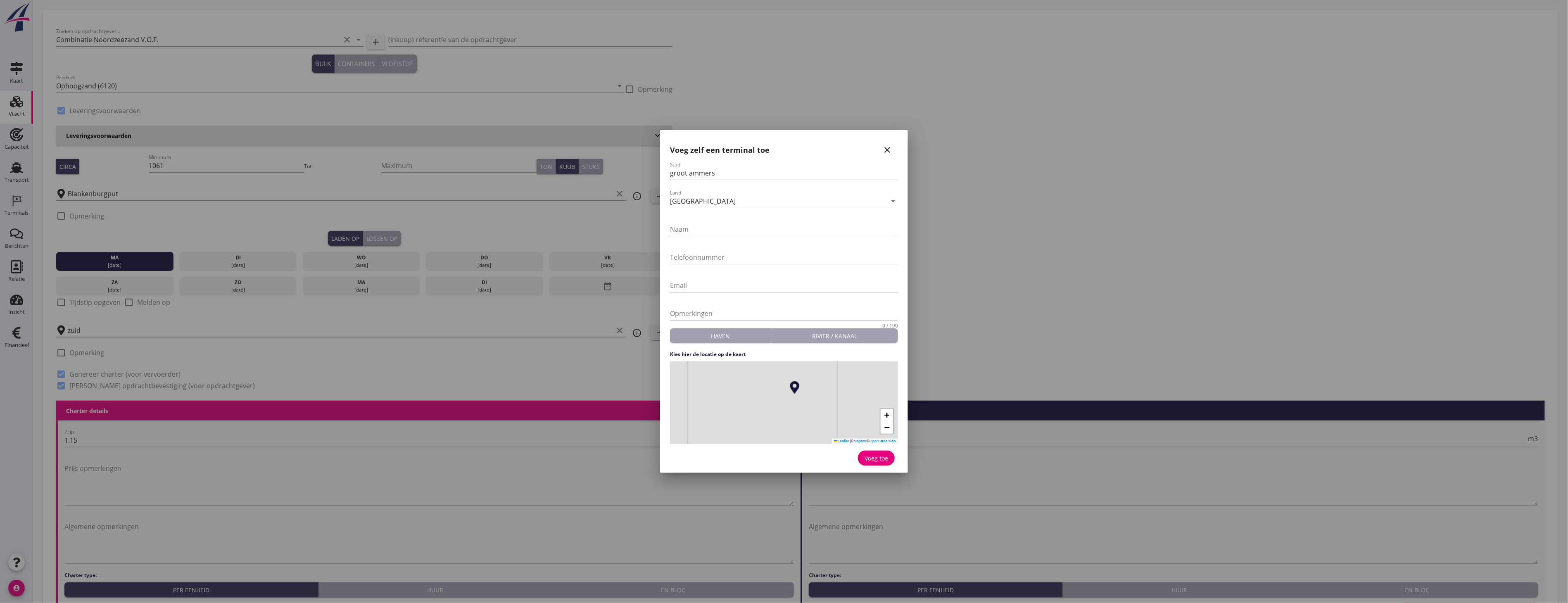
click at [696, 233] on input "Naam" at bounding box center [784, 229] width 228 height 13
type input "Z"
click at [672, 170] on input "groot ammers" at bounding box center [784, 173] width 228 height 13
drag, startPoint x: 693, startPoint y: 173, endPoint x: 724, endPoint y: 180, distance: 31.8
click at [695, 173] on input "Groot ammers" at bounding box center [784, 173] width 228 height 13
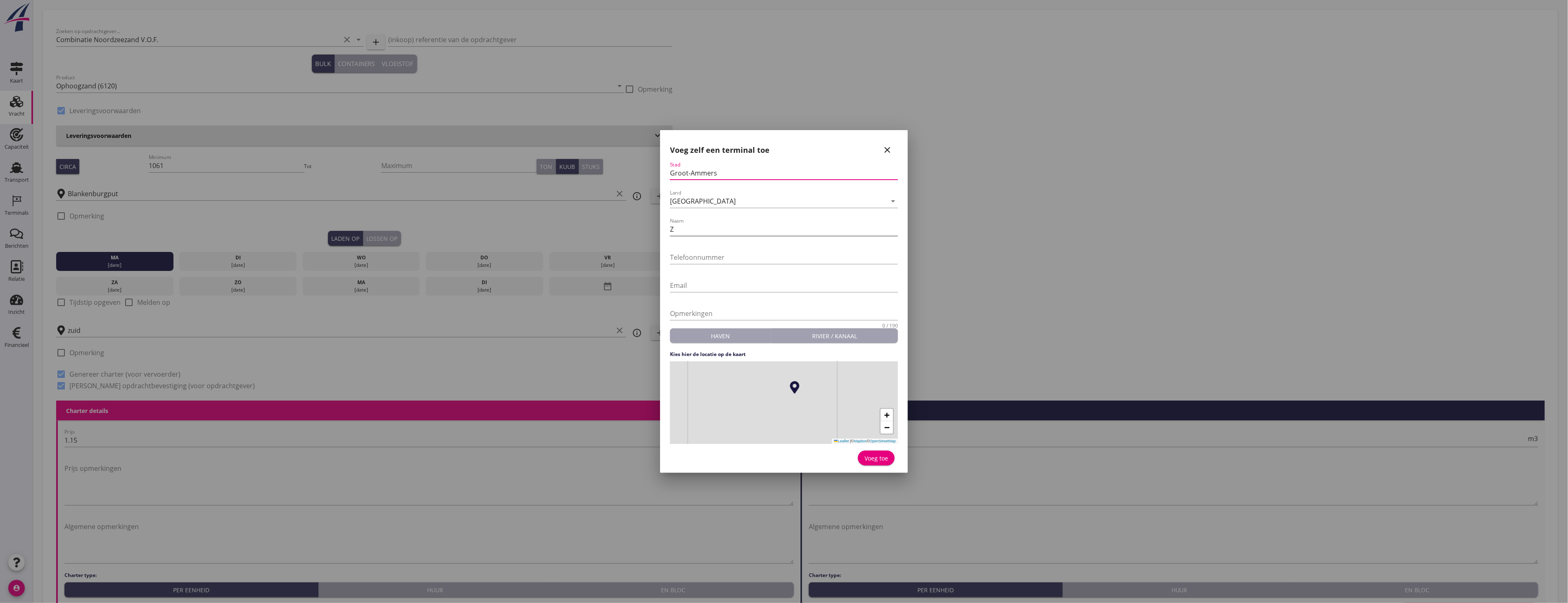
type input "Groot-Ammers"
click at [720, 228] on input "Z" at bounding box center [784, 229] width 228 height 13
type input "Zuiddam B.V."
click at [715, 260] on input "Telefoonnummer" at bounding box center [784, 258] width 228 height 13
click at [868, 270] on div at bounding box center [784, 270] width 228 height 5
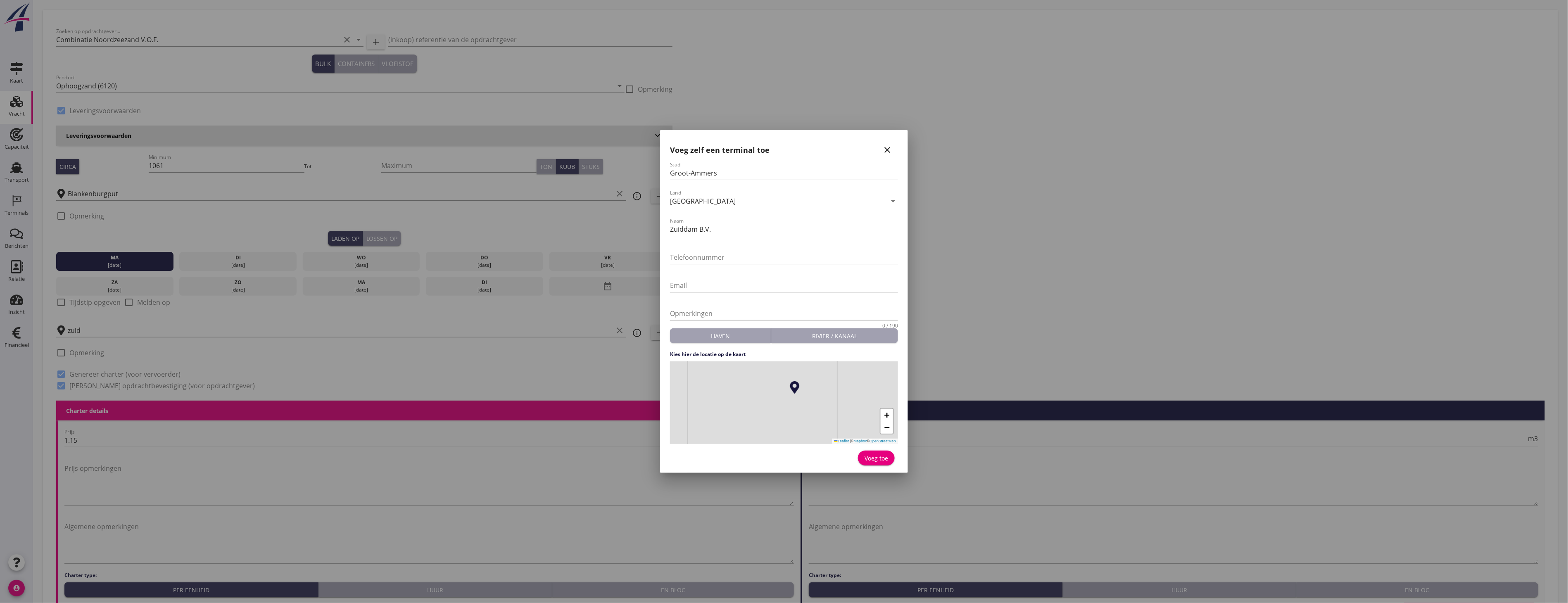
click at [881, 461] on div "Voeg toe" at bounding box center [877, 458] width 23 height 8
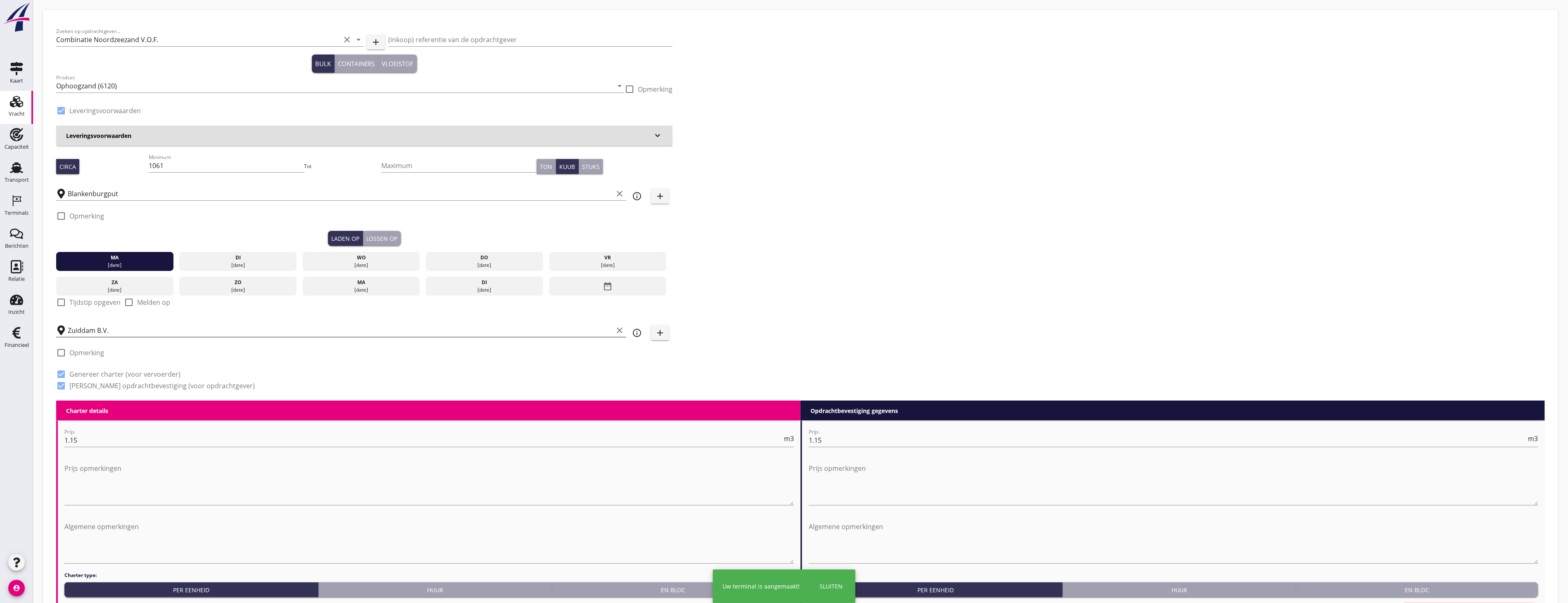
click at [142, 328] on input "Zuiddam B.V." at bounding box center [340, 330] width 546 height 13
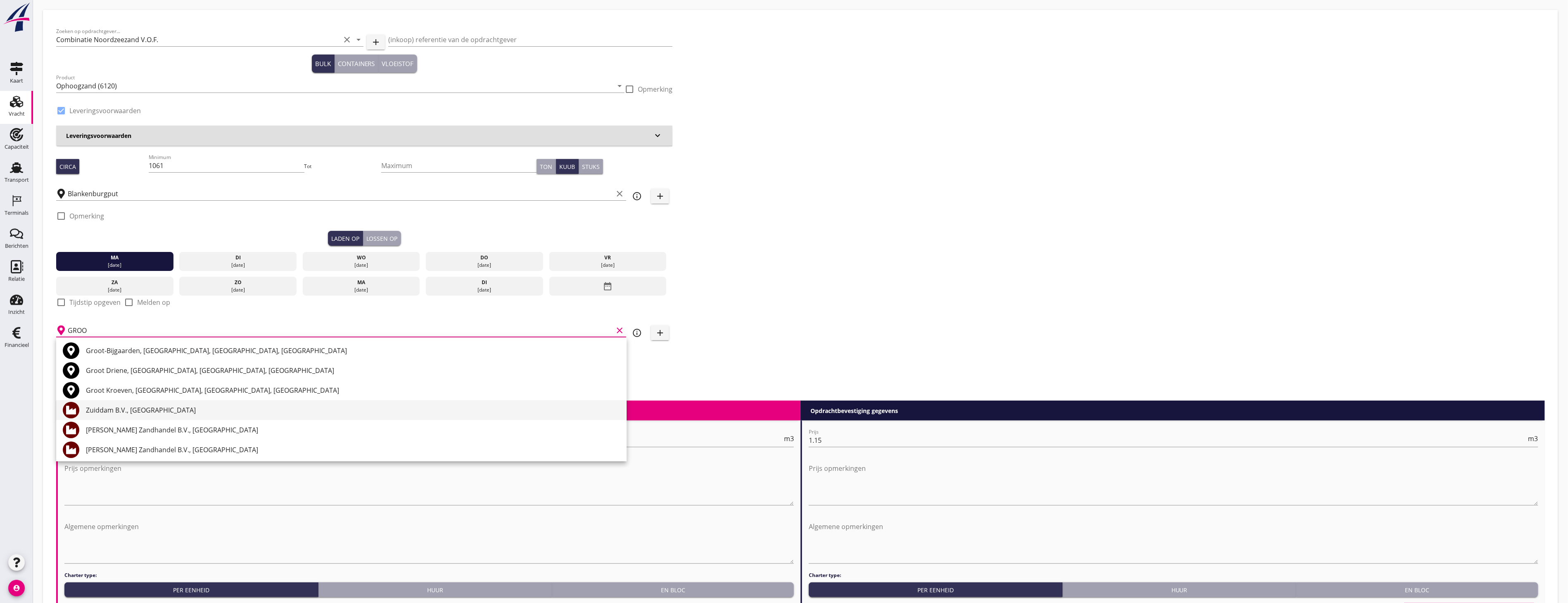
click at [192, 406] on div "Zuiddam B.V., Groot-Ammers" at bounding box center [352, 410] width 534 height 10
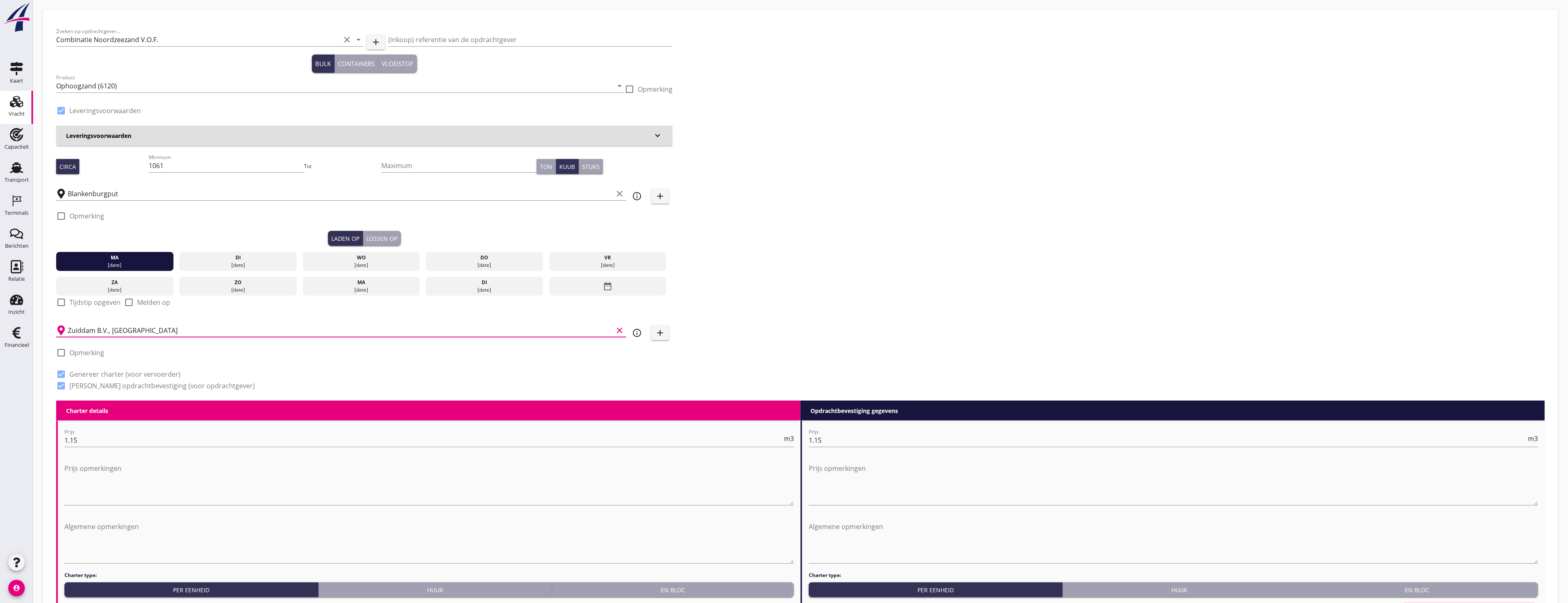
type input "Zuiddam B.V., Groot-Ammers"
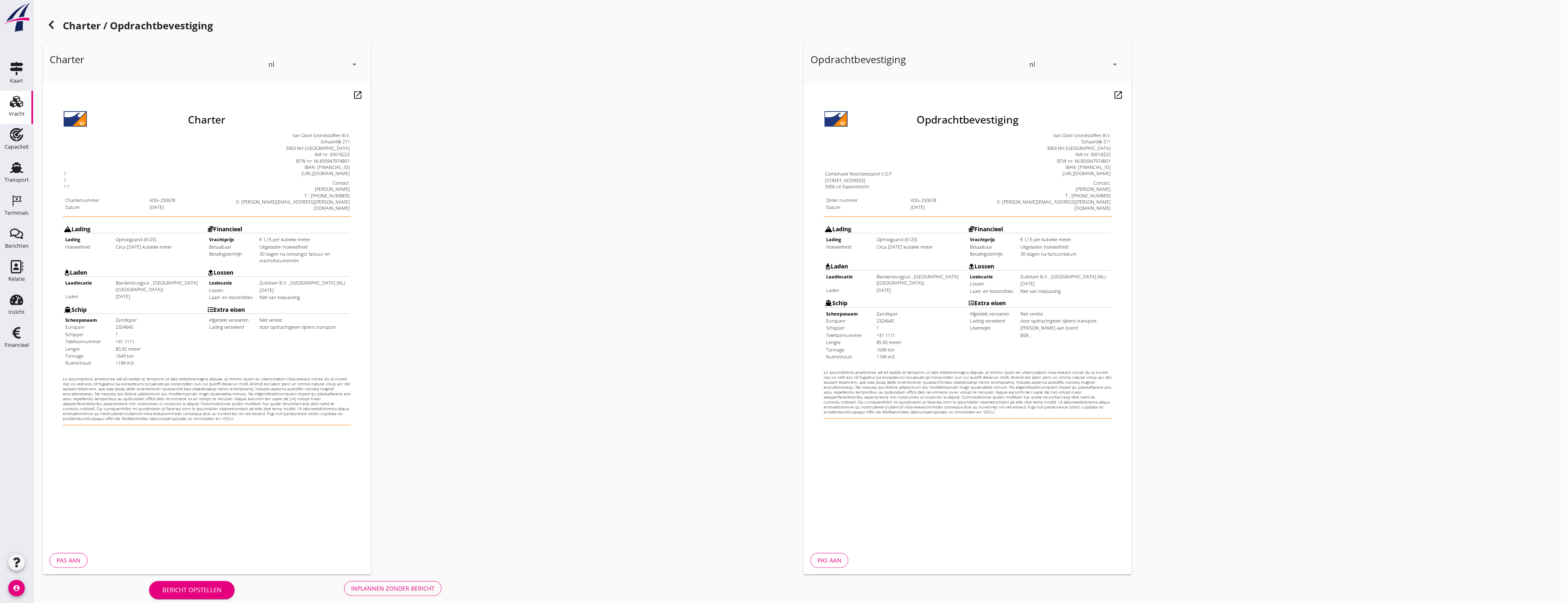
click at [403, 585] on div "Inplannen zonder bericht" at bounding box center [393, 588] width 83 height 8
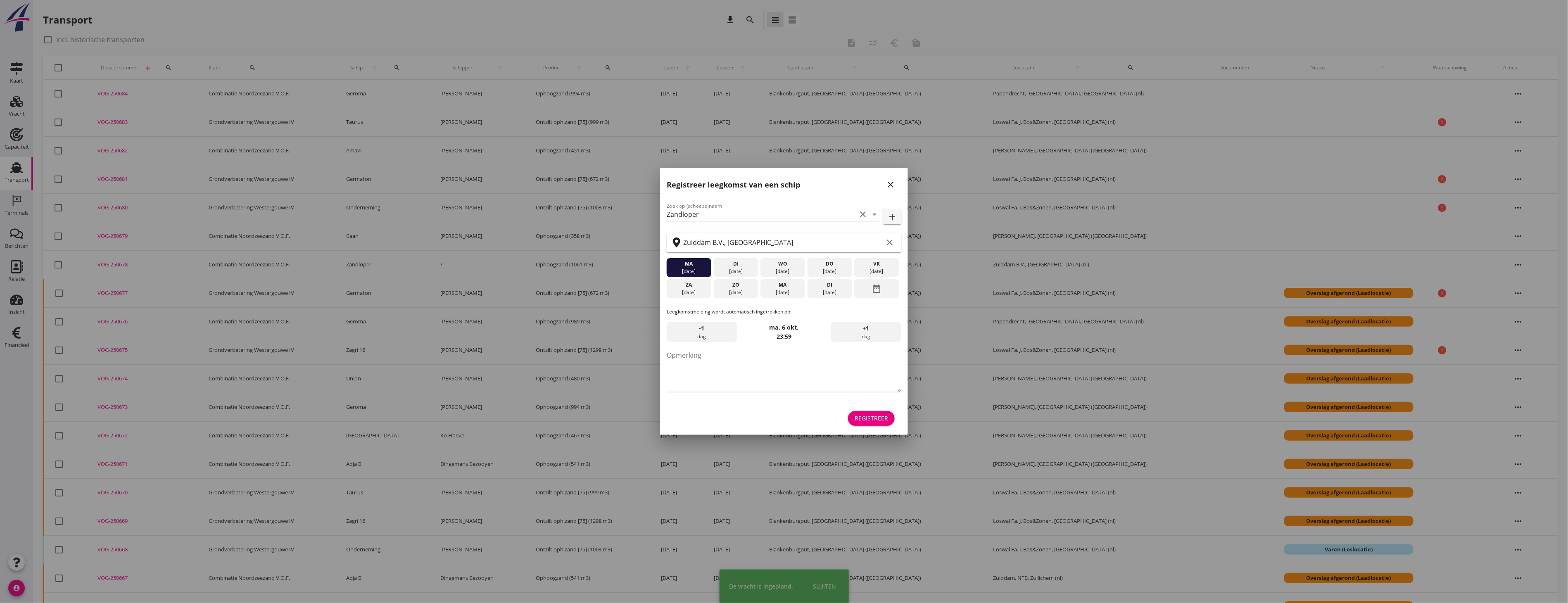
click at [884, 422] on div "Registreer" at bounding box center [871, 418] width 33 height 8
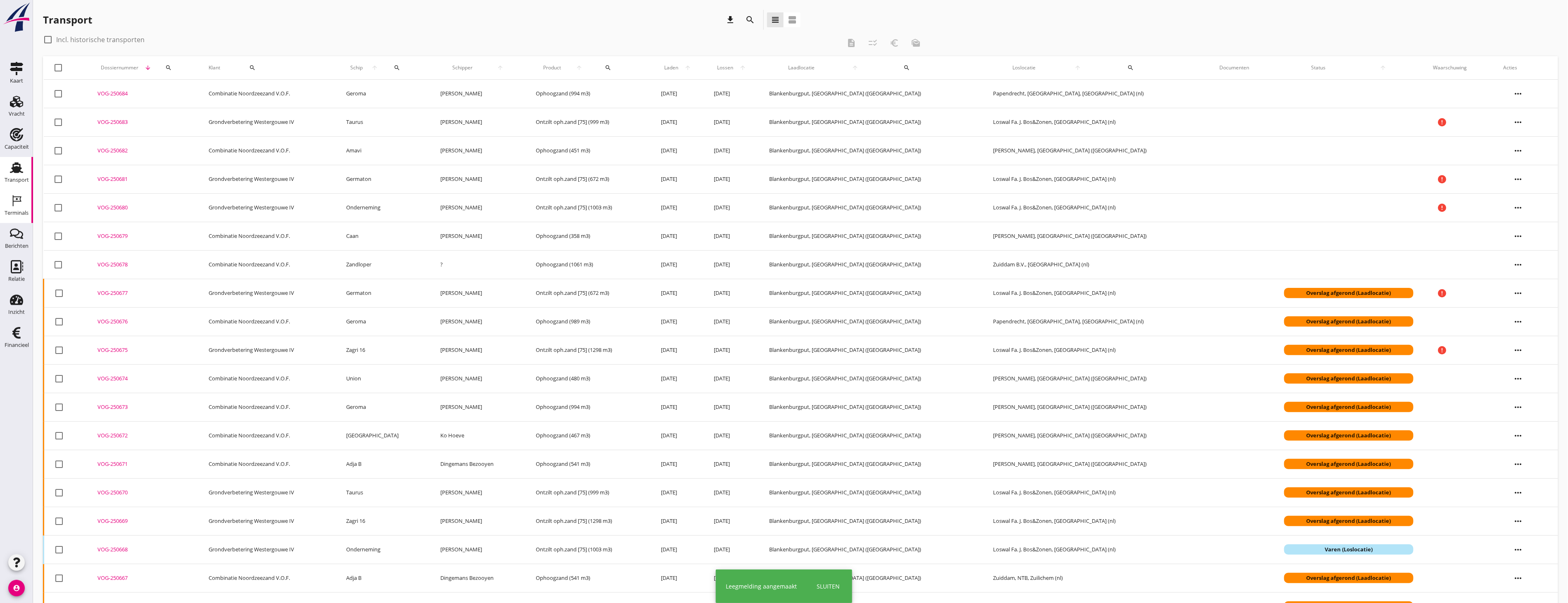
click at [12, 205] on icon "Terminals" at bounding box center [16, 201] width 13 height 13
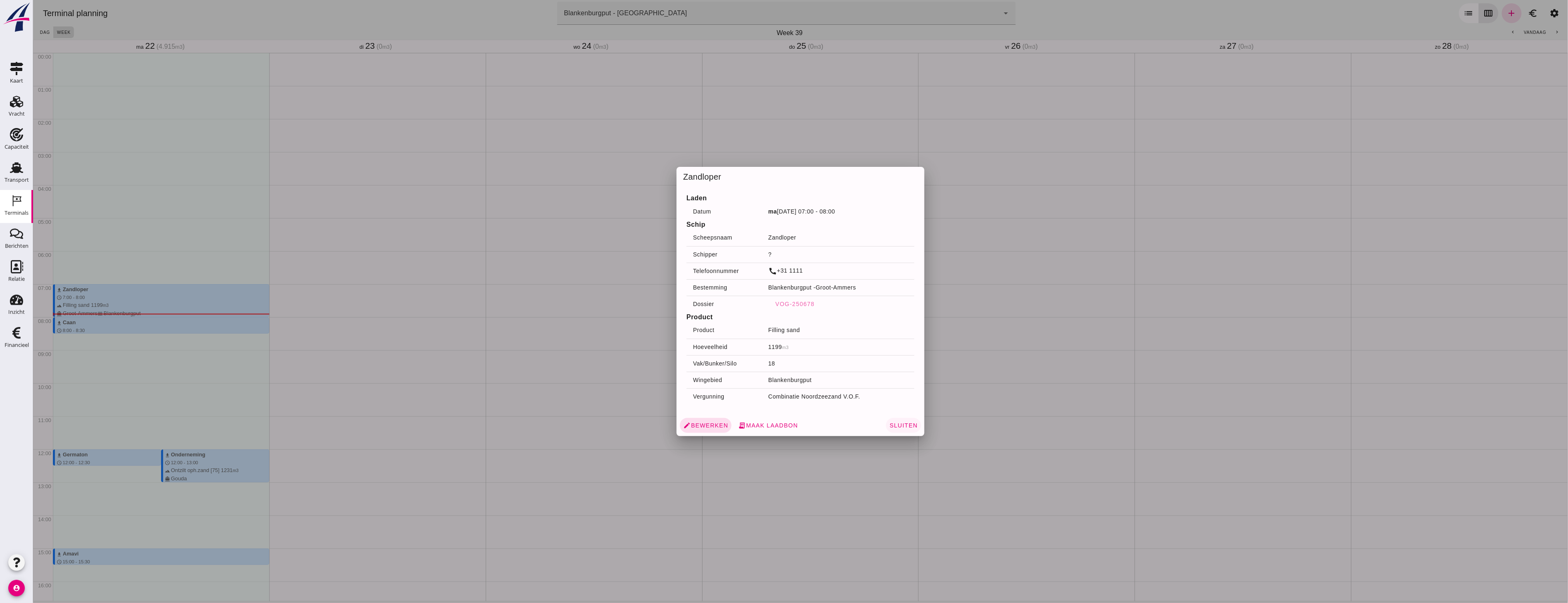
click at [903, 421] on button "Sluiten" at bounding box center [903, 425] width 35 height 15
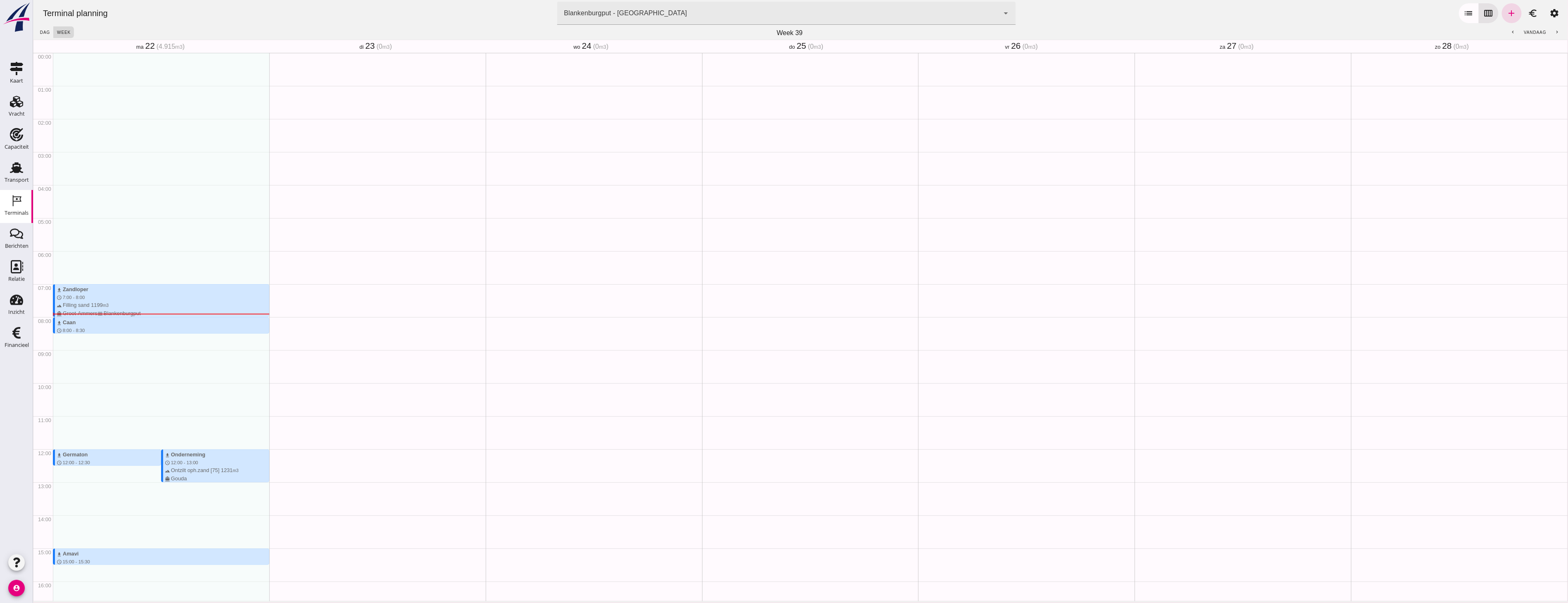
drag, startPoint x: 239, startPoint y: 364, endPoint x: 225, endPoint y: 358, distance: 15.2
click at [239, 364] on div "download Zandloper schedule 7:00 - 8:00 terrain Filling sand 1199 m3 directions…" at bounding box center [161, 449] width 217 height 793
drag, startPoint x: 64, startPoint y: 353, endPoint x: 64, endPoint y: 384, distance: 31.0
click at [64, 384] on div "download Zandloper schedule 7:00 - 8:00 terrain Filling sand 1199 m3 directions…" at bounding box center [161, 449] width 217 height 793
type input "Combinatie Noordzeezand V.O.F."
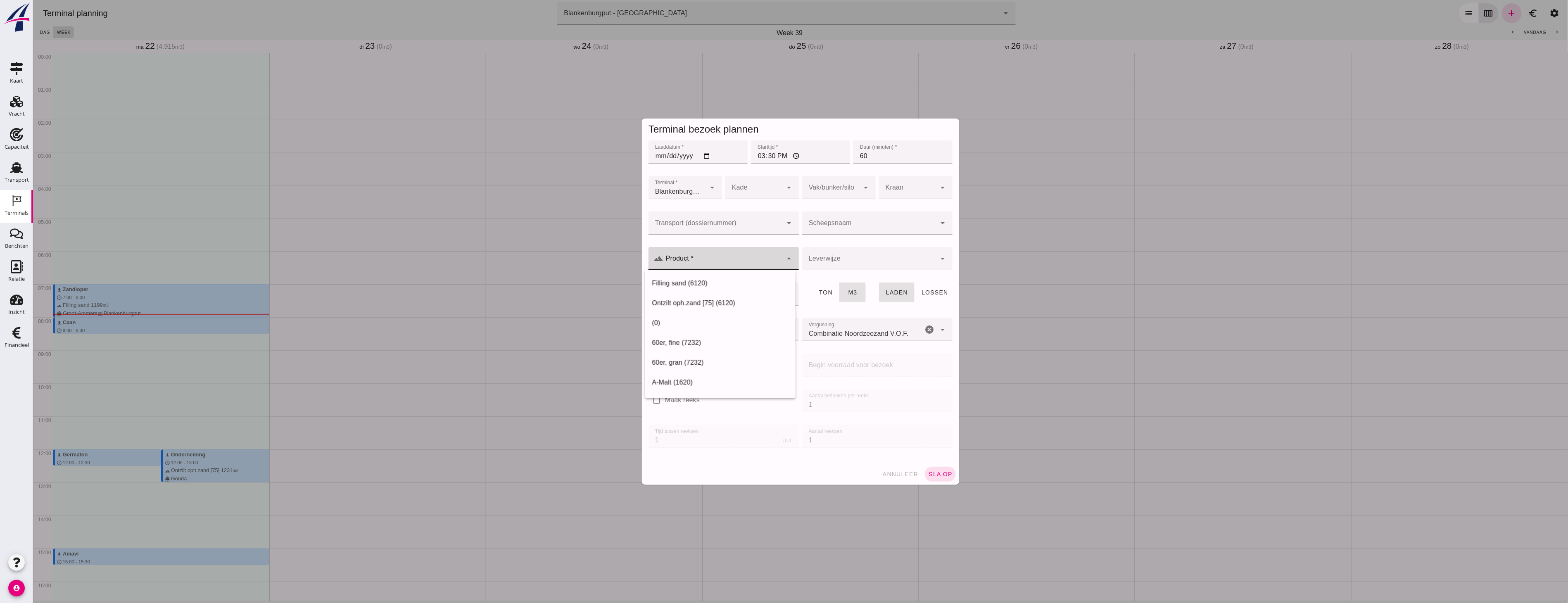
click at [782, 261] on div "arrow_drop_down" at bounding box center [788, 259] width 12 height 23
click at [992, 364] on div at bounding box center [800, 301] width 1535 height 603
click at [717, 298] on input "Hoeveelheid *" at bounding box center [721, 295] width 146 height 23
click at [688, 224] on input "Transport (dossiernummer)" at bounding box center [715, 227] width 134 height 10
click at [697, 269] on div "VOG-250683" at bounding box center [720, 267] width 137 height 10
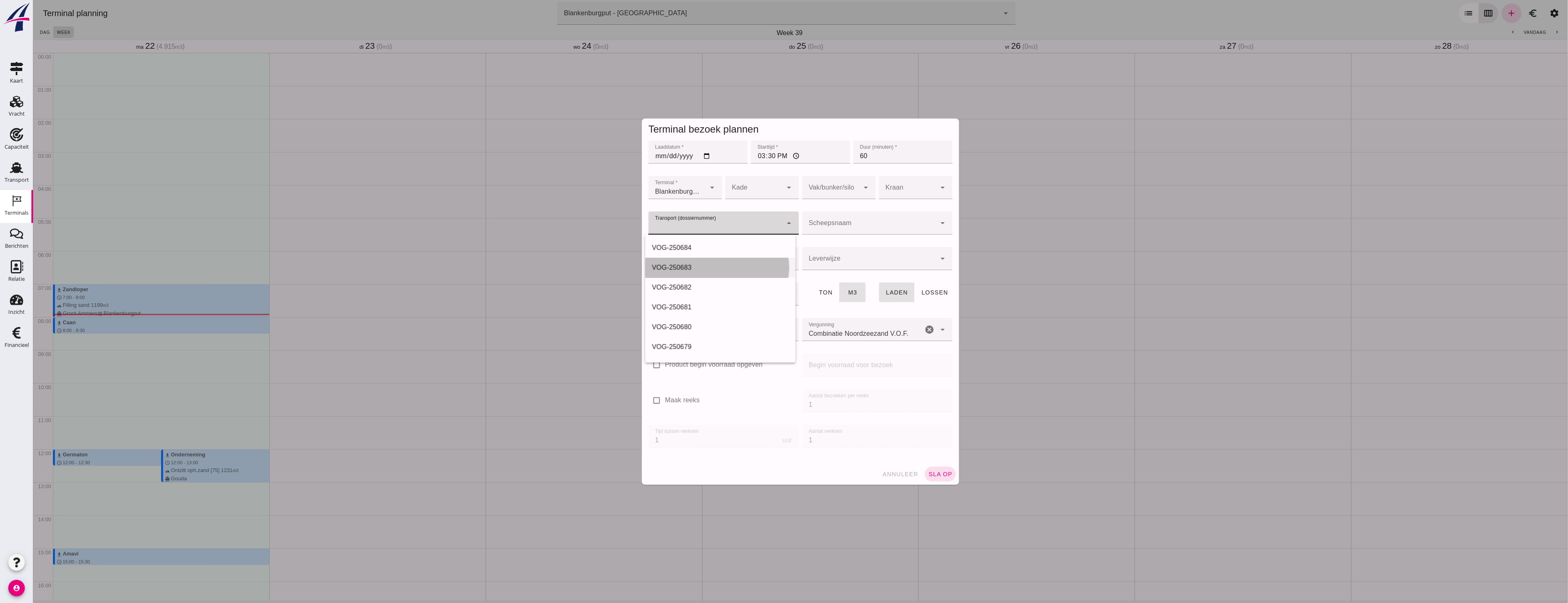
type input "VOG-250683"
type input "franco_on_shore"
type input "999"
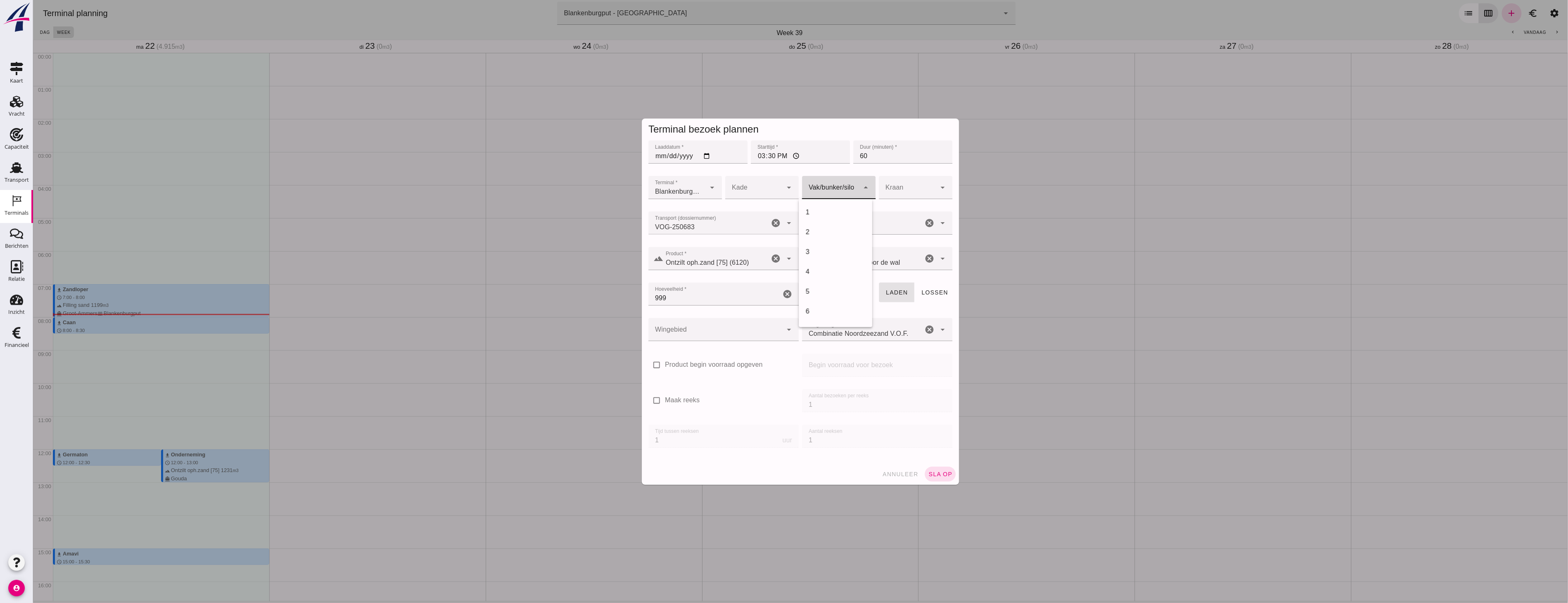
click at [830, 183] on div at bounding box center [831, 188] width 57 height 23
click at [820, 276] on div "18" at bounding box center [835, 274] width 60 height 10
type input "366"
click at [711, 329] on div at bounding box center [715, 330] width 134 height 23
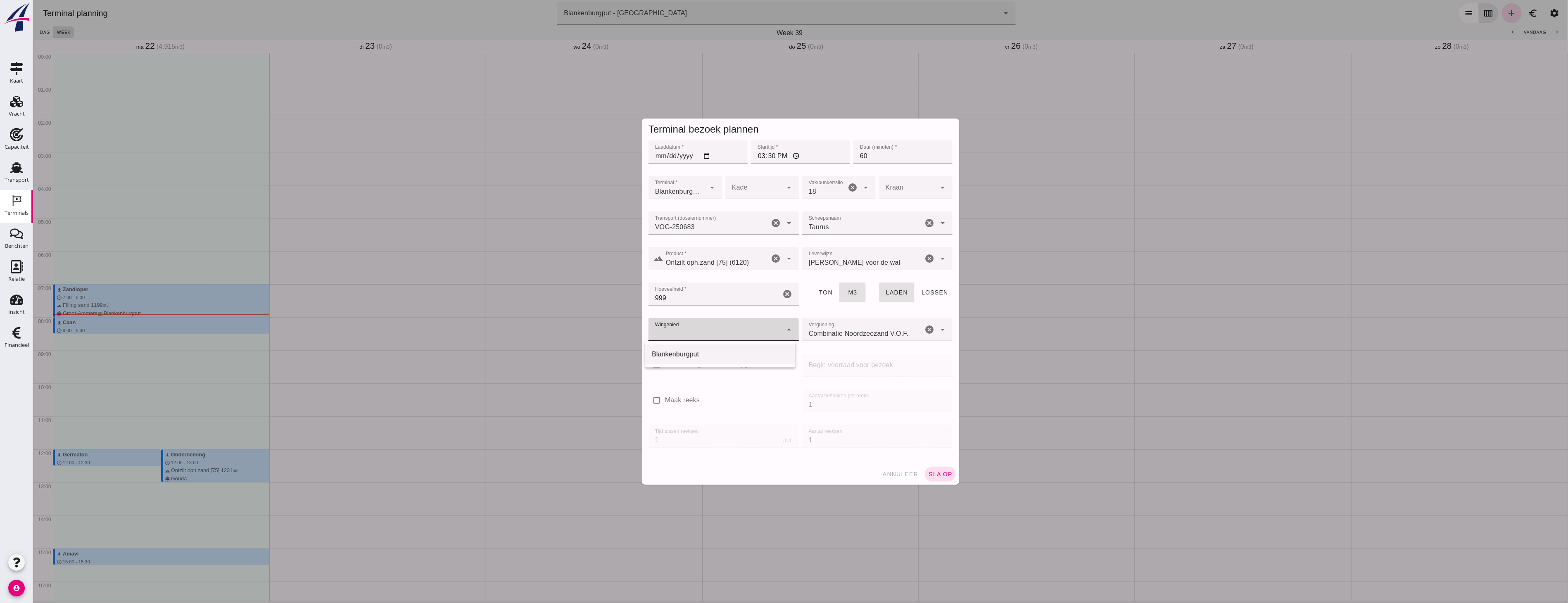
click at [691, 354] on div "Blankenburgput" at bounding box center [720, 354] width 137 height 10
type input "333"
click at [937, 472] on span "sla op" at bounding box center [940, 474] width 24 height 7
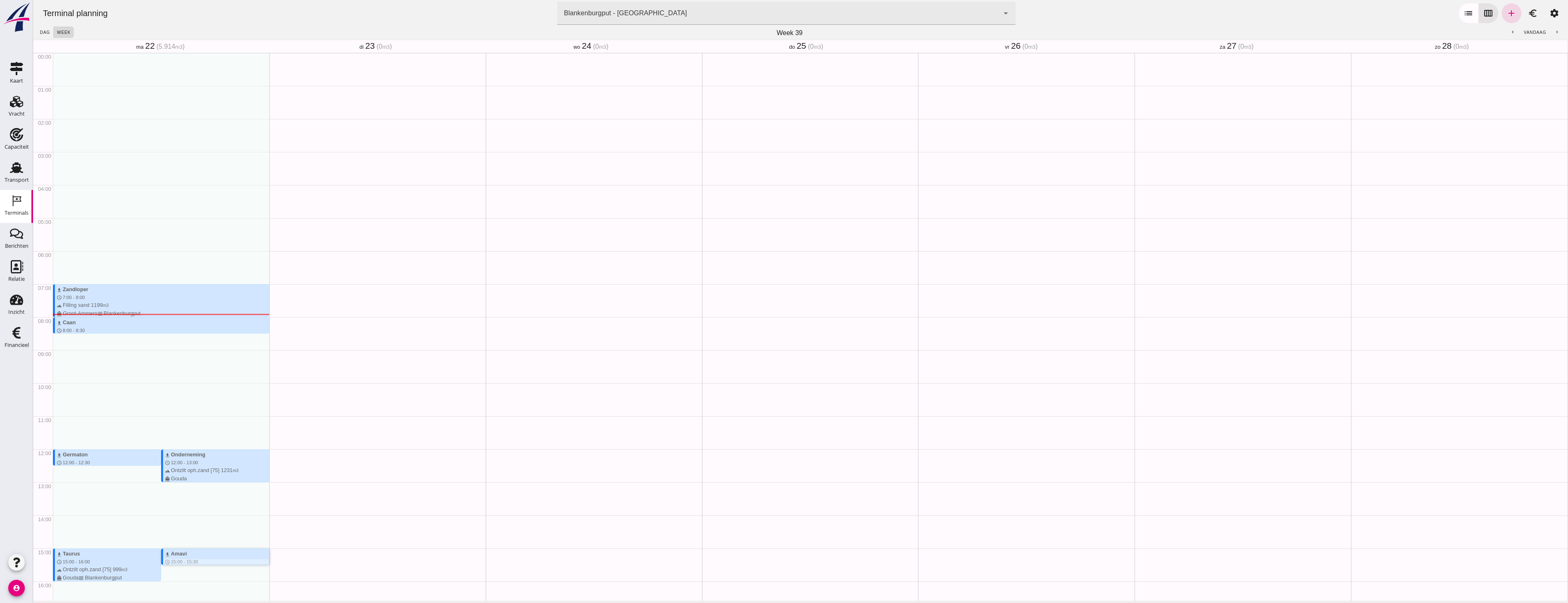
scroll to position [169, 0]
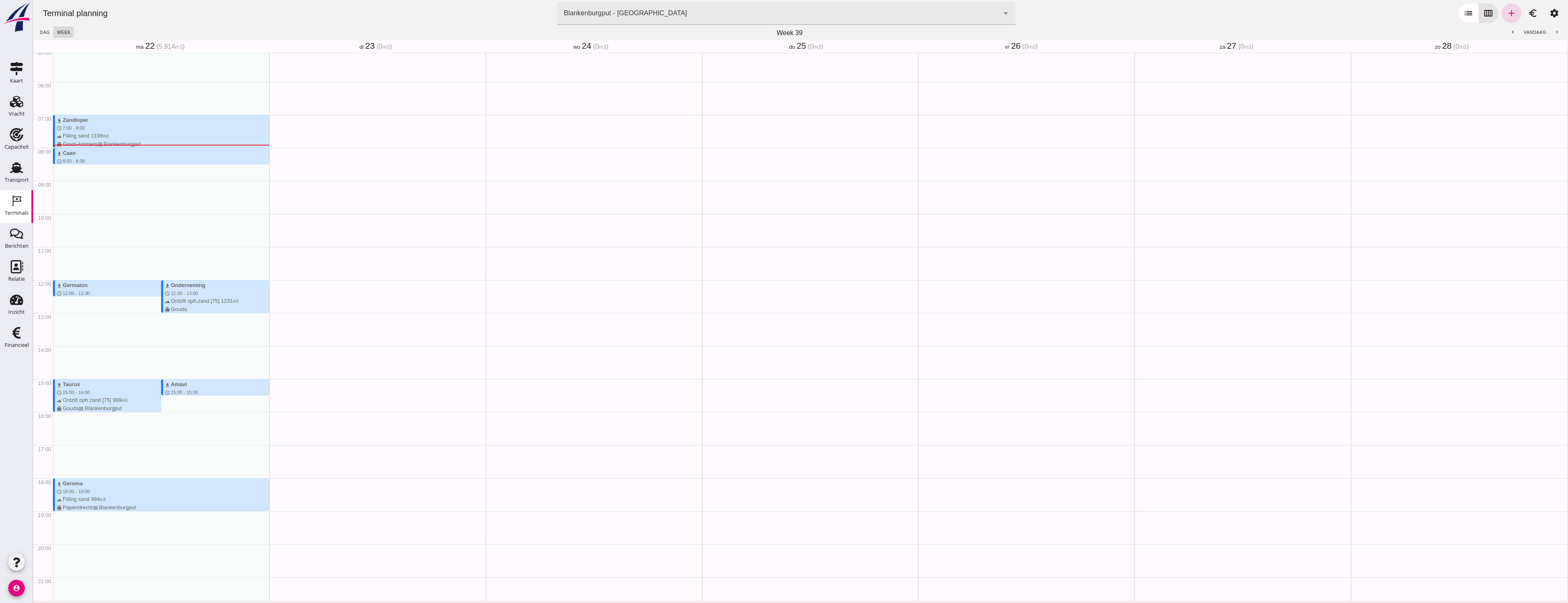
click at [326, 247] on div "Geen afspraken" at bounding box center [377, 280] width 217 height 793
click at [124, 191] on div "download Zandloper schedule 7:00 - 8:00 terrain Filling sand 1199 m3 directions…" at bounding box center [161, 280] width 217 height 793
